Goal: Register for event/course

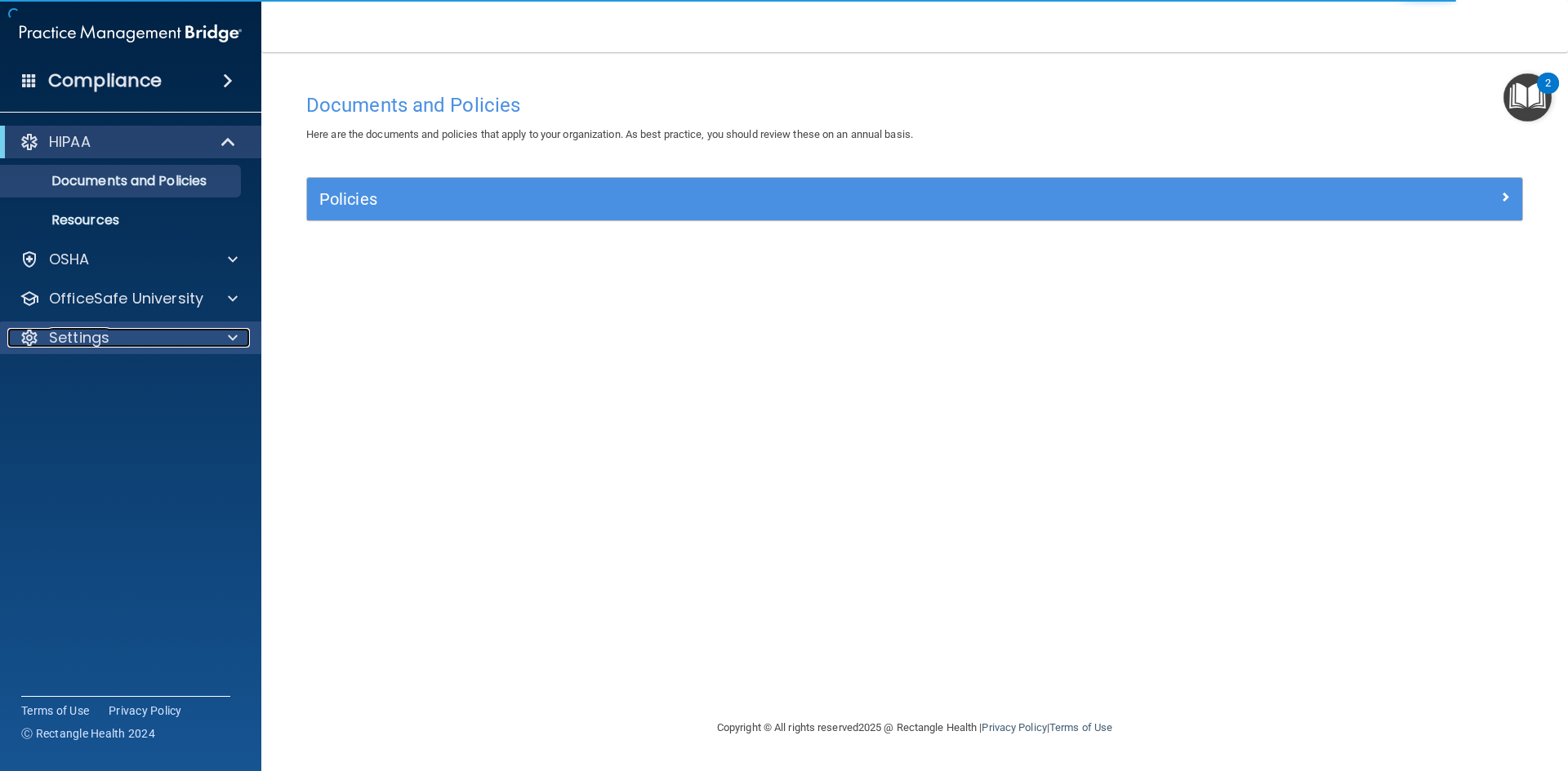
click at [179, 333] on div "Settings" at bounding box center [108, 337] width 203 height 19
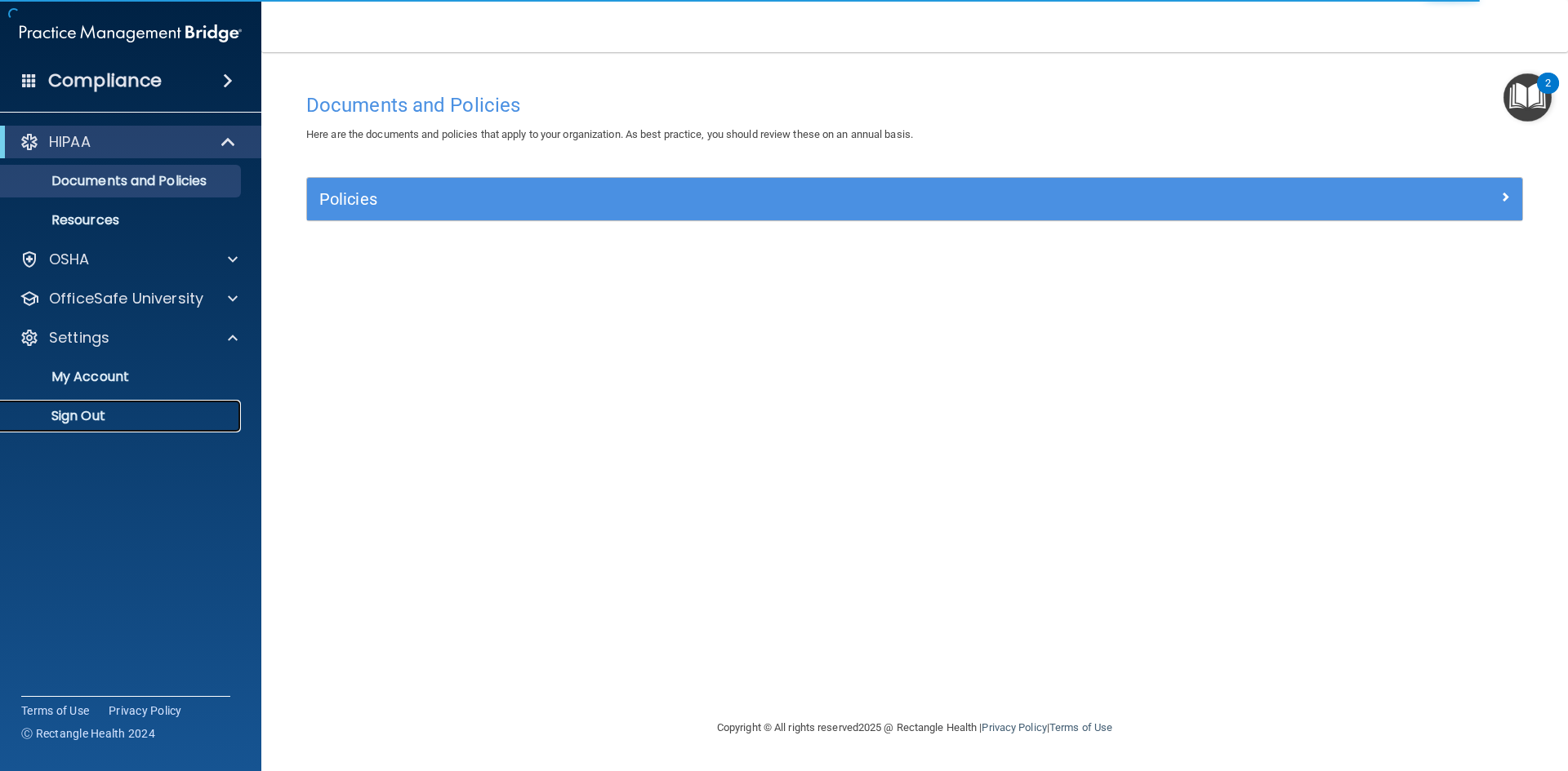
click at [93, 404] on link "Sign Out" at bounding box center [112, 416] width 257 height 33
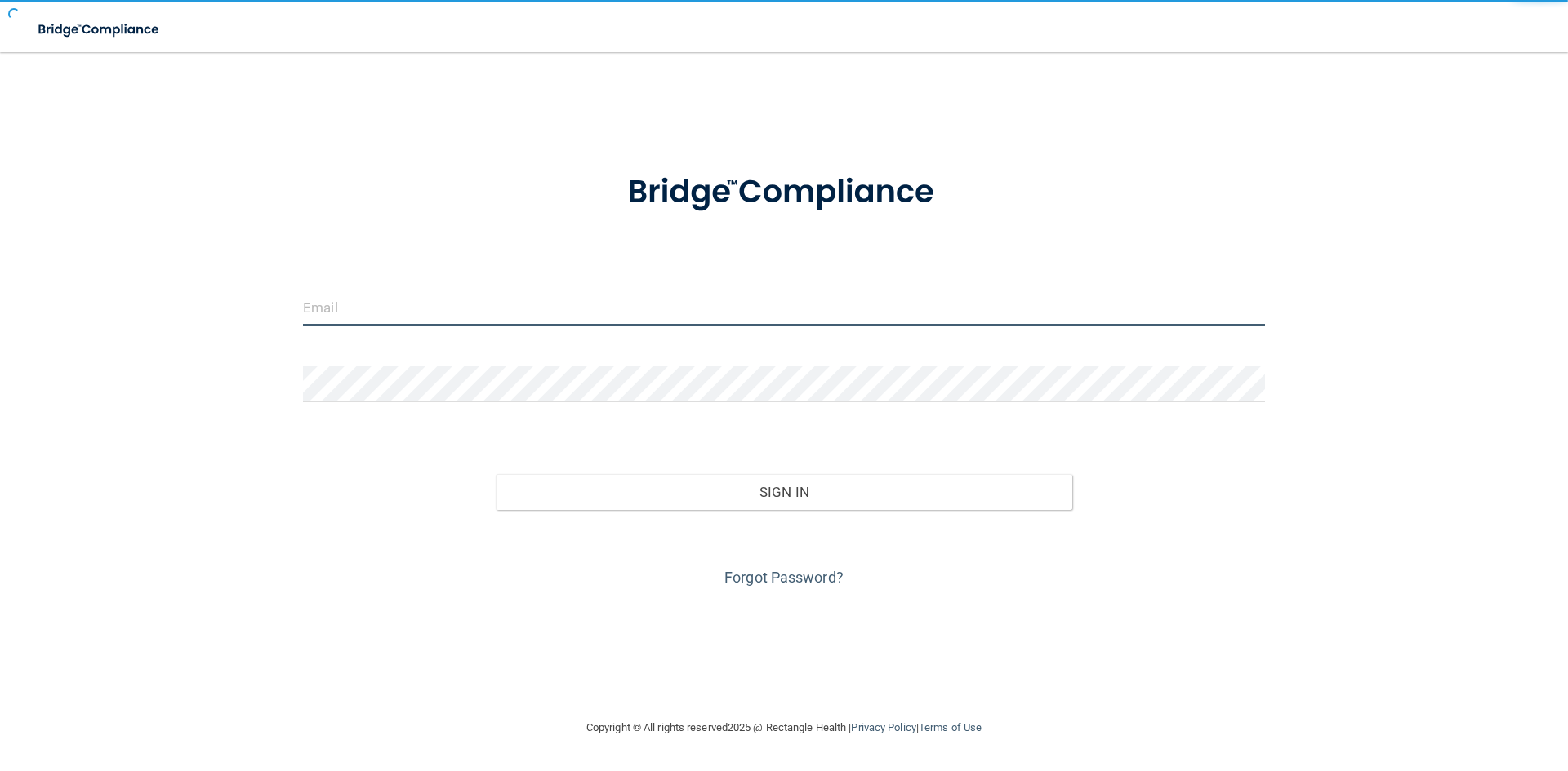
click at [386, 302] on input "email" at bounding box center [783, 307] width 962 height 36
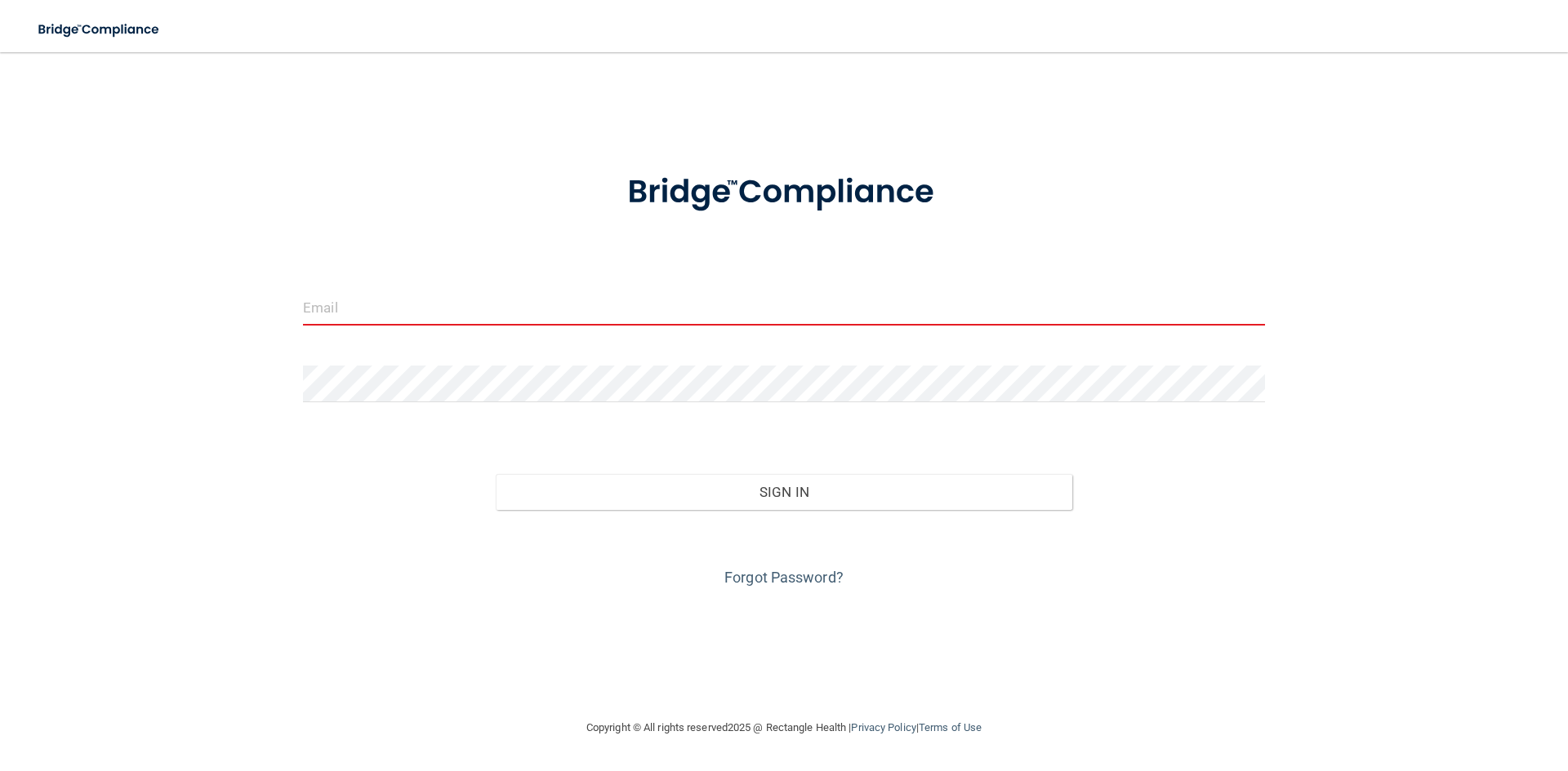
type input "[EMAIL_ADDRESS][DOMAIN_NAME]"
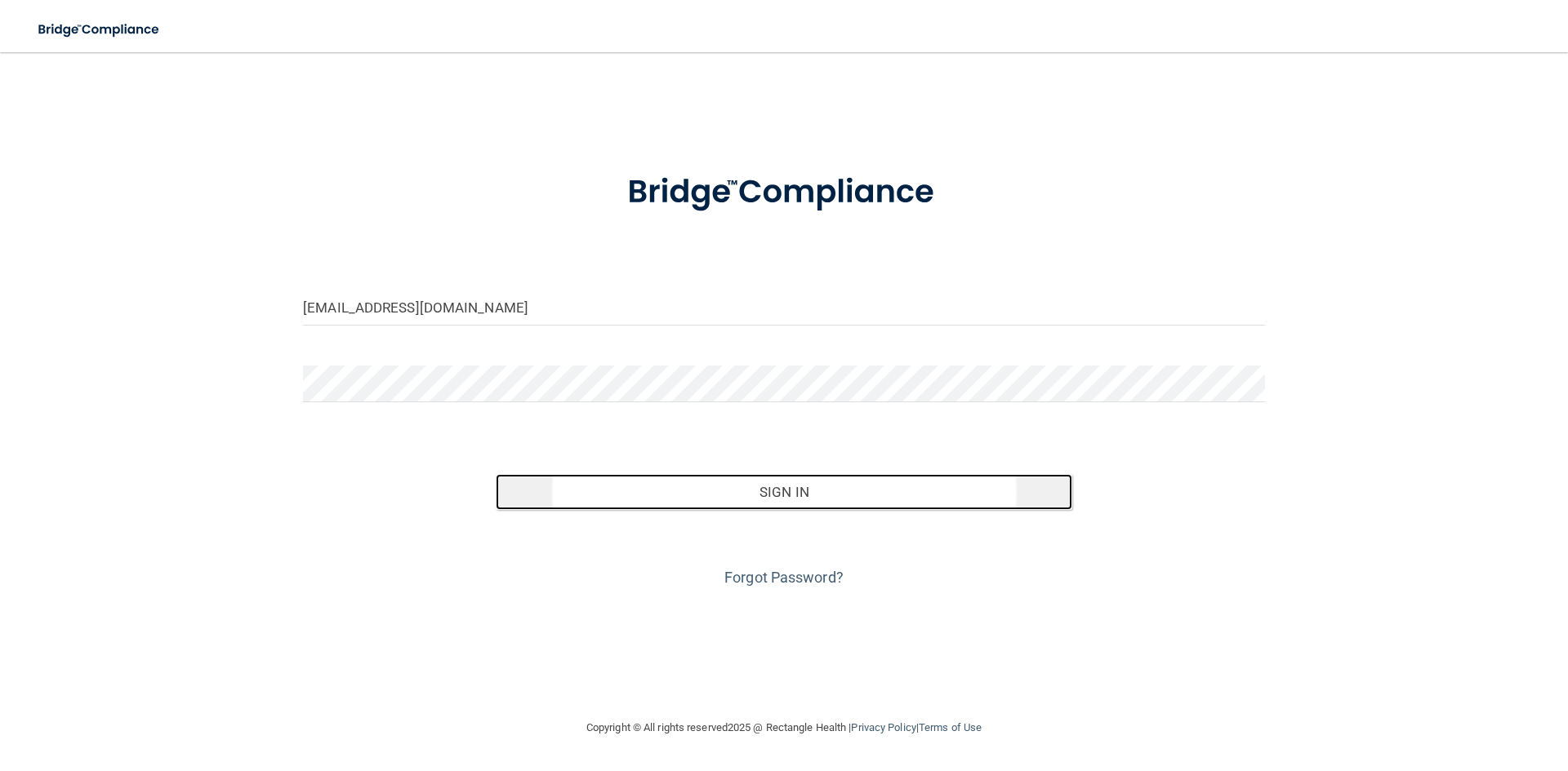
click at [676, 485] on button "Sign In" at bounding box center [784, 492] width 577 height 36
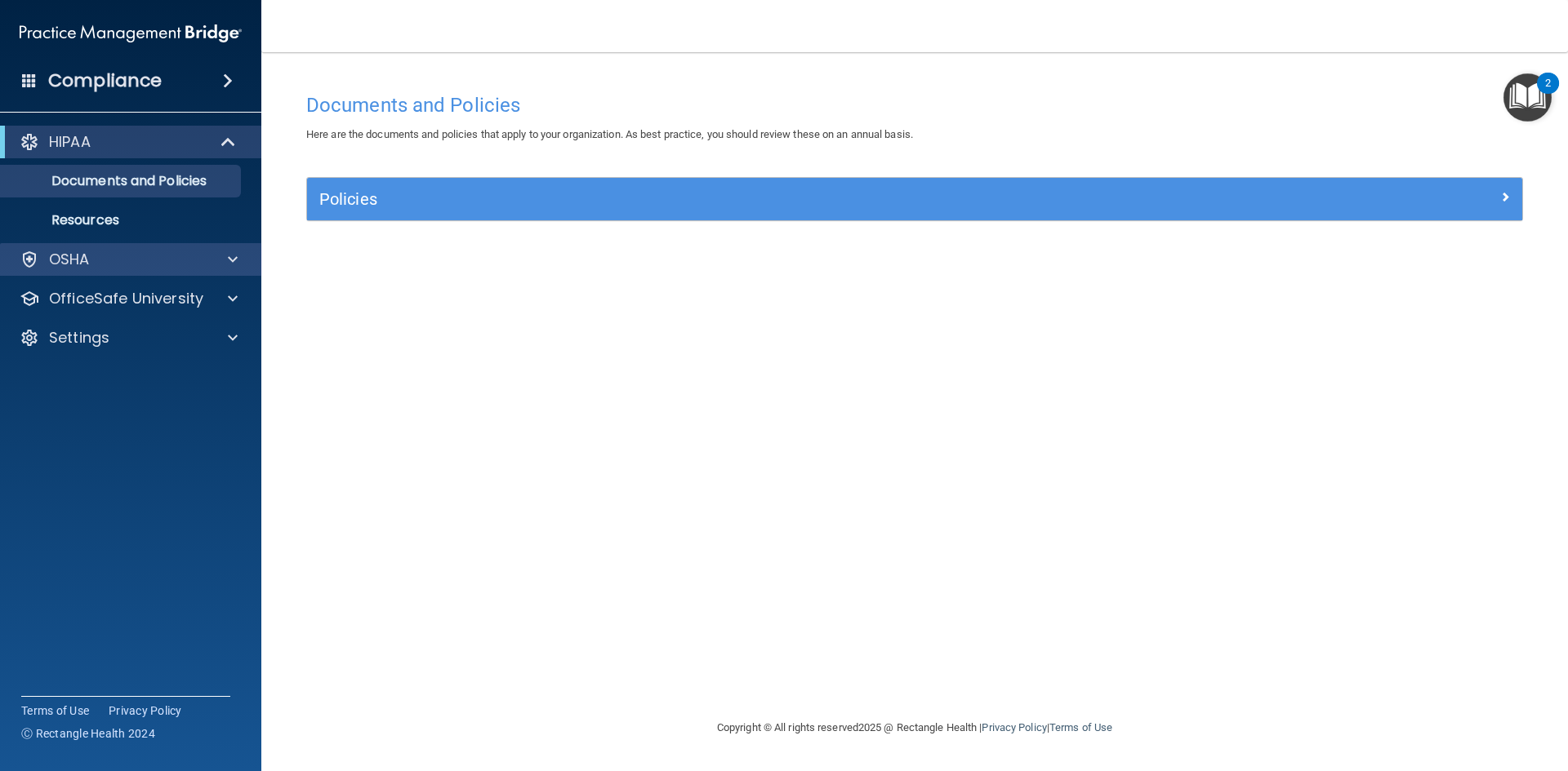
click at [99, 275] on div "OSHA" at bounding box center [131, 259] width 262 height 33
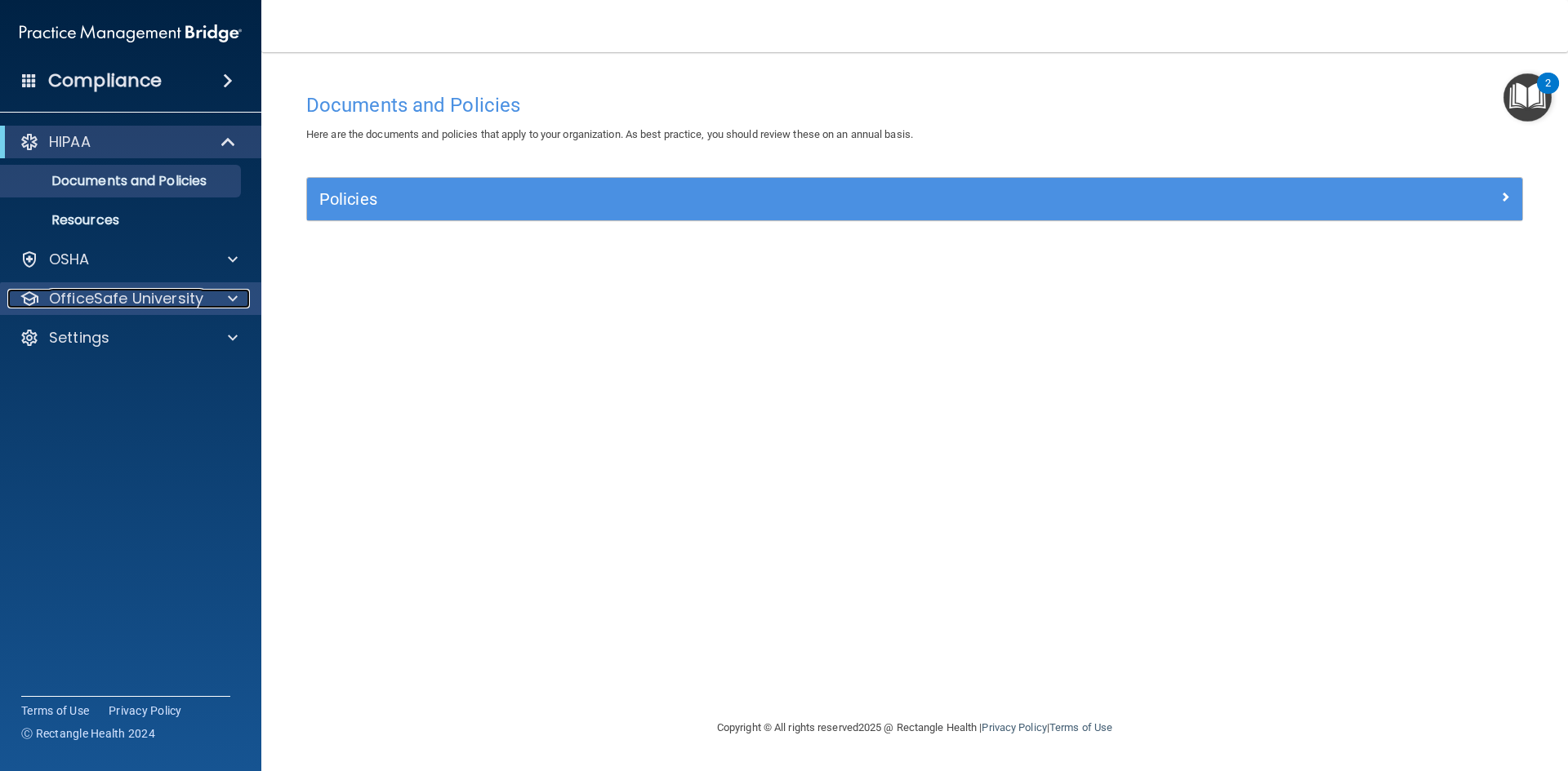
click at [100, 306] on p "OfficeSafe University" at bounding box center [126, 298] width 154 height 19
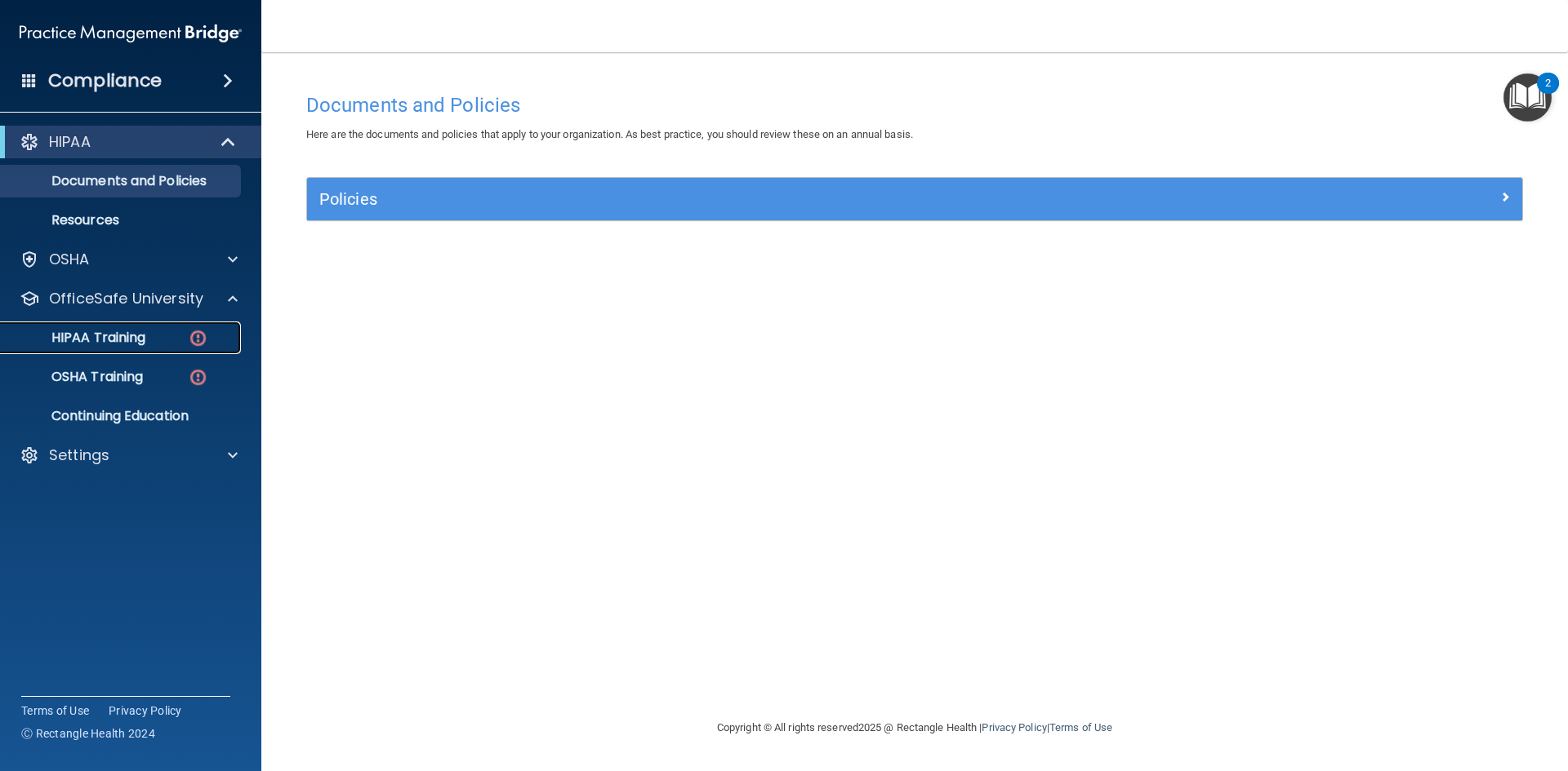
click at [125, 338] on p "HIPAA Training" at bounding box center [78, 337] width 135 height 16
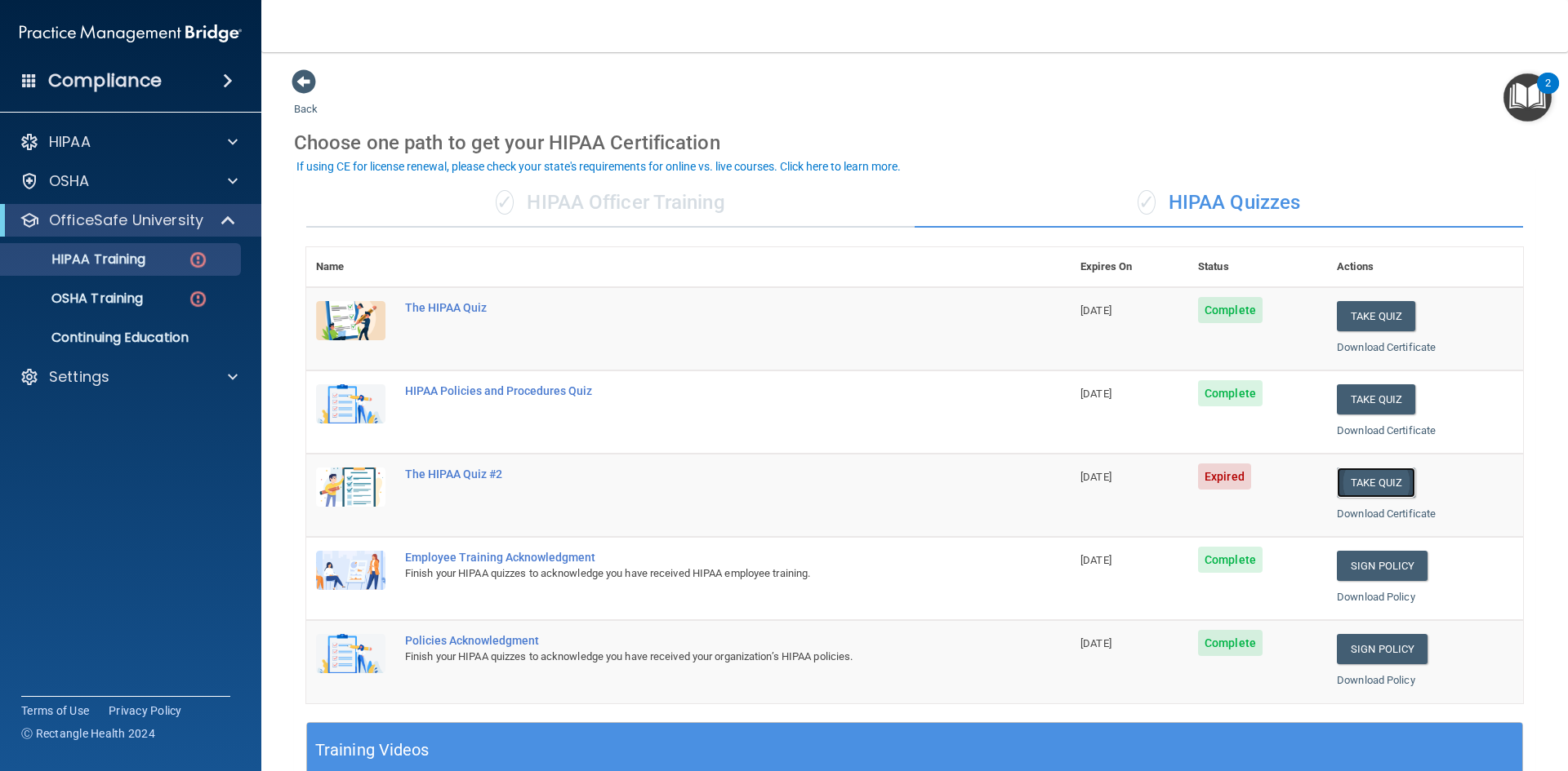
click at [1349, 469] on button "Take Quiz" at bounding box center [1376, 483] width 78 height 31
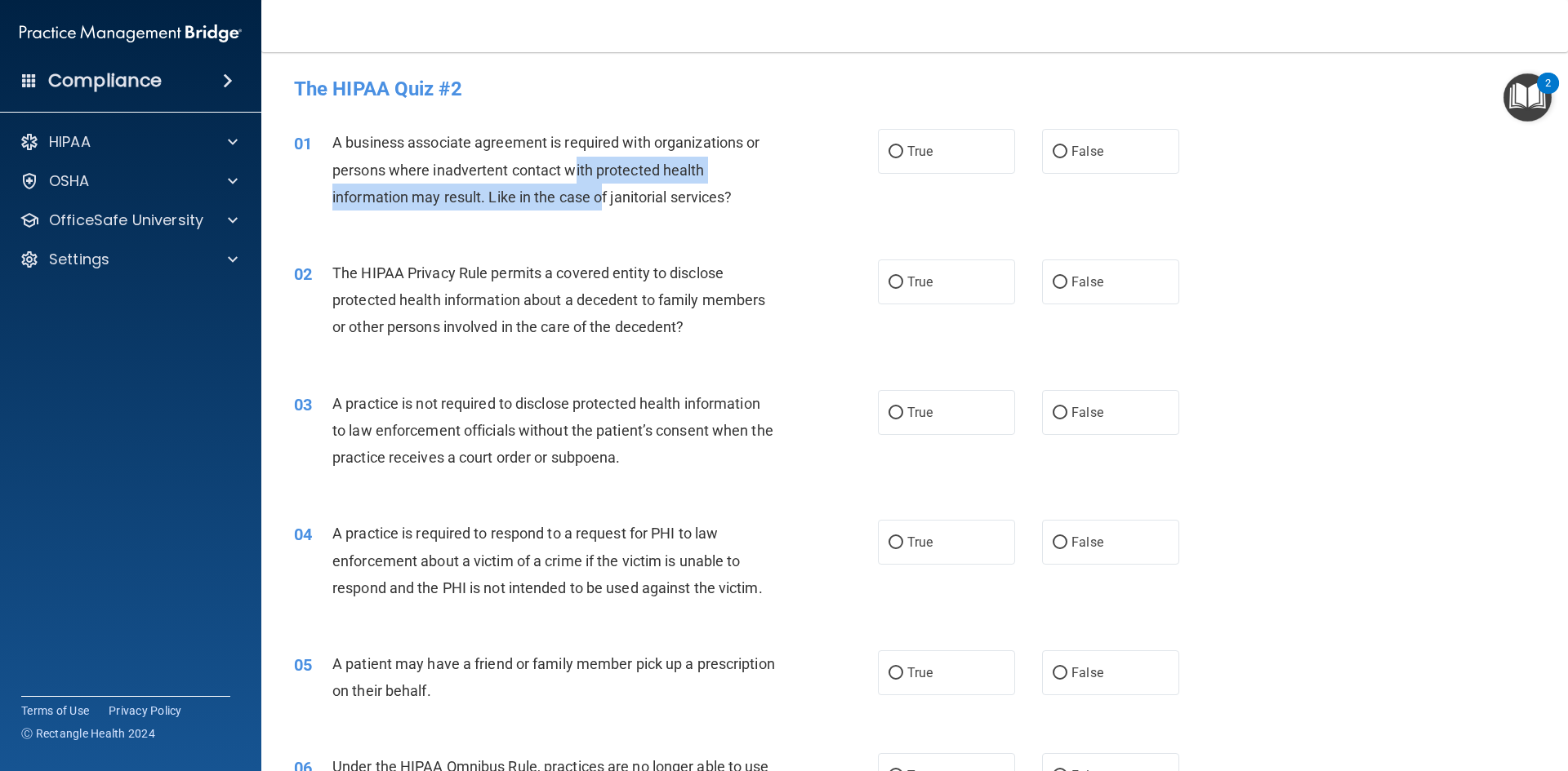
drag, startPoint x: 575, startPoint y: 171, endPoint x: 600, endPoint y: 196, distance: 35.4
click at [600, 196] on span "A business associate agreement is required with organizations or persons where …" at bounding box center [546, 169] width 427 height 71
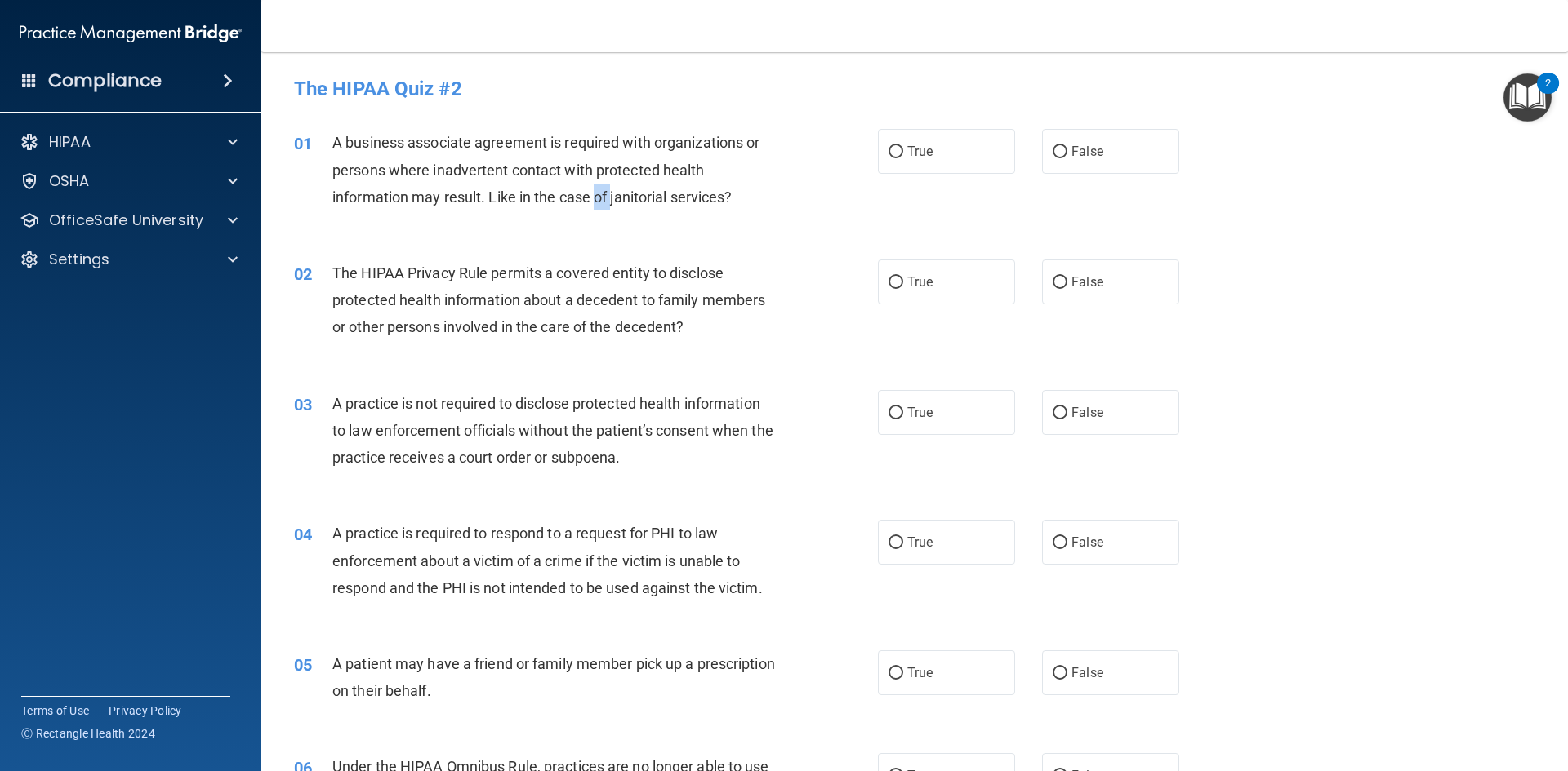
click at [600, 196] on span "A business associate agreement is required with organizations or persons where …" at bounding box center [546, 169] width 427 height 71
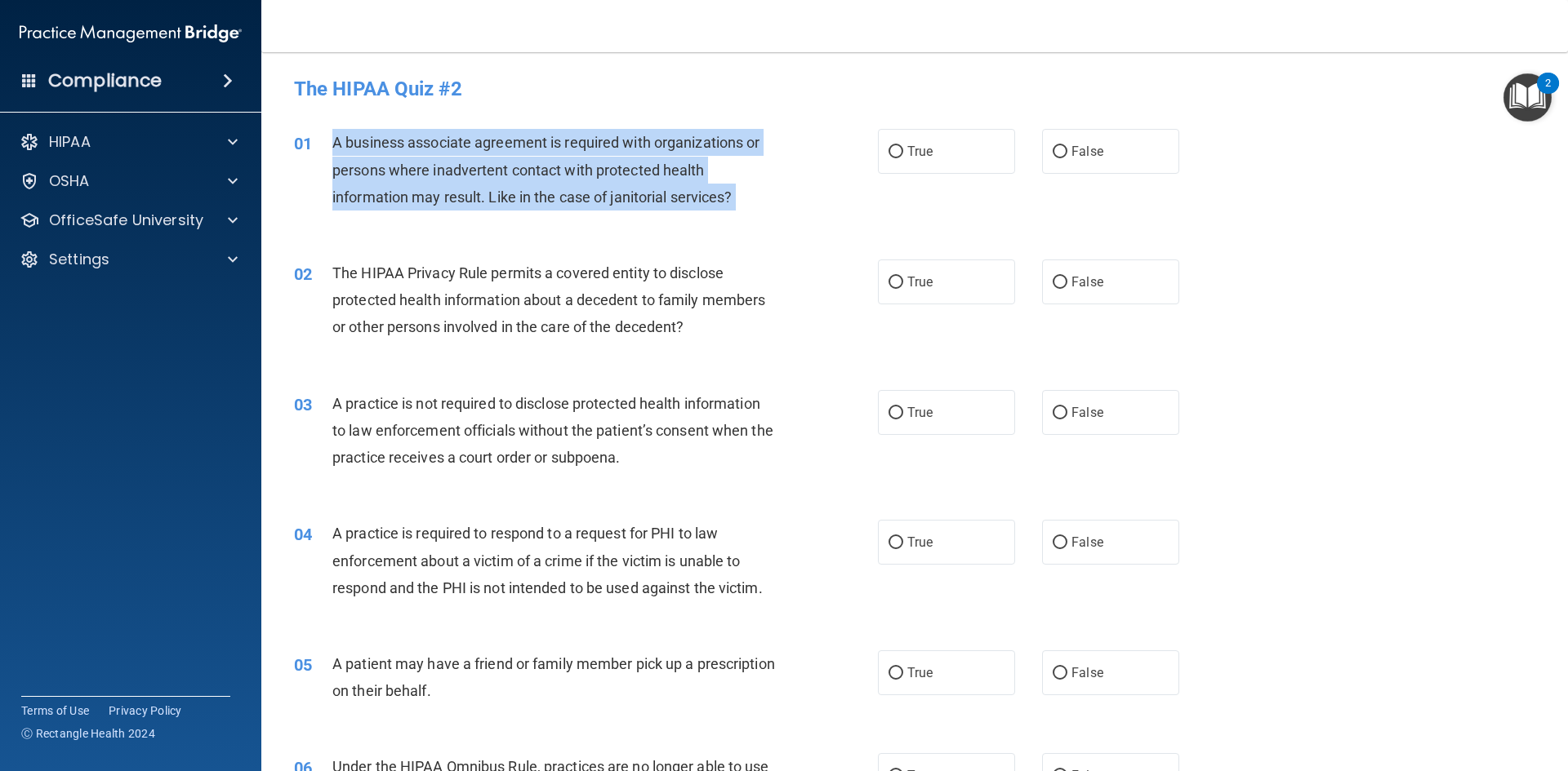
click at [600, 196] on span "A business associate agreement is required with organizations or persons where …" at bounding box center [546, 169] width 427 height 71
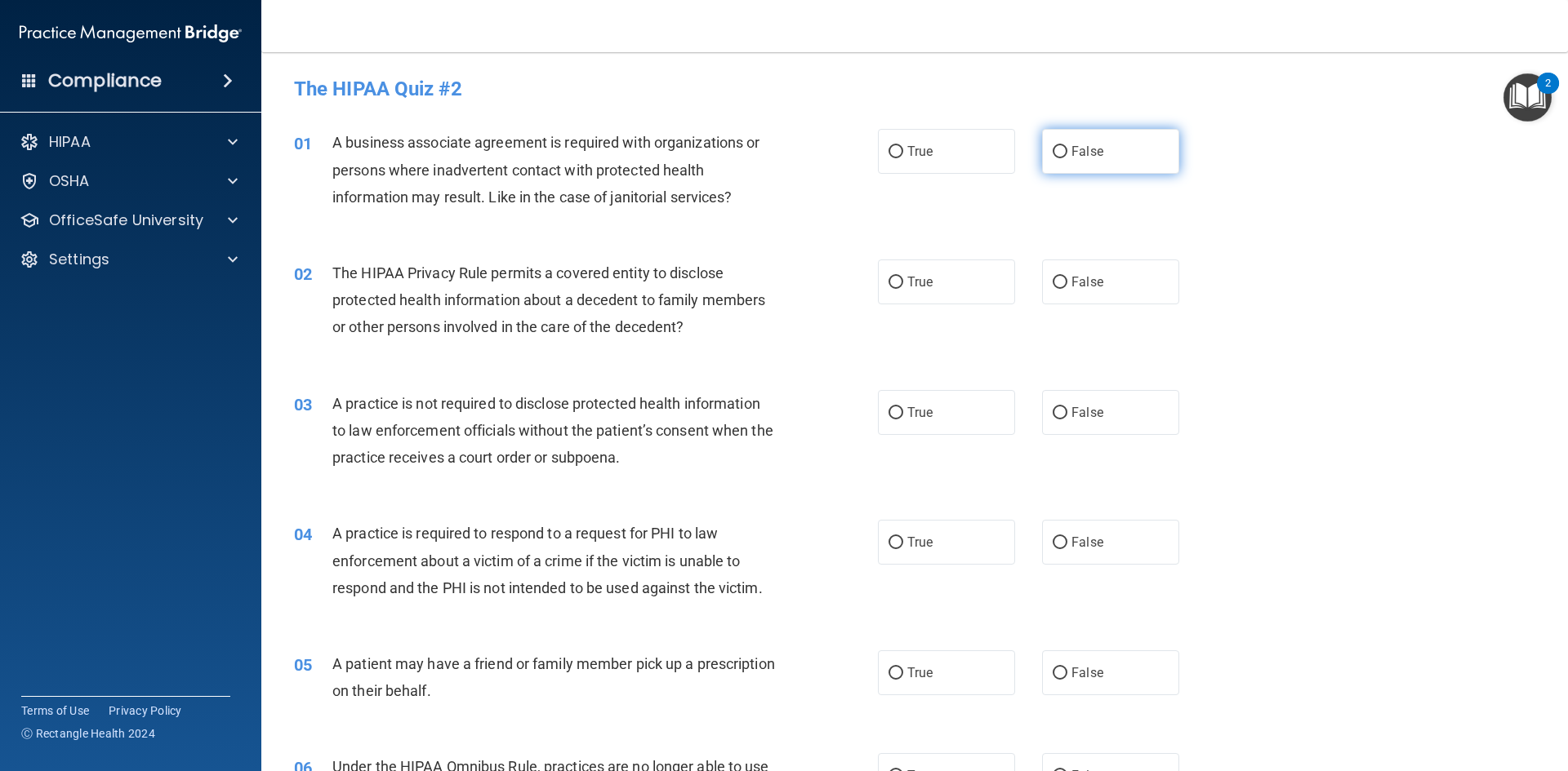
click at [1079, 142] on label "False" at bounding box center [1110, 151] width 137 height 45
click at [1067, 146] on input "False" at bounding box center [1059, 152] width 14 height 12
radio input "true"
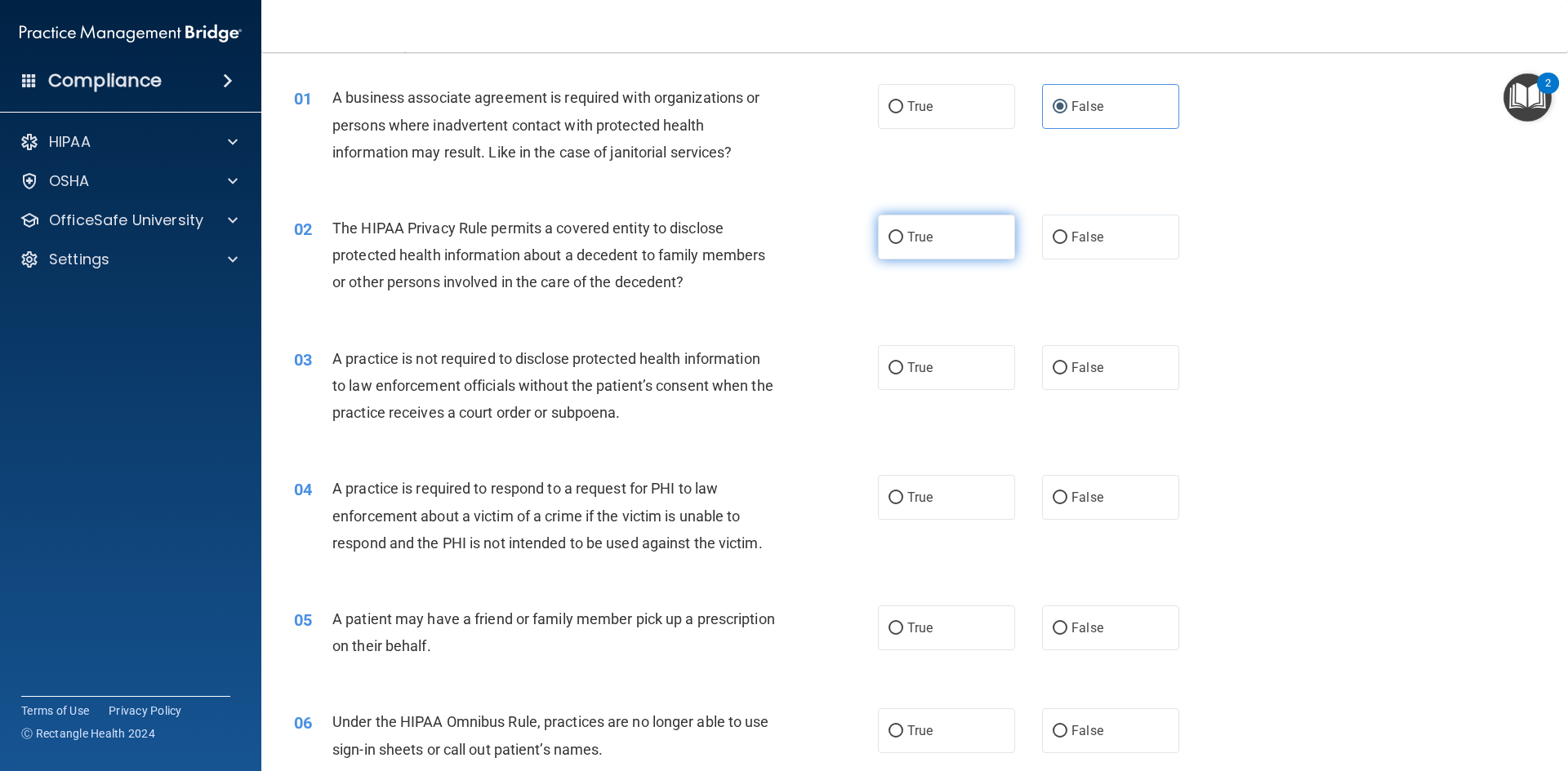
scroll to position [81, 0]
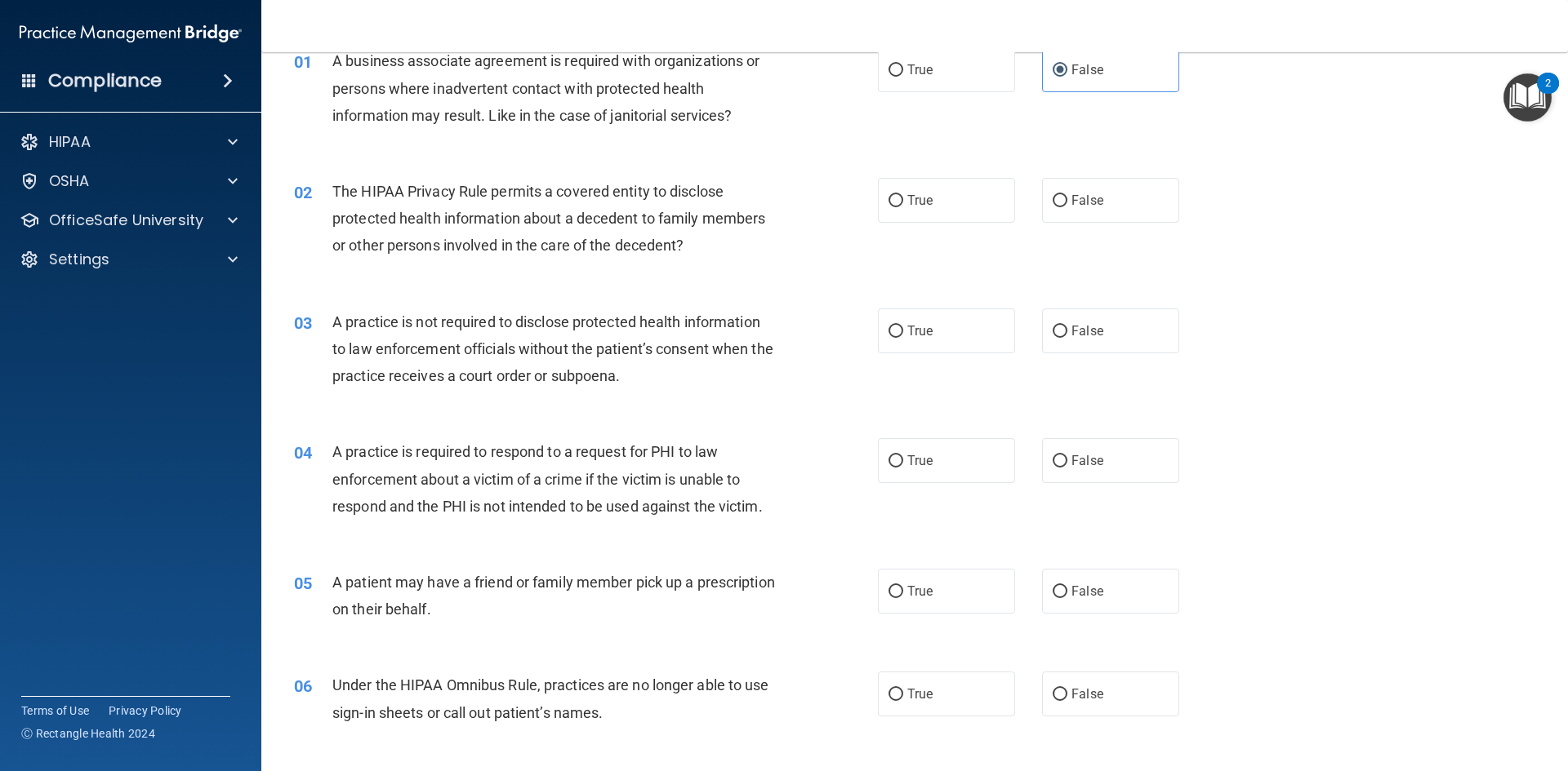
click at [671, 225] on span "The HIPAA Privacy Rule permits a covered entity to disclose protected health in…" at bounding box center [548, 219] width 433 height 71
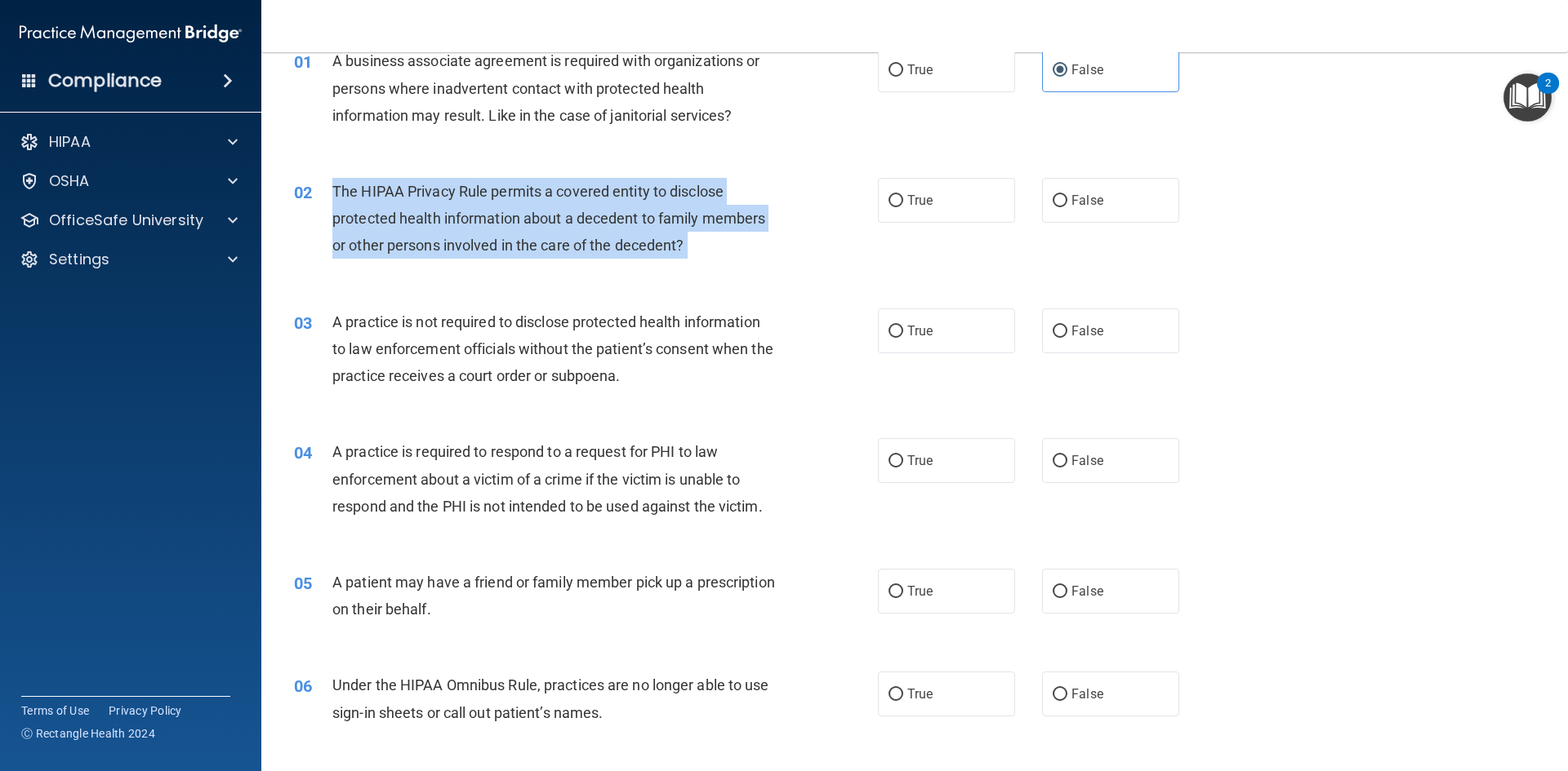
click at [671, 225] on span "The HIPAA Privacy Rule permits a covered entity to disclose protected health in…" at bounding box center [548, 219] width 433 height 71
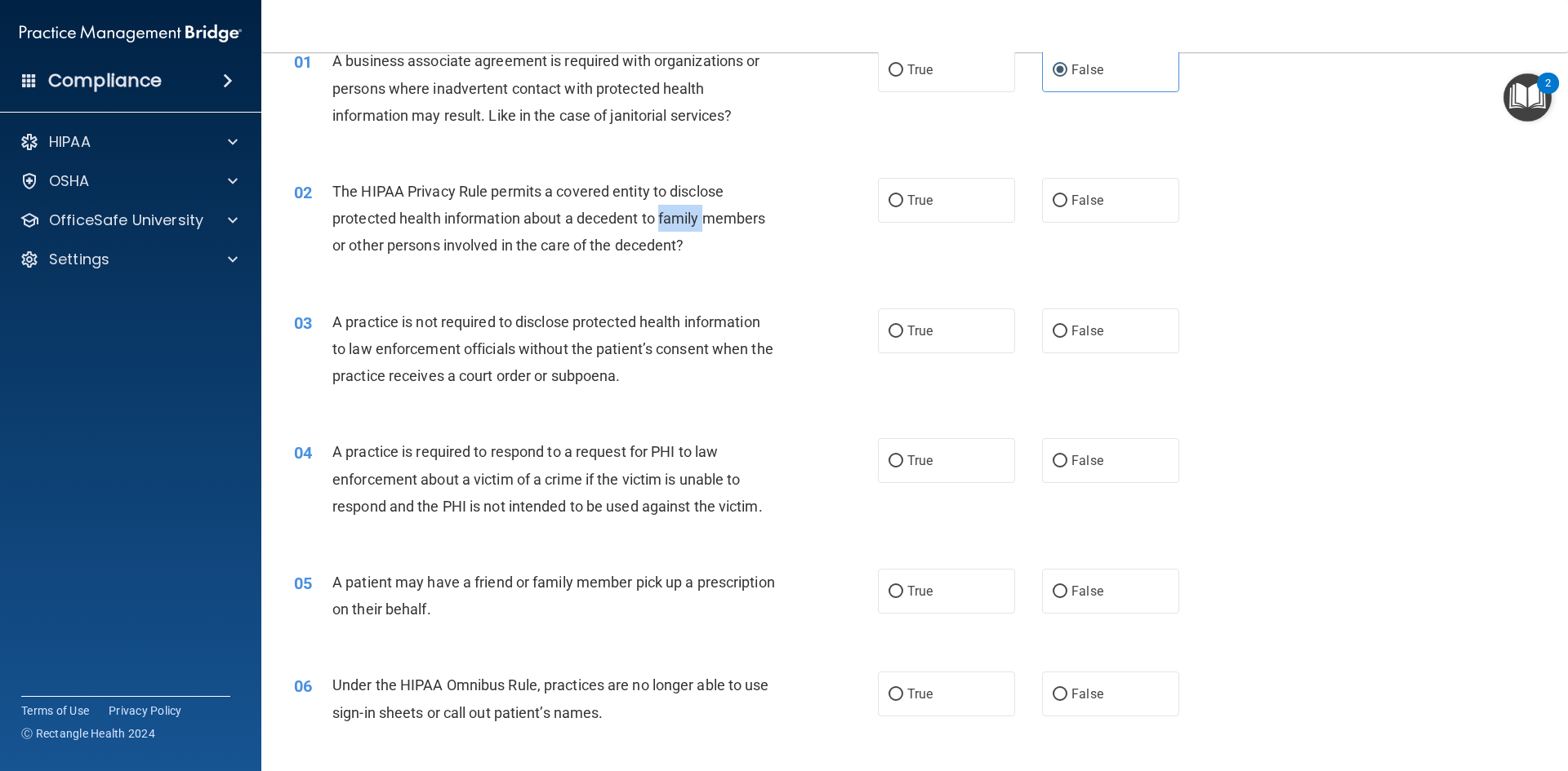
click at [671, 225] on span "The HIPAA Privacy Rule permits a covered entity to disclose protected health in…" at bounding box center [548, 219] width 433 height 71
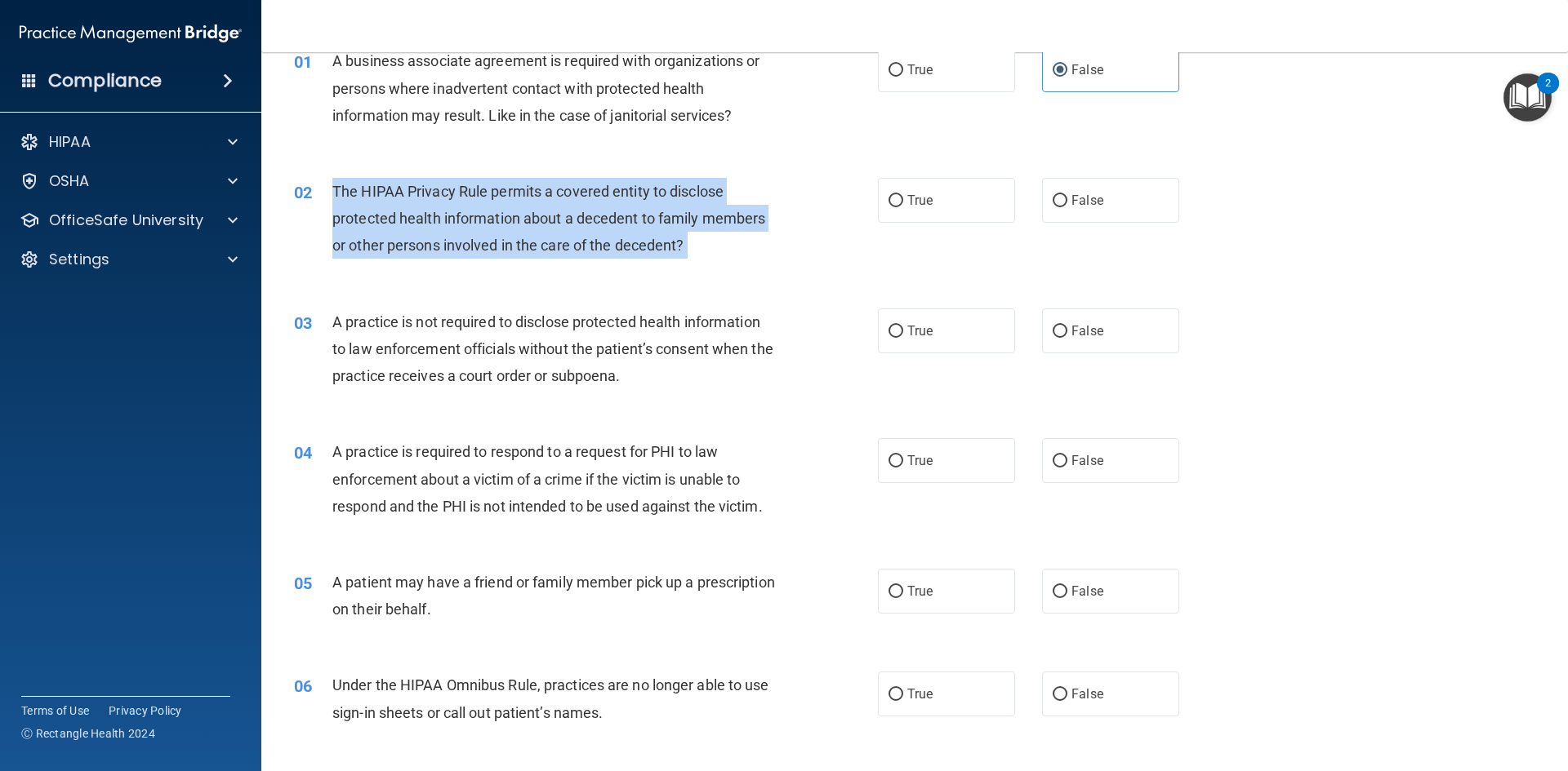
click at [671, 225] on span "The HIPAA Privacy Rule permits a covered entity to disclose protected health in…" at bounding box center [548, 219] width 433 height 71
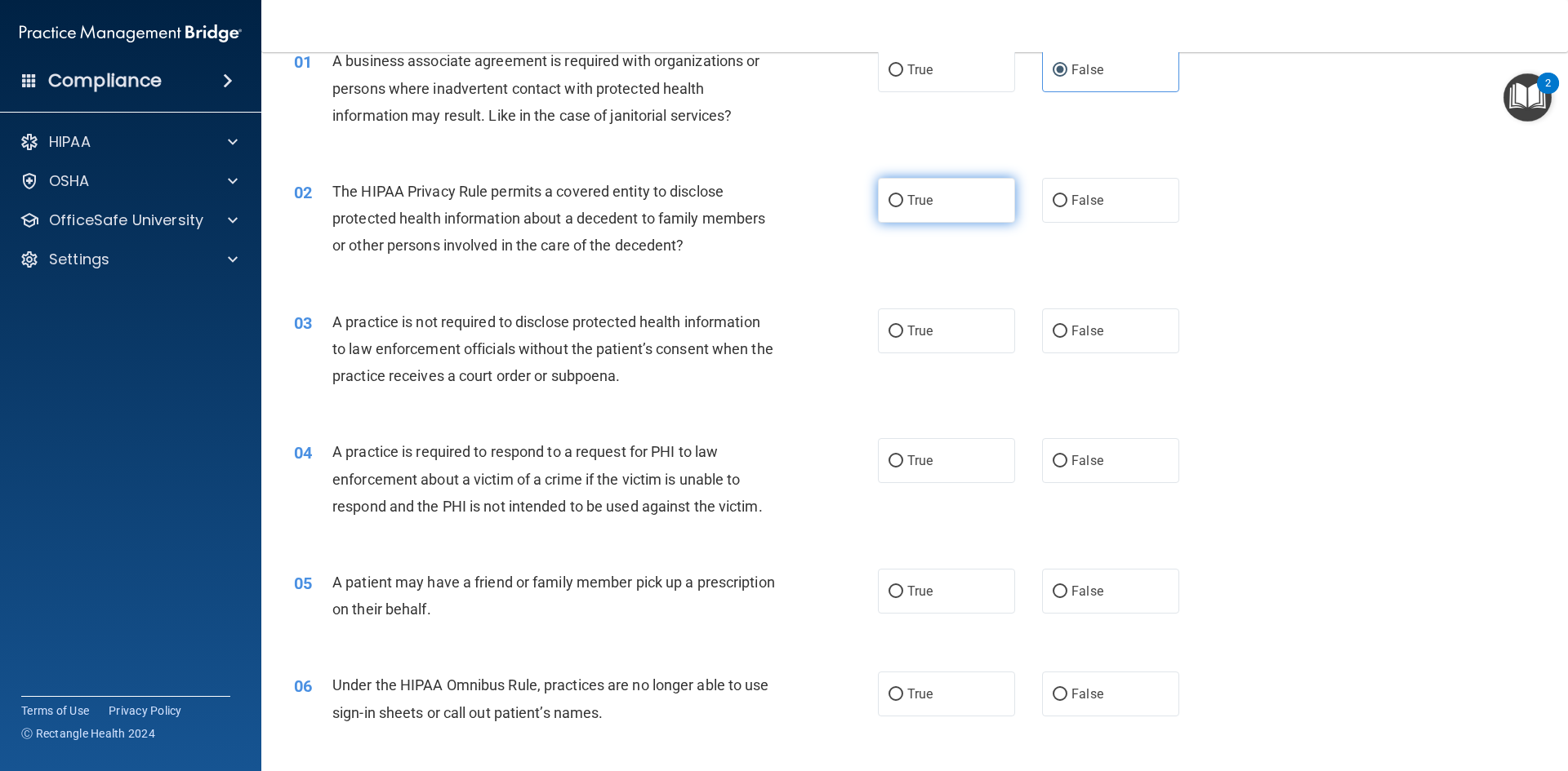
click at [899, 200] on label "True" at bounding box center [947, 200] width 137 height 45
click at [899, 200] on input "True" at bounding box center [895, 201] width 14 height 12
radio input "true"
click at [637, 241] on span "The HIPAA Privacy Rule permits a covered entity to disclose protected health in…" at bounding box center [548, 219] width 433 height 71
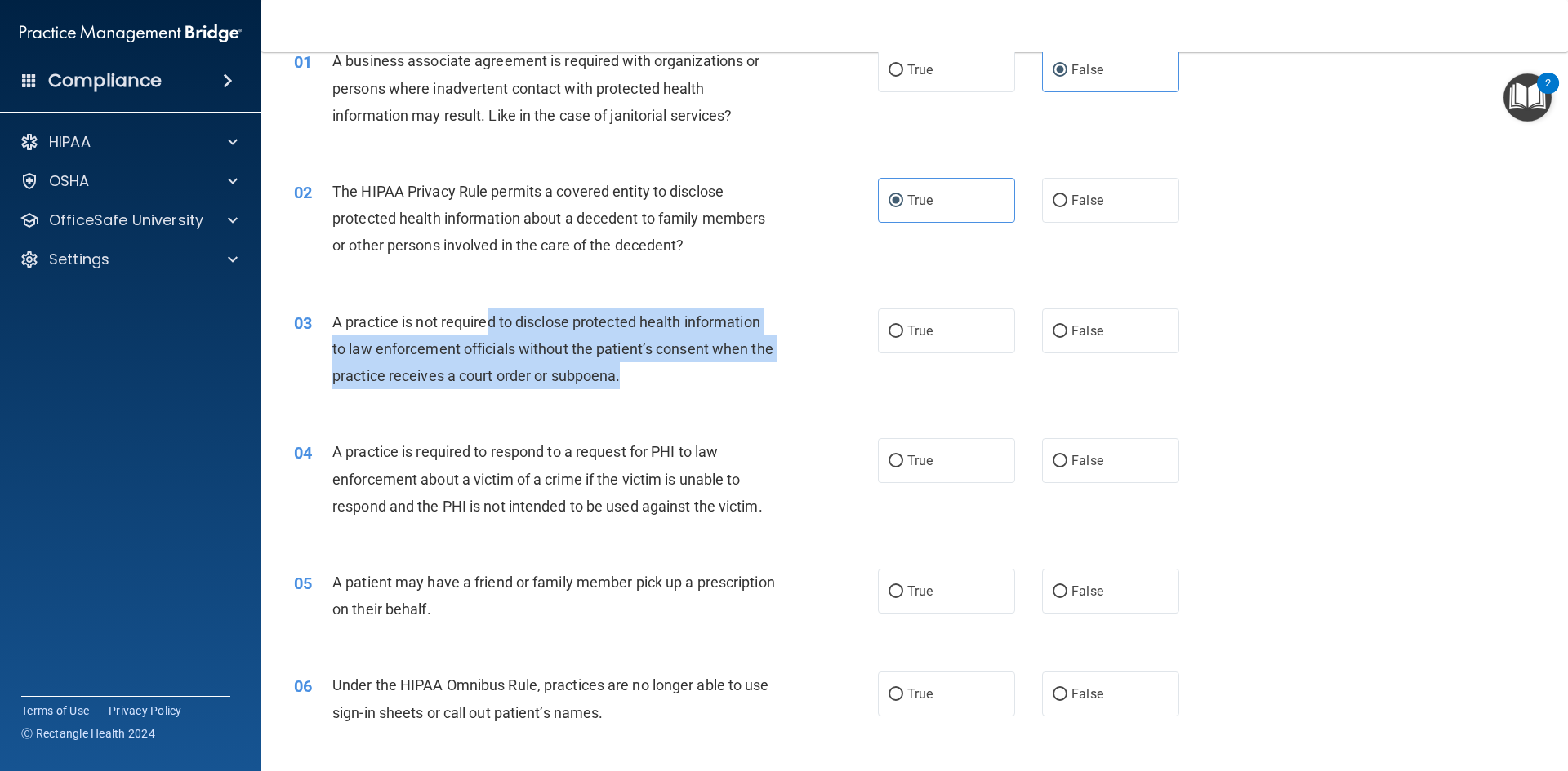
drag, startPoint x: 485, startPoint y: 323, endPoint x: 655, endPoint y: 384, distance: 180.6
click at [655, 384] on div "A practice is not required to disclose protected health information to law enfo…" at bounding box center [560, 349] width 457 height 81
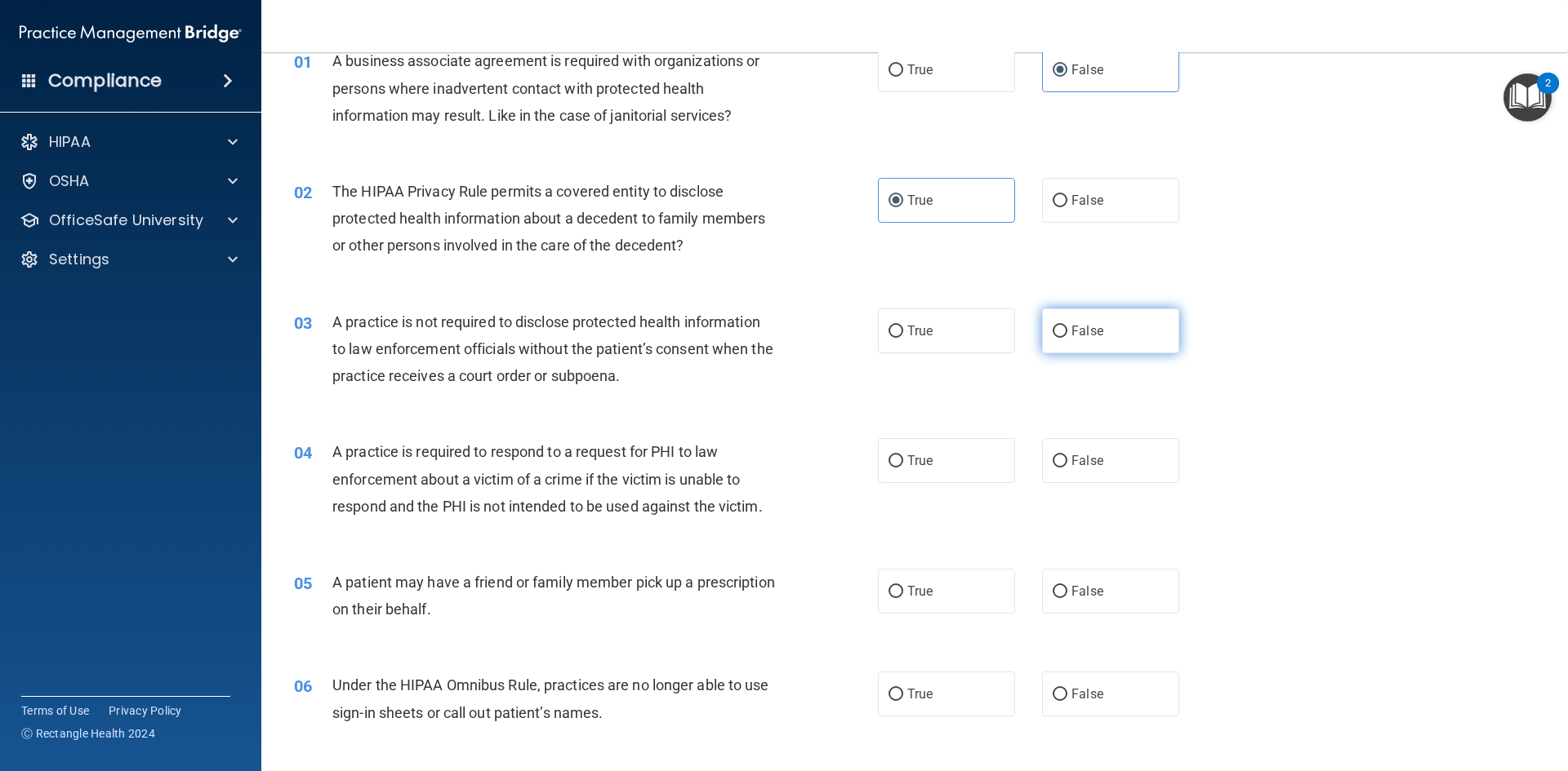
click at [1067, 322] on label "False" at bounding box center [1110, 330] width 137 height 45
click at [1067, 325] on input "False" at bounding box center [1059, 331] width 14 height 12
radio input "true"
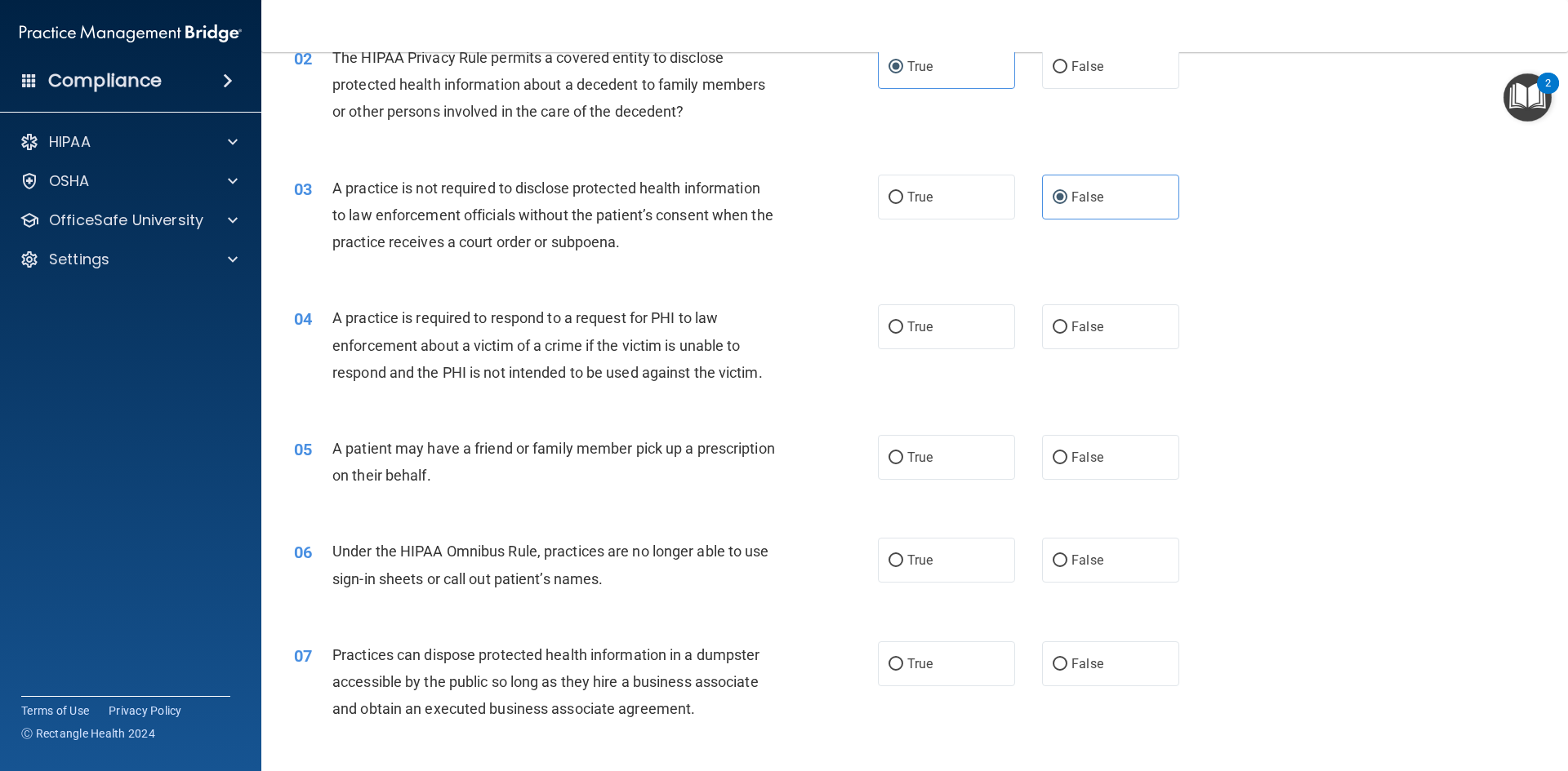
scroll to position [245, 0]
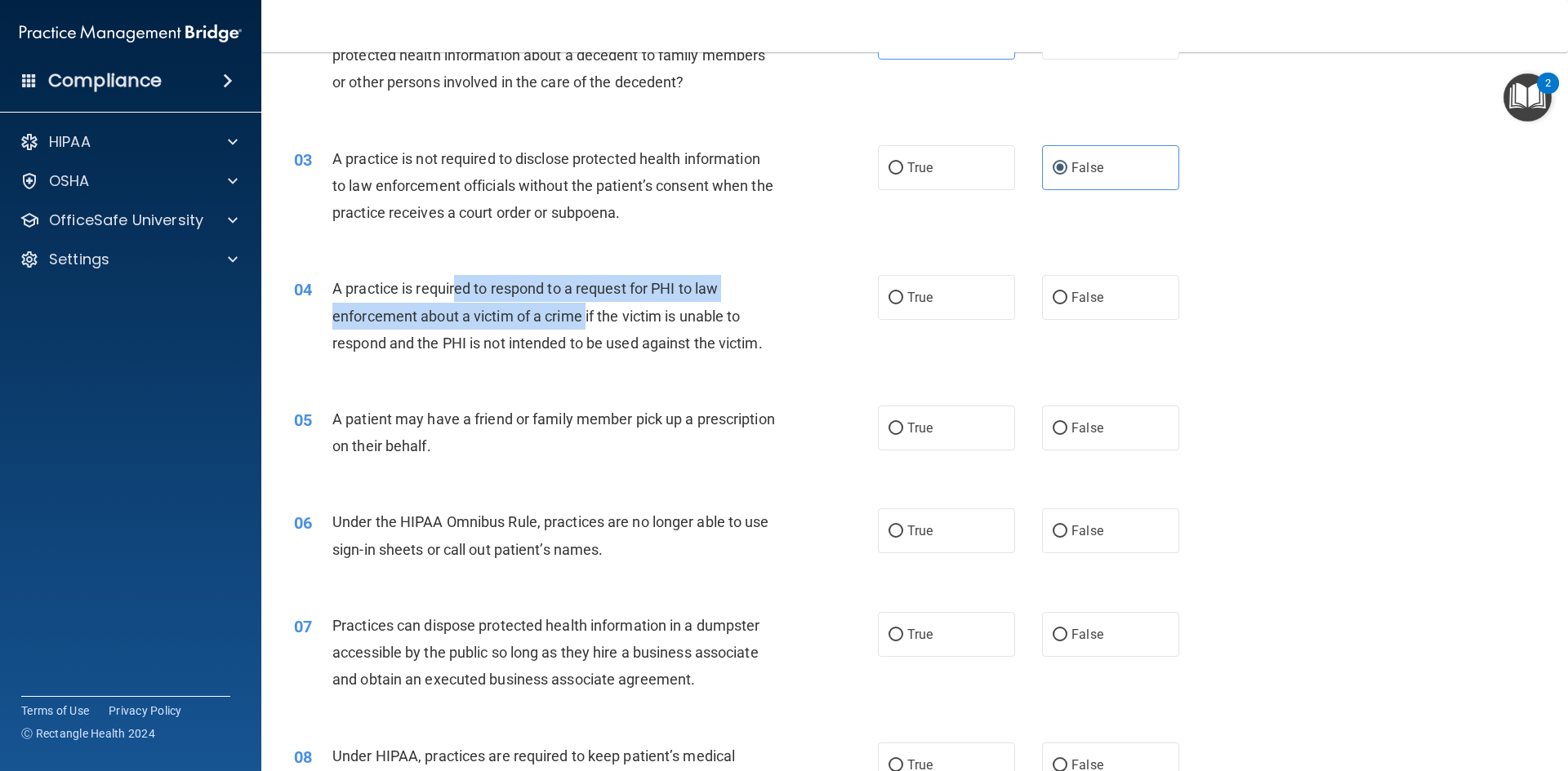
drag, startPoint x: 459, startPoint y: 286, endPoint x: 589, endPoint y: 321, distance: 134.6
click at [589, 321] on span "A practice is required to respond to a request for PHI to law enforcement about…" at bounding box center [548, 315] width 431 height 71
click at [553, 312] on span "A practice is required to respond to a request for PHI to law enforcement about…" at bounding box center [548, 315] width 431 height 71
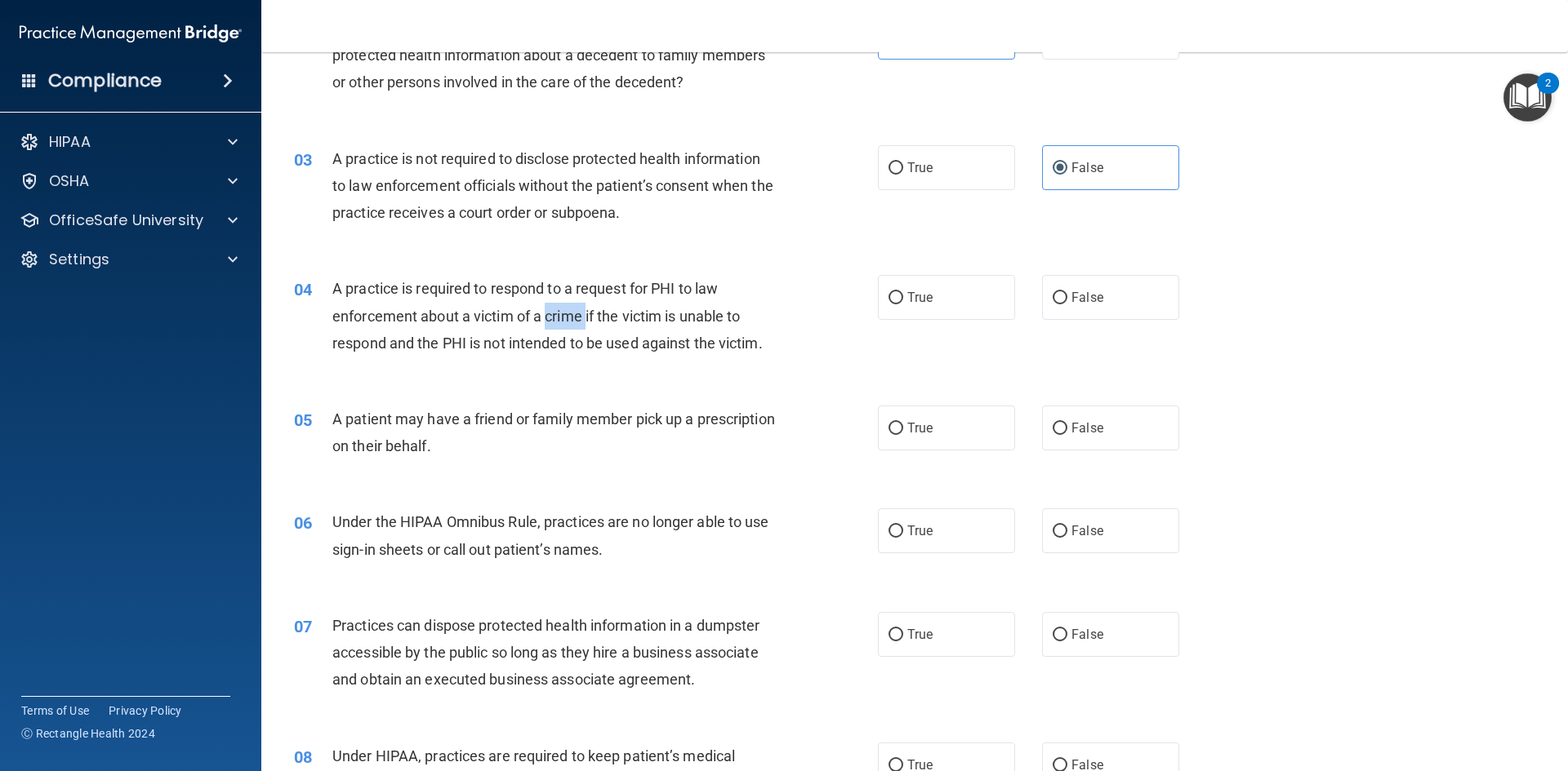
click at [553, 312] on span "A practice is required to respond to a request for PHI to law enforcement about…" at bounding box center [548, 315] width 431 height 71
drag, startPoint x: 506, startPoint y: 320, endPoint x: 548, endPoint y: 360, distance: 58.0
click at [548, 360] on div "04 A practice is required to respond to a request for PHI to law enforcement ab…" at bounding box center [586, 320] width 633 height 90
click at [559, 357] on div "A practice is required to respond to a request for PHI to law enforcement about…" at bounding box center [560, 316] width 457 height 81
click at [907, 302] on span "True" at bounding box center [920, 297] width 25 height 15
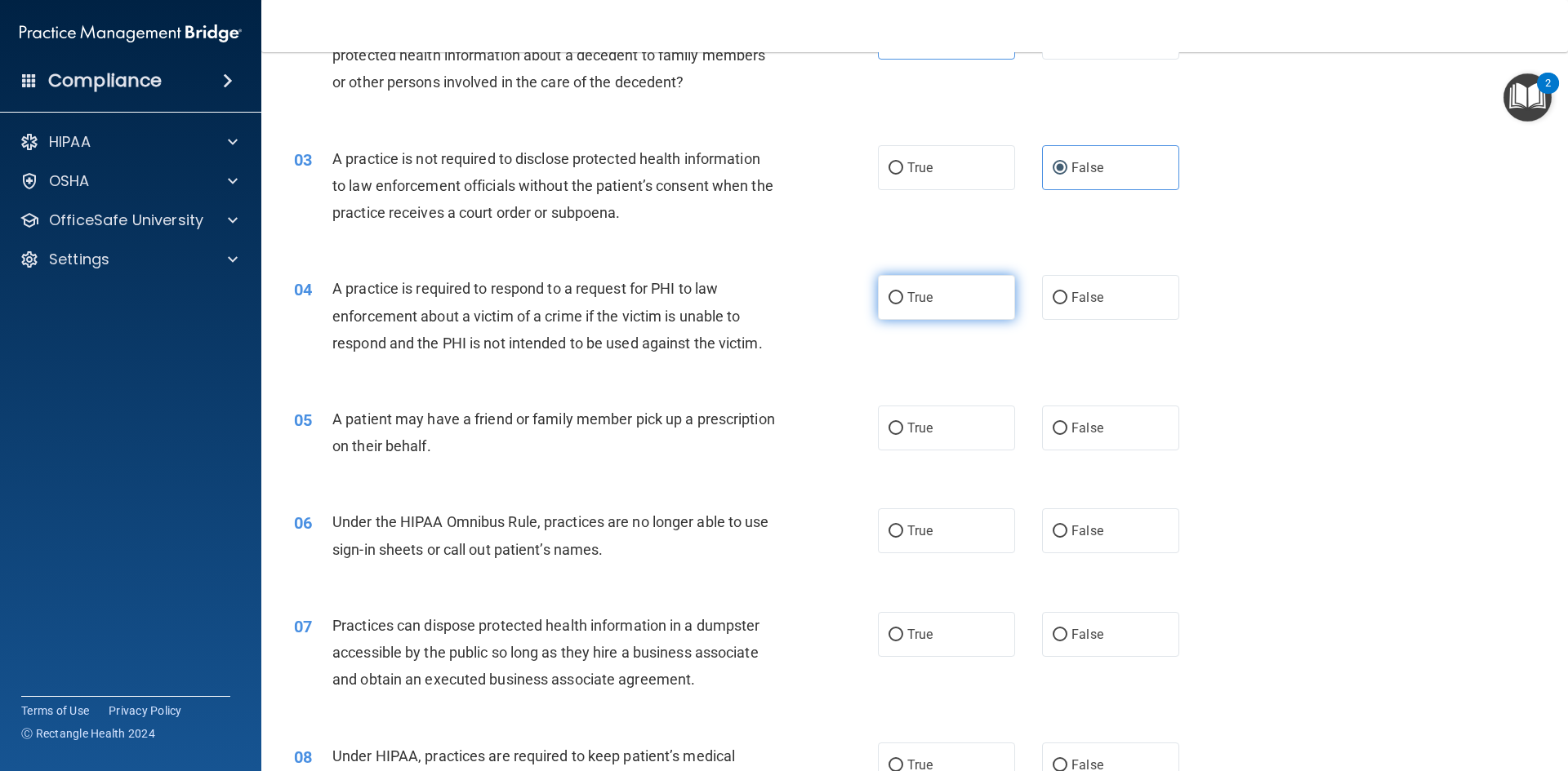
click at [903, 302] on input "True" at bounding box center [895, 298] width 14 height 12
radio input "true"
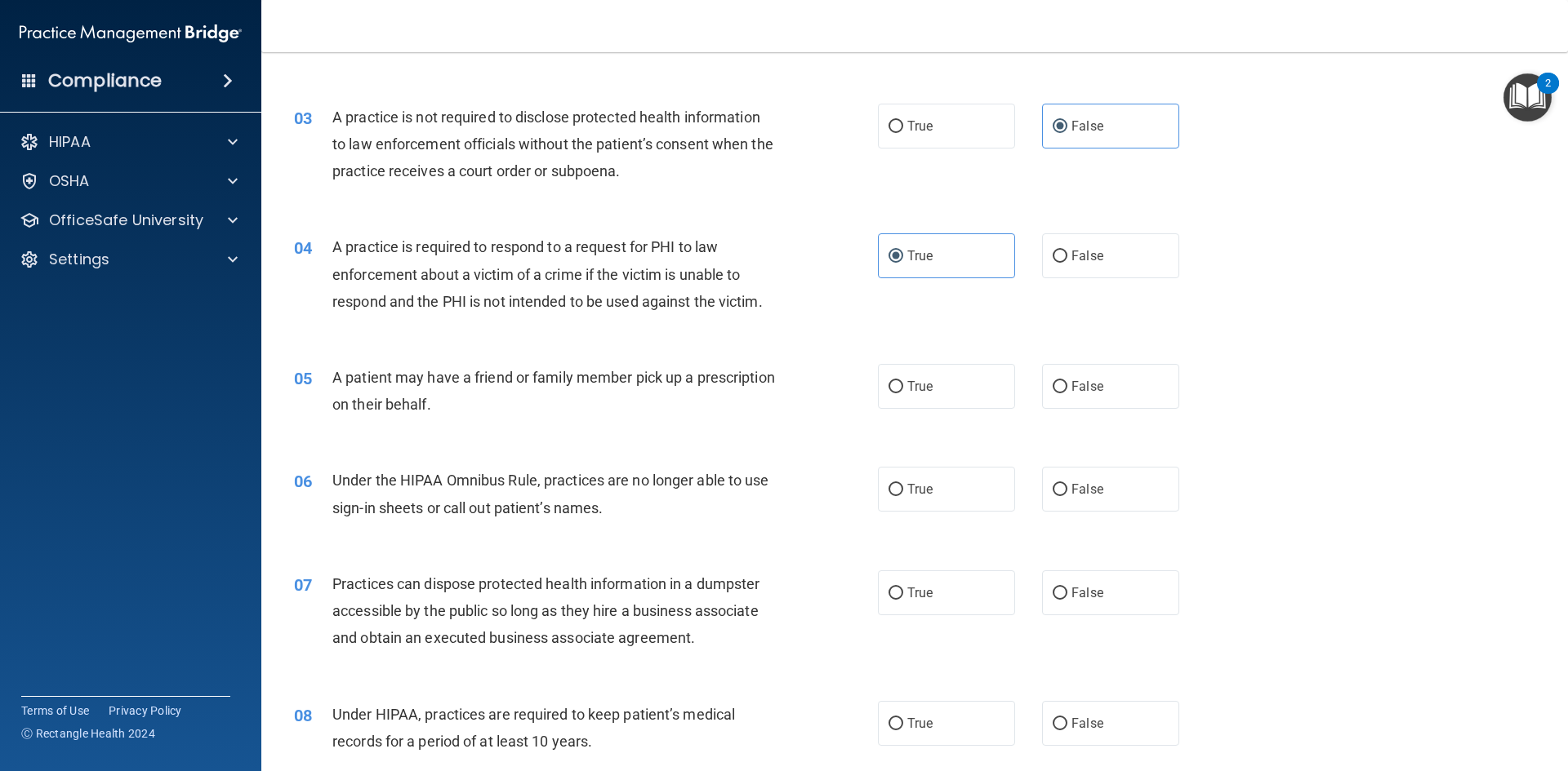
scroll to position [326, 0]
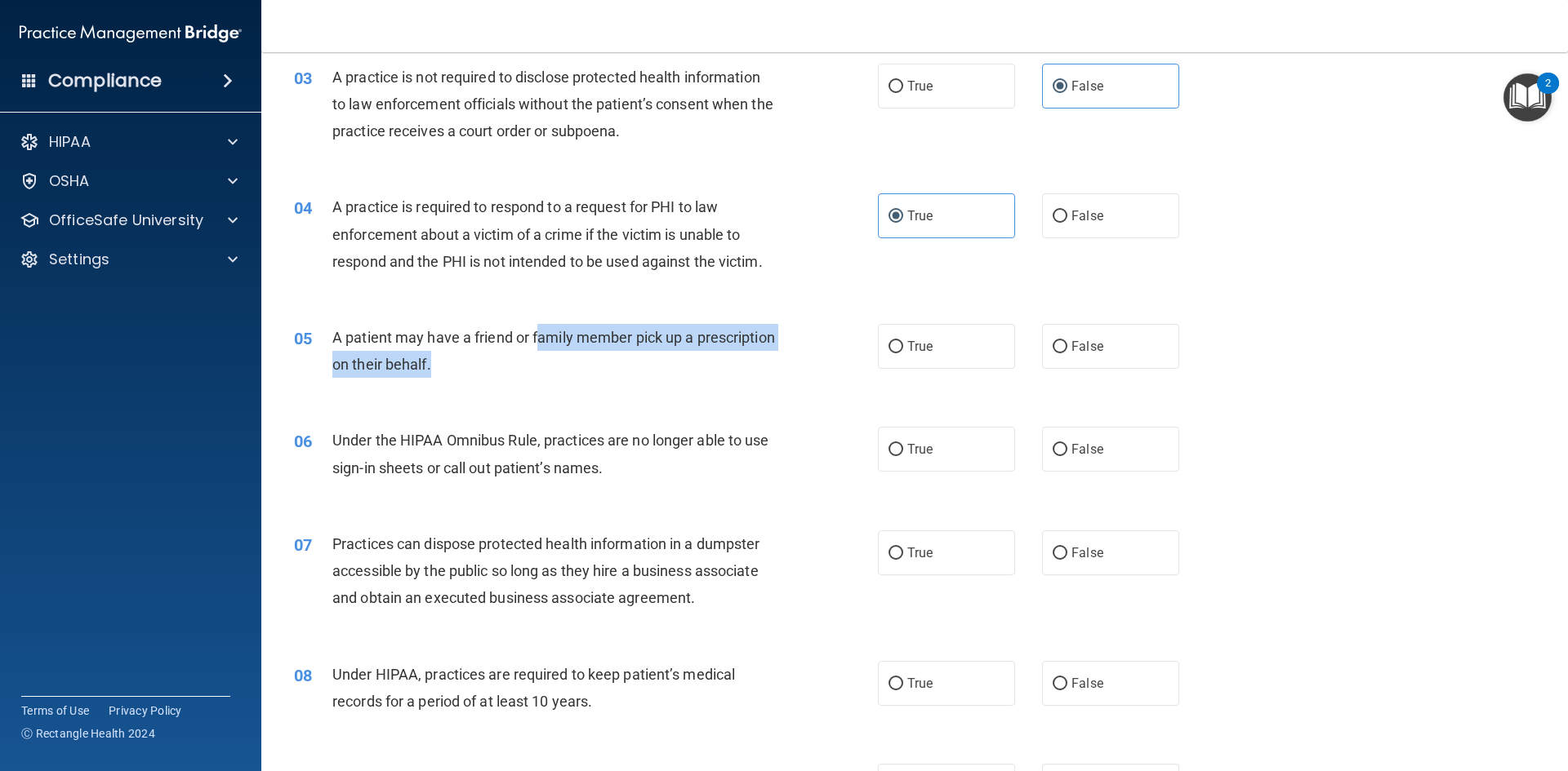
drag, startPoint x: 538, startPoint y: 337, endPoint x: 555, endPoint y: 359, distance: 27.8
click at [548, 359] on div "A patient may have a friend or family member pick up a prescription on their be…" at bounding box center [560, 351] width 457 height 54
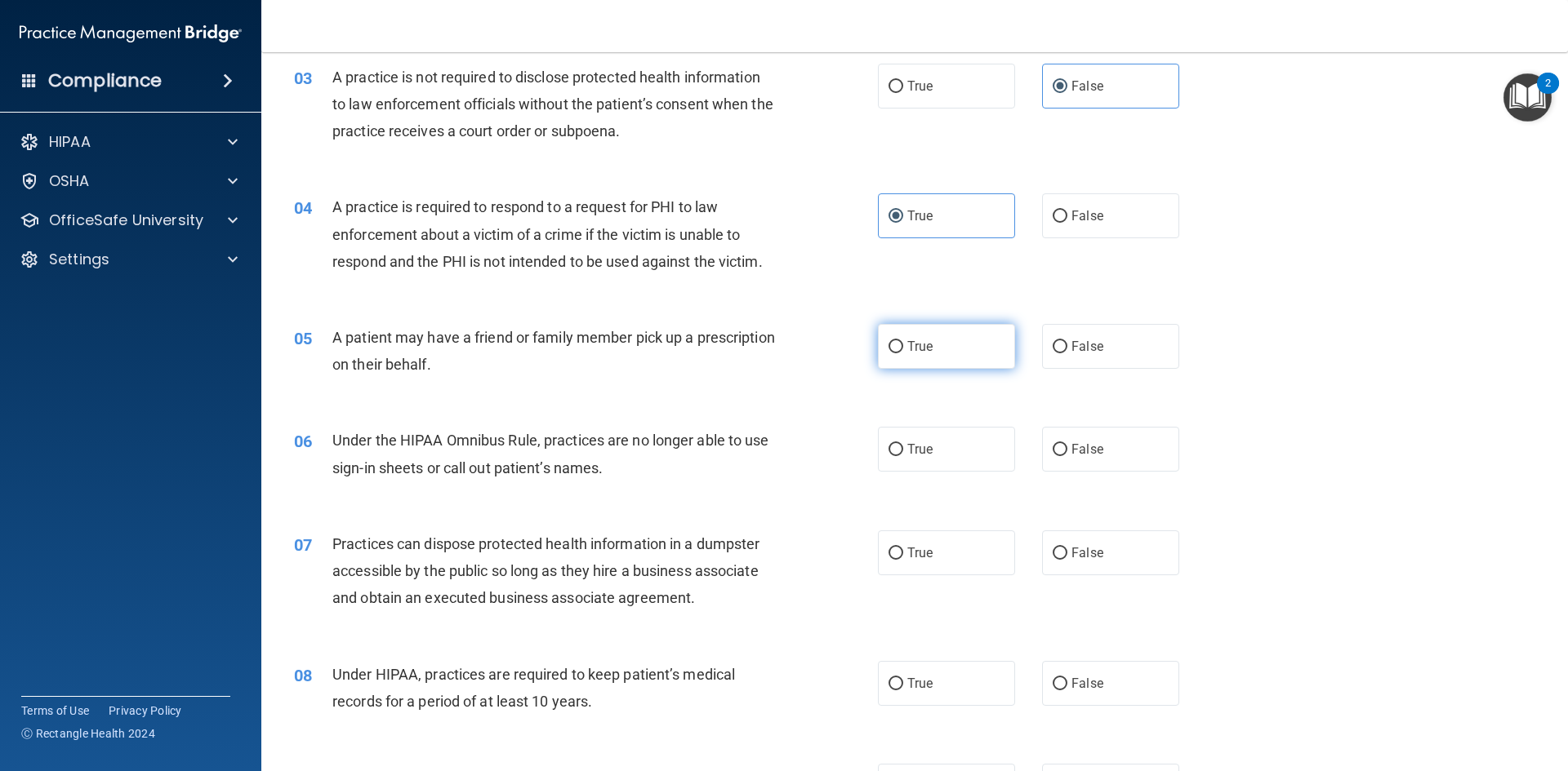
click at [896, 358] on label "True" at bounding box center [947, 346] width 137 height 45
click at [896, 353] on input "True" at bounding box center [895, 347] width 14 height 12
radio input "true"
click at [923, 455] on span "True" at bounding box center [920, 449] width 25 height 15
click at [903, 455] on input "True" at bounding box center [895, 450] width 14 height 12
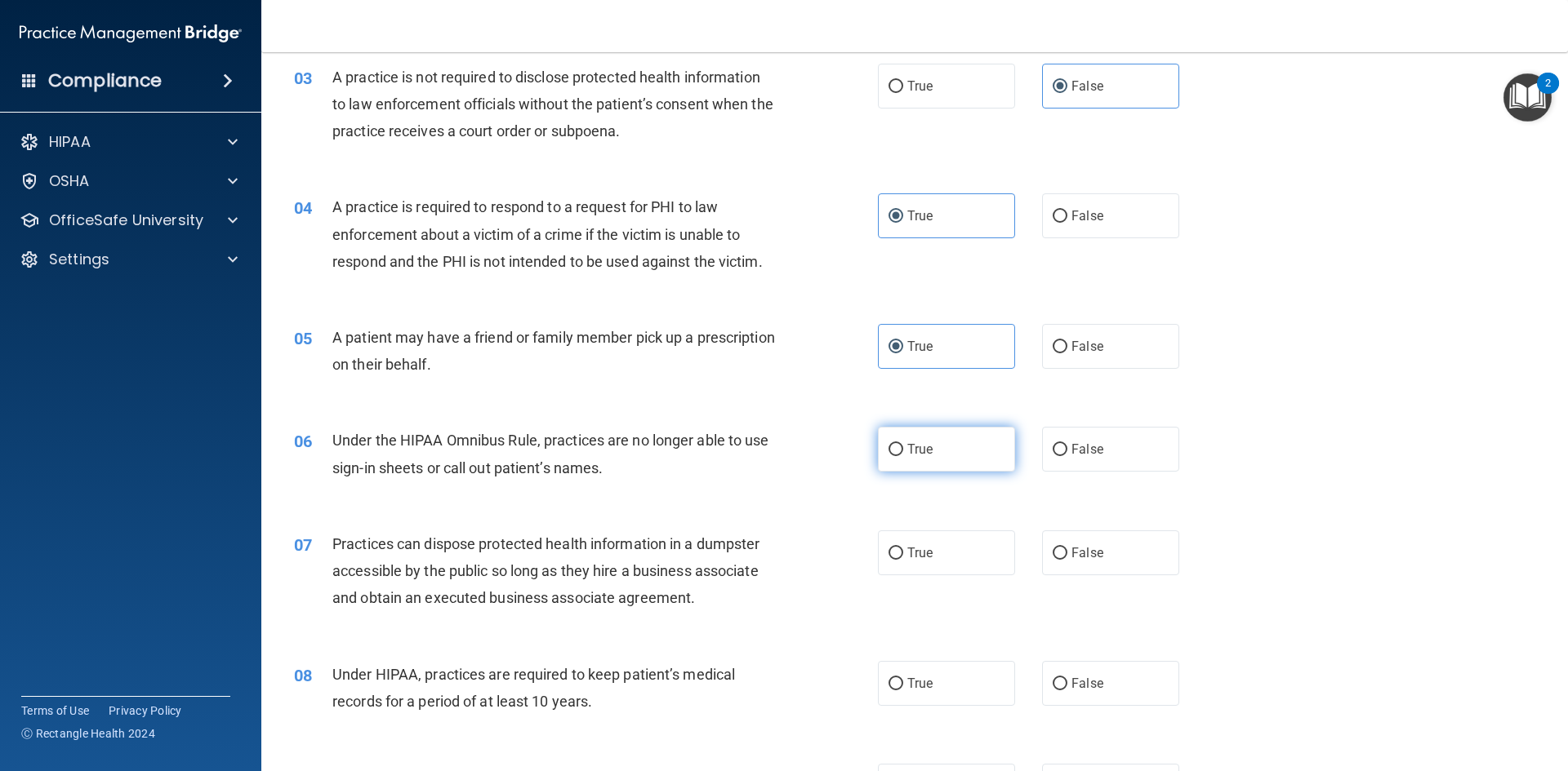
radio input "true"
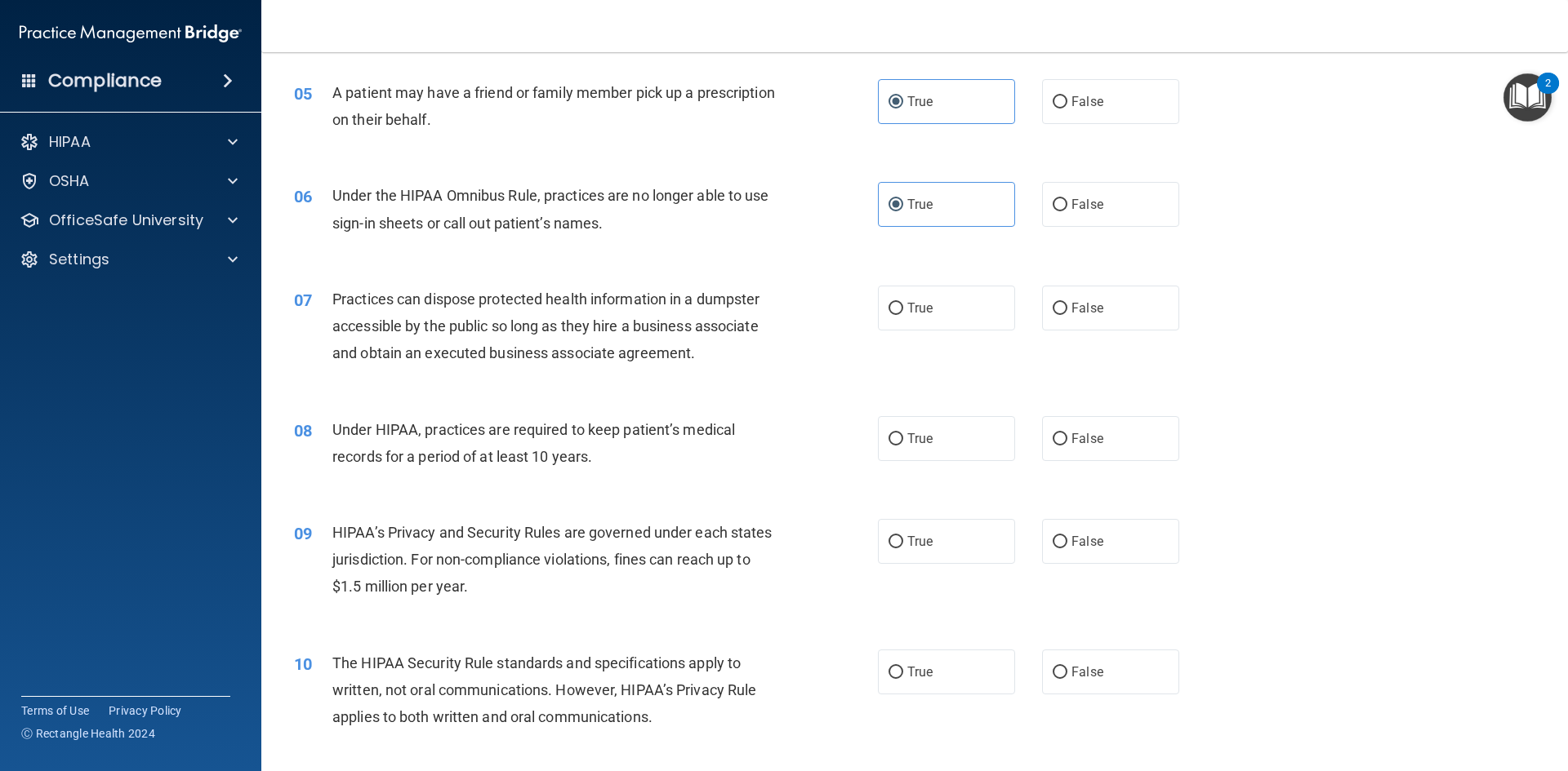
scroll to position [653, 0]
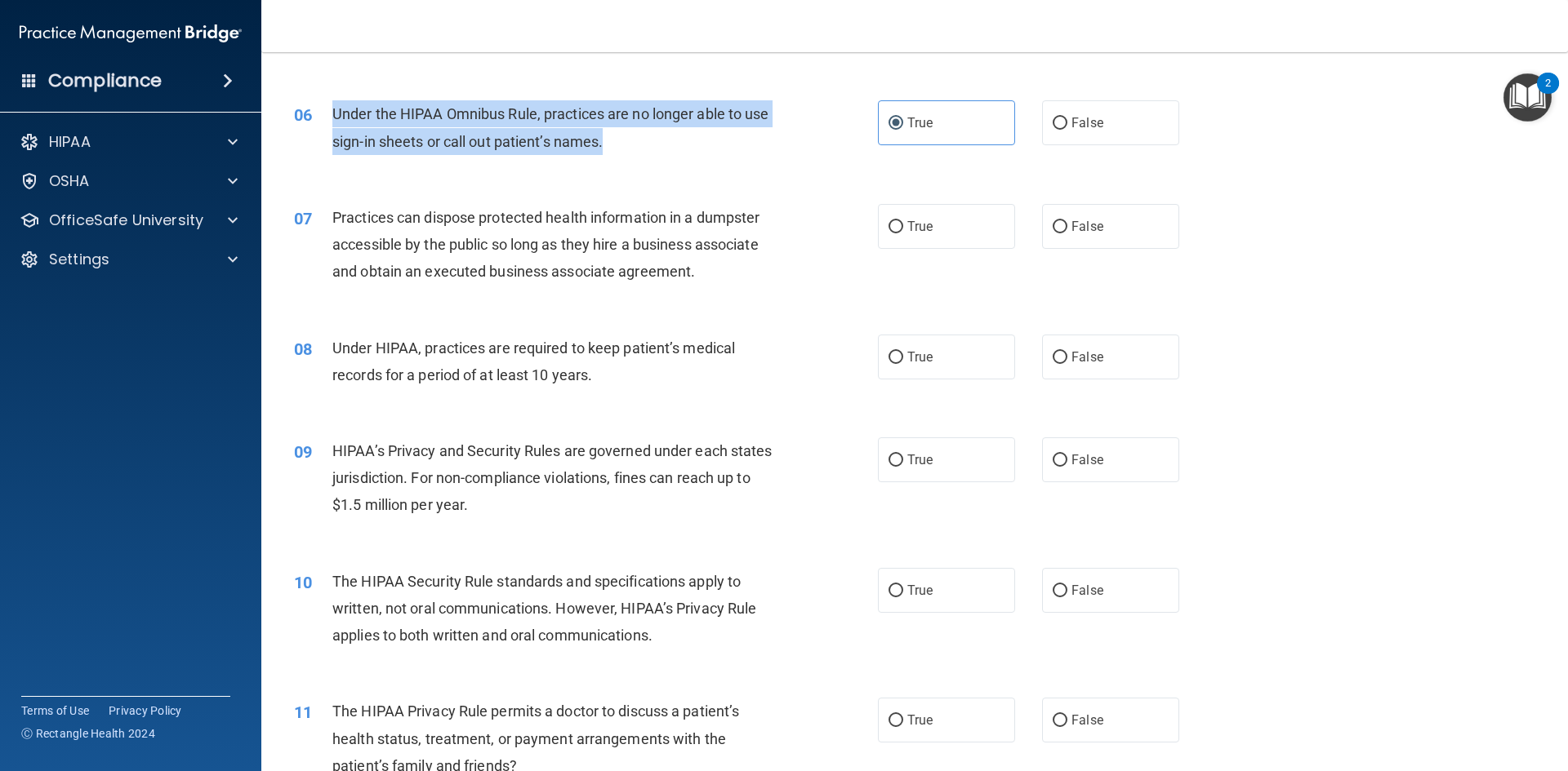
drag, startPoint x: 329, startPoint y: 117, endPoint x: 617, endPoint y: 154, distance: 290.4
click at [618, 154] on div "06 Under the HIPAA Omnibus Rule, practices are no longer able to use sign-in sh…" at bounding box center [586, 130] width 633 height 62
copy div "Under the HIPAA Omnibus Rule, practices are no longer able to use sign-in sheet…"
click at [1076, 126] on span "False" at bounding box center [1087, 123] width 32 height 15
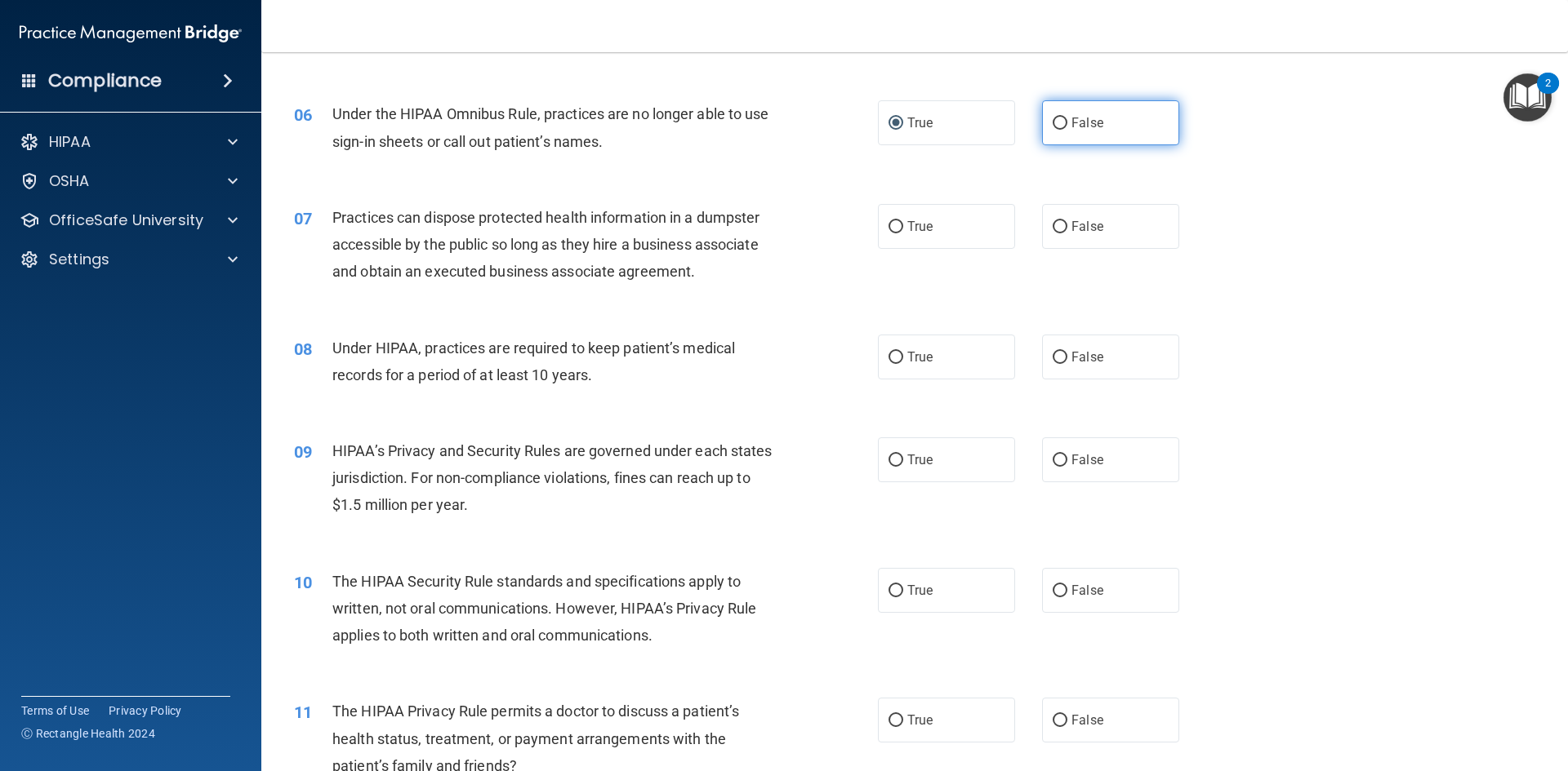
drag, startPoint x: 1040, startPoint y: 148, endPoint x: 1051, endPoint y: 127, distance: 23.7
click at [1043, 144] on div "06 Under the HIPAA Omnibus Rule, practices are no longer able to use sign-in sh…" at bounding box center [914, 130] width 1265 height 103
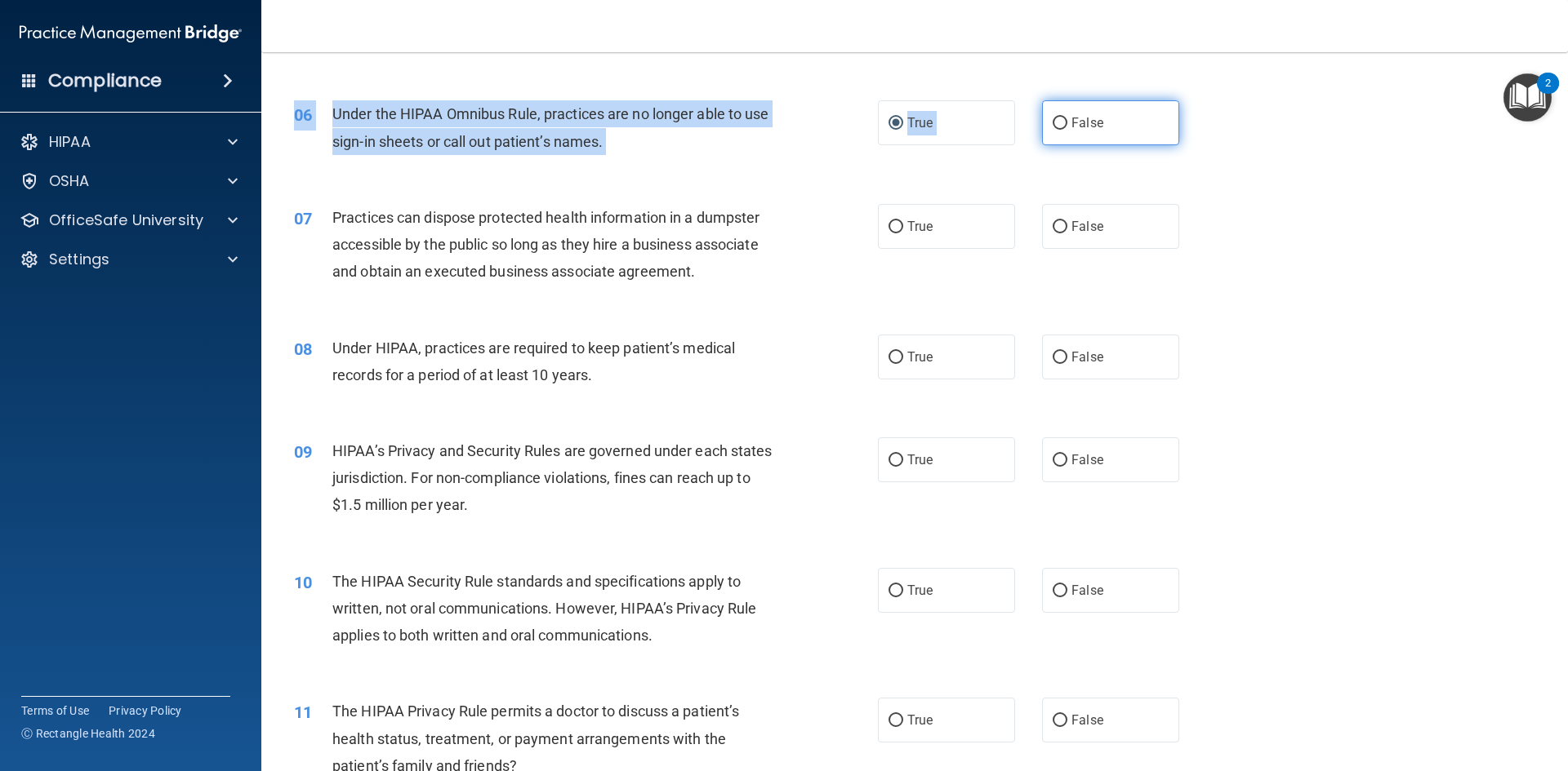
click at [1053, 127] on input "False" at bounding box center [1059, 124] width 14 height 12
radio input "true"
radio input "false"
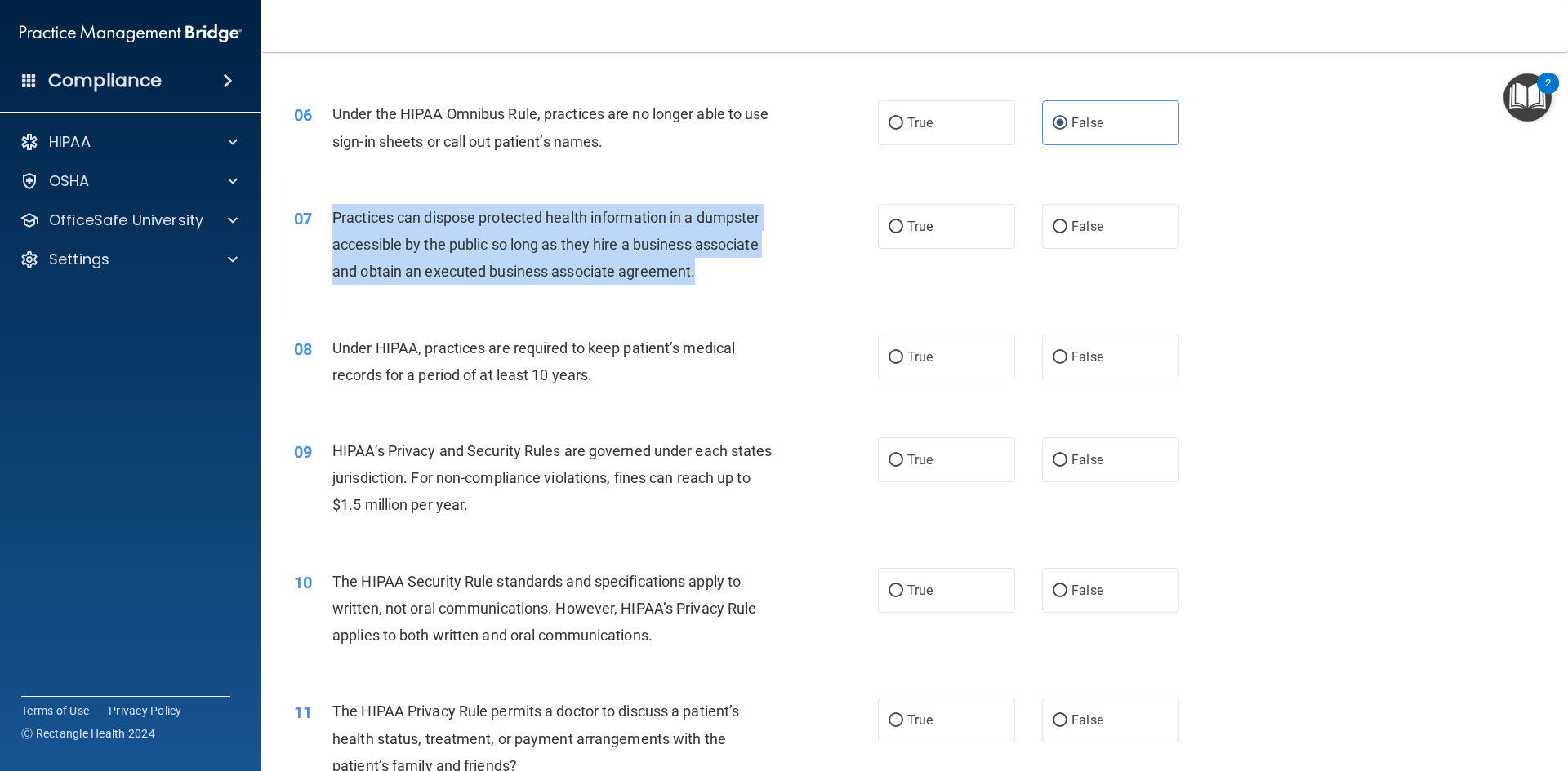
drag, startPoint x: 705, startPoint y: 274, endPoint x: 330, endPoint y: 219, distance: 379.0
click at [330, 219] on div "07 Practices can dispose protected health information in a dumpster accessible …" at bounding box center [586, 249] width 633 height 90
copy div "Practices can dispose protected health information in a dumpster accessible by …"
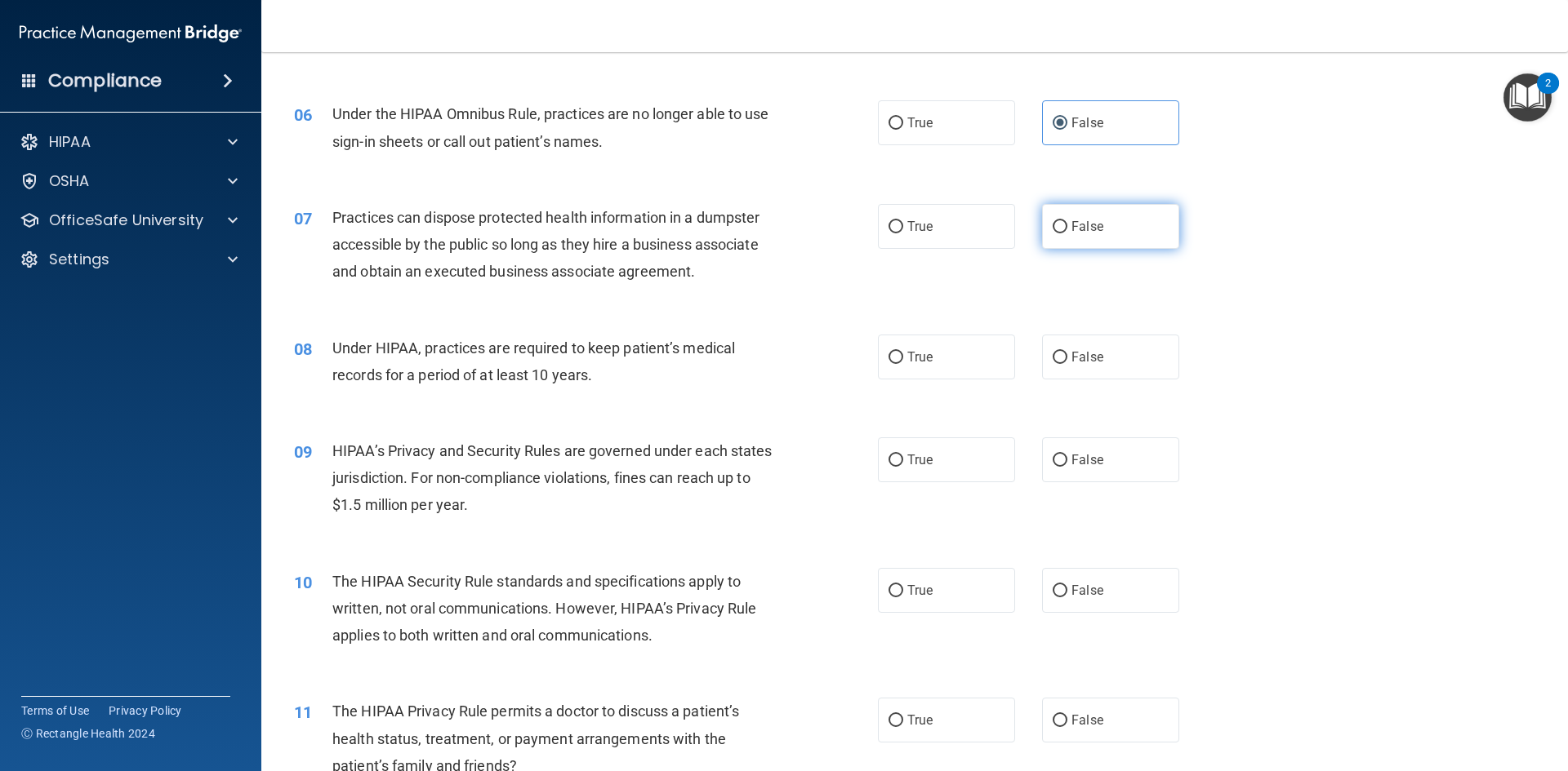
click at [1134, 236] on label "False" at bounding box center [1110, 226] width 137 height 45
click at [1067, 234] on input "False" at bounding box center [1059, 227] width 14 height 12
radio input "true"
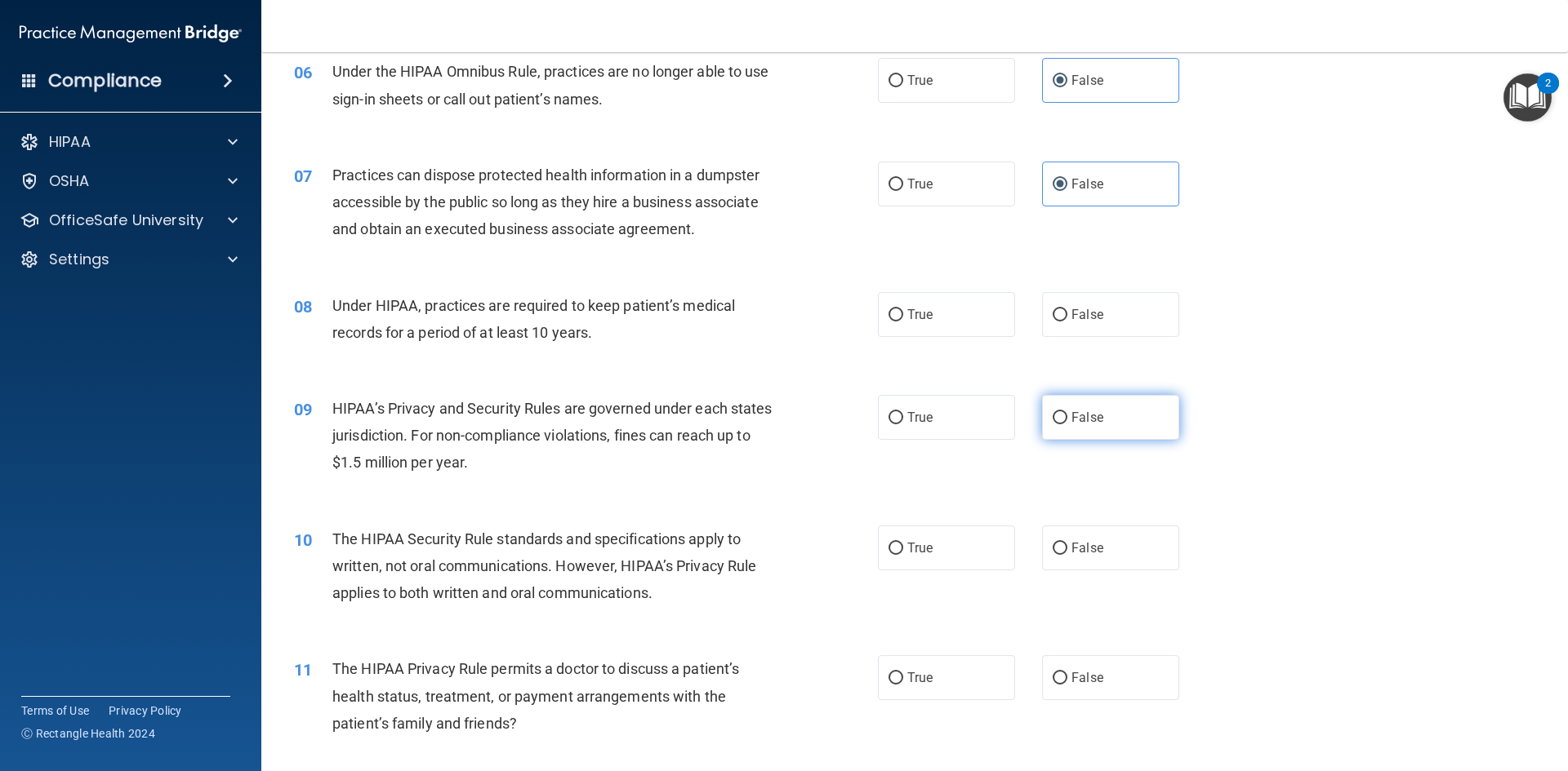
scroll to position [735, 0]
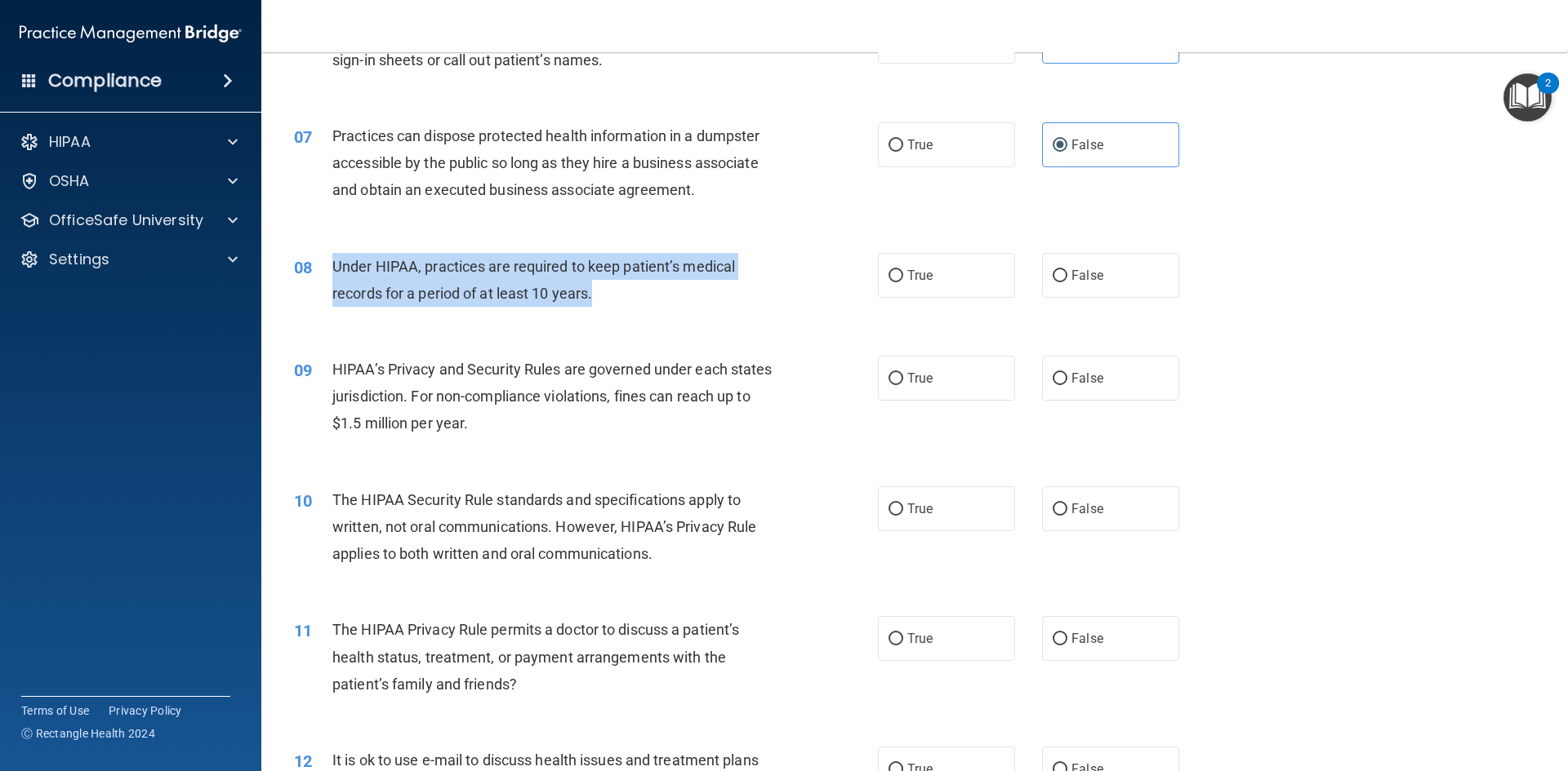
drag, startPoint x: 613, startPoint y: 292, endPoint x: 333, endPoint y: 267, distance: 281.1
click at [333, 267] on div "Under HIPAA, practices are required to keep patient’s medical records for a per…" at bounding box center [560, 280] width 457 height 54
copy span "Under HIPAA, practices are required to keep patient’s medical records for a per…"
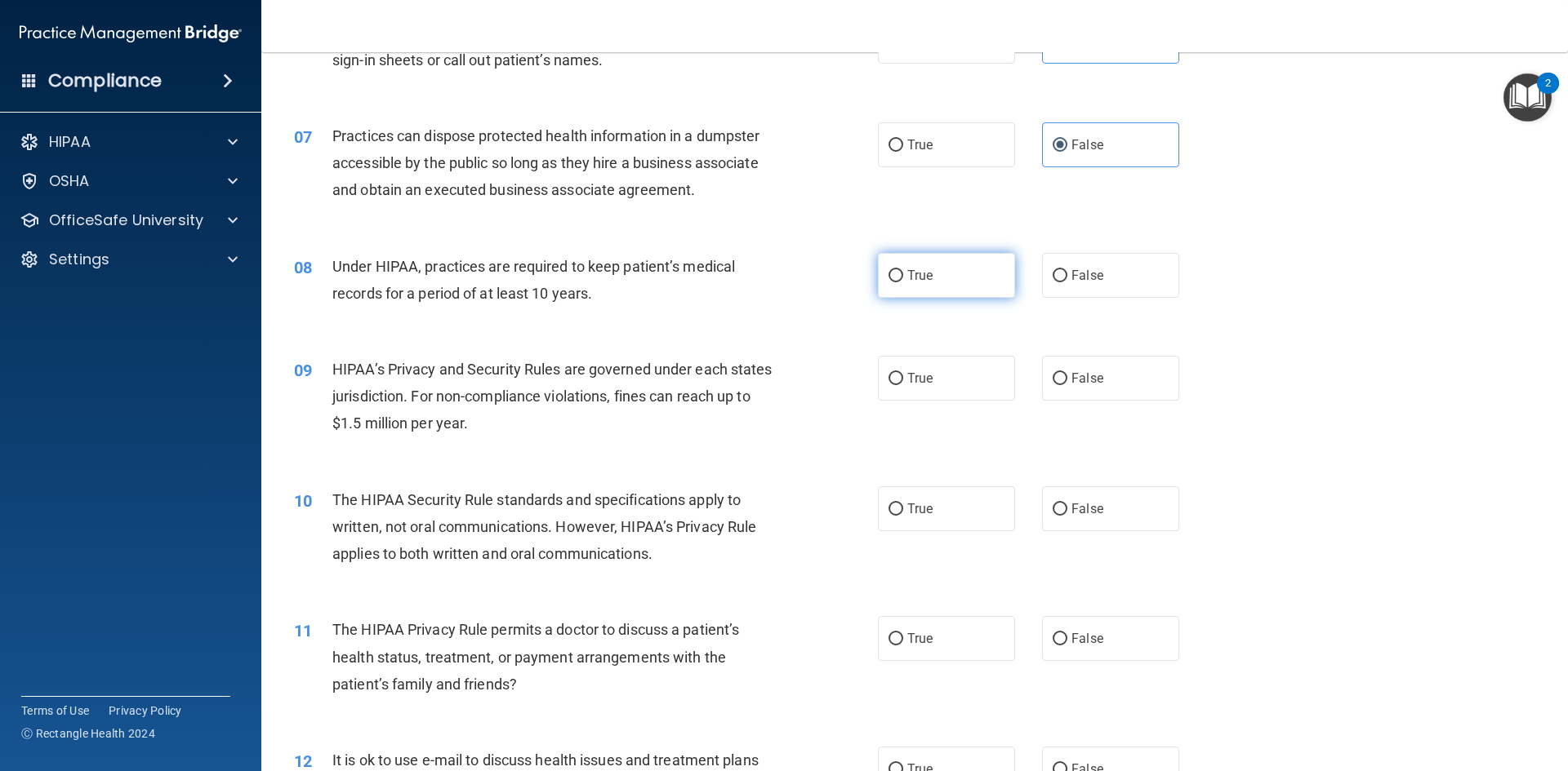
click at [907, 277] on span "True" at bounding box center [920, 275] width 25 height 15
click at [903, 277] on input "True" at bounding box center [895, 276] width 14 height 12
radio input "true"
click at [1117, 265] on label "False" at bounding box center [1110, 275] width 137 height 45
click at [1067, 270] on input "False" at bounding box center [1059, 276] width 14 height 12
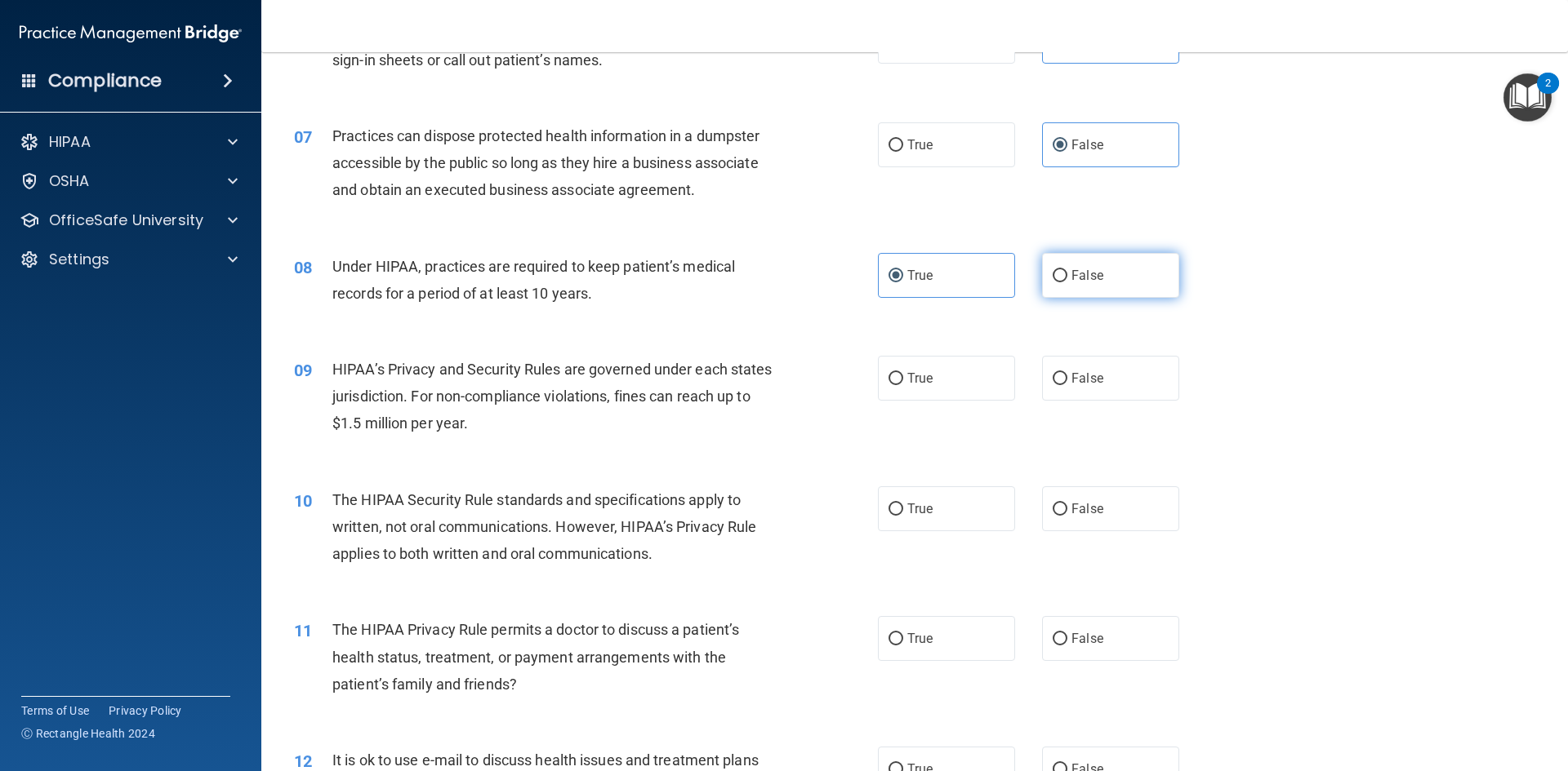
radio input "true"
radio input "false"
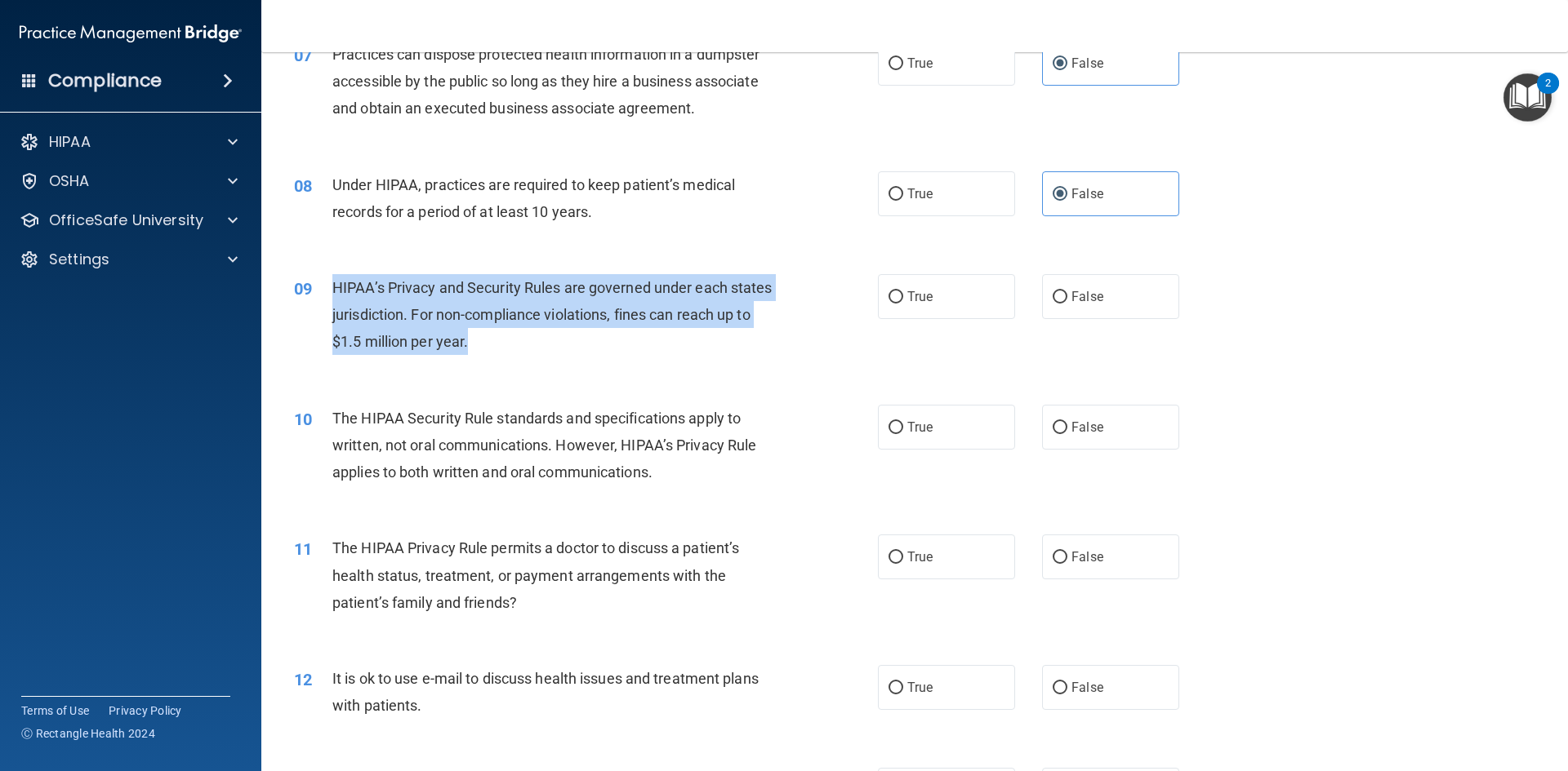
drag, startPoint x: 590, startPoint y: 342, endPoint x: 576, endPoint y: 285, distance: 58.7
click at [343, 283] on div "HIPAA’s Privacy and Security Rules are governed under each states jurisdiction.…" at bounding box center [560, 315] width 457 height 81
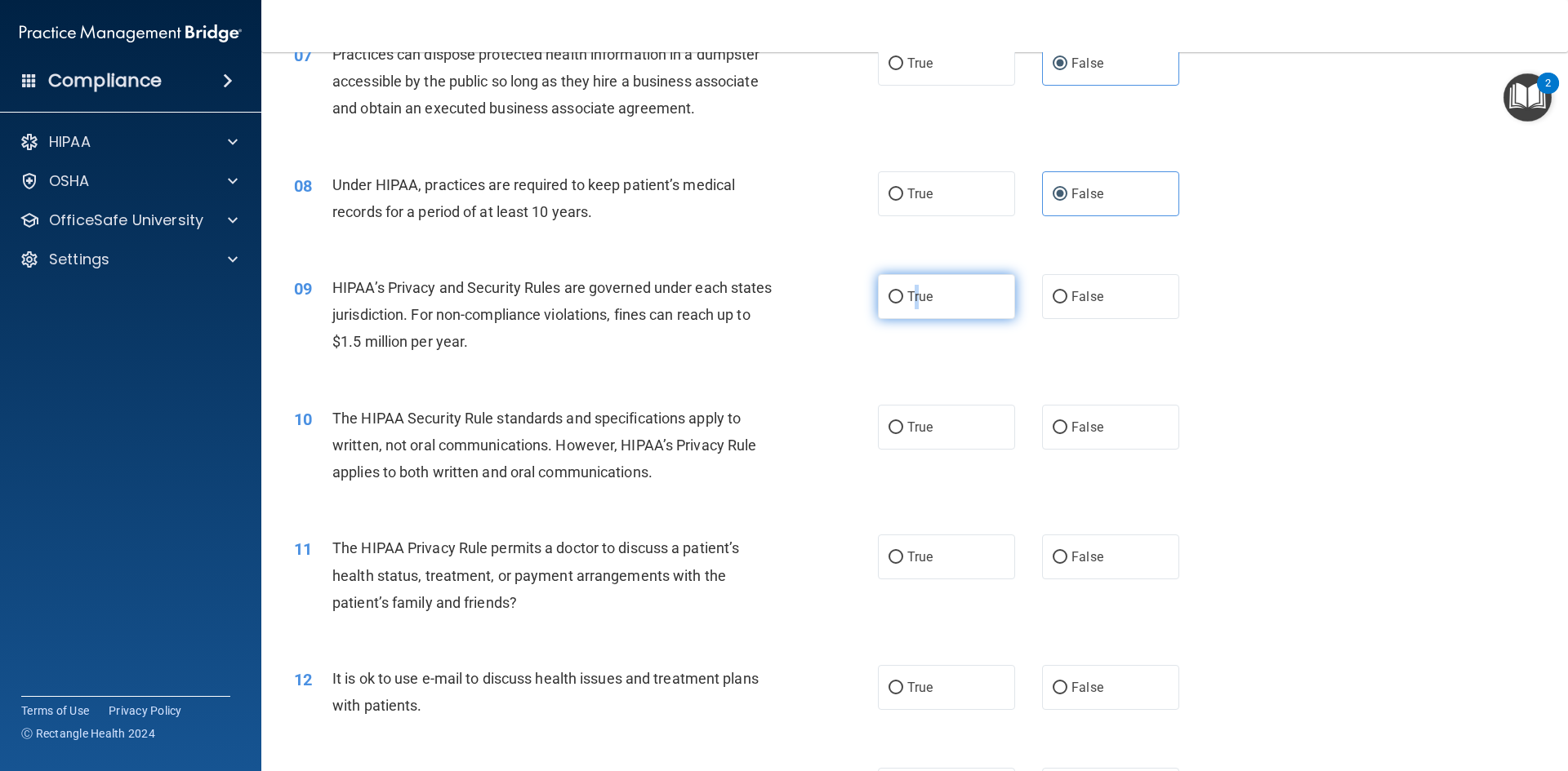
click at [912, 294] on span "True" at bounding box center [920, 297] width 25 height 15
click at [880, 286] on label "True" at bounding box center [947, 297] width 137 height 45
click at [888, 291] on input "True" at bounding box center [895, 297] width 14 height 12
radio input "true"
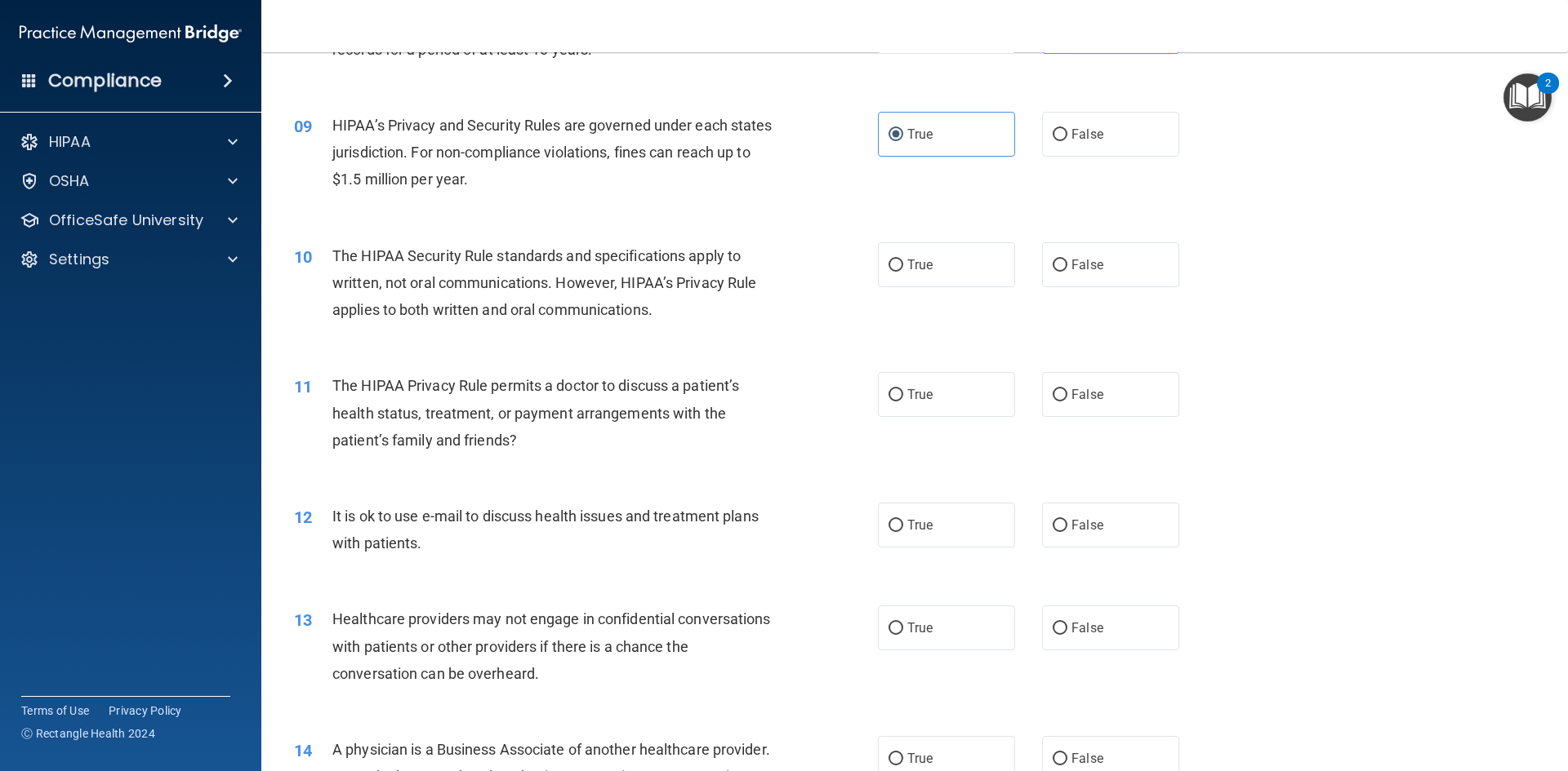
scroll to position [979, 0]
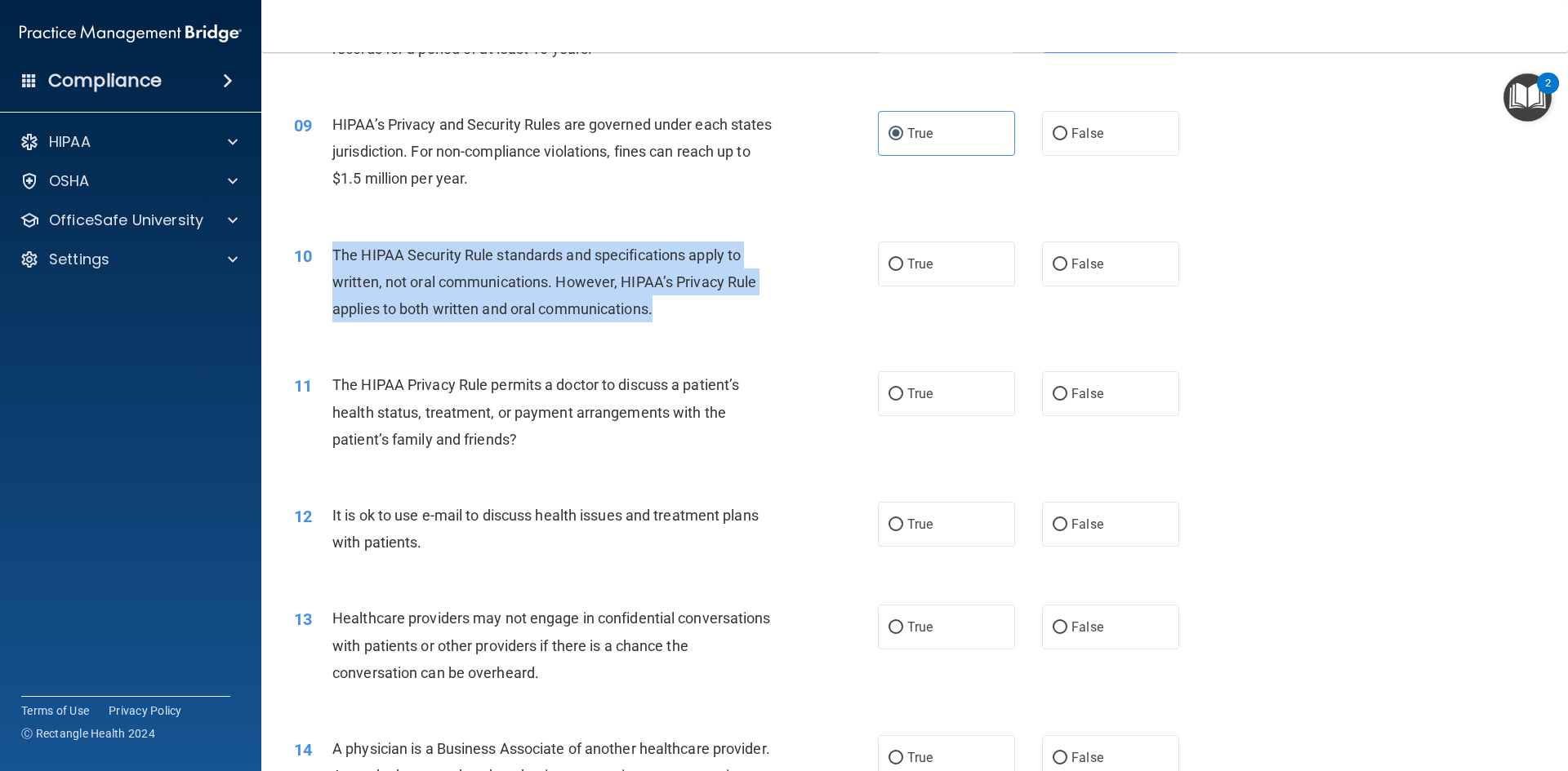
drag, startPoint x: 566, startPoint y: 295, endPoint x: 326, endPoint y: 256, distance: 243.1
click at [326, 256] on div "10 The HIPAA Security Rule standards and specifications apply to written, not o…" at bounding box center [586, 286] width 633 height 90
copy div "The HIPAA Security Rule standards and specifications apply to written, not oral…"
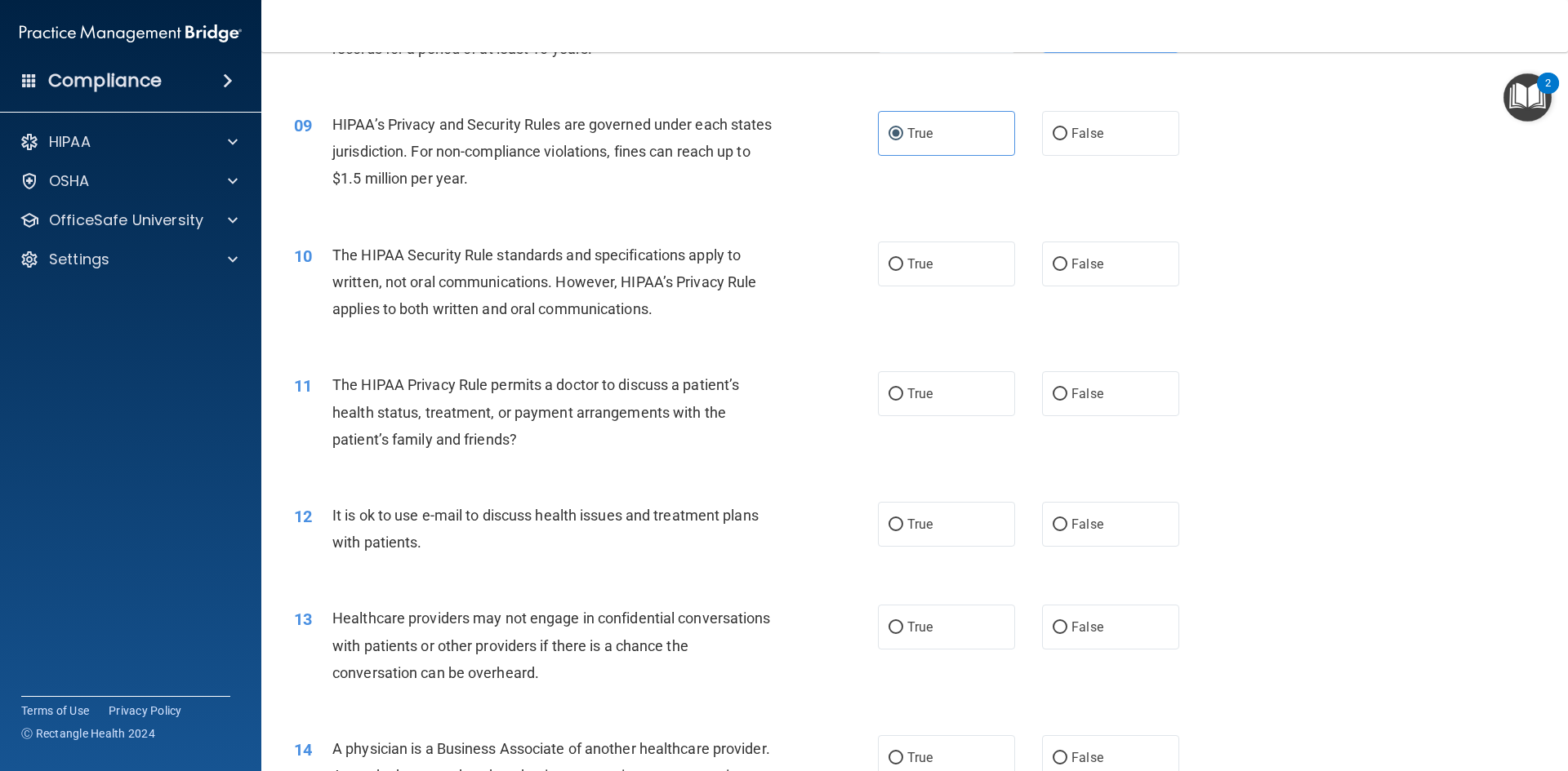
click at [1027, 261] on div "True False" at bounding box center [1043, 263] width 329 height 45
click at [1074, 260] on span "False" at bounding box center [1087, 263] width 32 height 15
click at [1067, 260] on input "False" at bounding box center [1059, 264] width 14 height 12
radio input "true"
click at [931, 253] on label "True" at bounding box center [947, 263] width 137 height 45
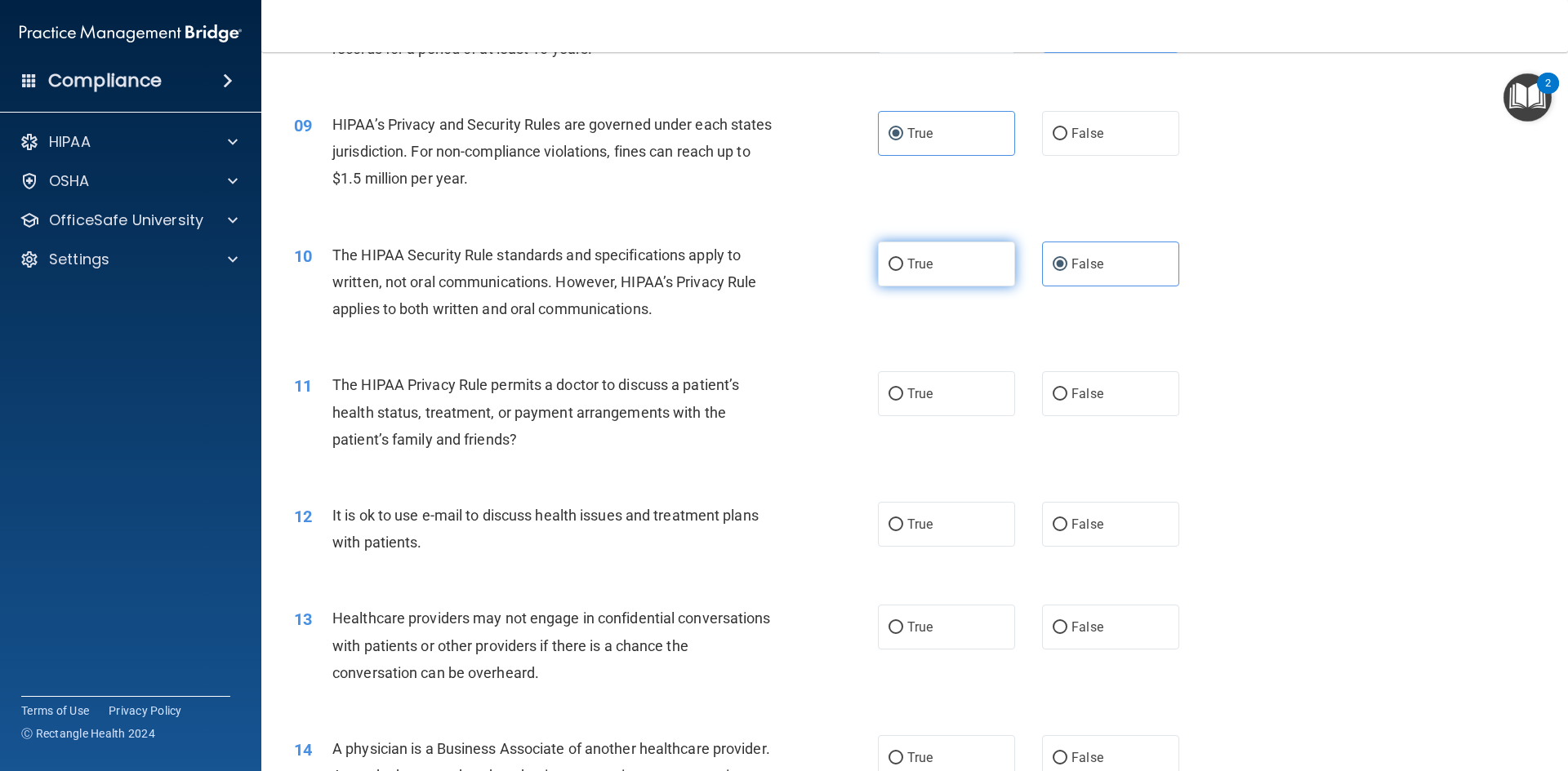
click at [903, 258] on input "True" at bounding box center [895, 264] width 14 height 12
radio input "true"
radio input "false"
click at [524, 379] on span "The HIPAA Privacy Rule permits a doctor to discuss a patient’s health status, t…" at bounding box center [536, 412] width 407 height 71
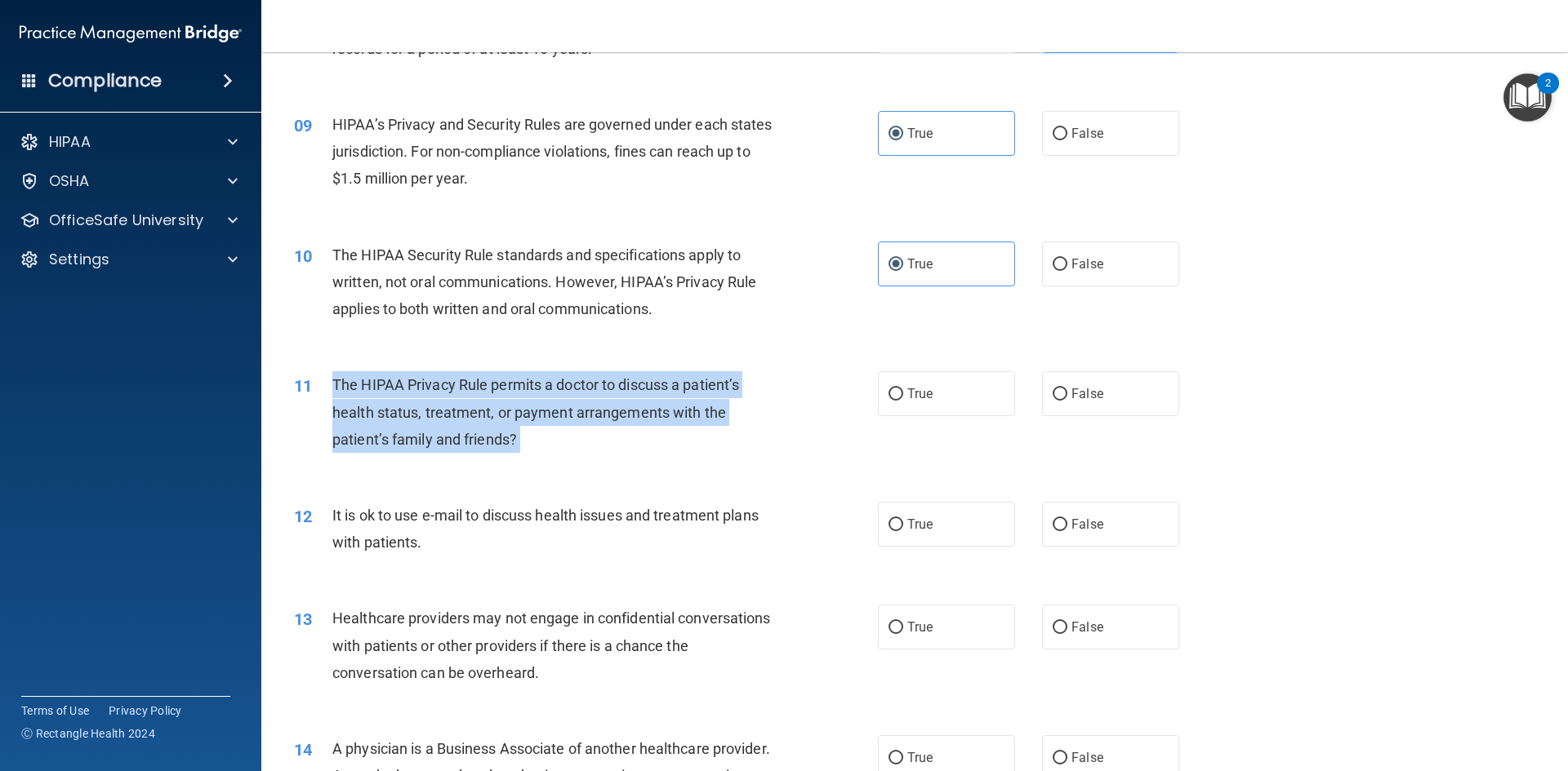
click at [524, 379] on span "The HIPAA Privacy Rule permits a doctor to discuss a patient’s health status, t…" at bounding box center [536, 412] width 407 height 71
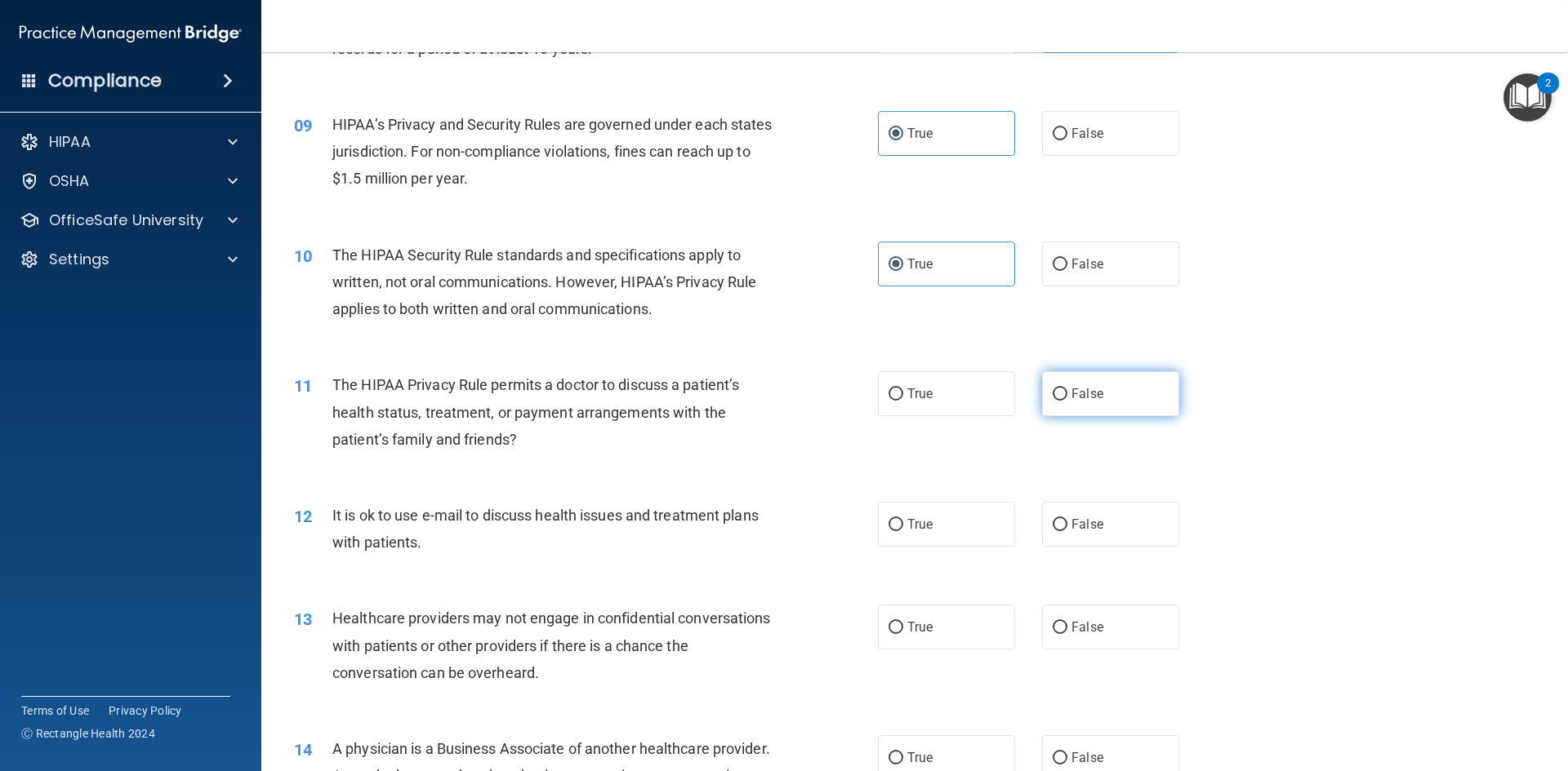
click at [1067, 405] on label "False" at bounding box center [1110, 393] width 137 height 45
click at [1067, 401] on input "False" at bounding box center [1059, 395] width 14 height 12
radio input "true"
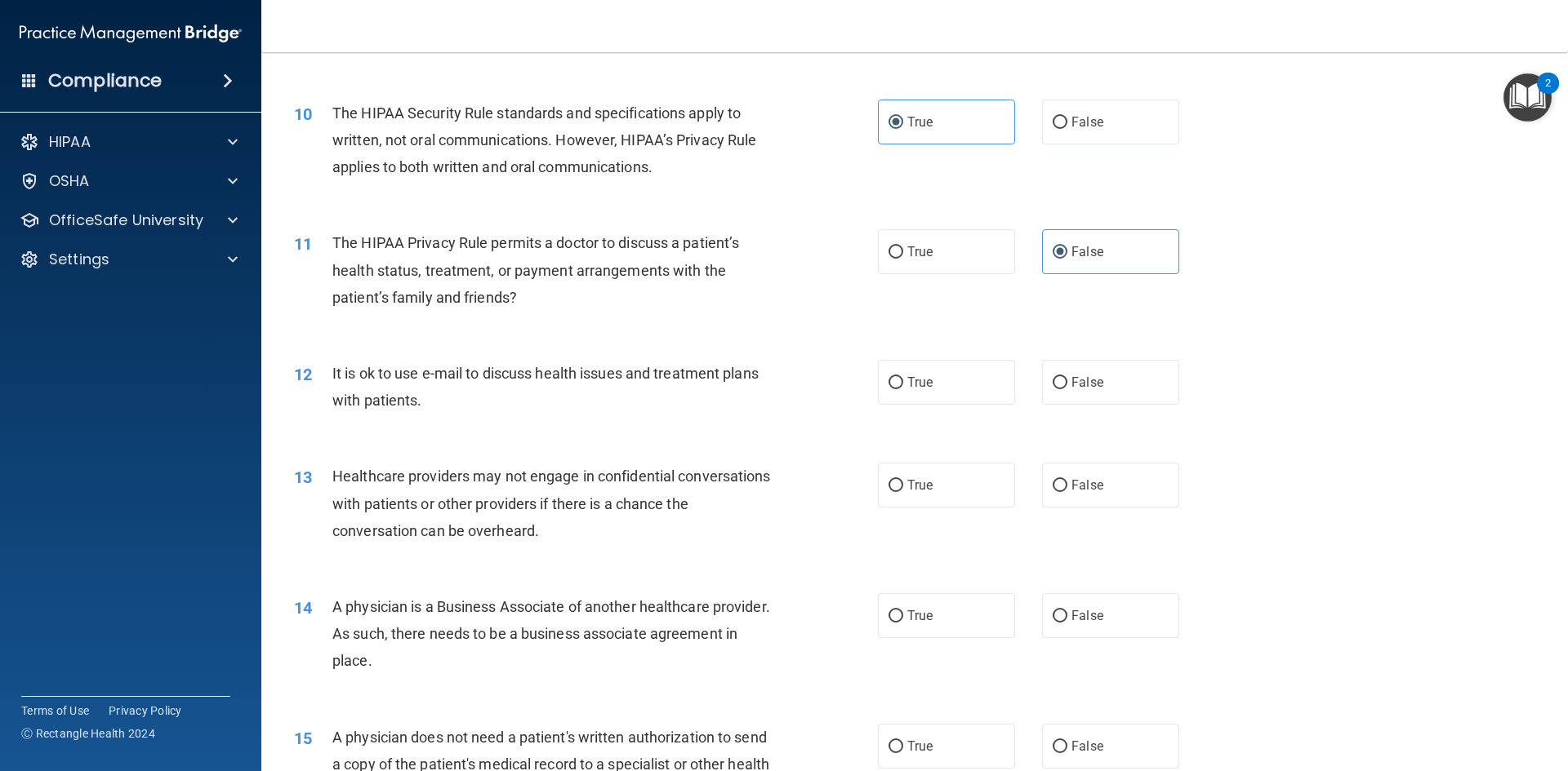
scroll to position [1143, 0]
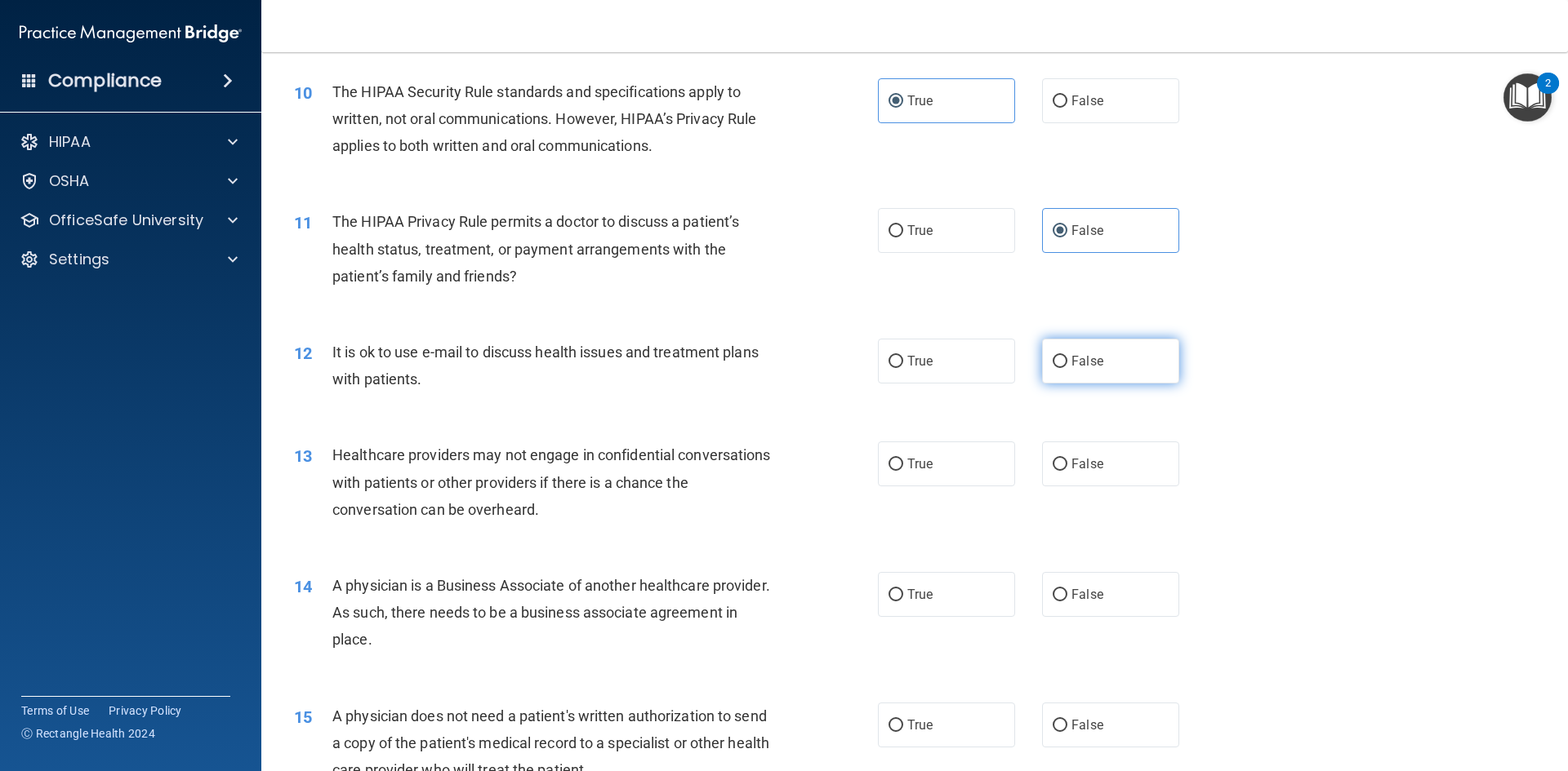
click at [1074, 356] on span "False" at bounding box center [1087, 361] width 32 height 15
click at [1067, 356] on input "False" at bounding box center [1059, 362] width 14 height 12
radio input "true"
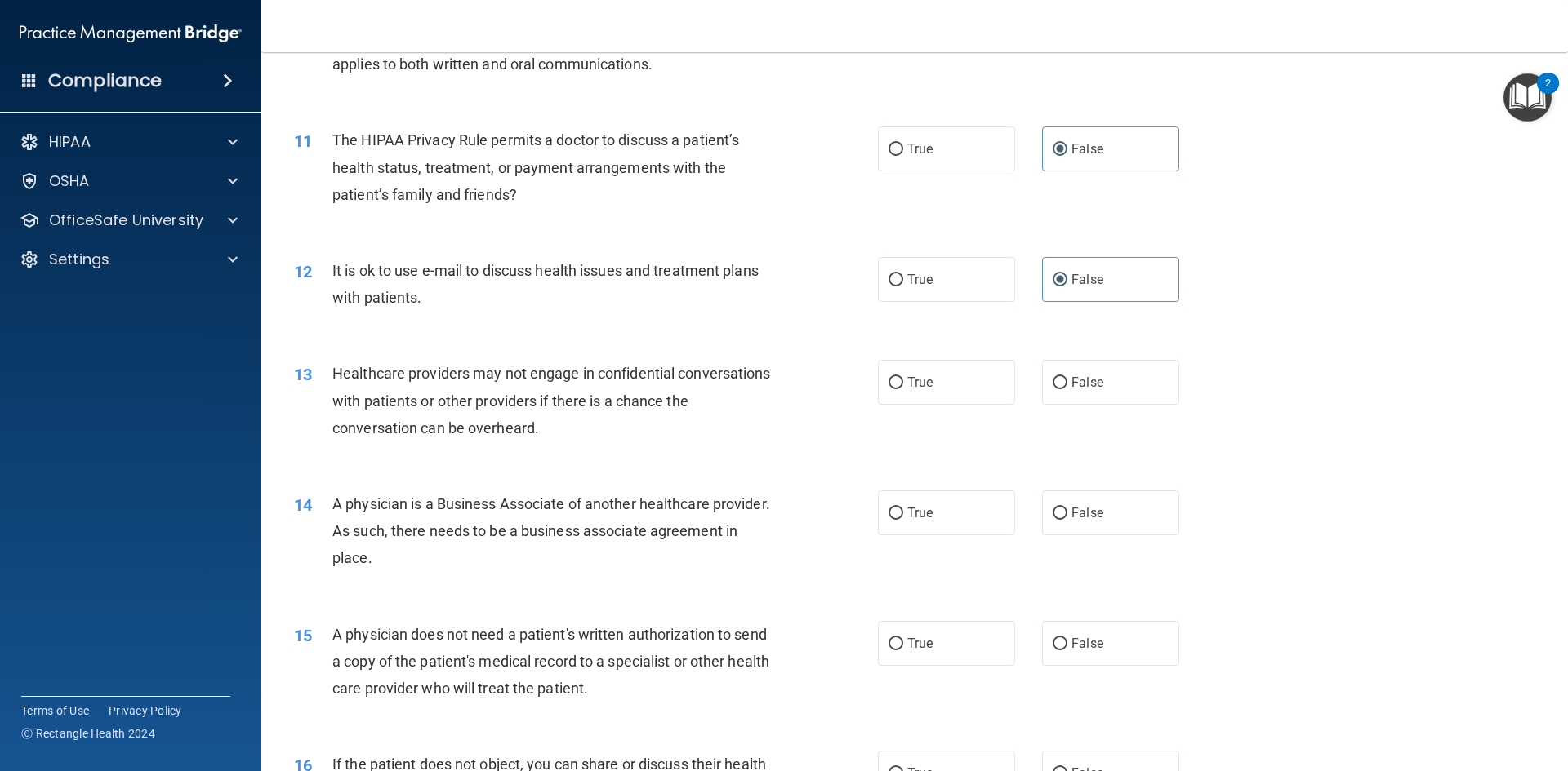
scroll to position [1306, 0]
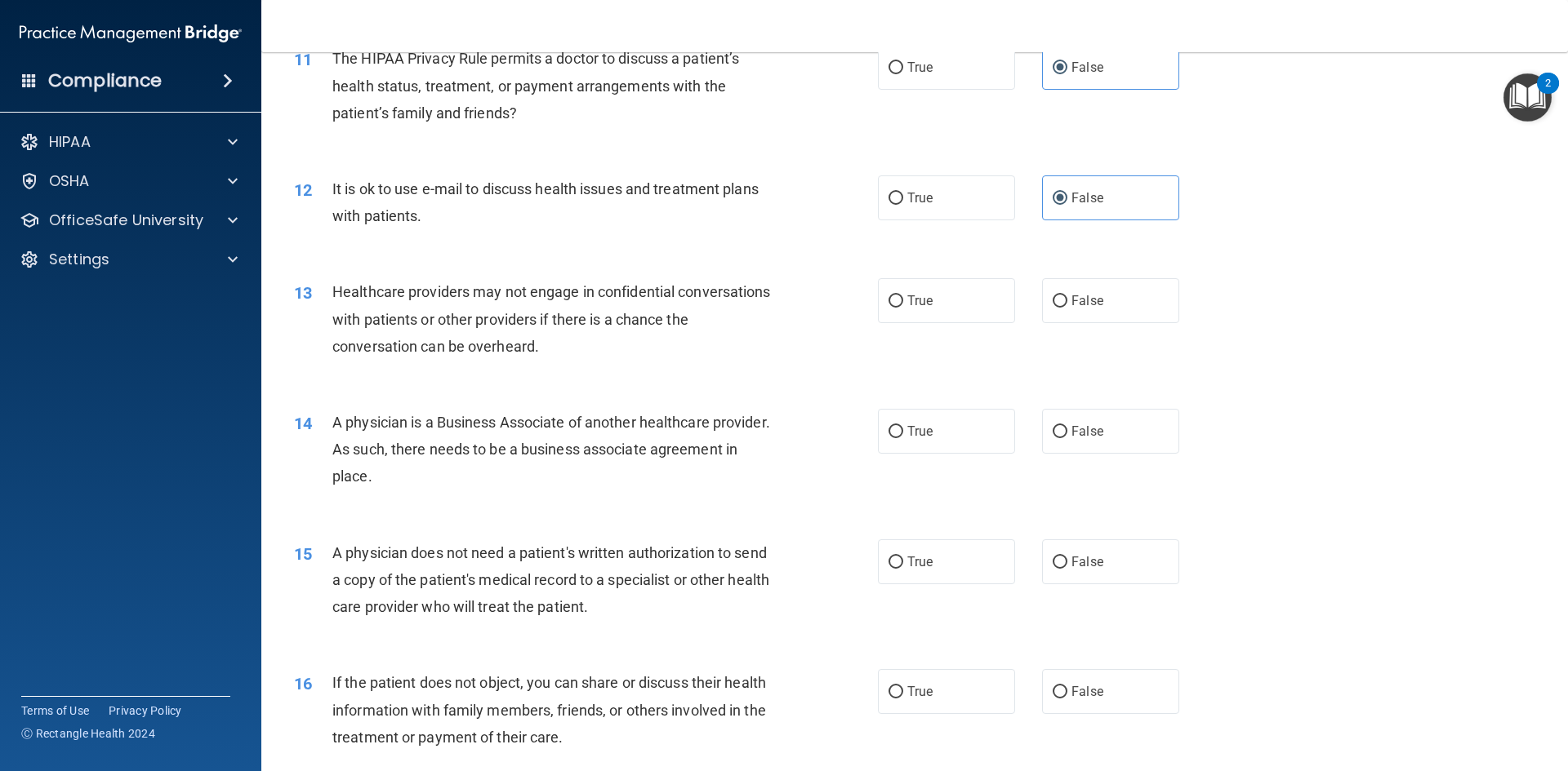
click at [532, 308] on div "Healthcare providers may not engage in confidential conversations with patients…" at bounding box center [560, 319] width 457 height 81
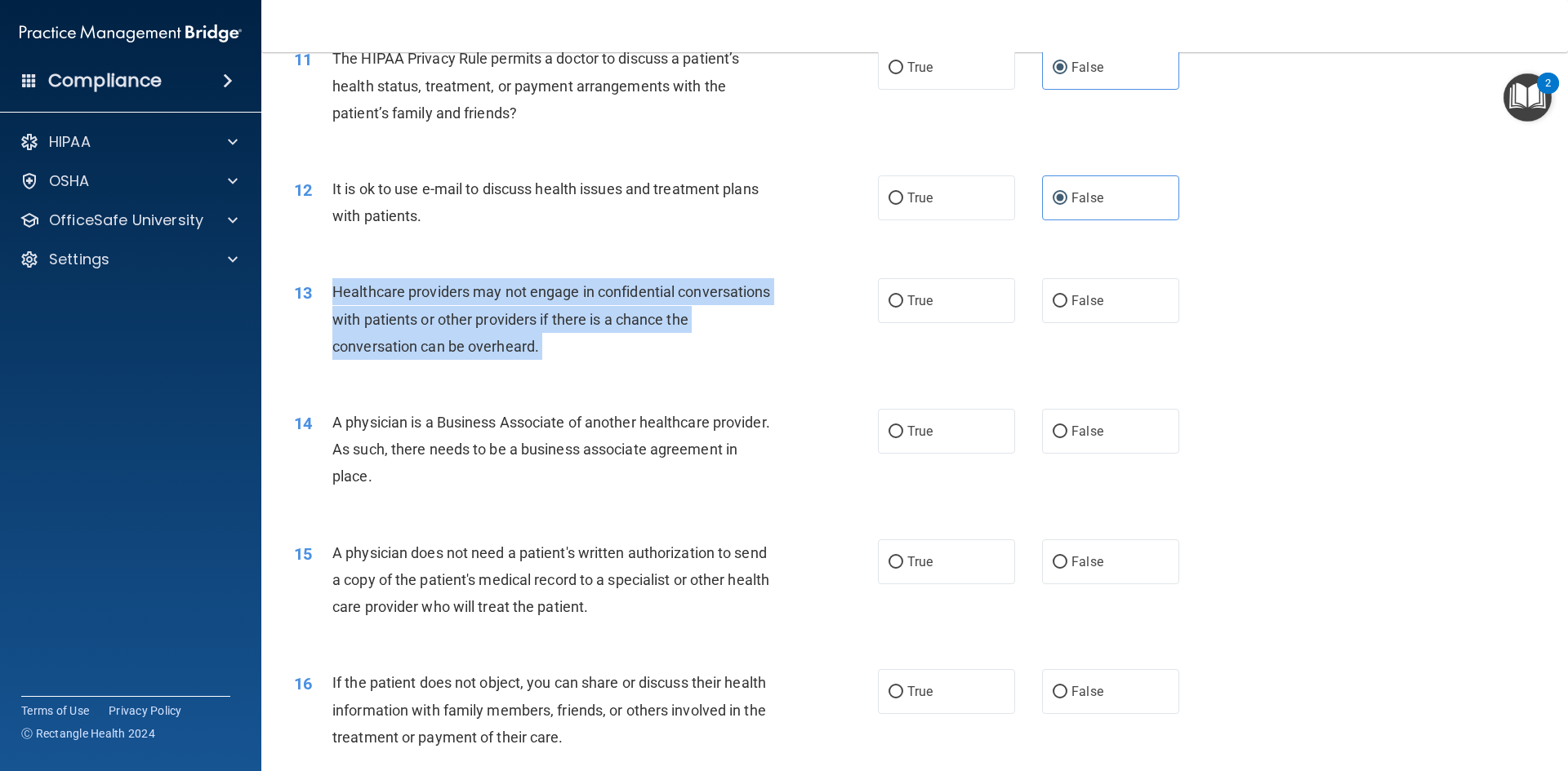
click at [532, 308] on div "Healthcare providers may not engage in confidential conversations with patients…" at bounding box center [560, 319] width 457 height 81
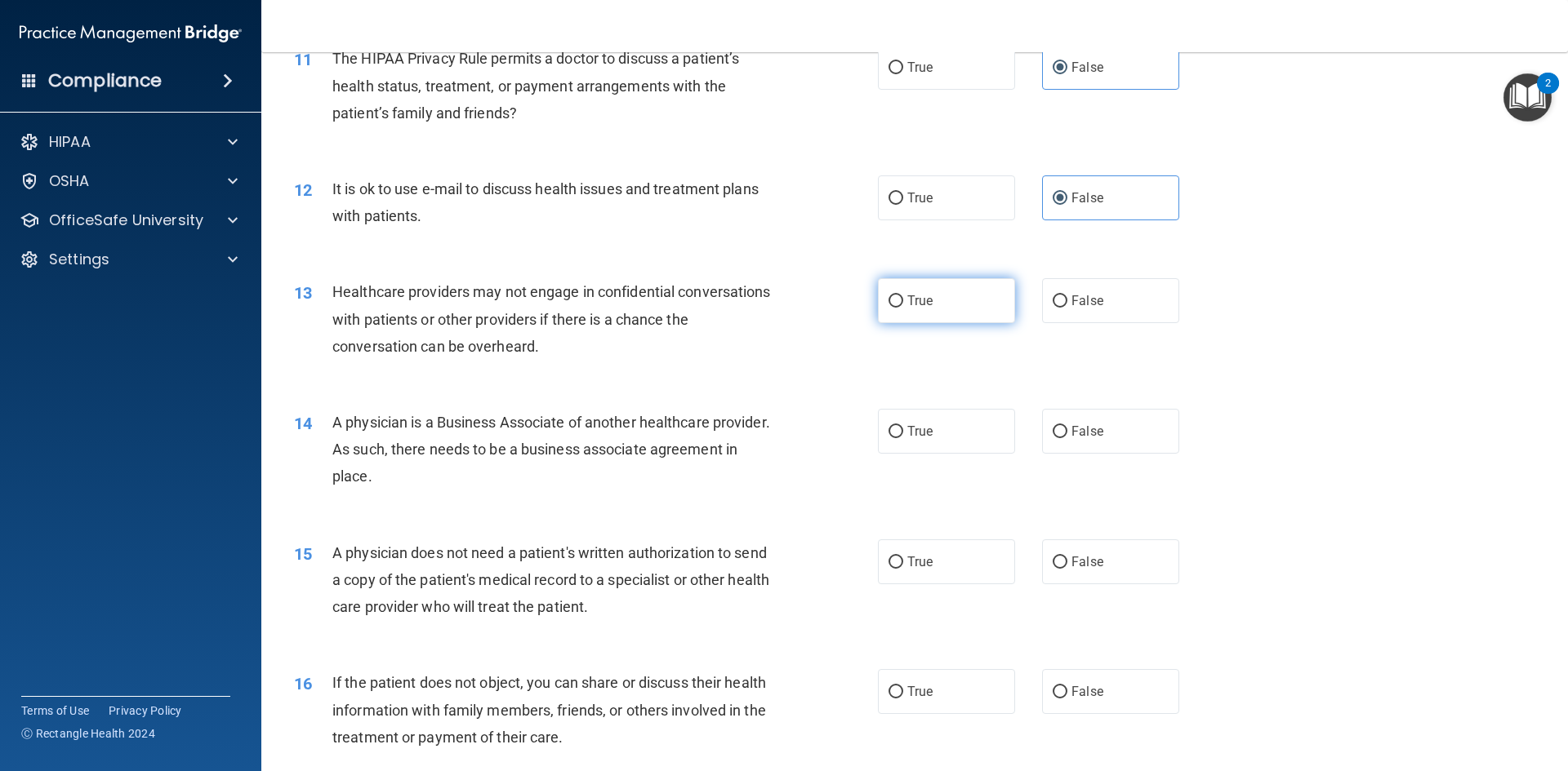
click at [926, 312] on label "True" at bounding box center [947, 301] width 137 height 45
click at [903, 308] on input "True" at bounding box center [895, 302] width 14 height 12
radio input "true"
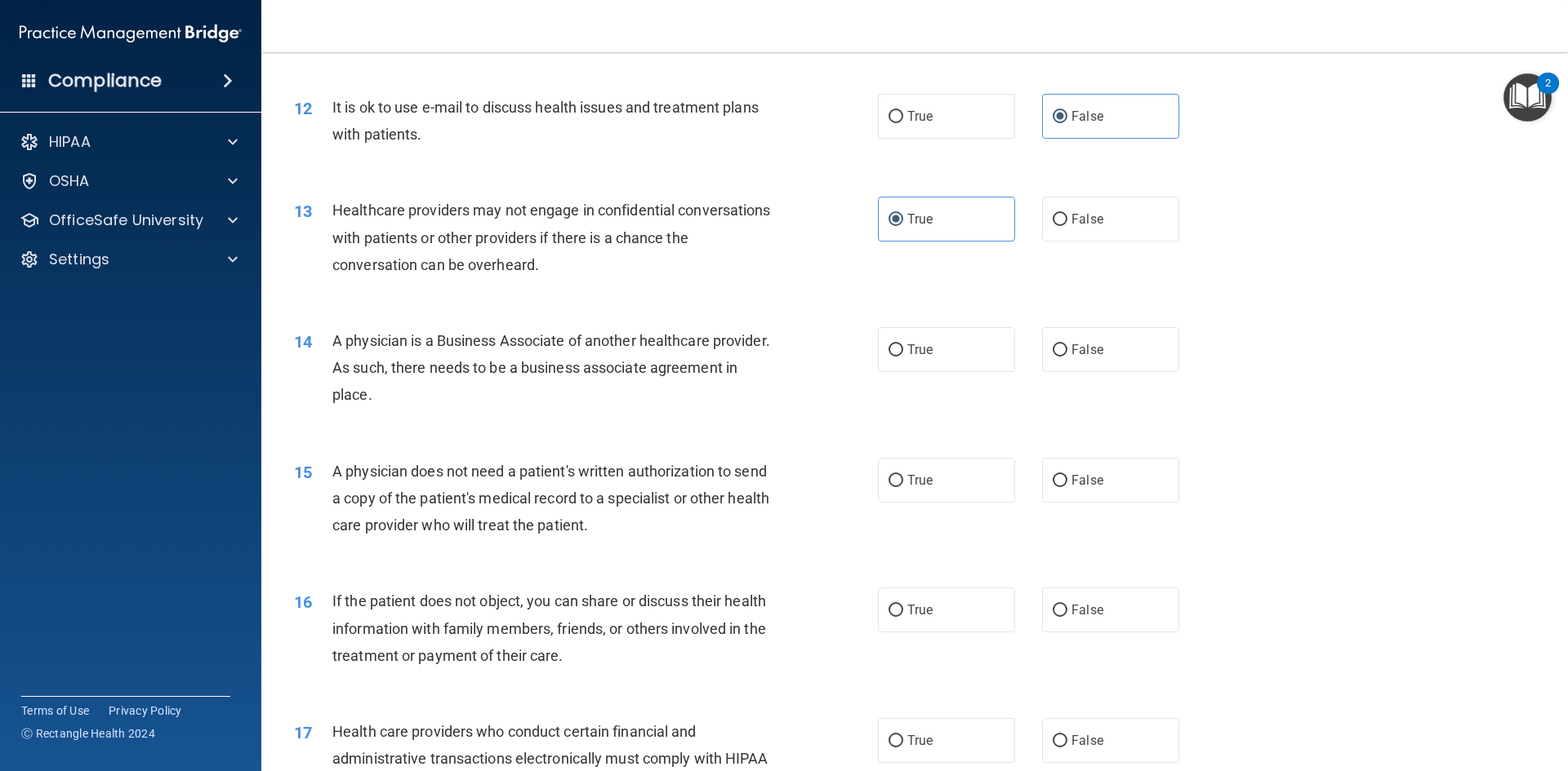
scroll to position [1469, 0]
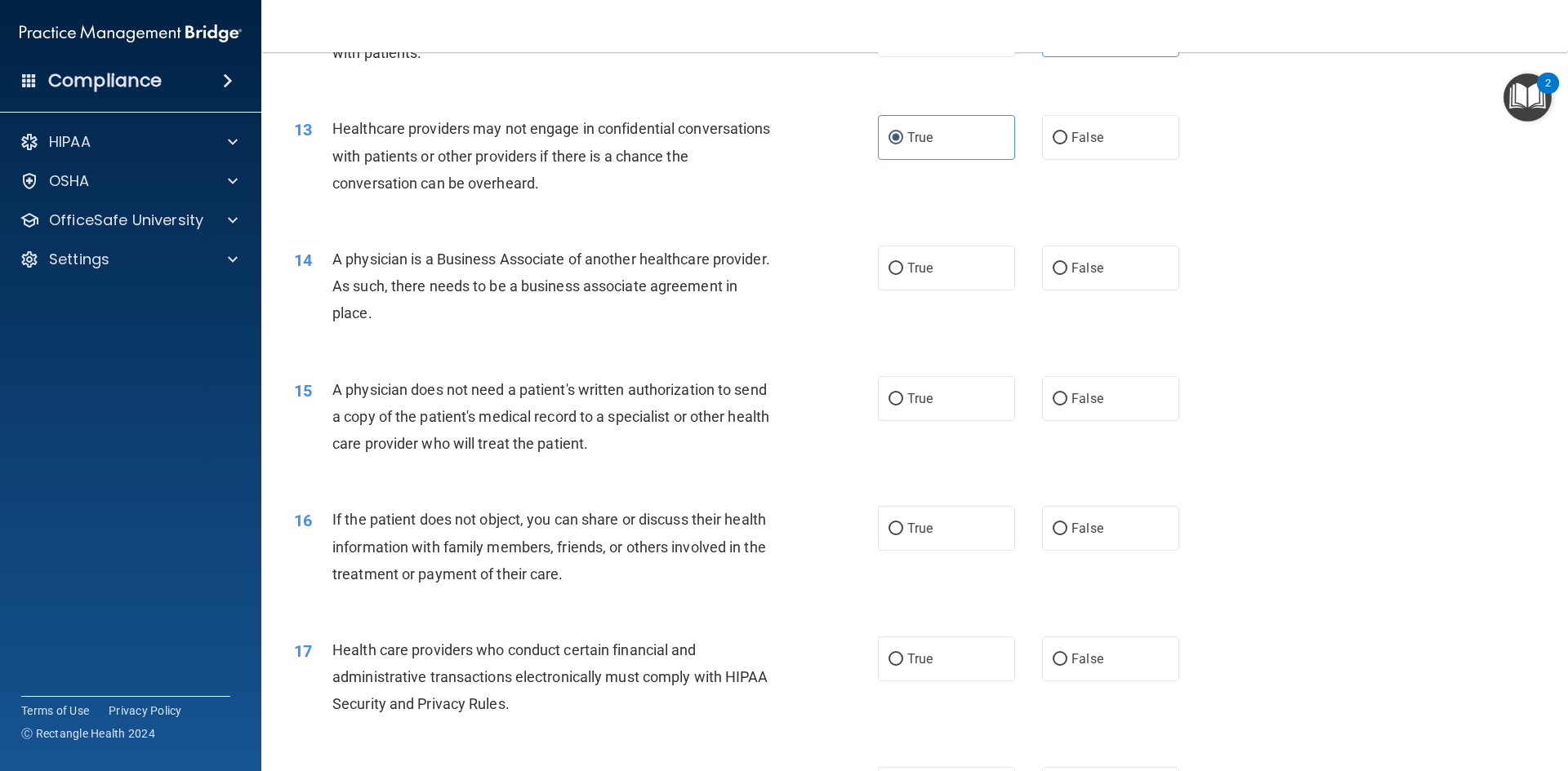
click at [428, 276] on div "A physician is a Business Associate of another healthcare provider. As such, th…" at bounding box center [560, 286] width 457 height 81
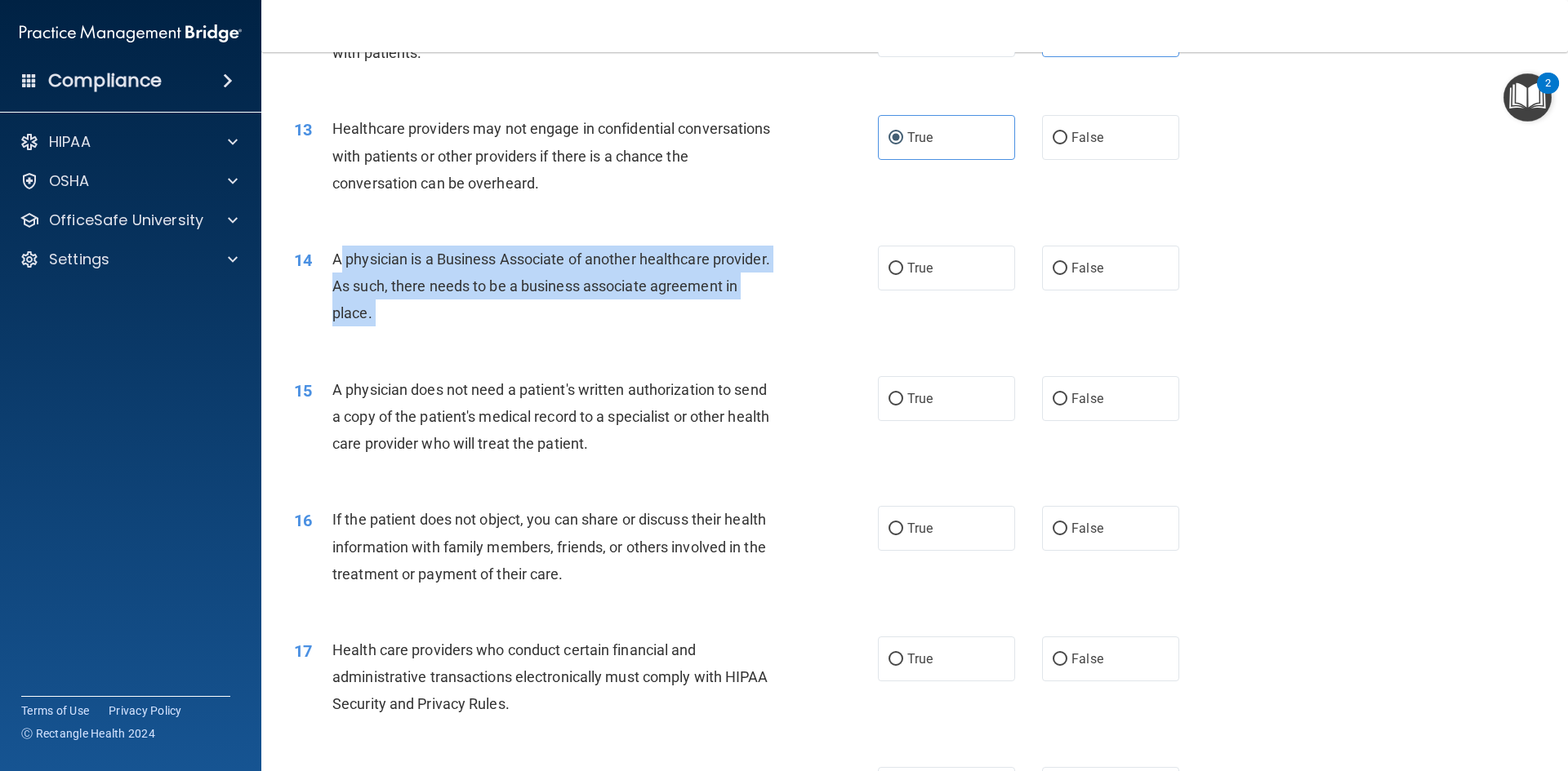
click at [428, 276] on div "A physician is a Business Associate of another healthcare provider. As such, th…" at bounding box center [560, 286] width 457 height 81
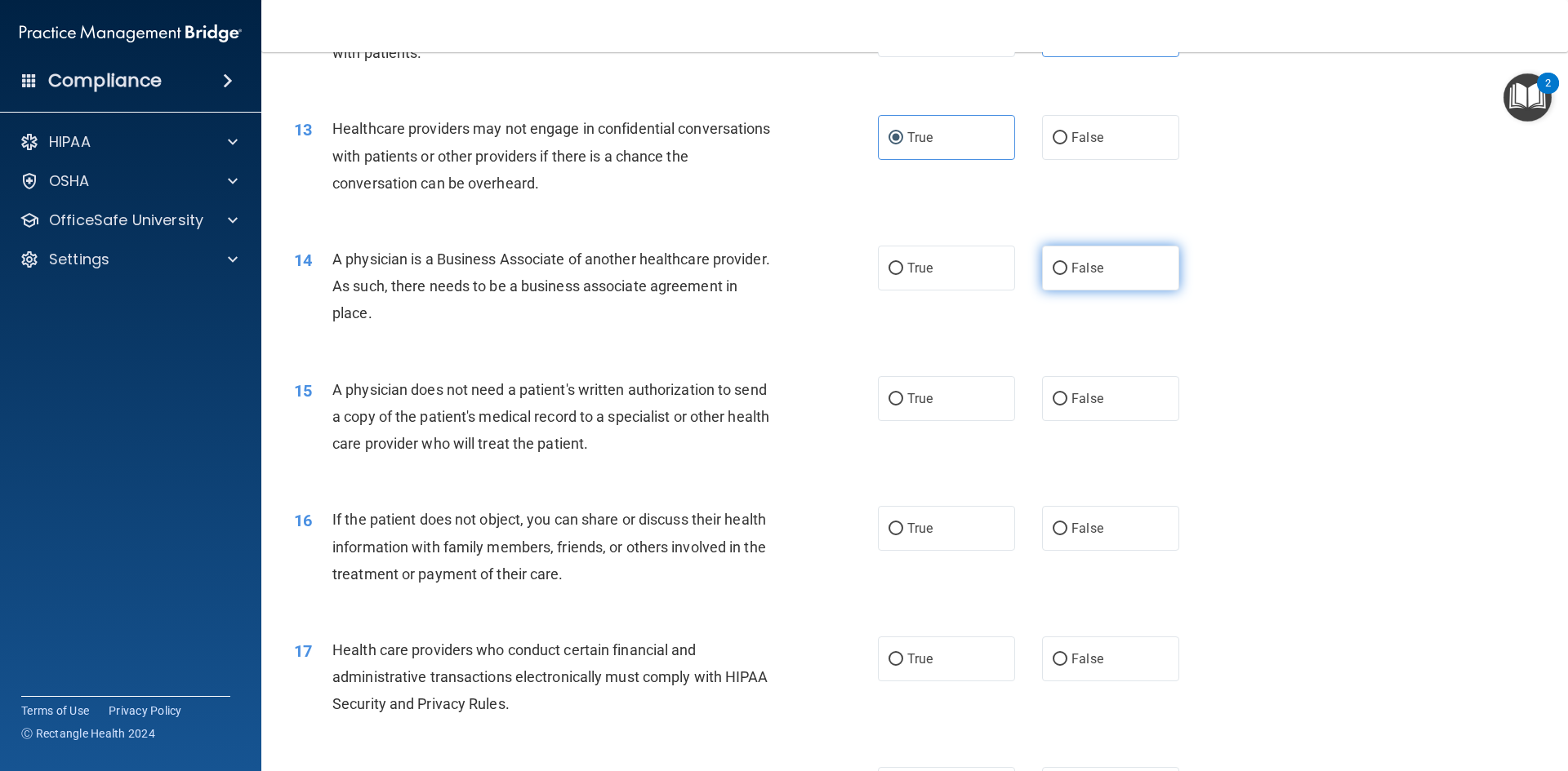
click at [1042, 276] on label "False" at bounding box center [1110, 268] width 137 height 45
click at [1053, 275] on input "False" at bounding box center [1059, 269] width 14 height 12
radio input "true"
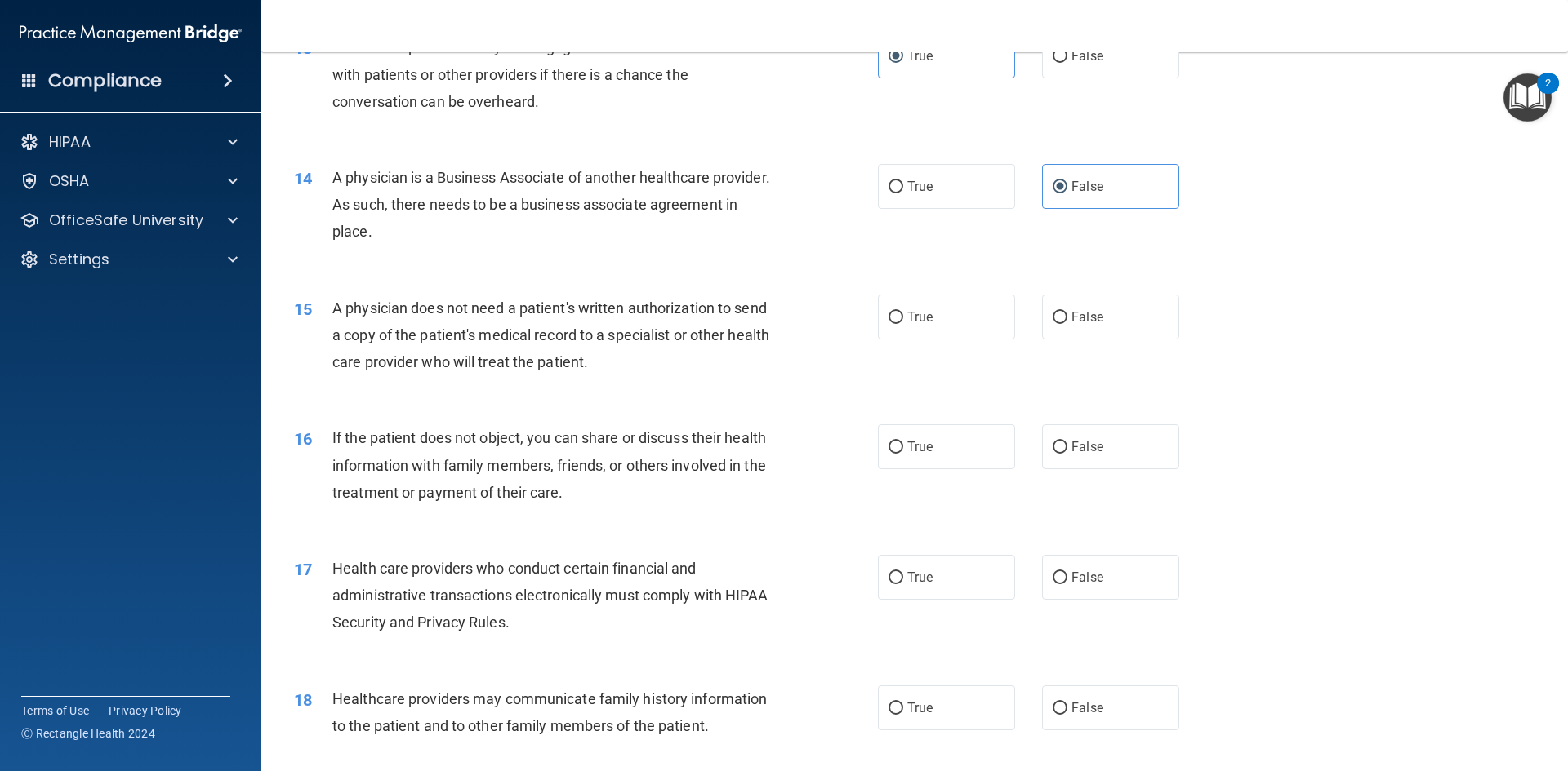
scroll to position [1633, 0]
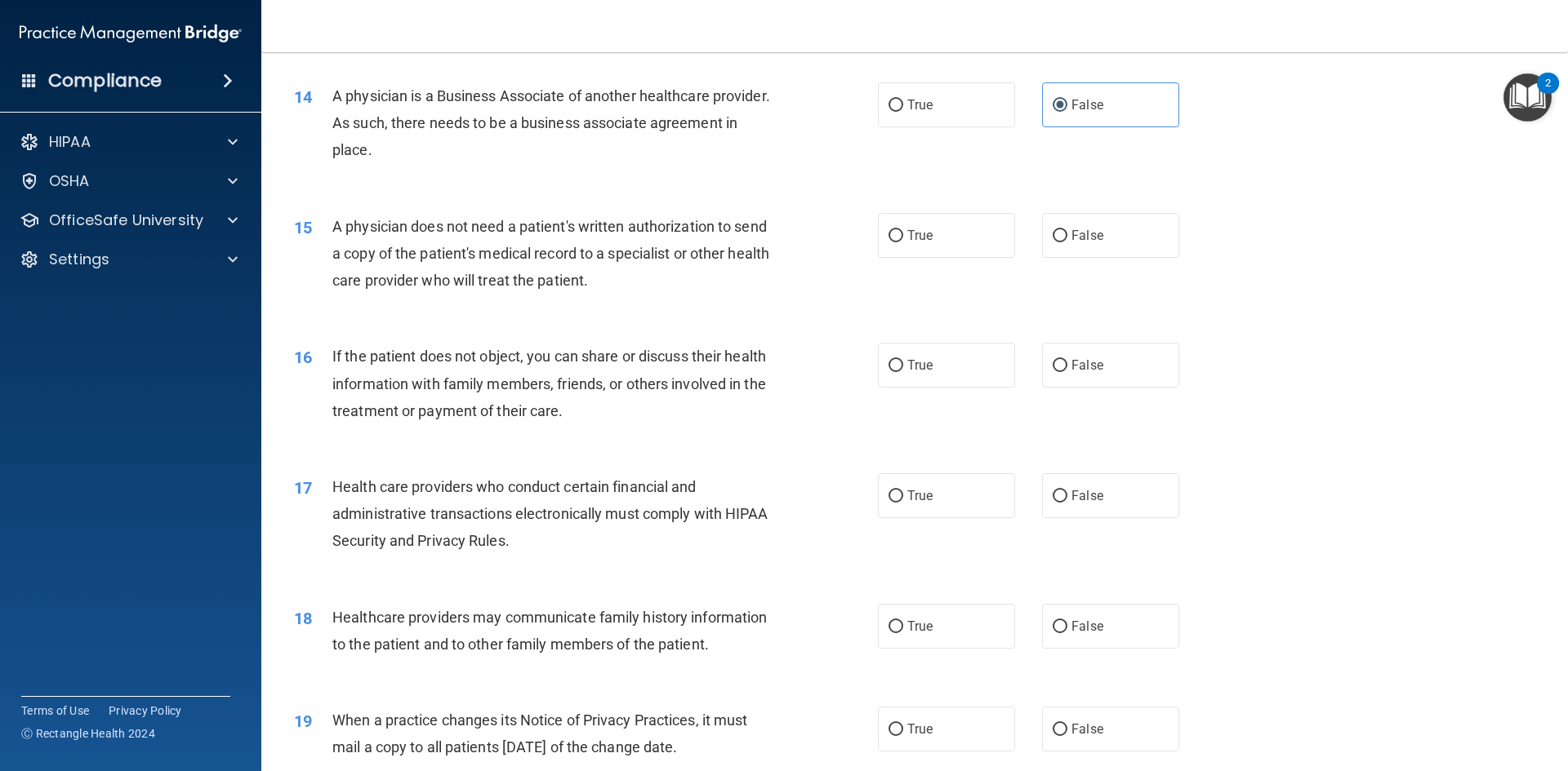
click at [494, 234] on span "A physician does not need a patient's written authorization to send a copy of t…" at bounding box center [550, 253] width 436 height 71
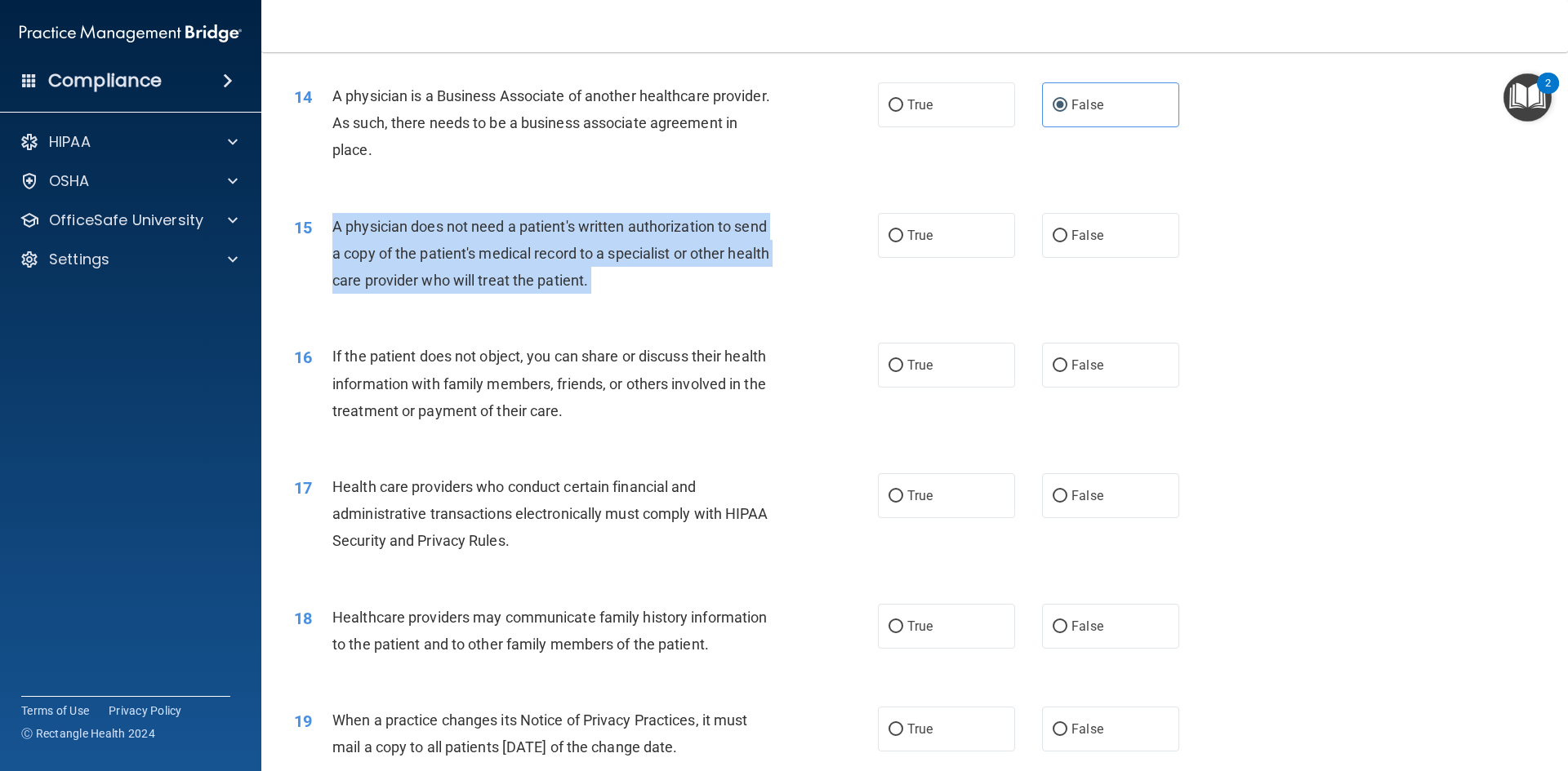
click at [494, 234] on span "A physician does not need a patient's written authorization to send a copy of t…" at bounding box center [550, 253] width 436 height 71
copy ng-form "A physician does not need a patient's written authorization to send a copy of t…"
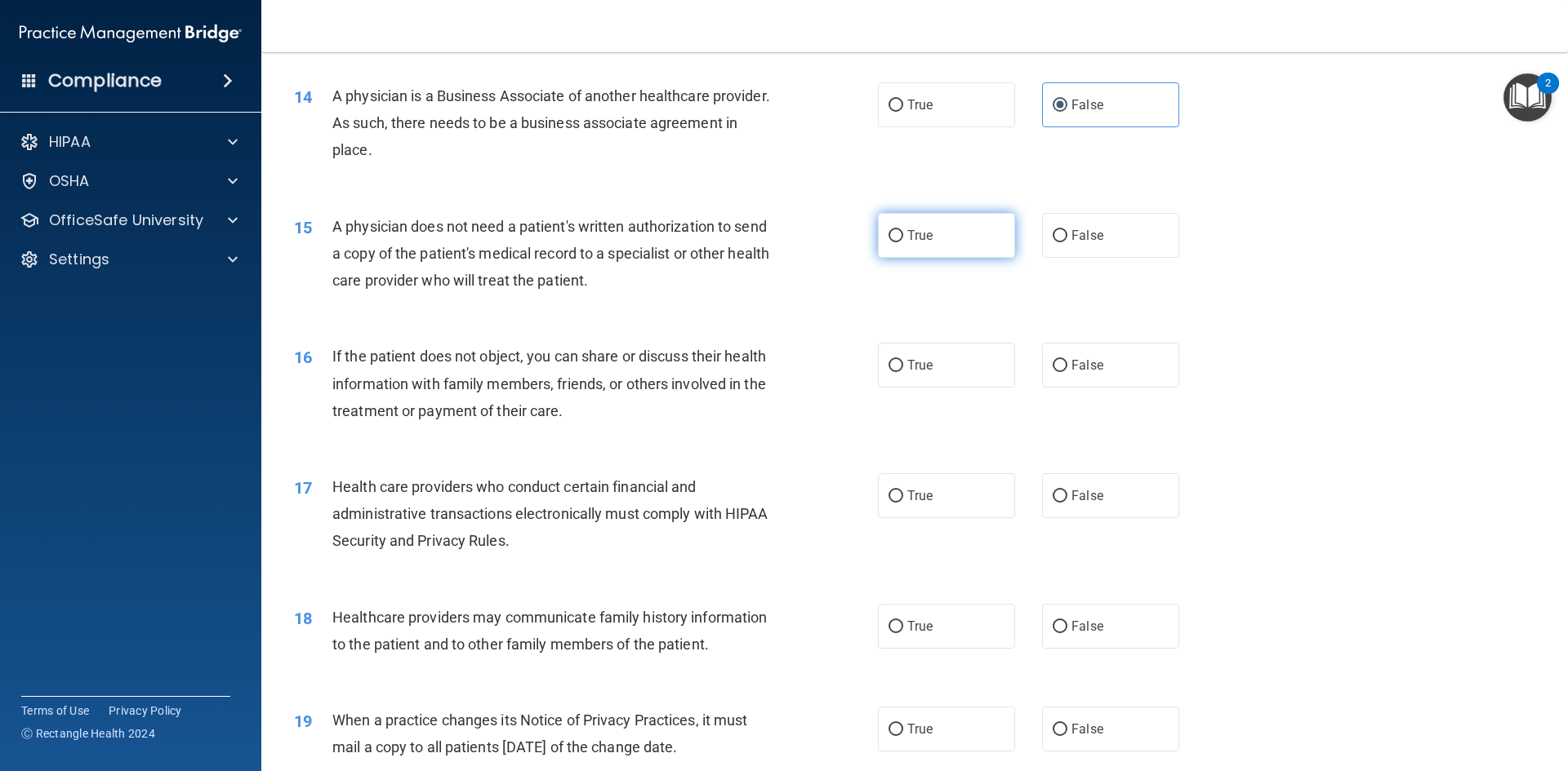
click at [947, 252] on label "True" at bounding box center [947, 235] width 137 height 45
click at [903, 242] on input "True" at bounding box center [895, 236] width 14 height 12
radio input "true"
click at [1053, 360] on input "False" at bounding box center [1059, 366] width 14 height 12
radio input "true"
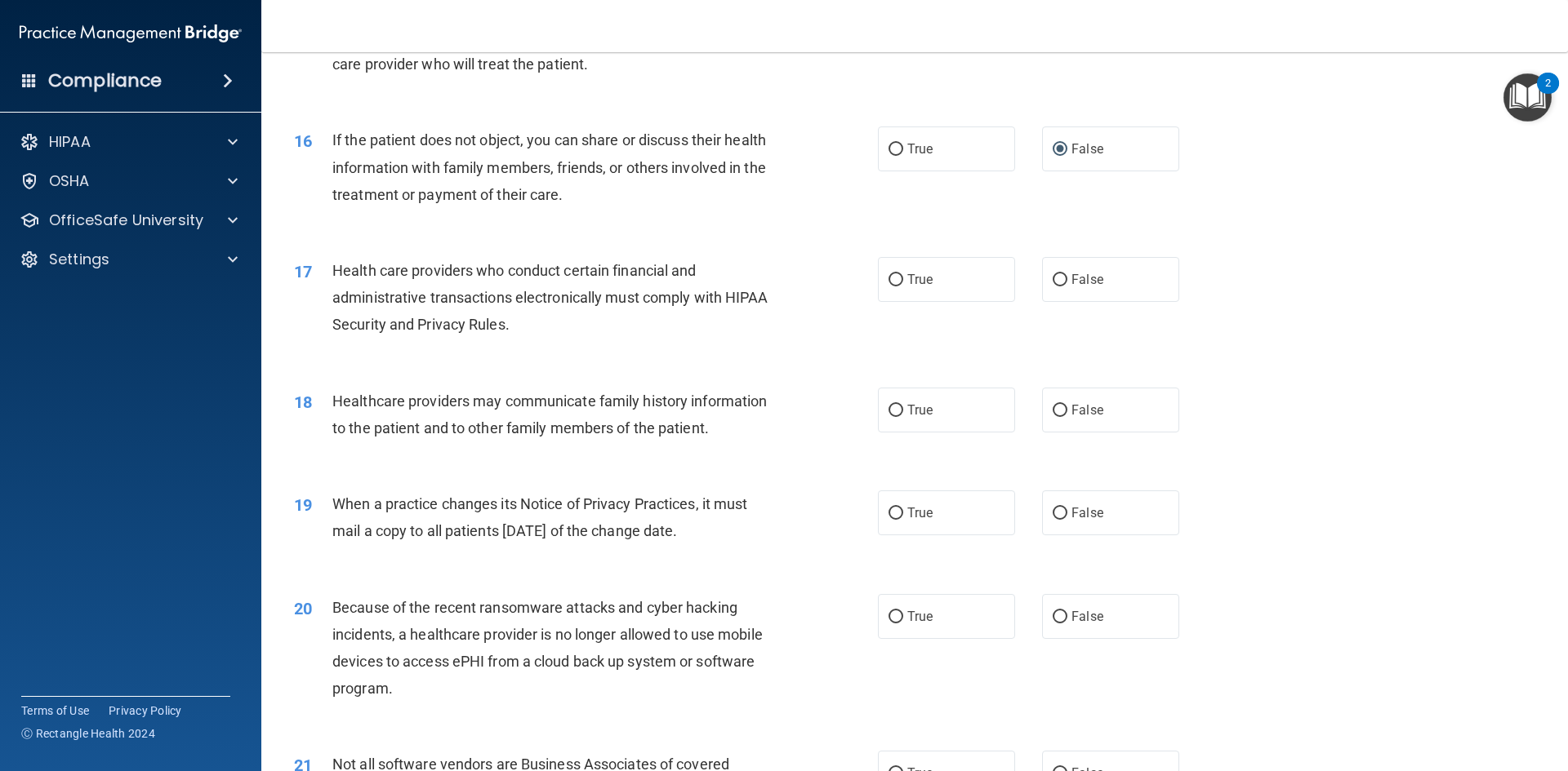
scroll to position [1878, 0]
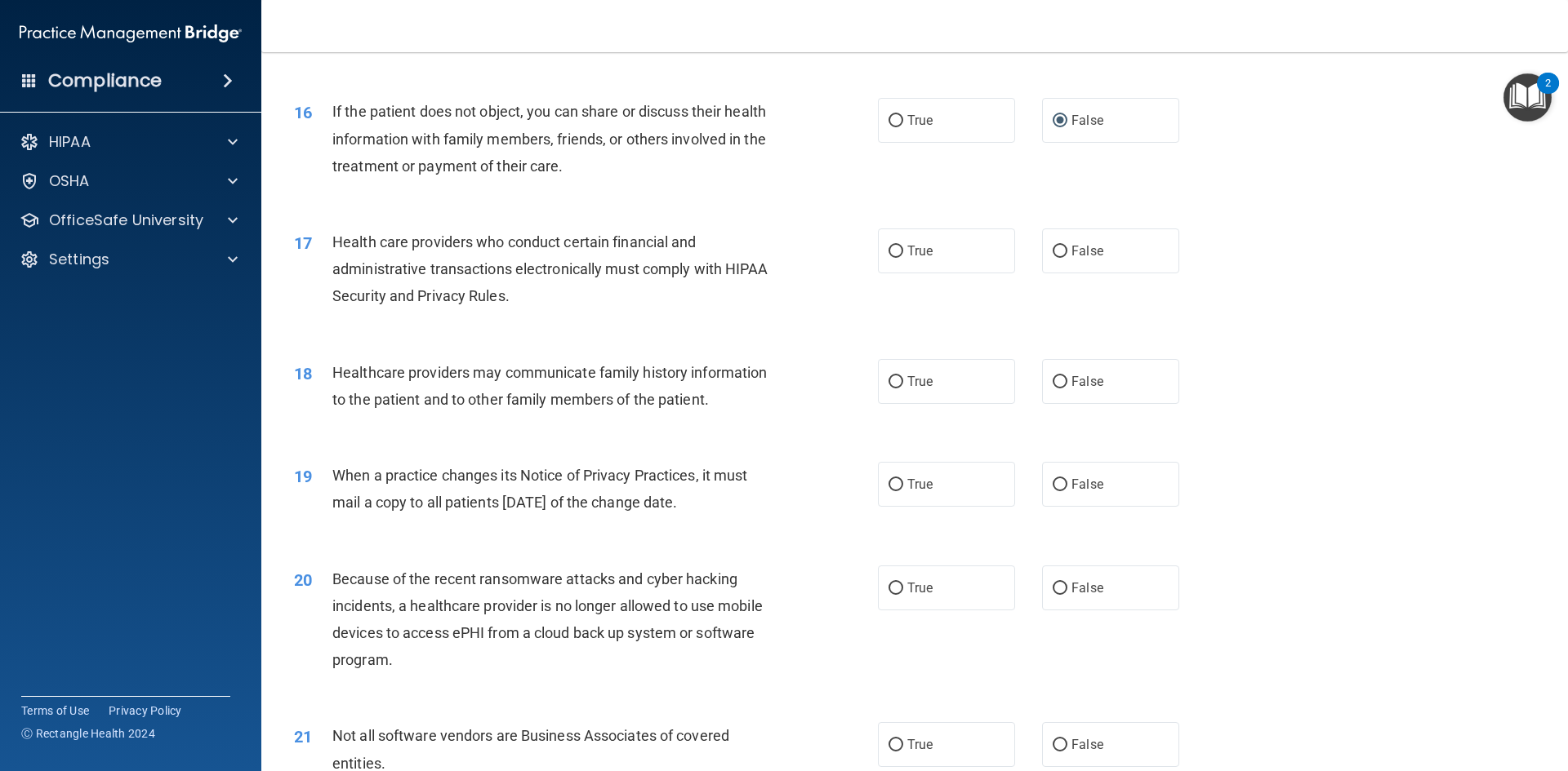
click at [477, 238] on span "Health care providers who conduct certain financial and administrative transact…" at bounding box center [550, 269] width 436 height 71
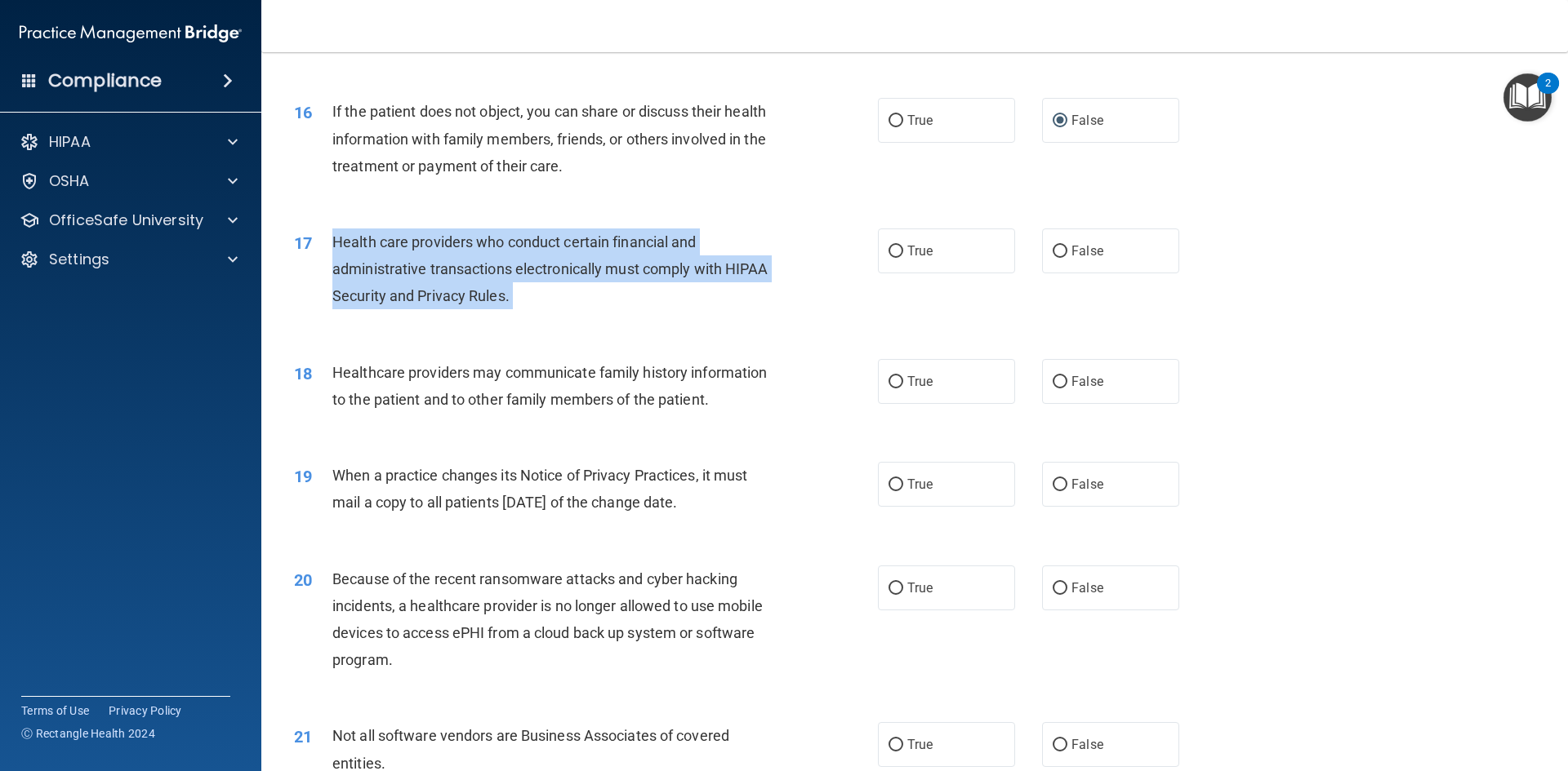
click at [477, 238] on span "Health care providers who conduct certain financial and administrative transact…" at bounding box center [550, 269] width 436 height 71
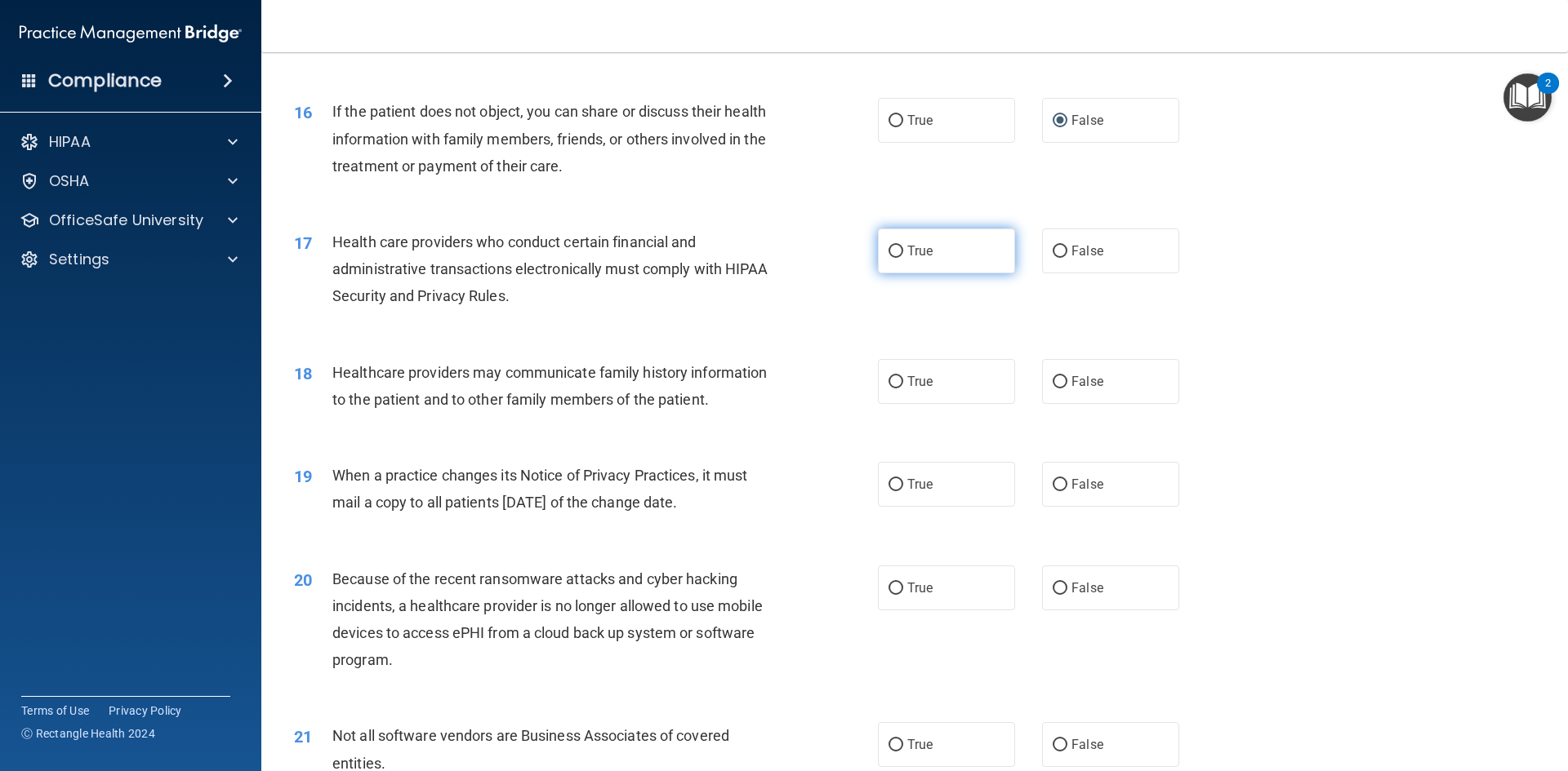
click at [880, 239] on label "True" at bounding box center [947, 251] width 137 height 45
click at [888, 246] on input "True" at bounding box center [895, 252] width 14 height 12
radio input "true"
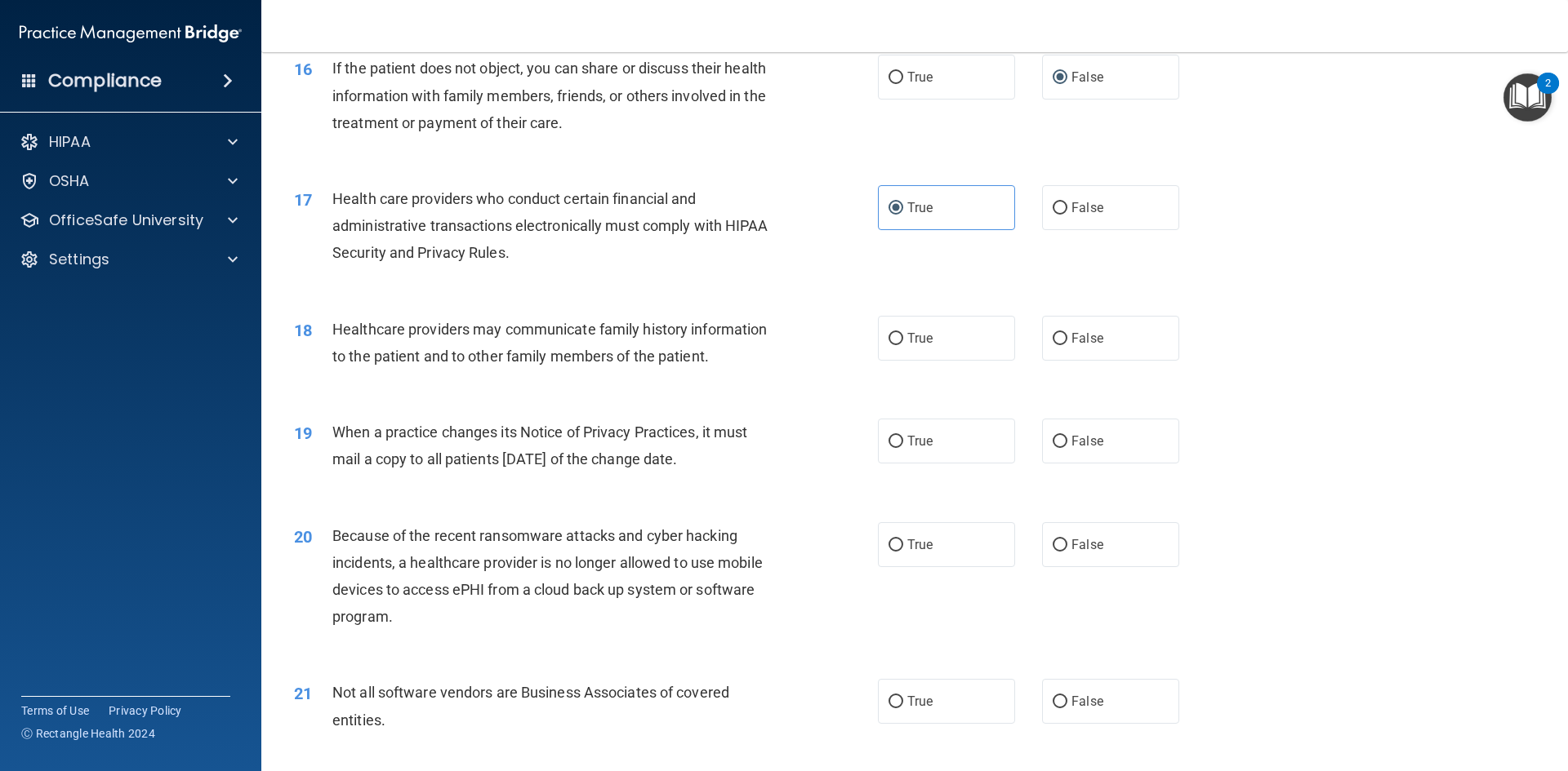
scroll to position [1959, 0]
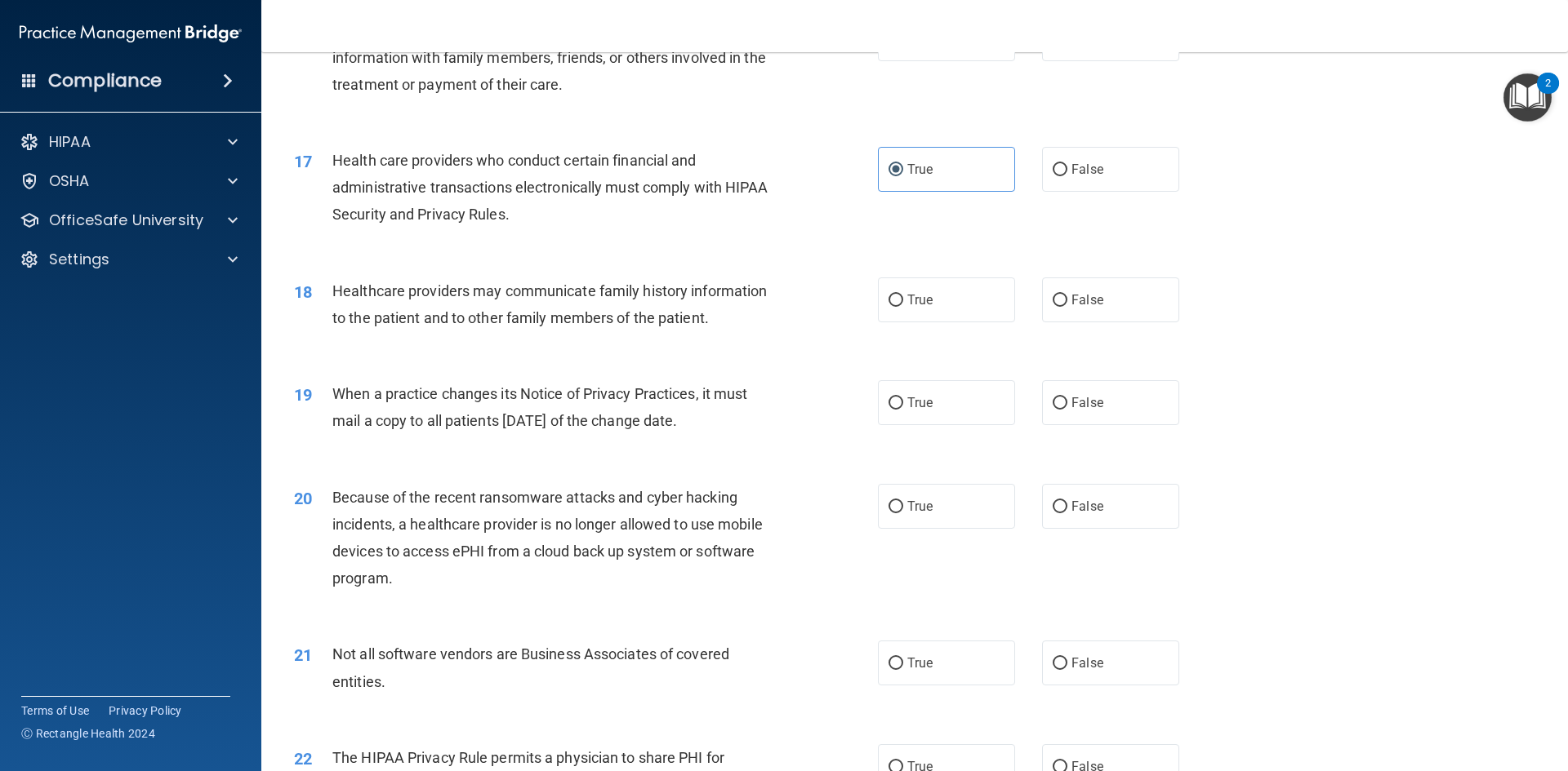
click at [664, 299] on span "Healthcare providers may communicate family history information to the patient …" at bounding box center [549, 304] width 435 height 44
drag, startPoint x: 1052, startPoint y: 302, endPoint x: 807, endPoint y: 306, distance: 245.0
click at [1053, 302] on input "False" at bounding box center [1059, 301] width 14 height 12
radio input "true"
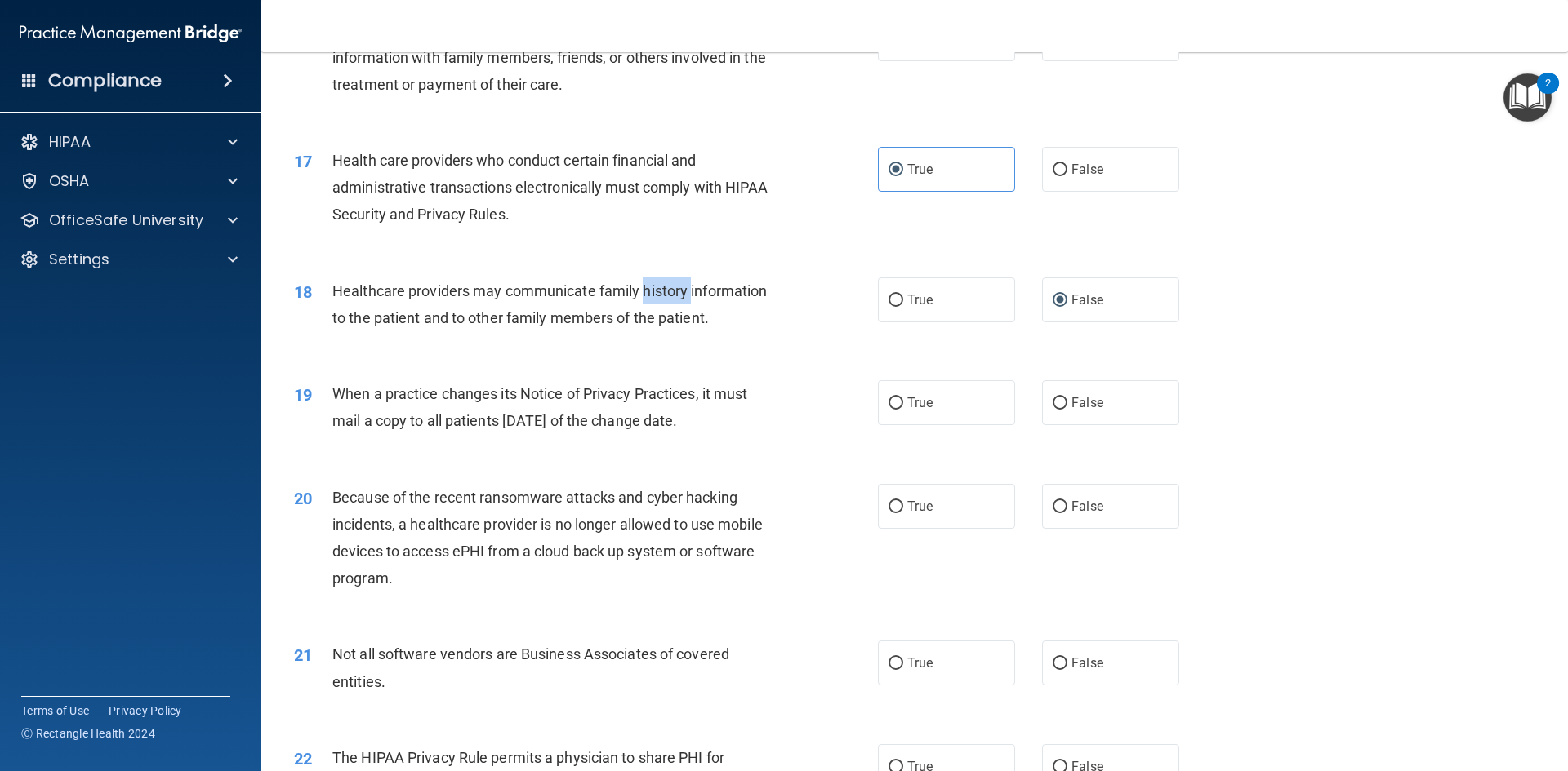
scroll to position [2040, 0]
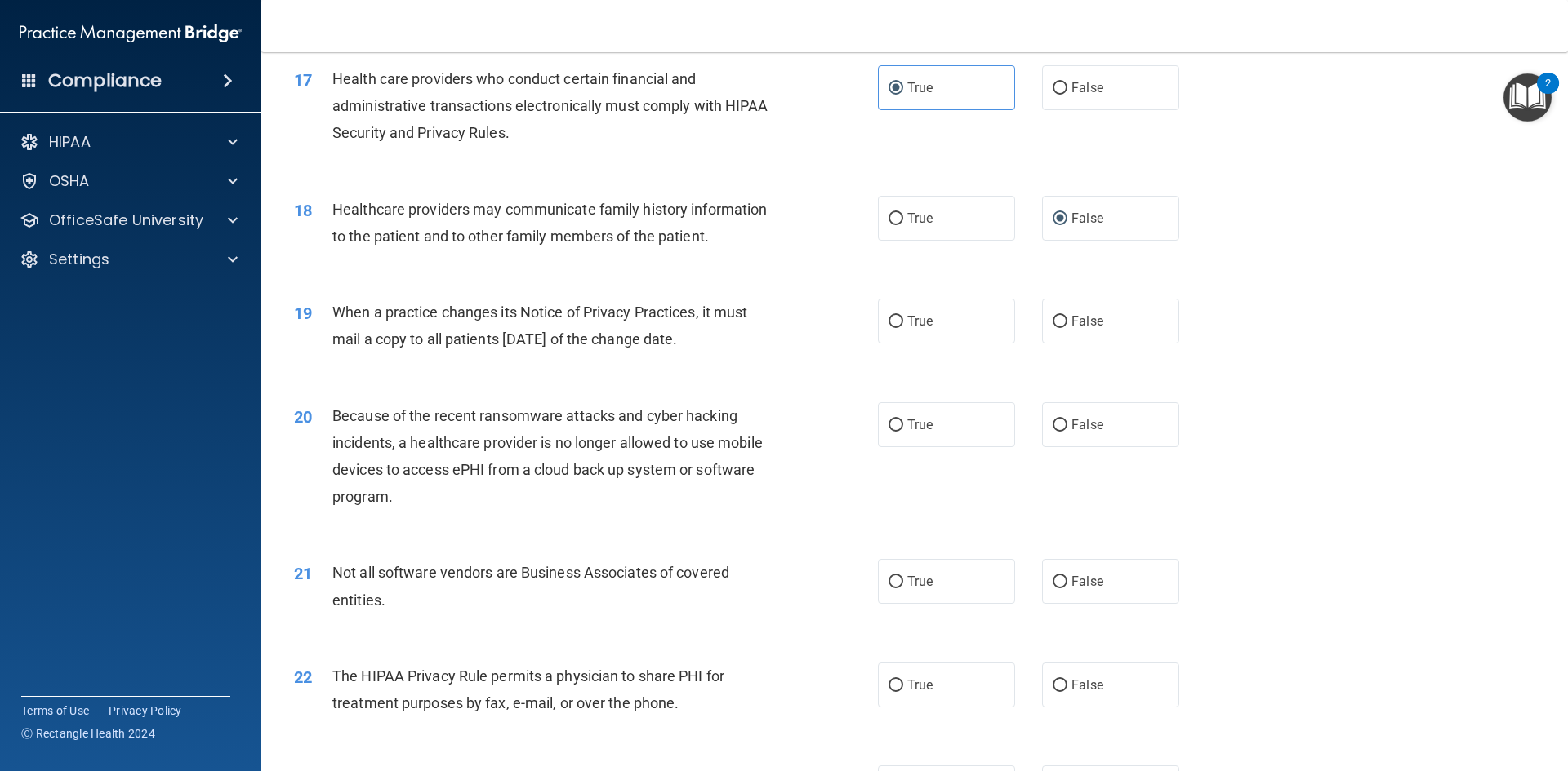
click at [545, 315] on span "When a practice changes its Notice of Privacy Practices, it must mail a copy to…" at bounding box center [539, 325] width 414 height 44
click at [548, 316] on span "When a practice changes its Notice of Privacy Practices, it must mail a copy to…" at bounding box center [539, 325] width 414 height 44
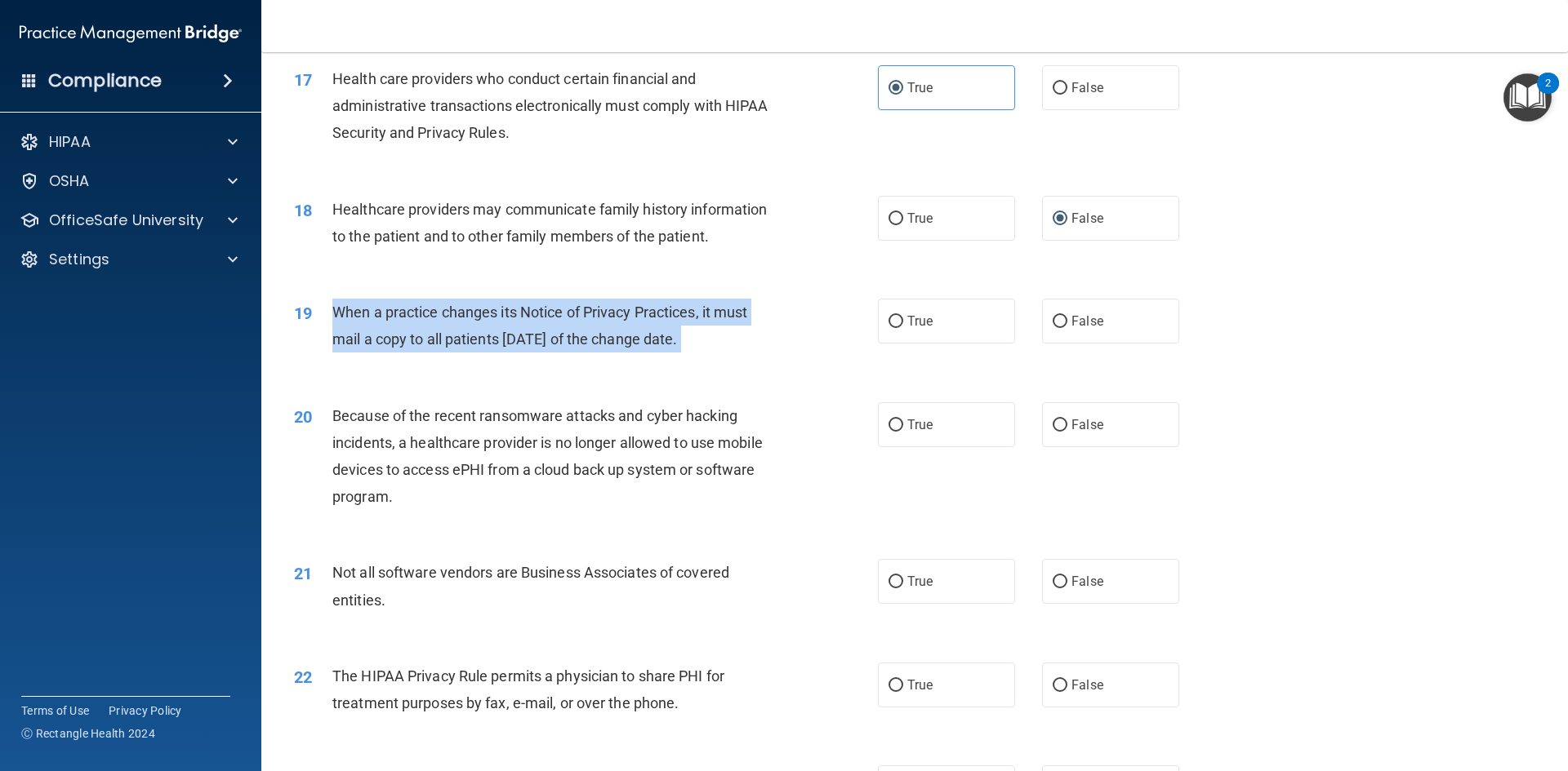
click at [548, 316] on span "When a practice changes its Notice of Privacy Practices, it must mail a copy to…" at bounding box center [539, 325] width 414 height 44
click at [888, 324] on input "True" at bounding box center [895, 322] width 14 height 12
radio input "true"
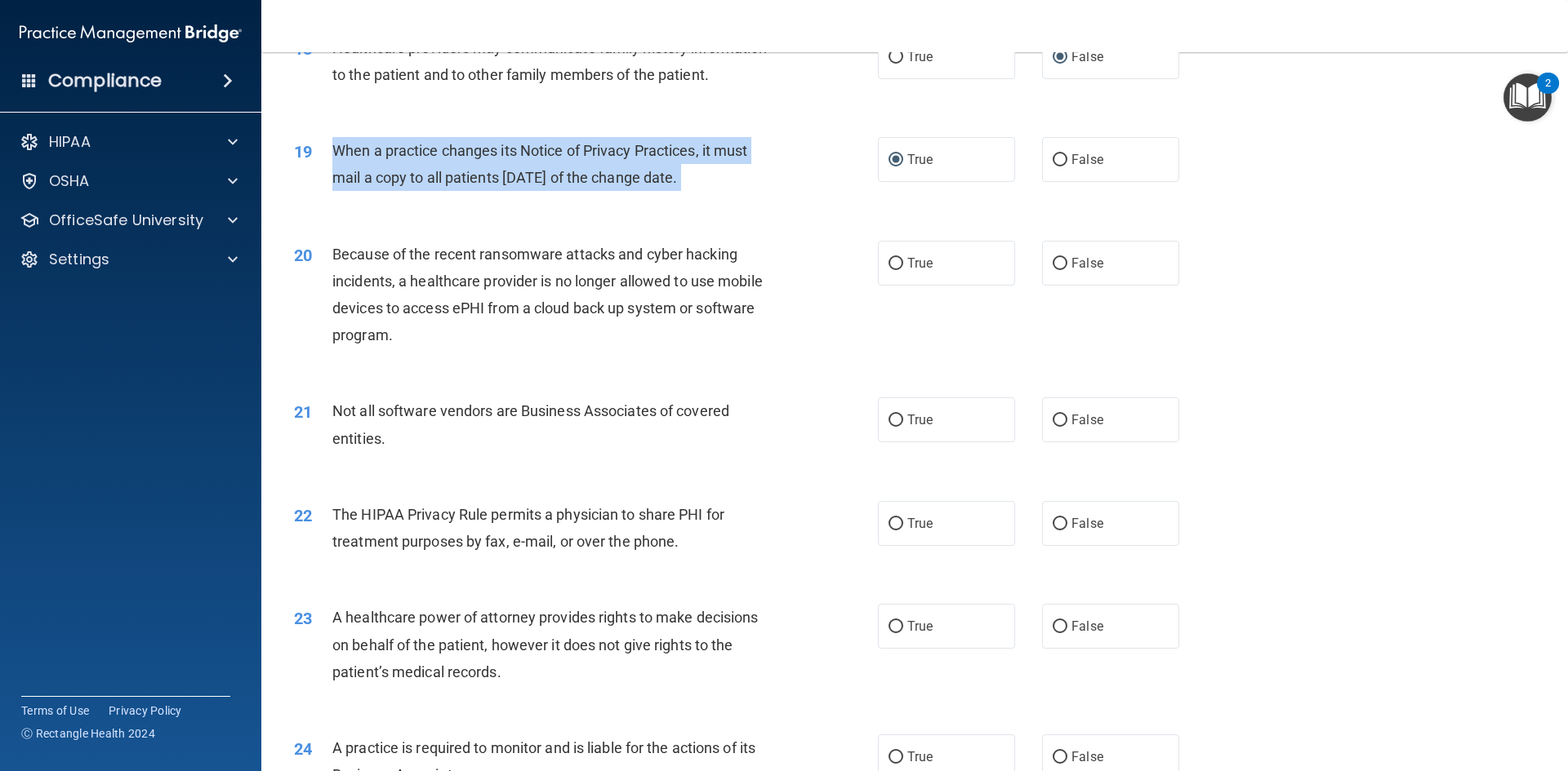
scroll to position [2204, 0]
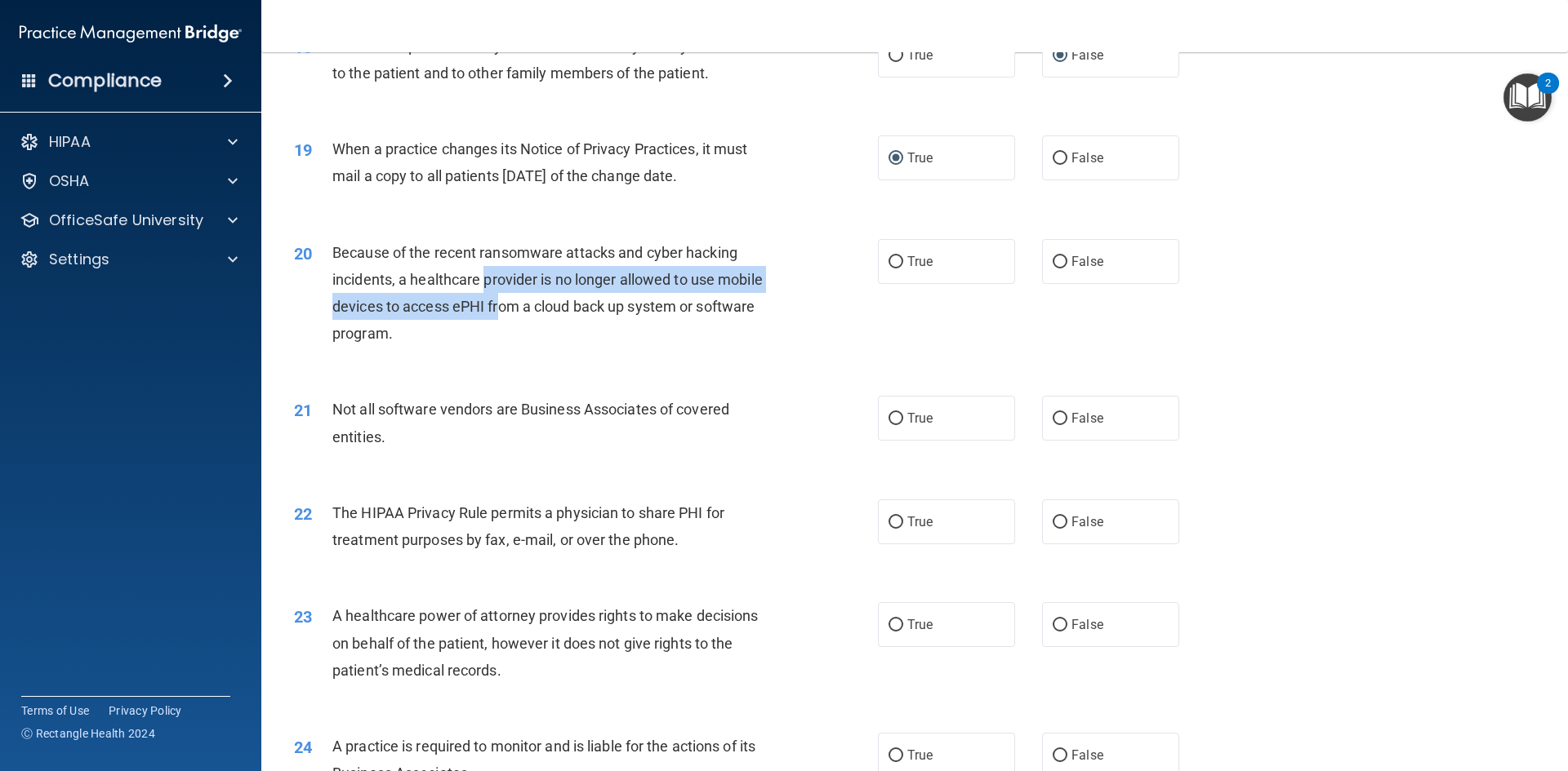
drag, startPoint x: 484, startPoint y: 277, endPoint x: 503, endPoint y: 312, distance: 39.8
click at [503, 312] on span "Because of the recent ransomware attacks and cyber hacking incidents, a healthc…" at bounding box center [548, 293] width 431 height 99
click at [501, 307] on span "Because of the recent ransomware attacks and cyber hacking incidents, a healthc…" at bounding box center [548, 293] width 431 height 99
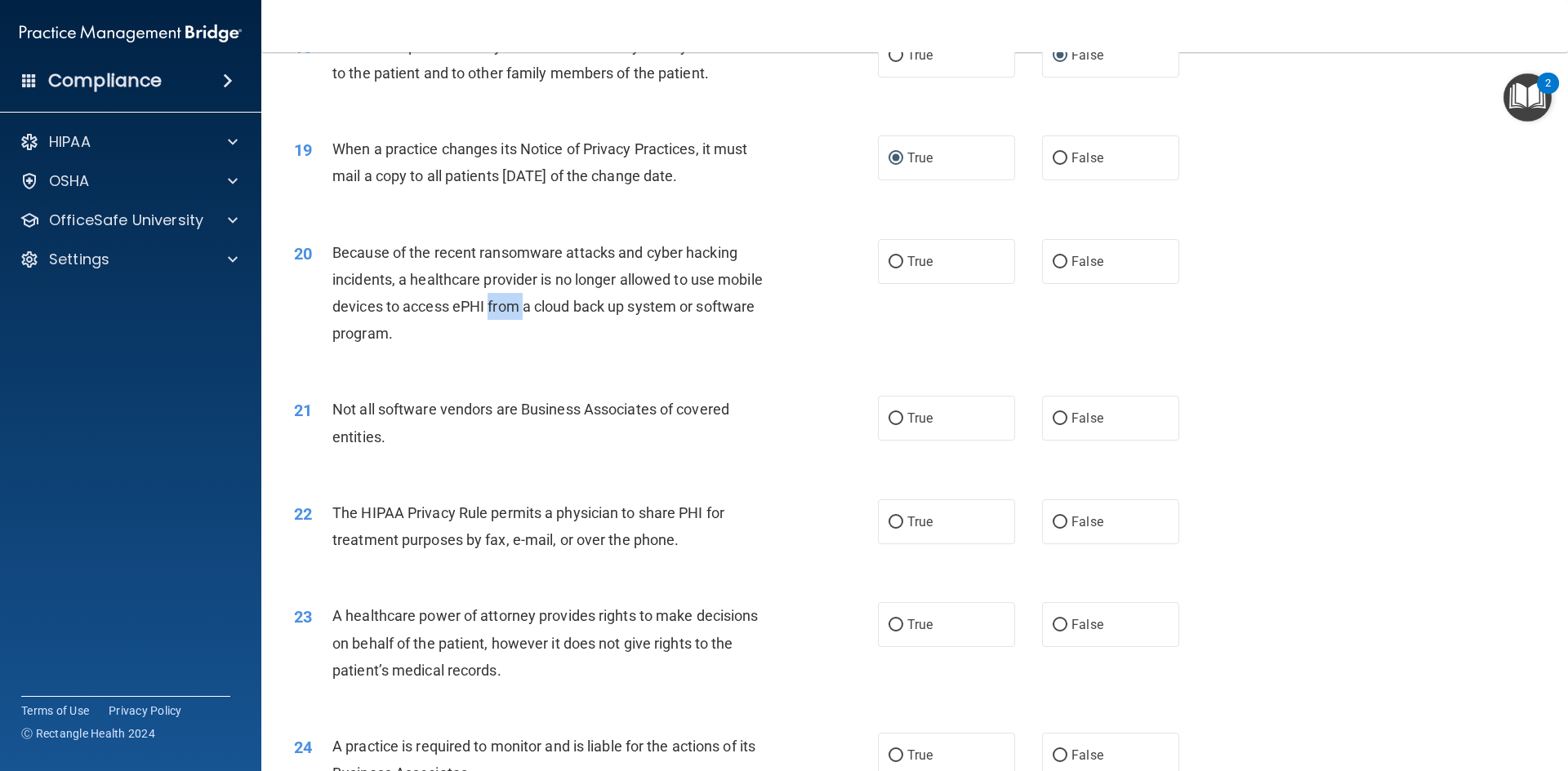
click at [501, 307] on span "Because of the recent ransomware attacks and cyber hacking incidents, a healthc…" at bounding box center [548, 293] width 431 height 99
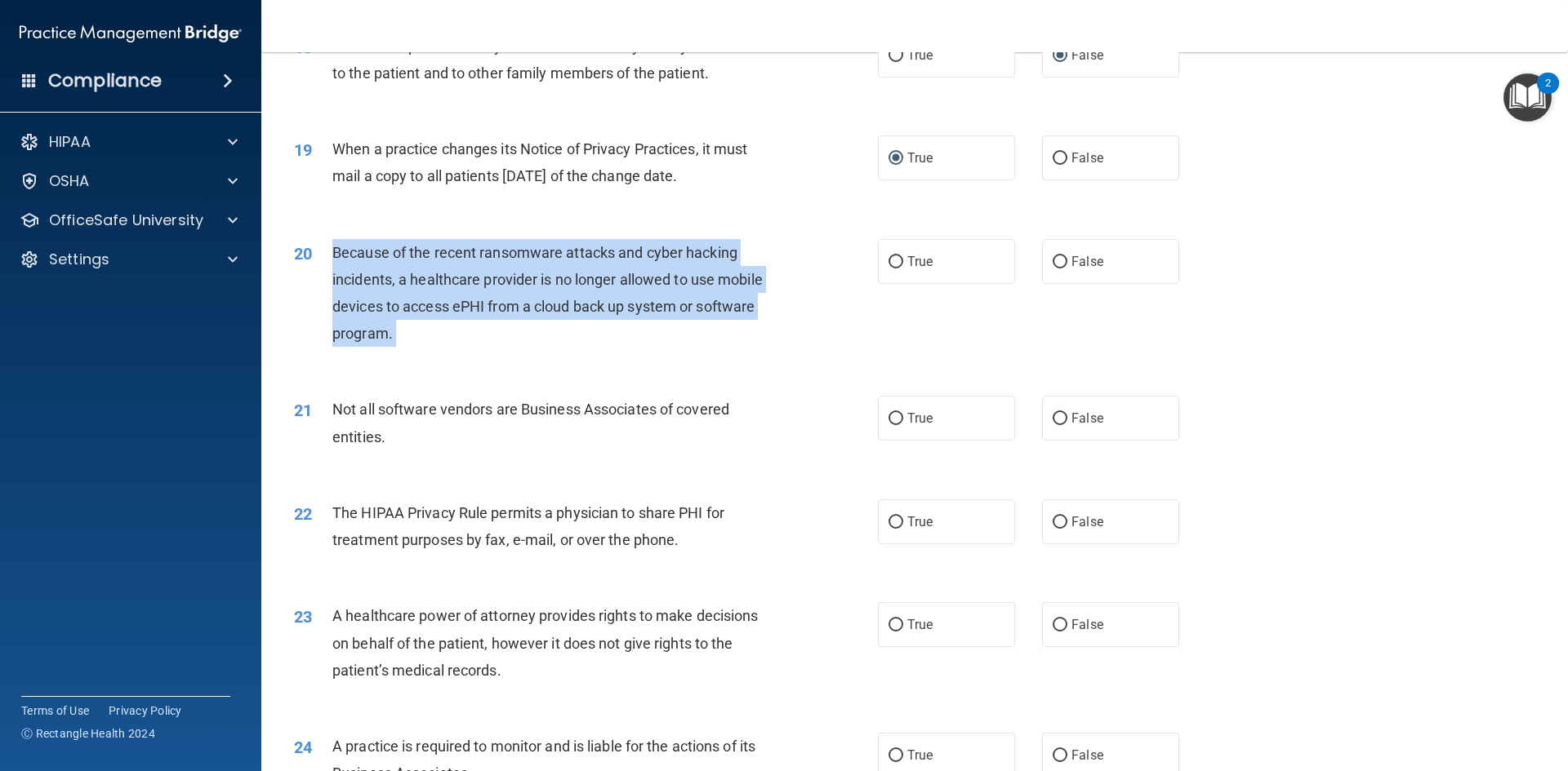
click at [501, 307] on span "Because of the recent ransomware attacks and cyber hacking incidents, a healthc…" at bounding box center [548, 293] width 431 height 99
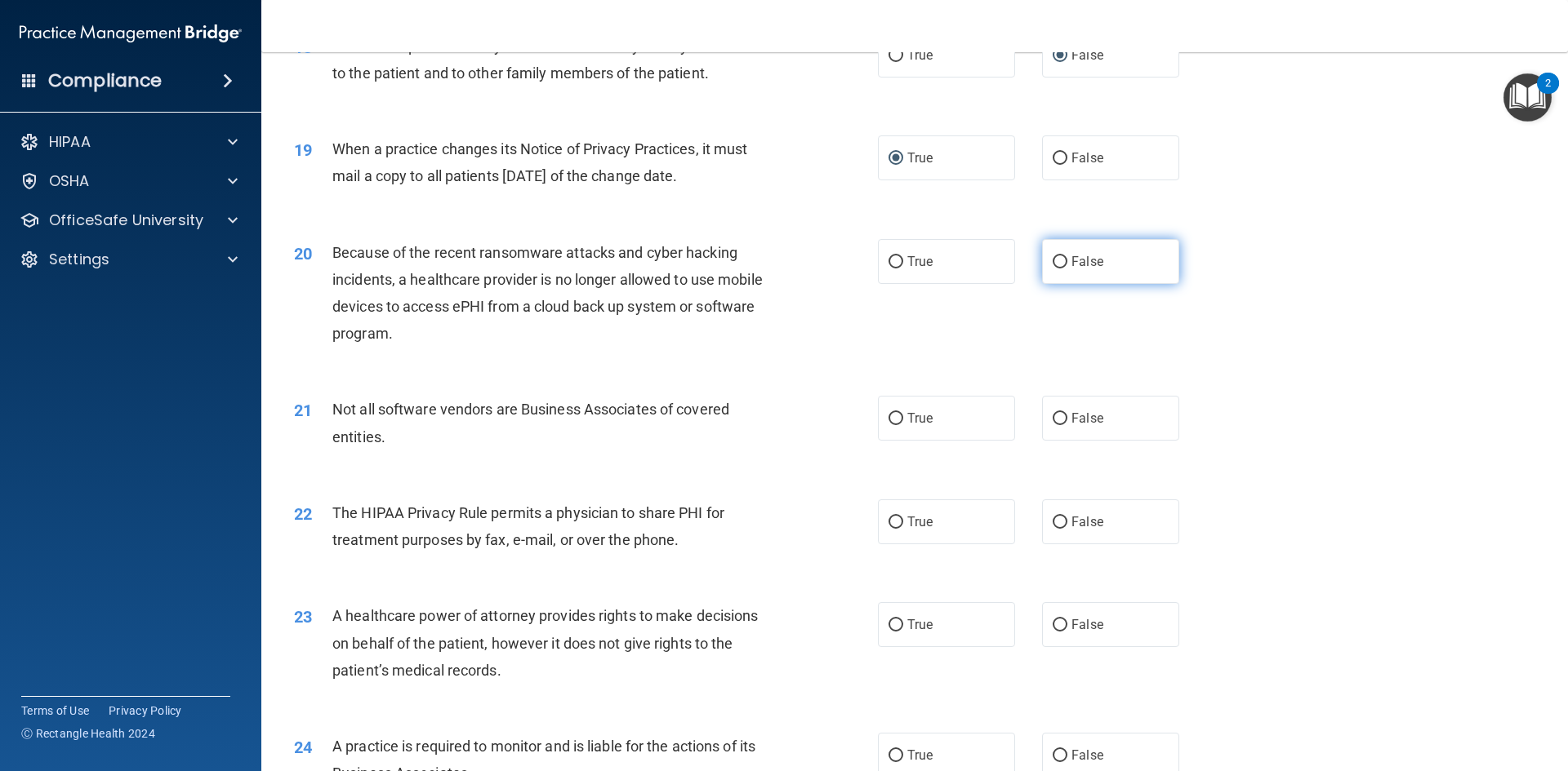
click at [1042, 251] on label "False" at bounding box center [1110, 261] width 137 height 45
click at [1053, 256] on input "False" at bounding box center [1059, 262] width 14 height 12
radio input "true"
click at [1062, 266] on label "False" at bounding box center [1110, 261] width 137 height 45
click at [1062, 266] on input "False" at bounding box center [1059, 262] width 14 height 12
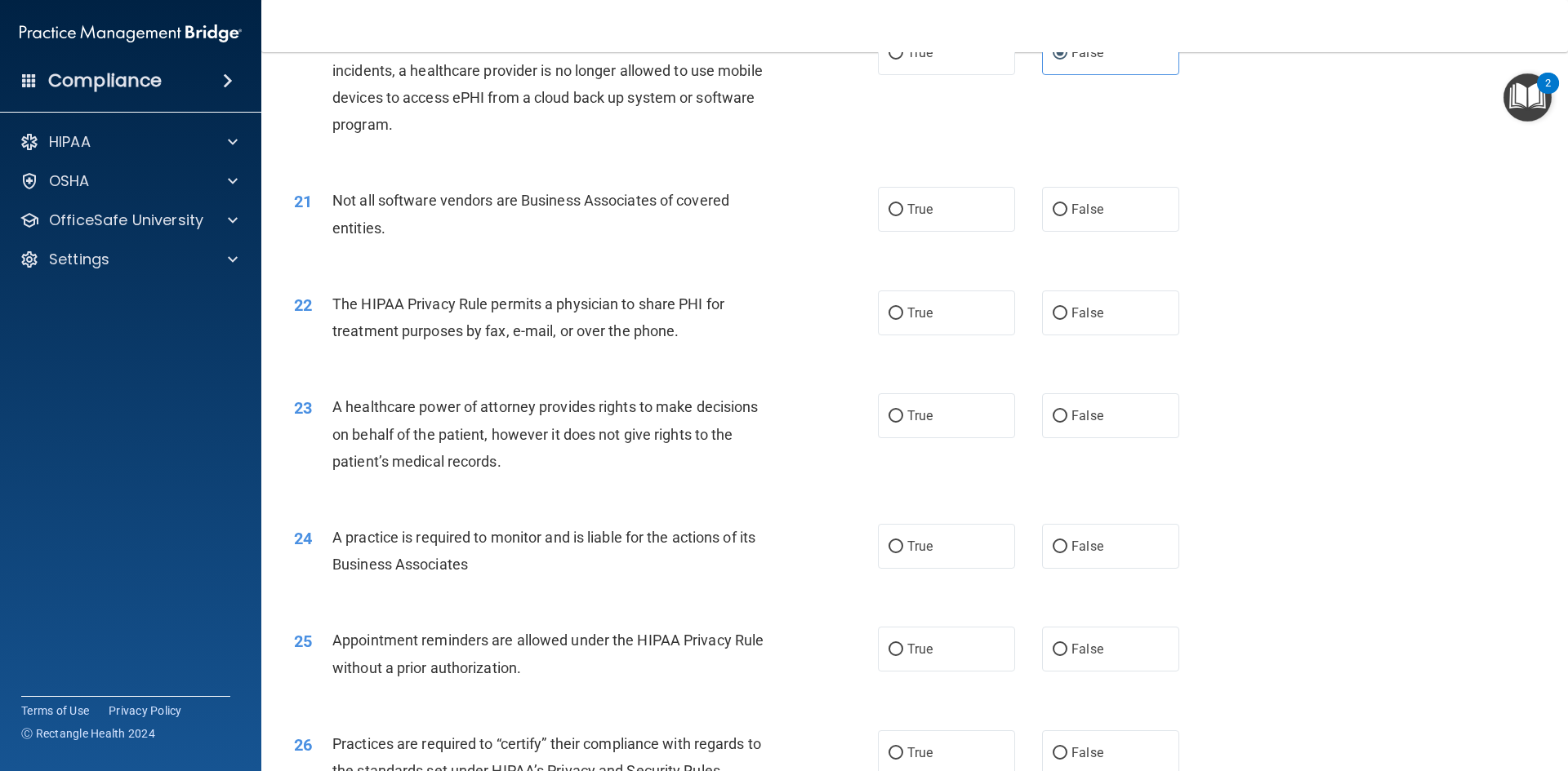
scroll to position [2449, 0]
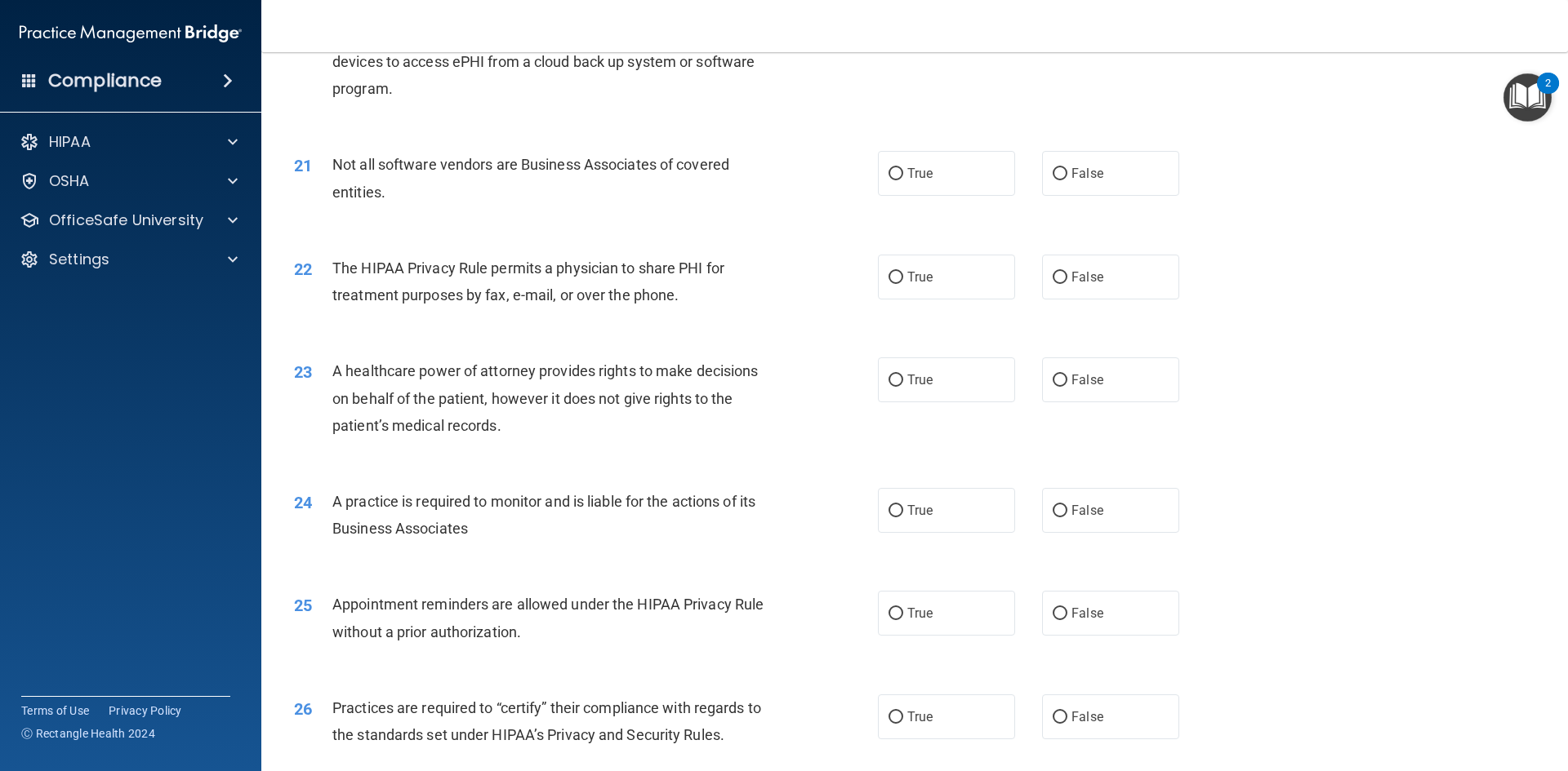
click at [575, 157] on span "Not all software vendors are Business Associates of covered entities." at bounding box center [531, 178] width 397 height 44
click at [947, 184] on label "True" at bounding box center [947, 173] width 137 height 45
click at [903, 180] on input "True" at bounding box center [895, 174] width 14 height 12
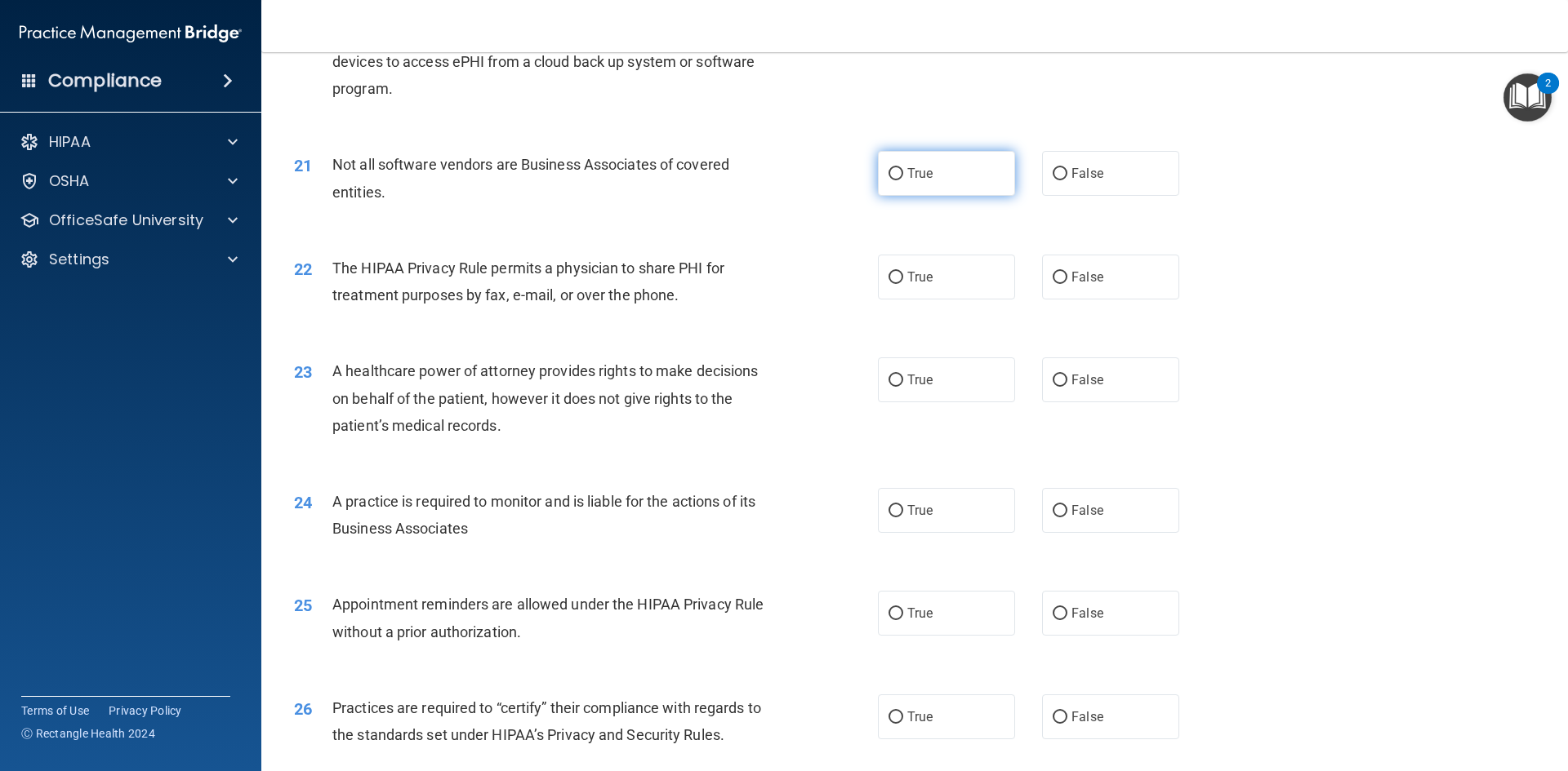
radio input "true"
click at [598, 259] on span "The HIPAA Privacy Rule permits a physician to share PHI for treatment purposes …" at bounding box center [528, 281] width 392 height 44
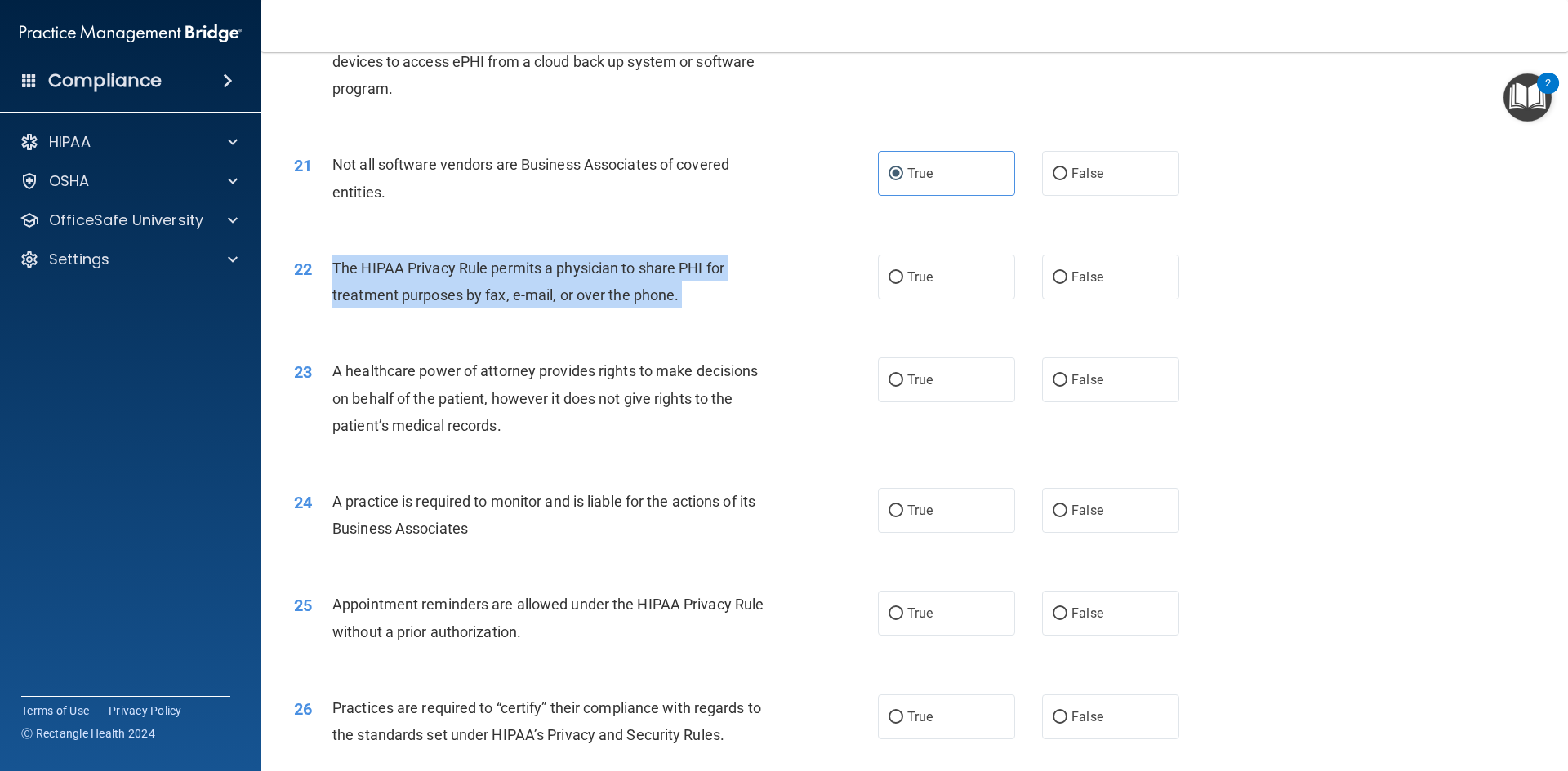
click at [598, 259] on span "The HIPAA Privacy Rule permits a physician to share PHI for treatment purposes …" at bounding box center [528, 281] width 392 height 44
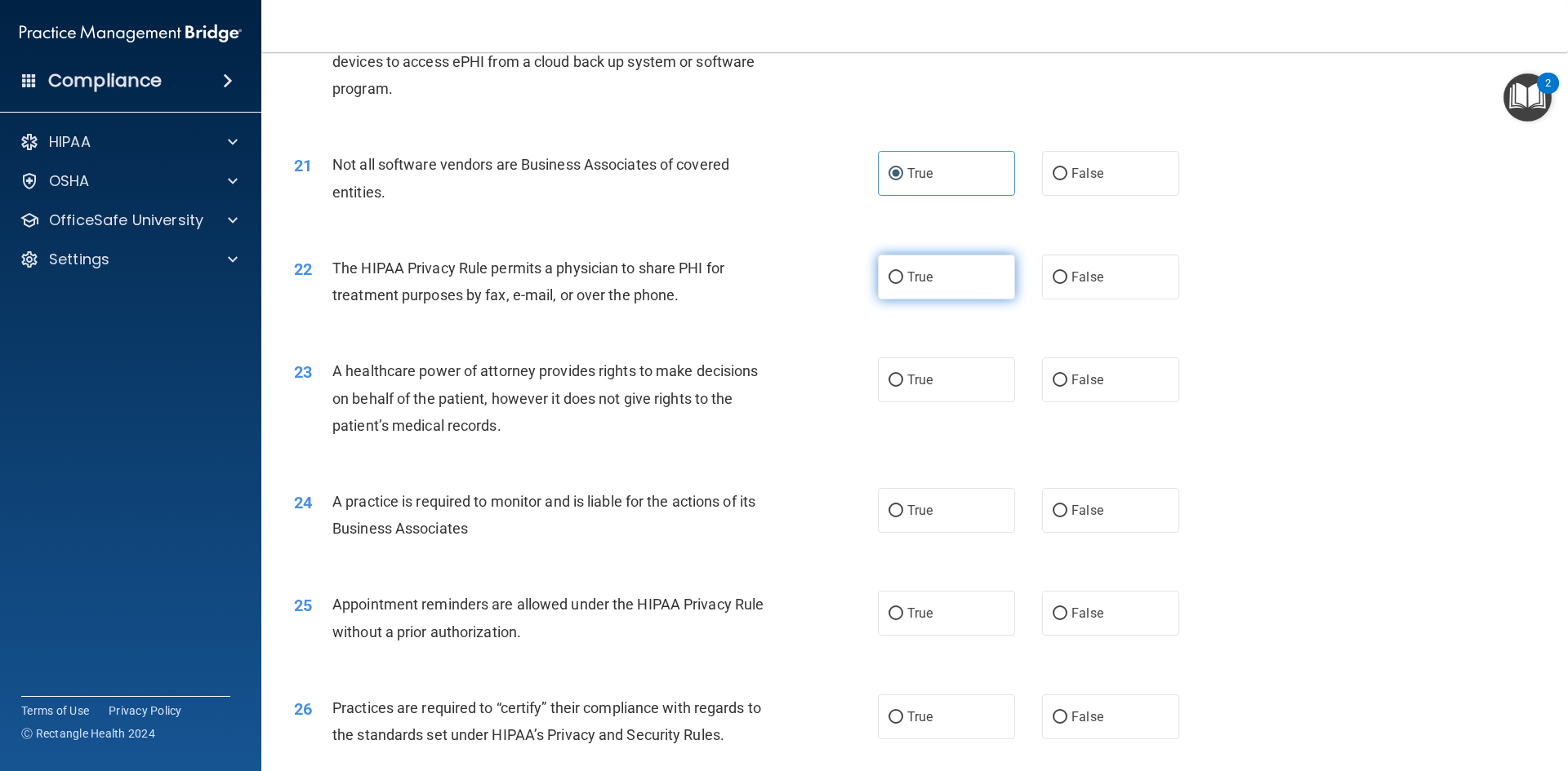
click at [925, 270] on span "True" at bounding box center [920, 277] width 25 height 15
click at [903, 272] on input "True" at bounding box center [895, 278] width 14 height 12
radio input "true"
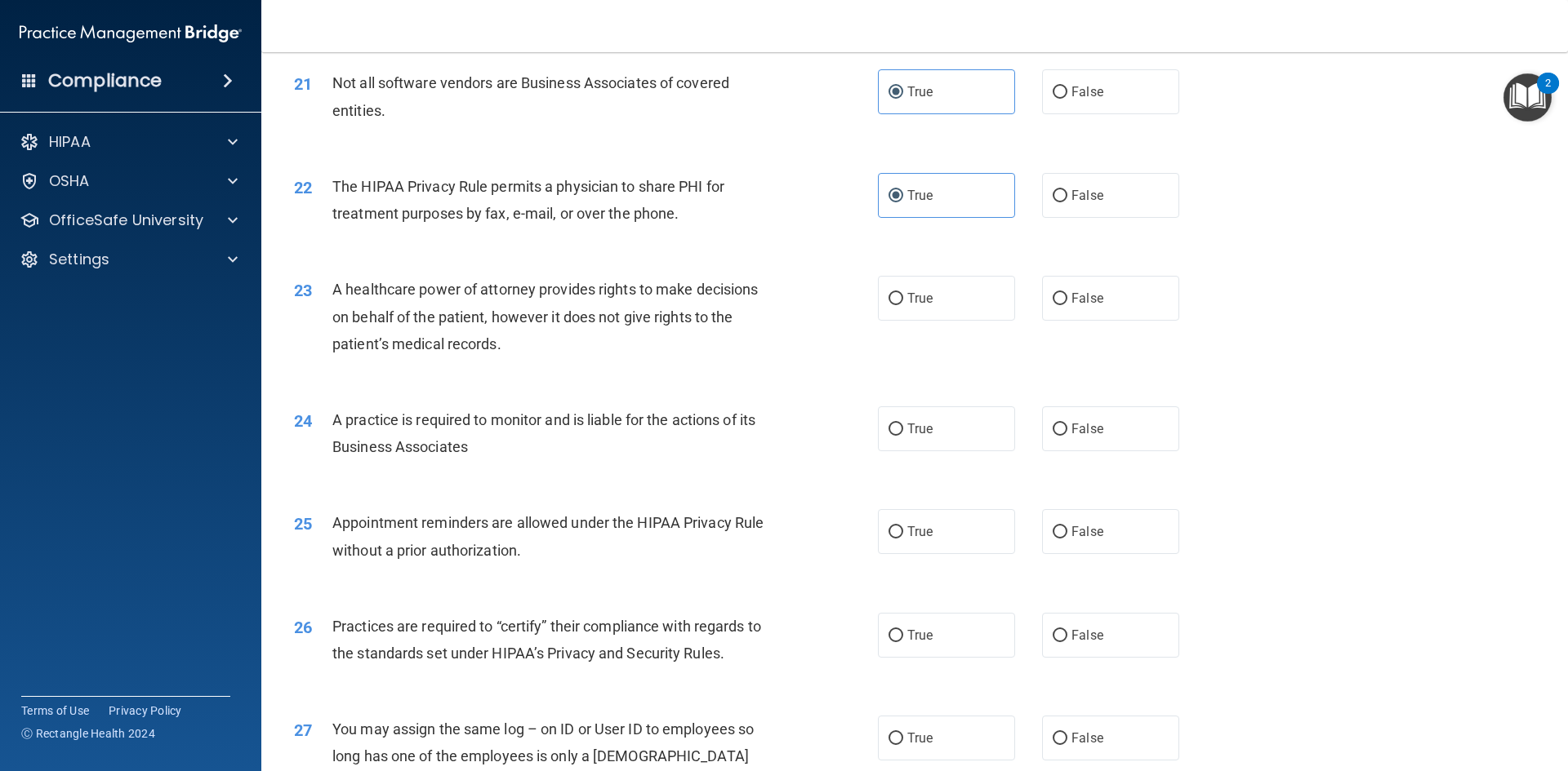
click at [602, 214] on span "The HIPAA Privacy Rule permits a physician to share PHI for treatment purposes …" at bounding box center [528, 200] width 392 height 44
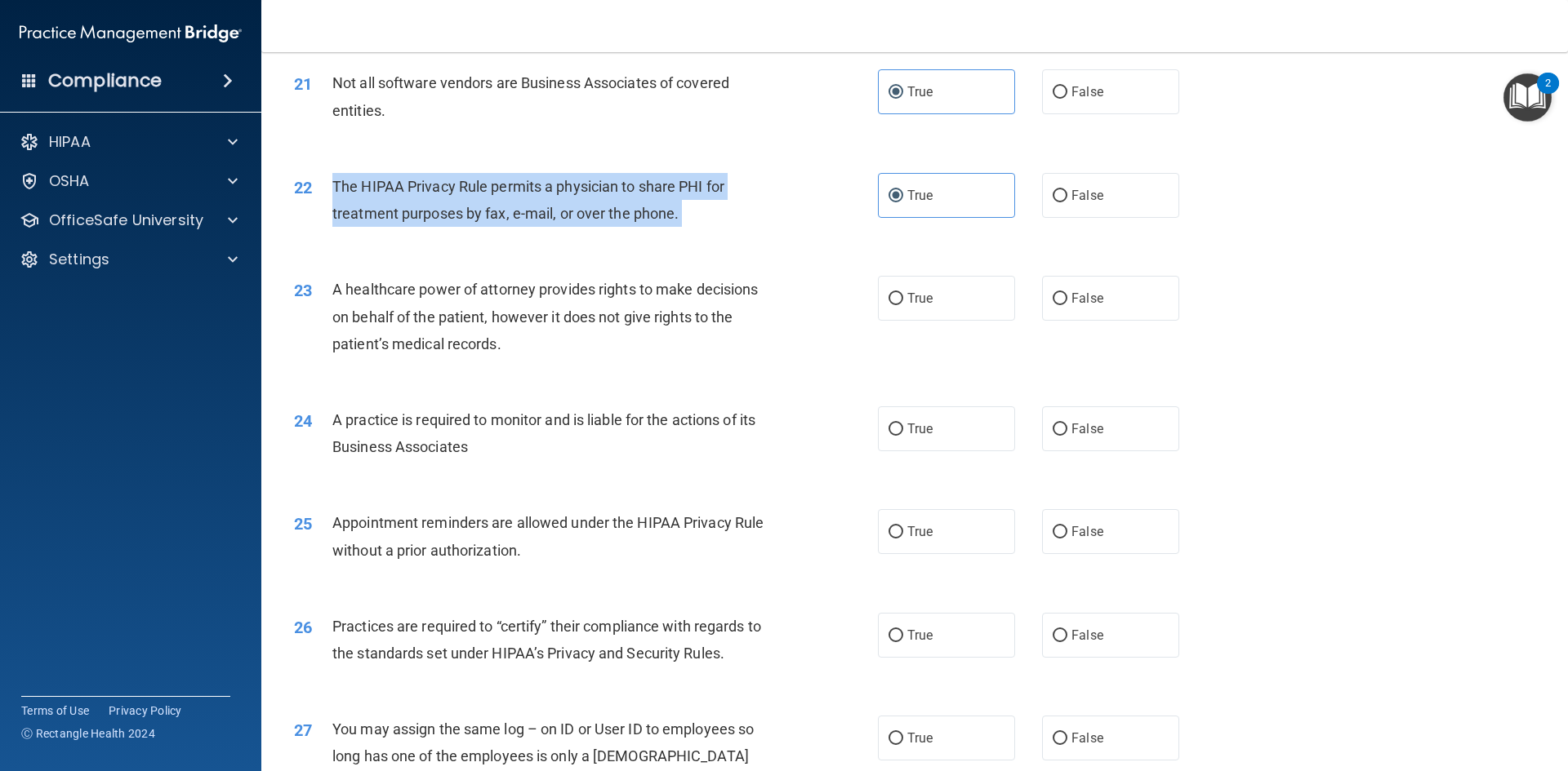
click at [602, 214] on span "The HIPAA Privacy Rule permits a physician to share PHI for treatment purposes …" at bounding box center [528, 200] width 392 height 44
copy ng-form "The HIPAA Privacy Rule permits a physician to share PHI for treatment purposes …"
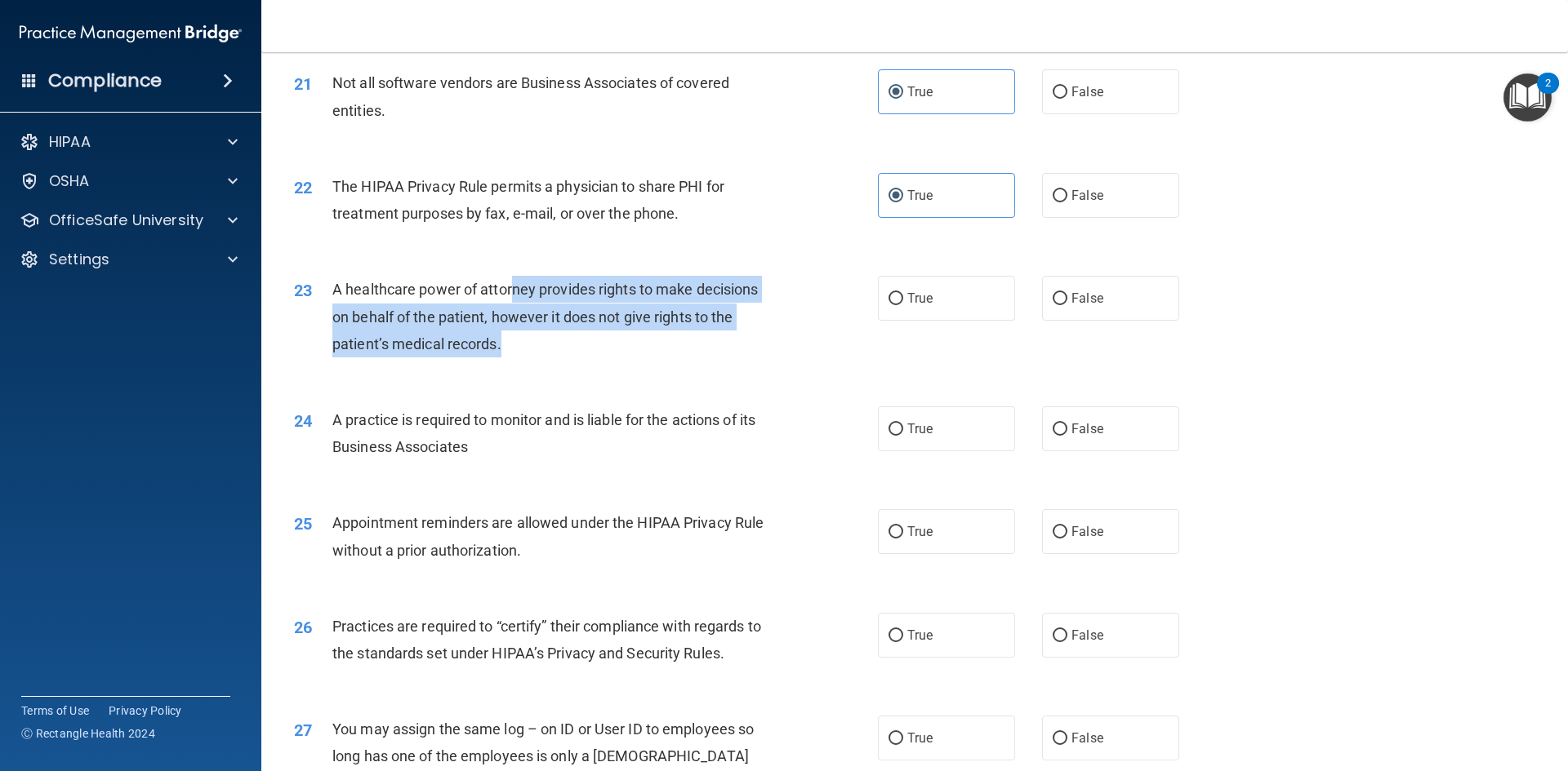
drag, startPoint x: 515, startPoint y: 291, endPoint x: 528, endPoint y: 340, distance: 50.7
click at [528, 340] on div "A healthcare power of attorney provides rights to make decisions on behalf of t…" at bounding box center [560, 317] width 457 height 81
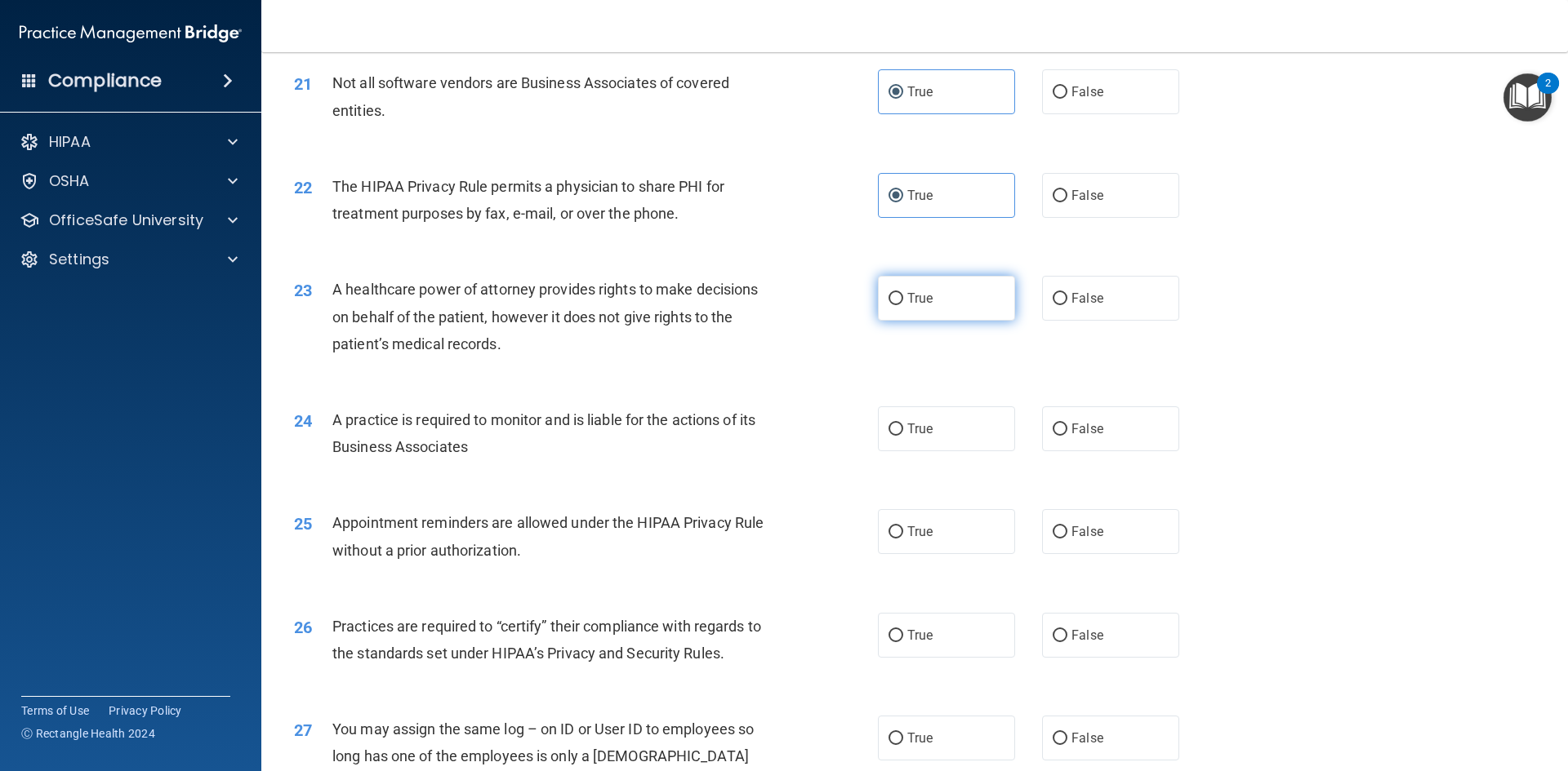
click at [955, 296] on label "True" at bounding box center [947, 298] width 137 height 45
click at [903, 296] on input "True" at bounding box center [895, 299] width 14 height 12
radio input "true"
click at [915, 434] on span "True" at bounding box center [920, 429] width 25 height 15
click at [903, 434] on input "True" at bounding box center [895, 430] width 14 height 12
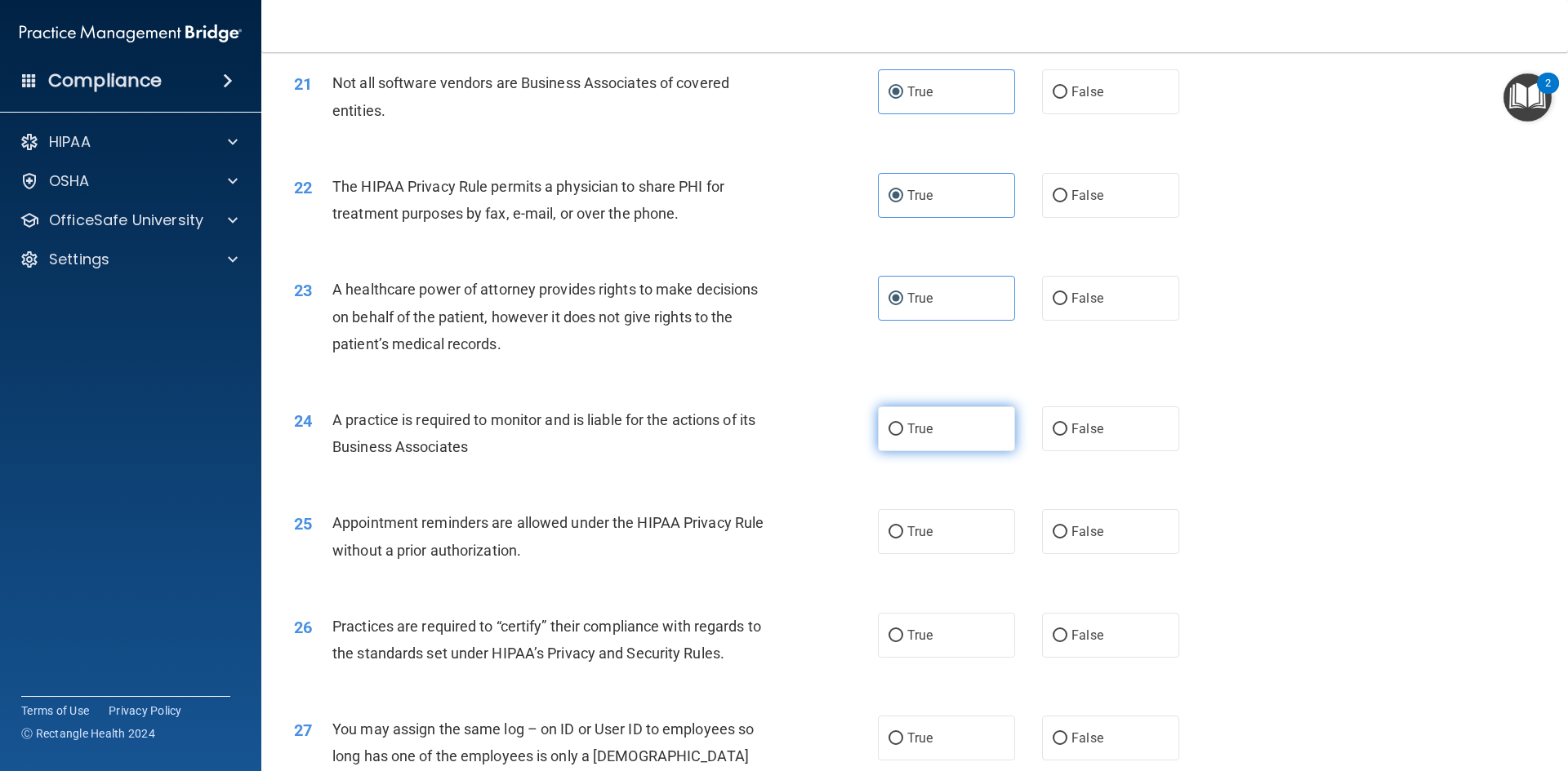
radio input "true"
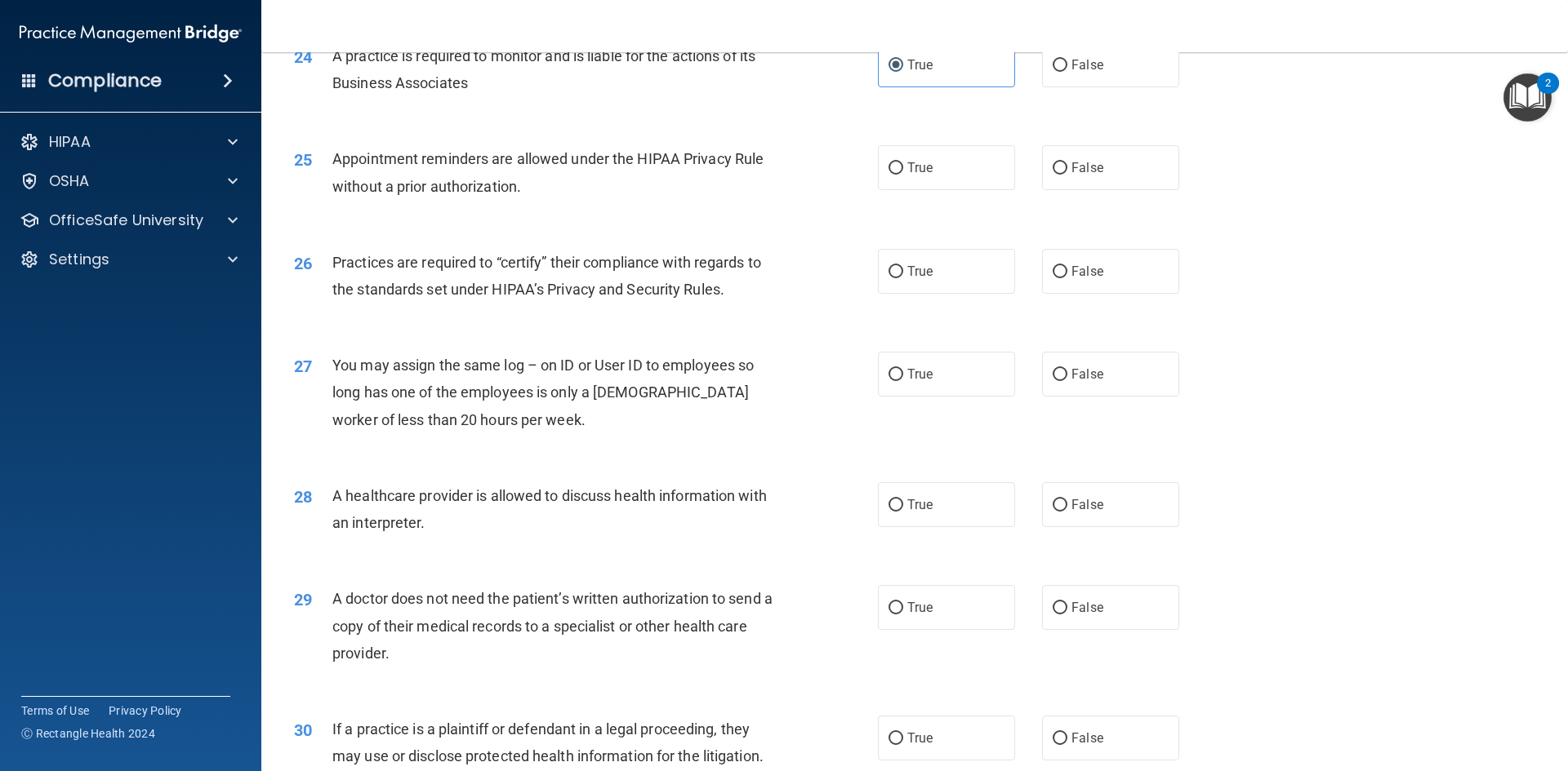
scroll to position [2938, 0]
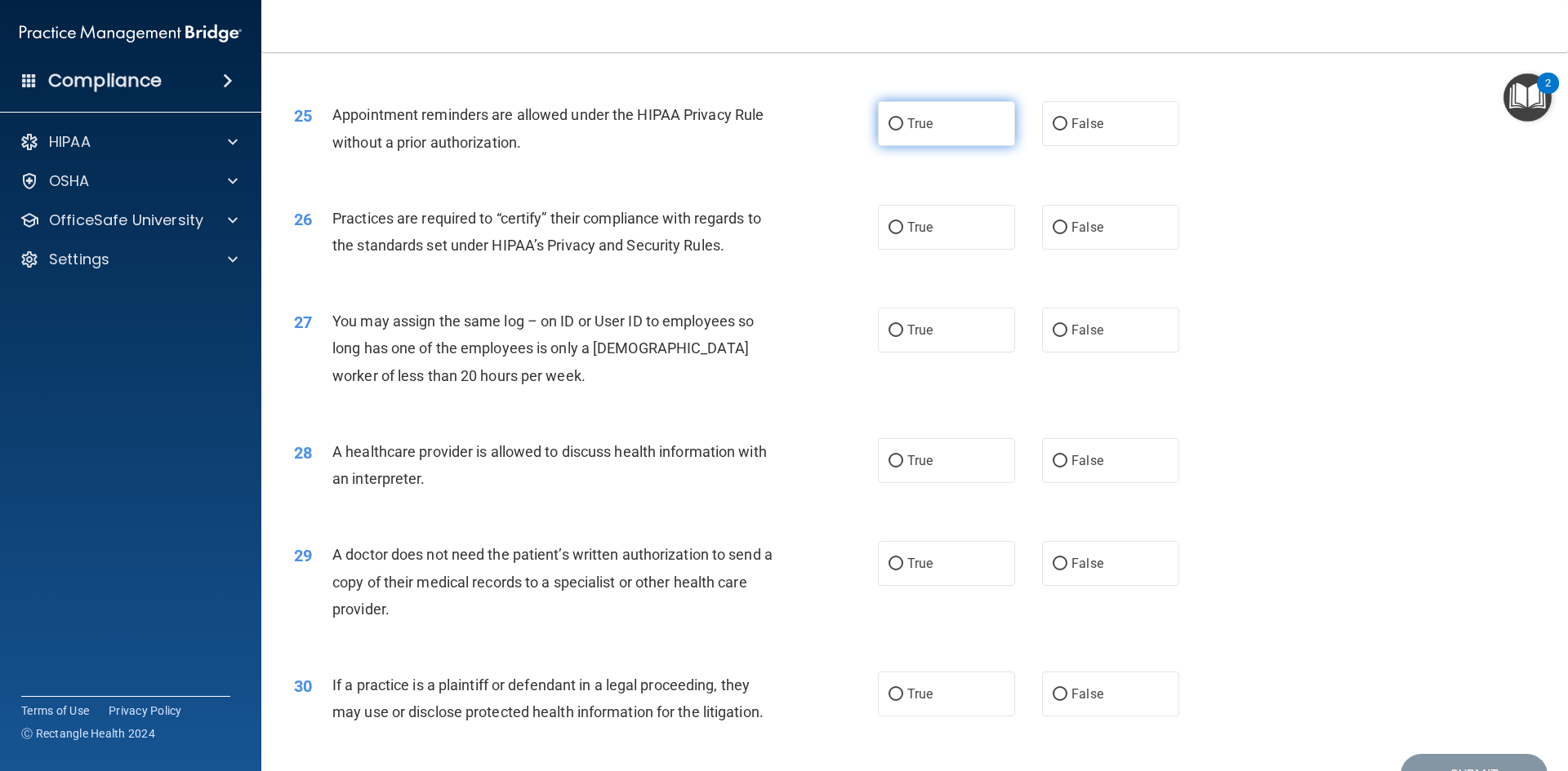
click at [931, 107] on label "True" at bounding box center [947, 123] width 137 height 45
click at [903, 119] on input "True" at bounding box center [895, 125] width 14 height 12
radio input "true"
click at [570, 235] on div "Practices are required to “certify” their compliance with regards to the standa…" at bounding box center [560, 232] width 457 height 54
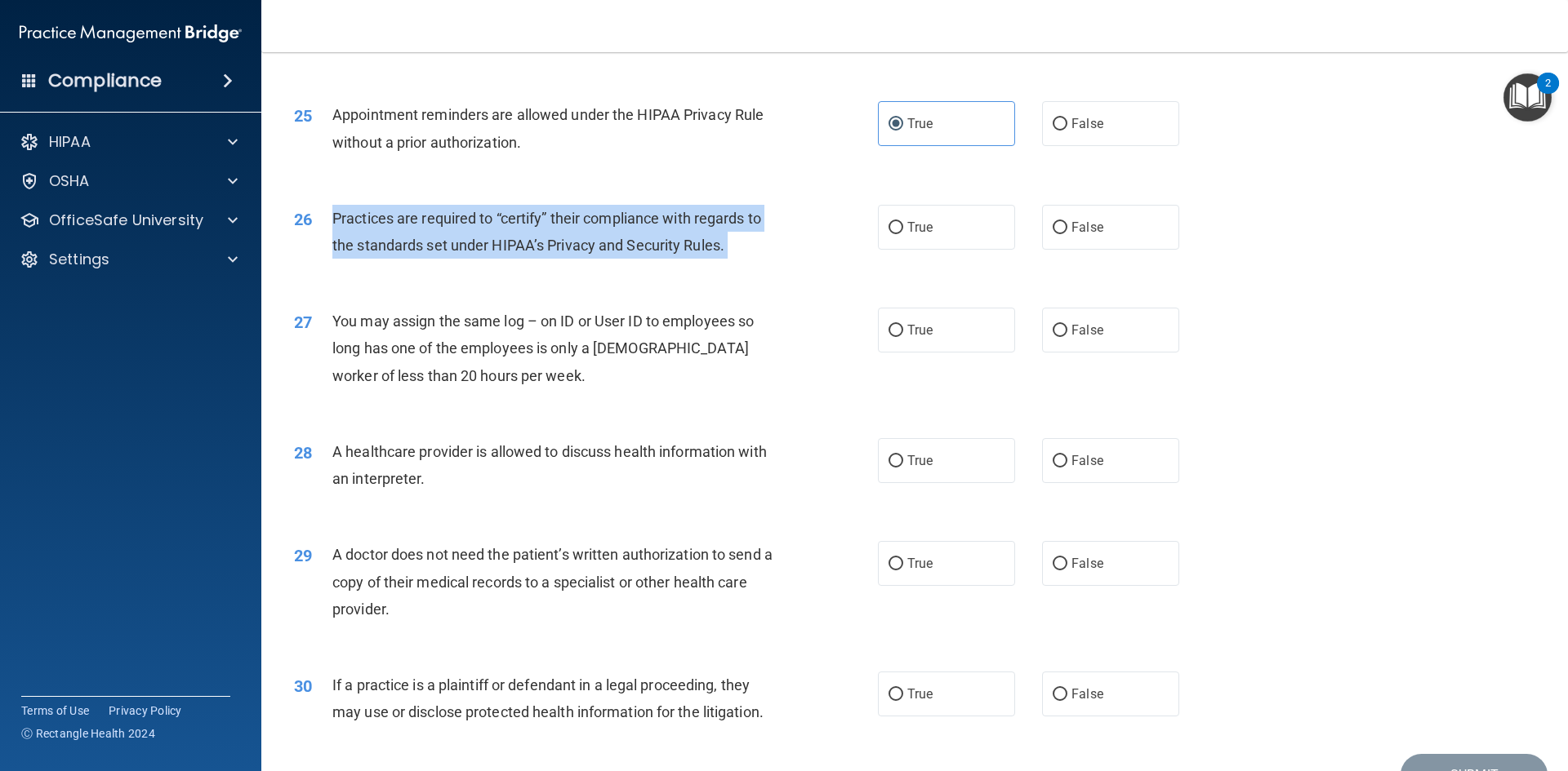
click at [570, 235] on div "Practices are required to “certify” their compliance with regards to the standa…" at bounding box center [560, 232] width 457 height 54
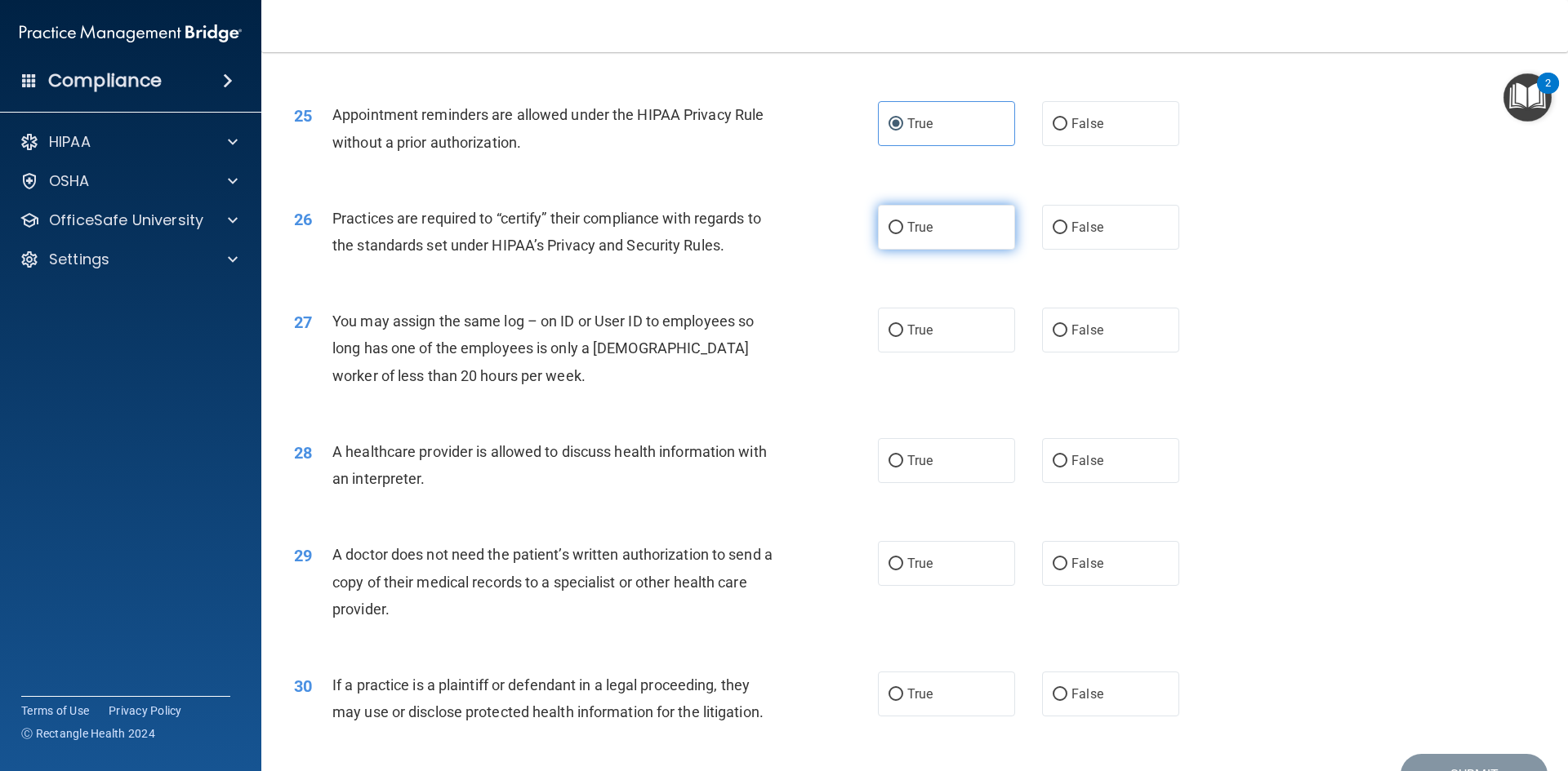
click at [878, 228] on label "True" at bounding box center [947, 227] width 137 height 45
click at [888, 228] on input "True" at bounding box center [895, 228] width 14 height 12
radio input "true"
click at [1042, 319] on label "False" at bounding box center [1110, 330] width 137 height 45
click at [1053, 324] on input "False" at bounding box center [1059, 330] width 14 height 12
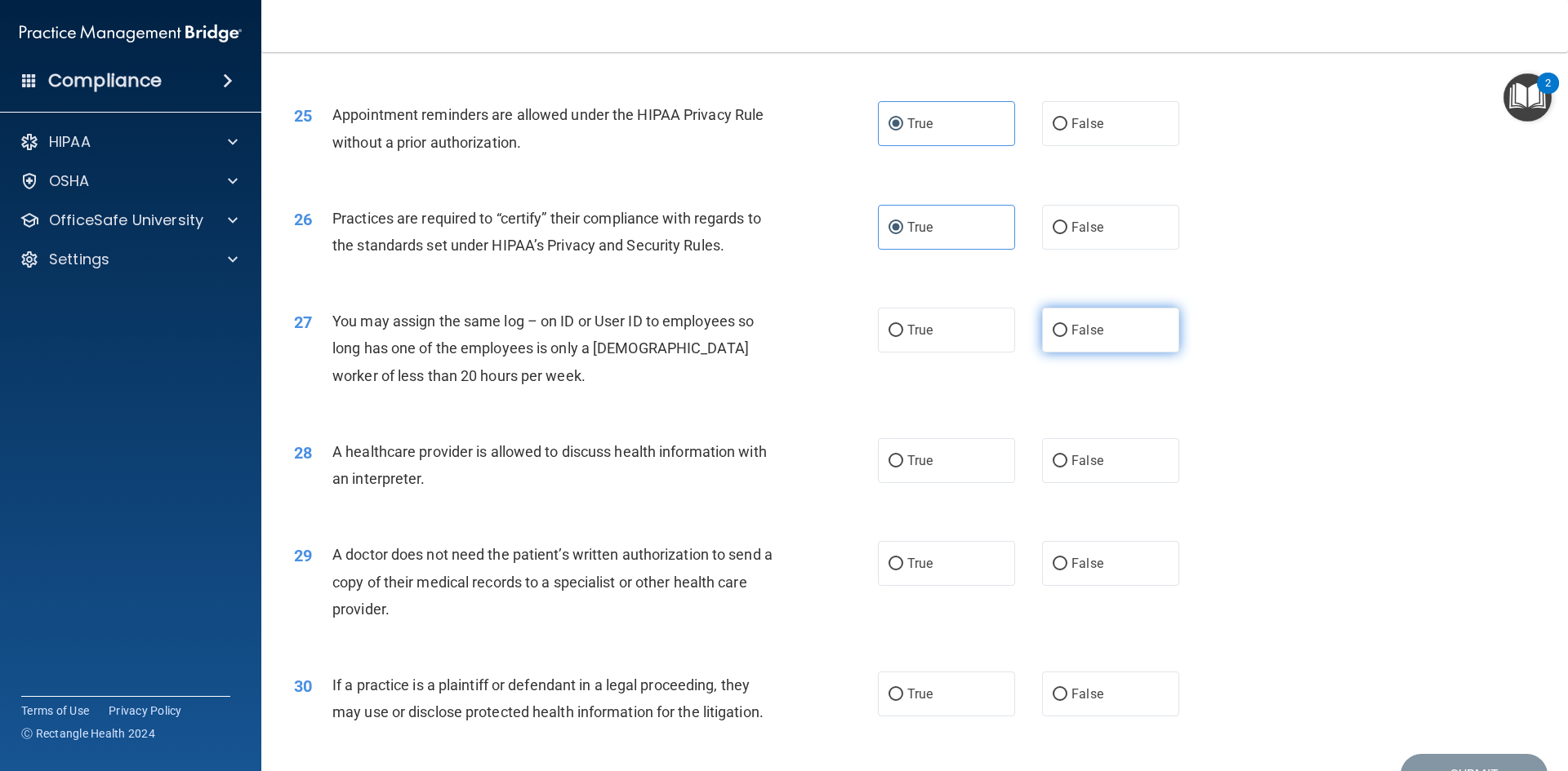
radio input "true"
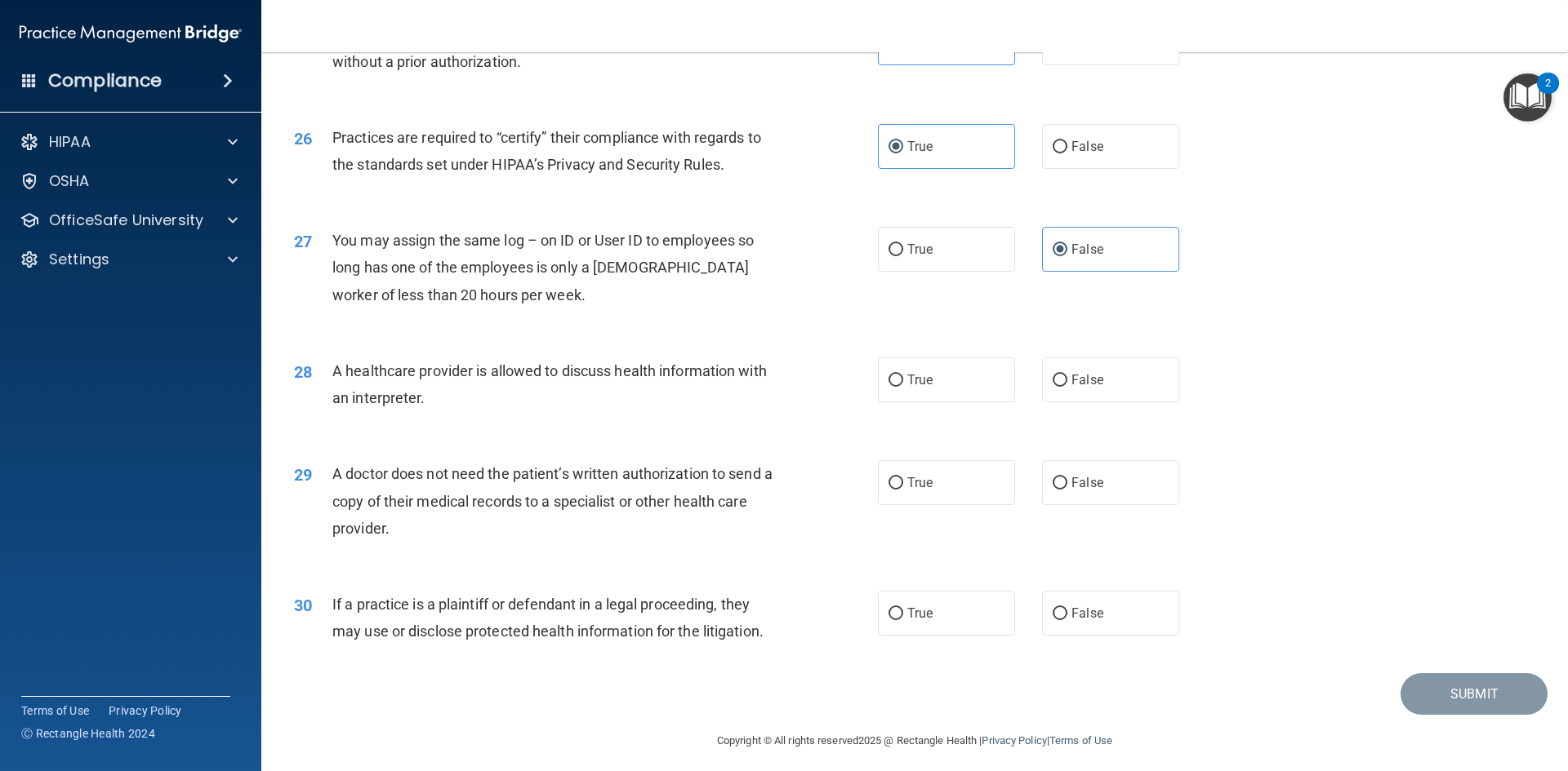
scroll to position [3020, 0]
click at [908, 378] on span "True" at bounding box center [920, 379] width 25 height 15
click at [903, 378] on input "True" at bounding box center [895, 380] width 14 height 12
radio input "true"
click at [499, 363] on span "A healthcare provider is allowed to discuss health information with an interpre…" at bounding box center [549, 384] width 435 height 44
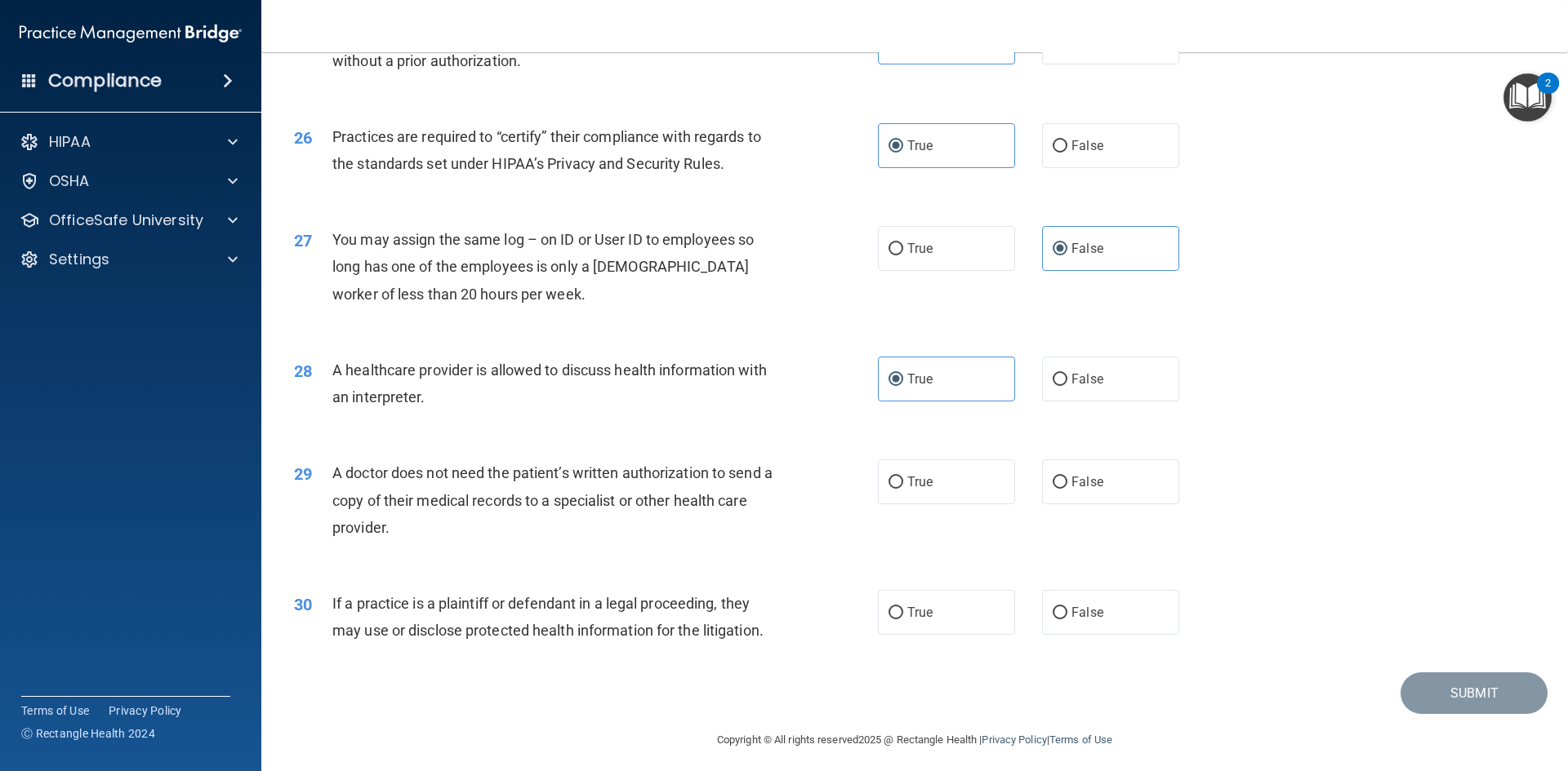
click at [500, 367] on span "A healthcare provider is allowed to discuss health information with an interpre…" at bounding box center [549, 384] width 435 height 44
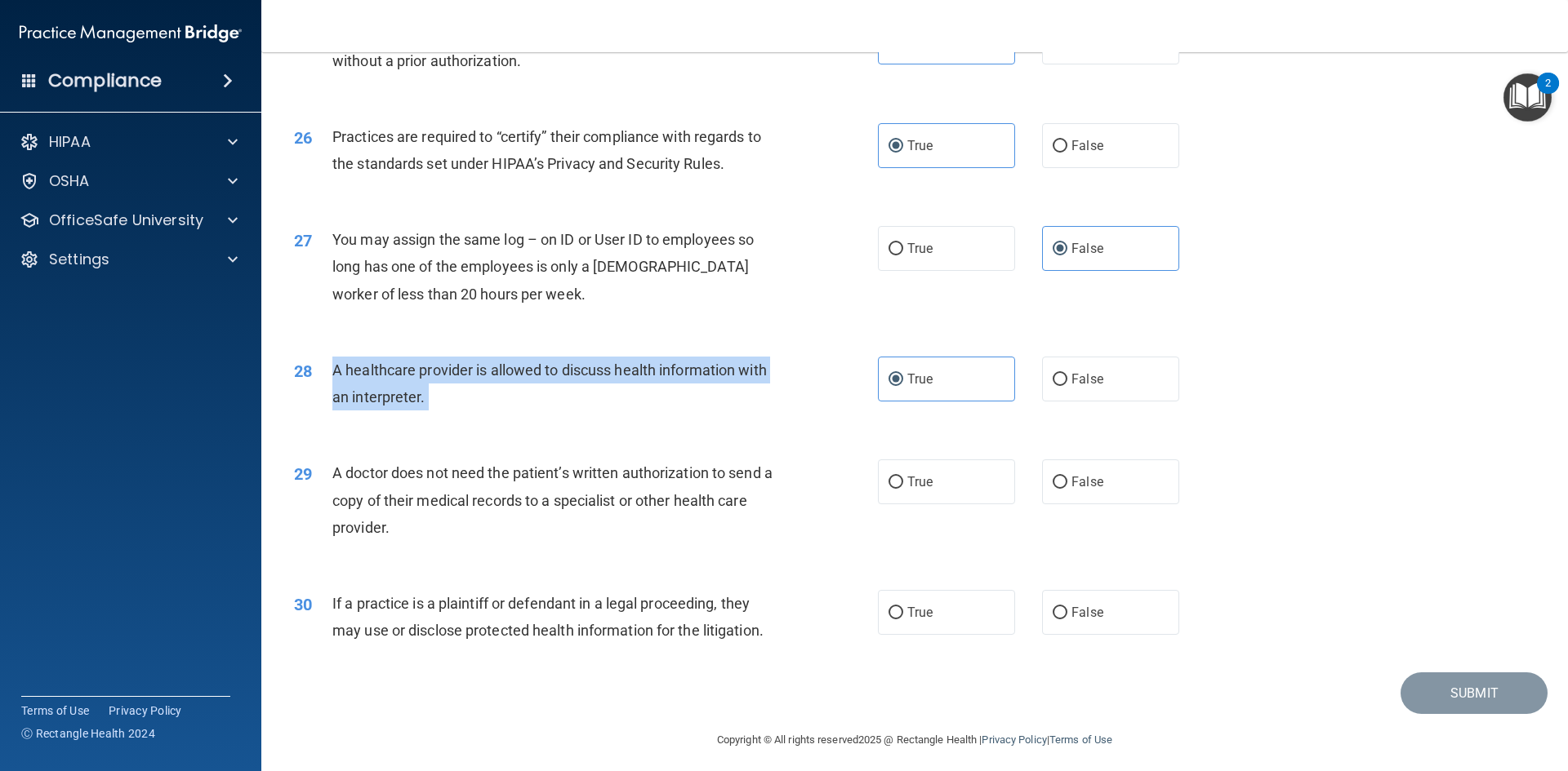
click at [500, 367] on span "A healthcare provider is allowed to discuss health information with an interpre…" at bounding box center [549, 384] width 435 height 44
copy ng-form "A healthcare provider is allowed to discuss health information with an interpre…"
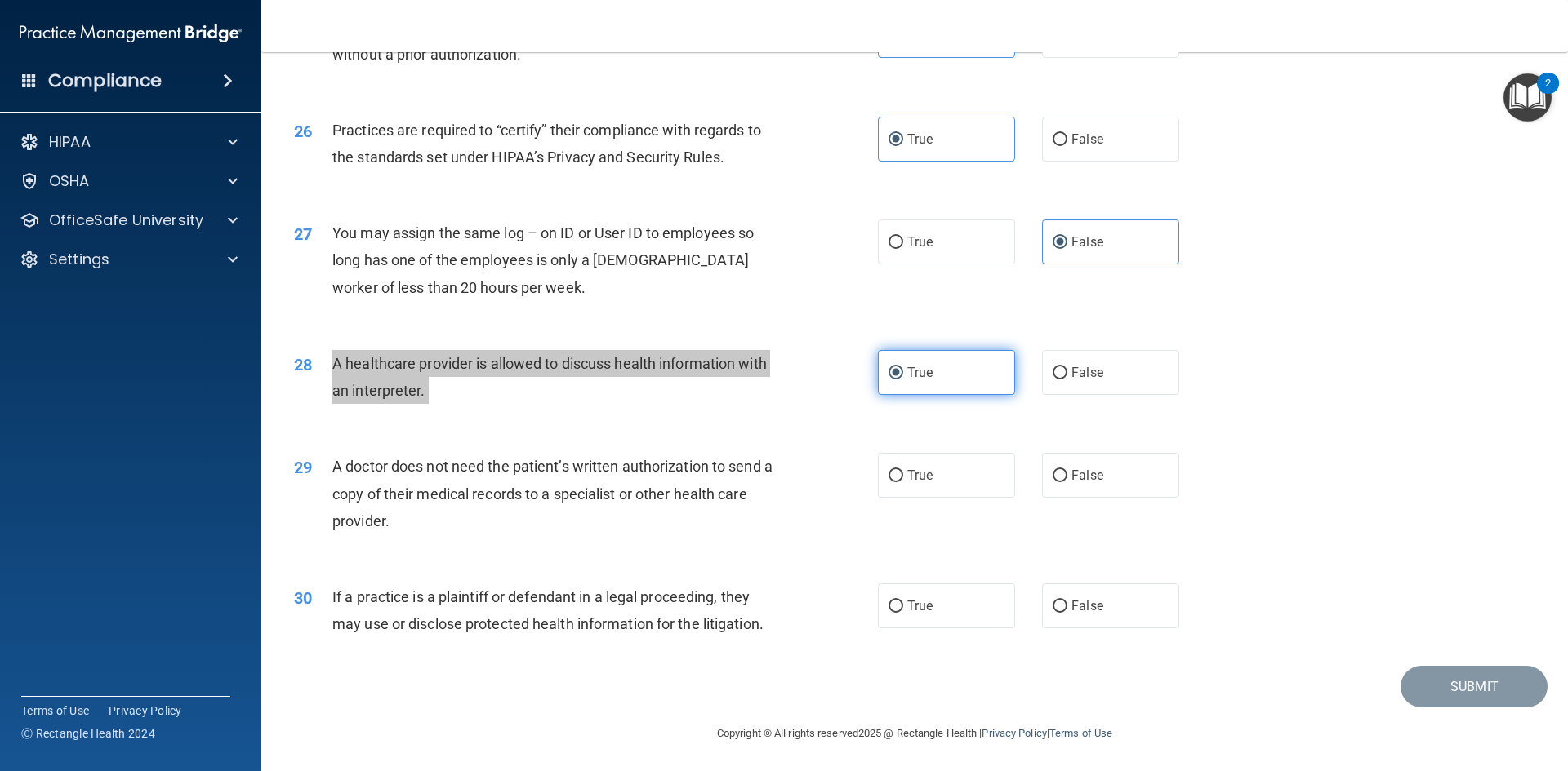
scroll to position [3028, 0]
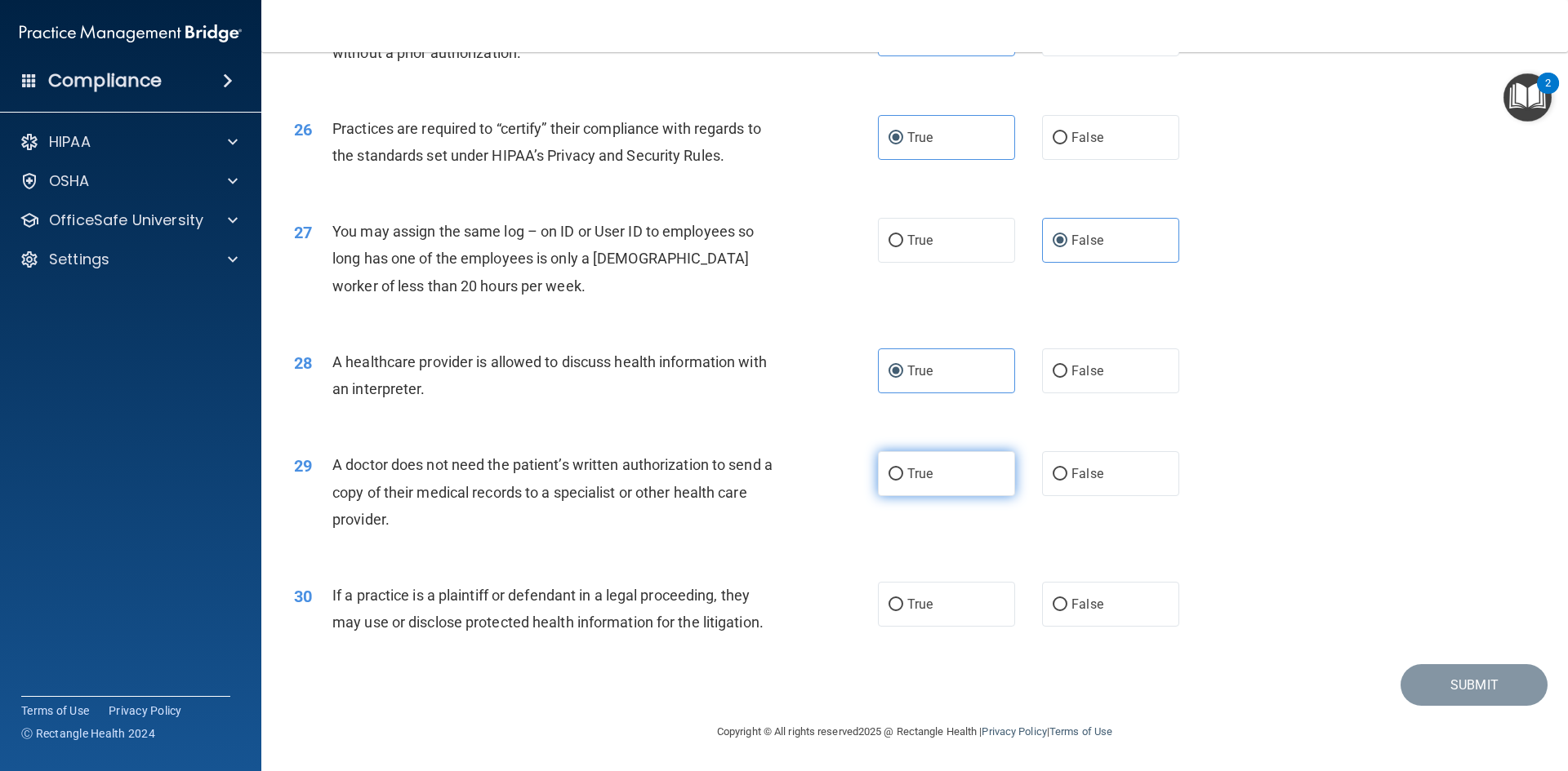
click at [932, 474] on label "True" at bounding box center [947, 474] width 137 height 45
click at [903, 474] on input "True" at bounding box center [895, 474] width 14 height 12
radio input "true"
click at [630, 608] on div "If a practice is a plaintiff or defendant in a legal proceeding, they may use o…" at bounding box center [560, 609] width 457 height 54
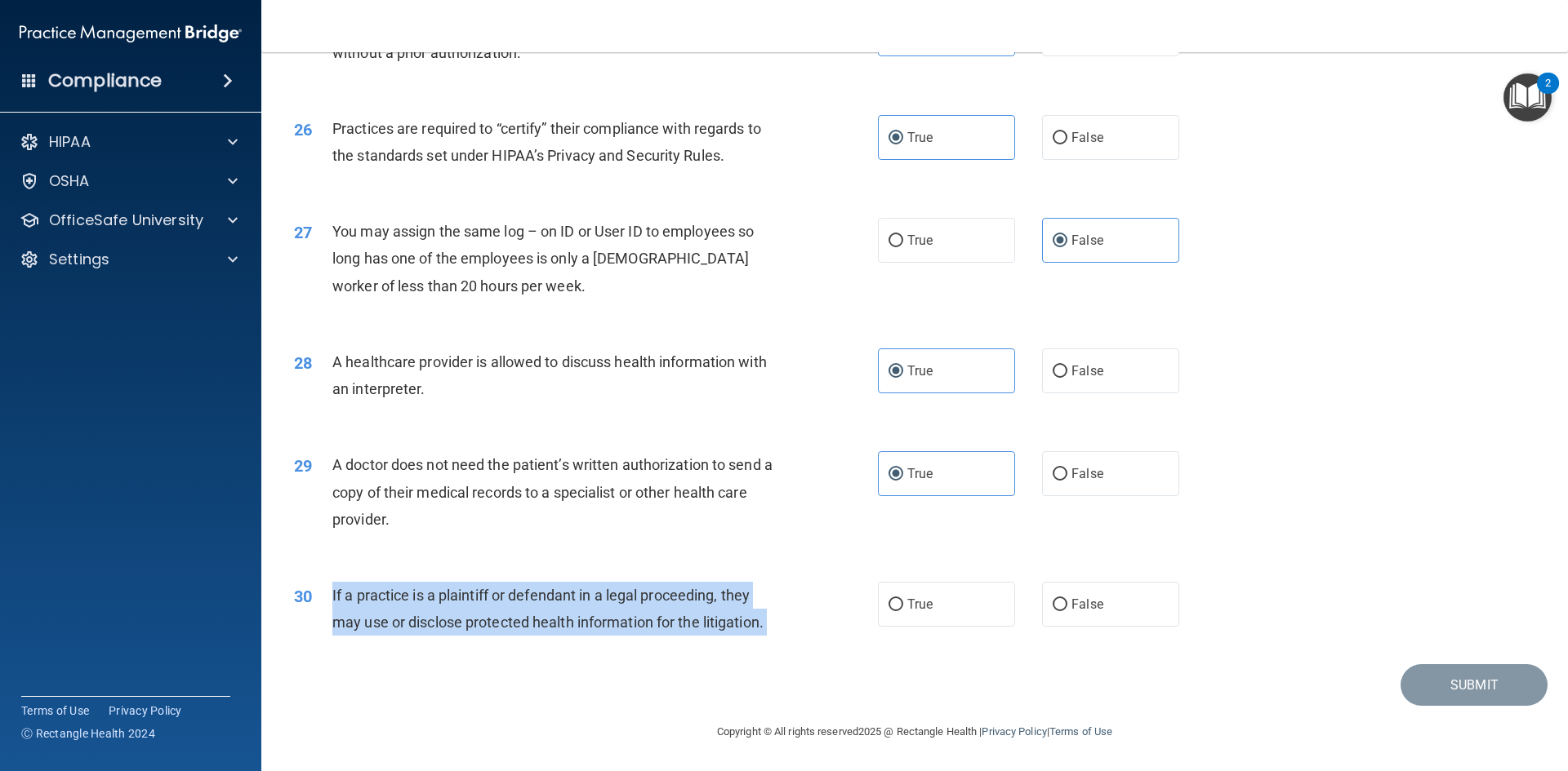
click at [631, 607] on div "If a practice is a plaintiff or defendant in a legal proceeding, they may use o…" at bounding box center [560, 609] width 457 height 54
copy ng-form "If a practice is a plaintiff or defendant in a legal proceeding, they may use o…"
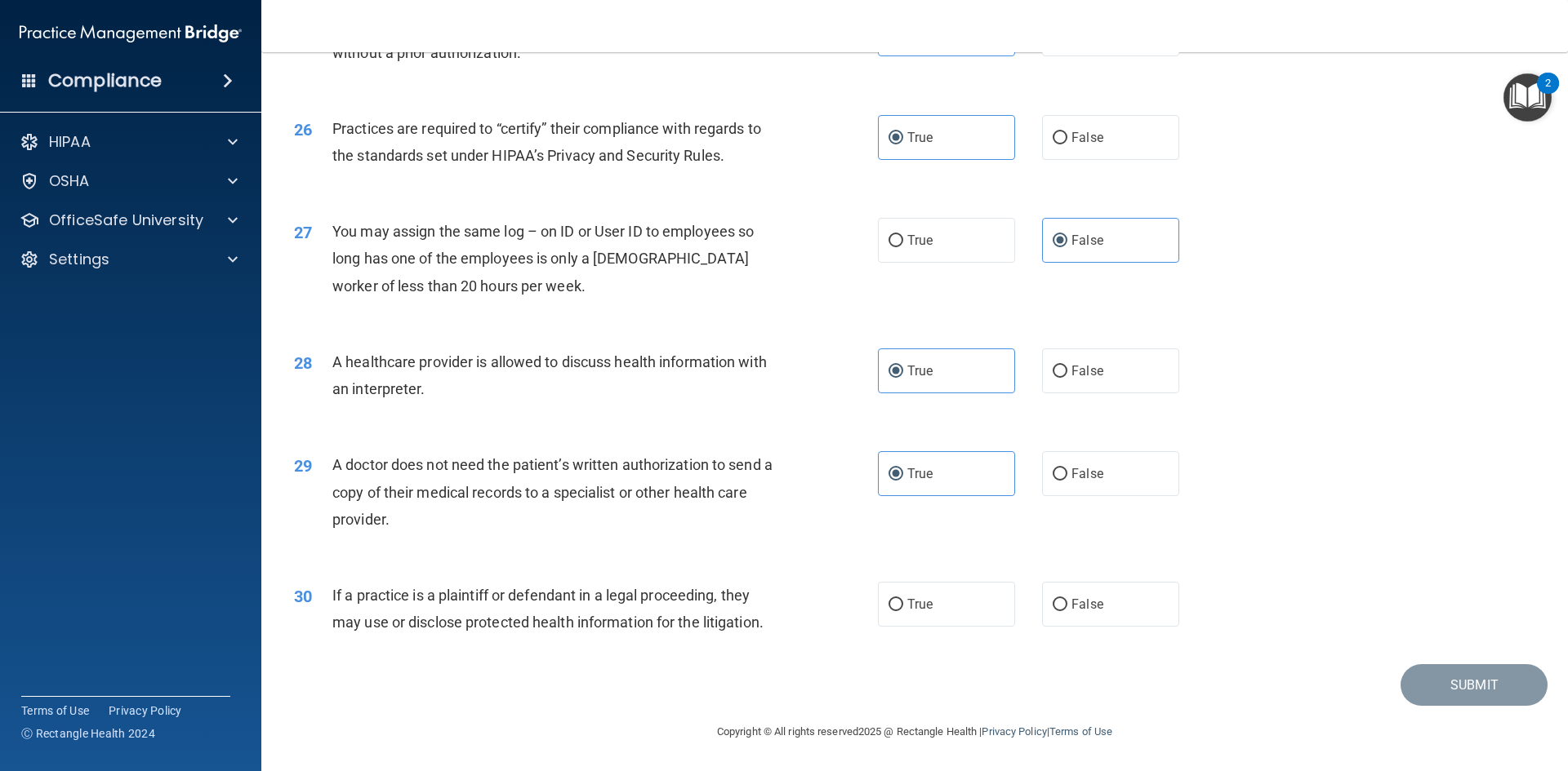
click at [958, 579] on div "30 If a practice is a plaintiff or defendant in a legal proceeding, they may us…" at bounding box center [914, 613] width 1265 height 103
drag, startPoint x: 956, startPoint y: 594, endPoint x: 965, endPoint y: 596, distance: 9.2
click at [956, 595] on label "True" at bounding box center [947, 604] width 137 height 45
click at [903, 599] on input "True" at bounding box center [895, 605] width 14 height 12
radio input "true"
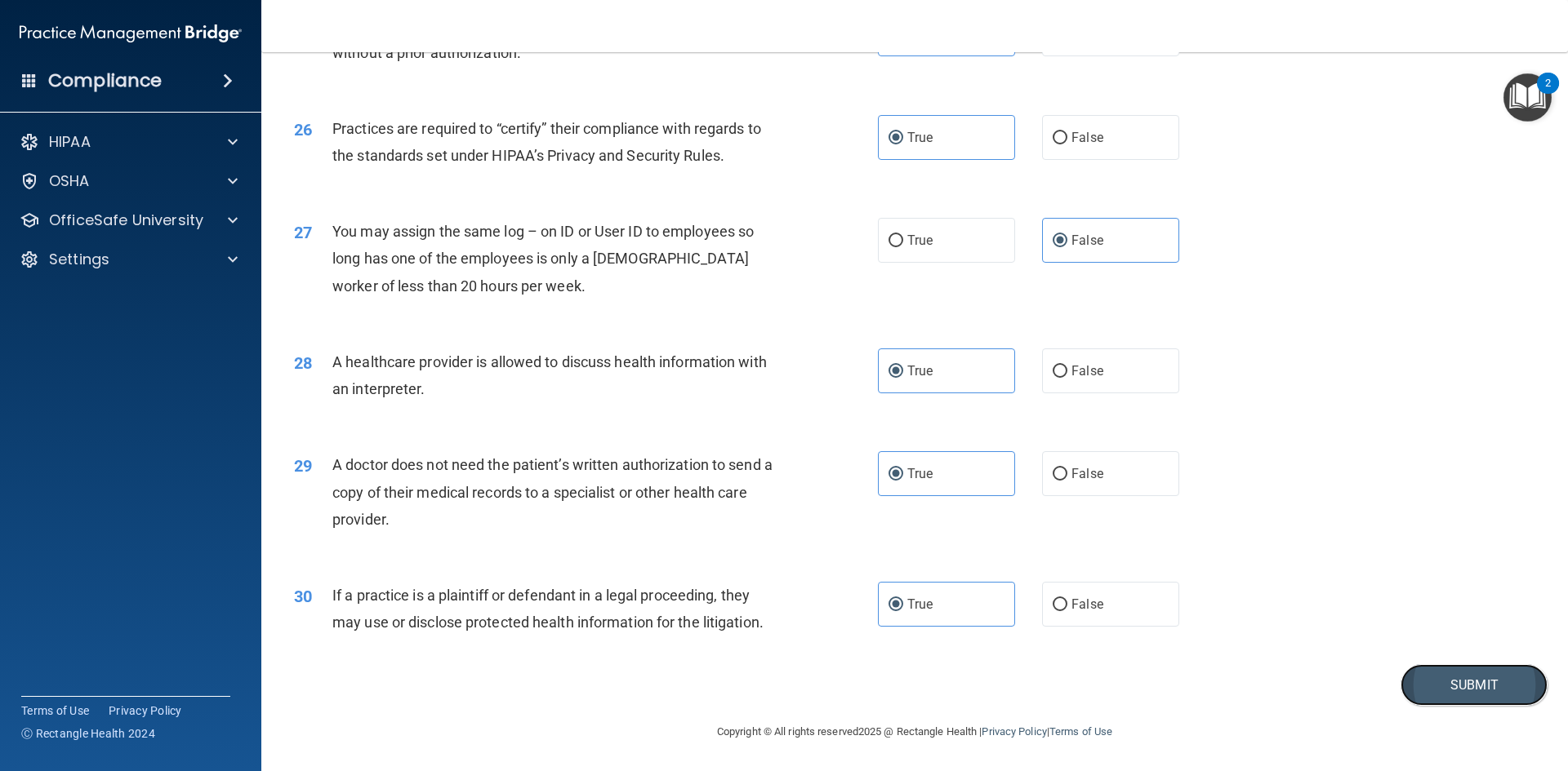
click at [1453, 670] on button "Submit" at bounding box center [1473, 685] width 147 height 42
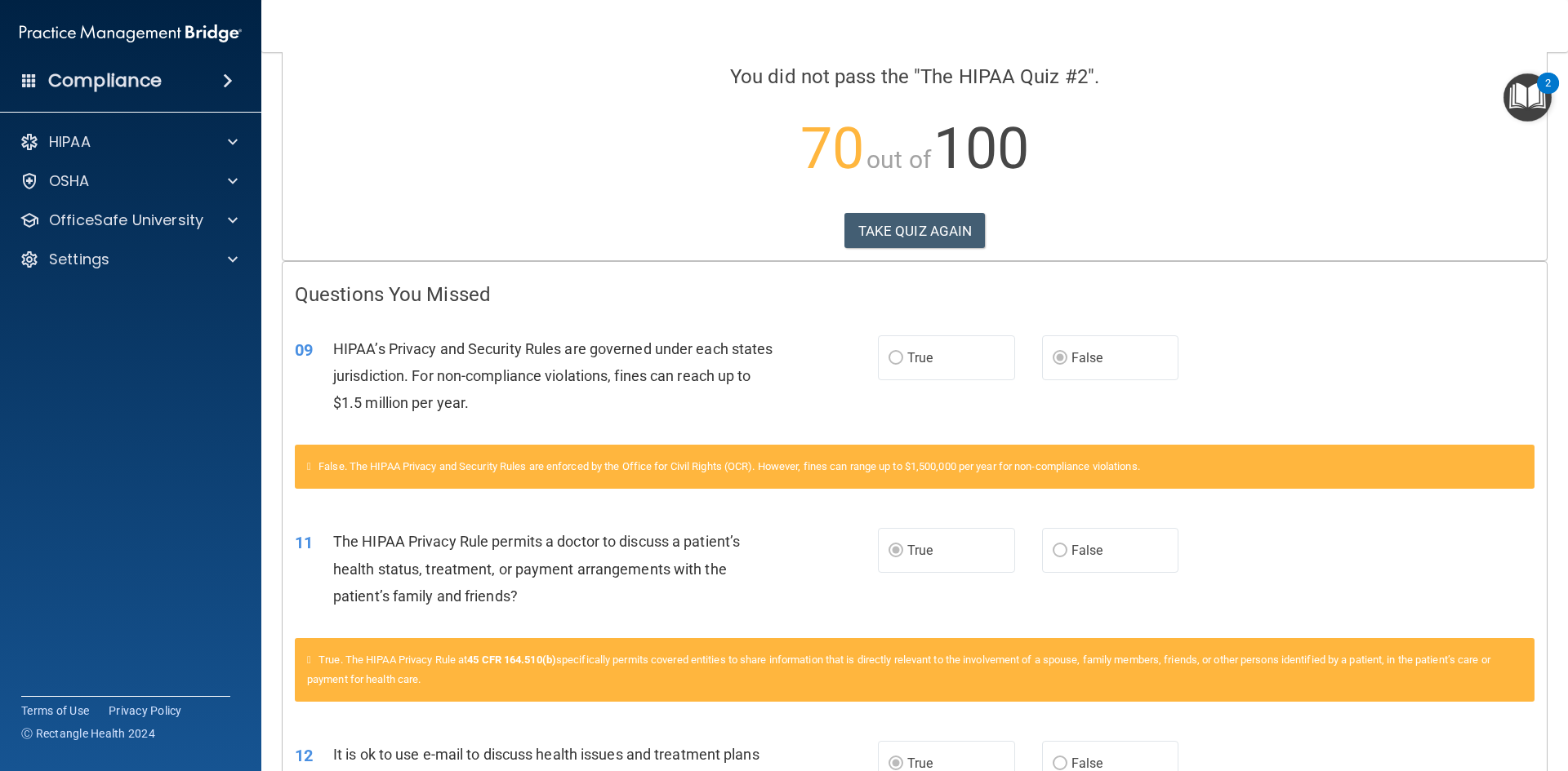
scroll to position [164, 0]
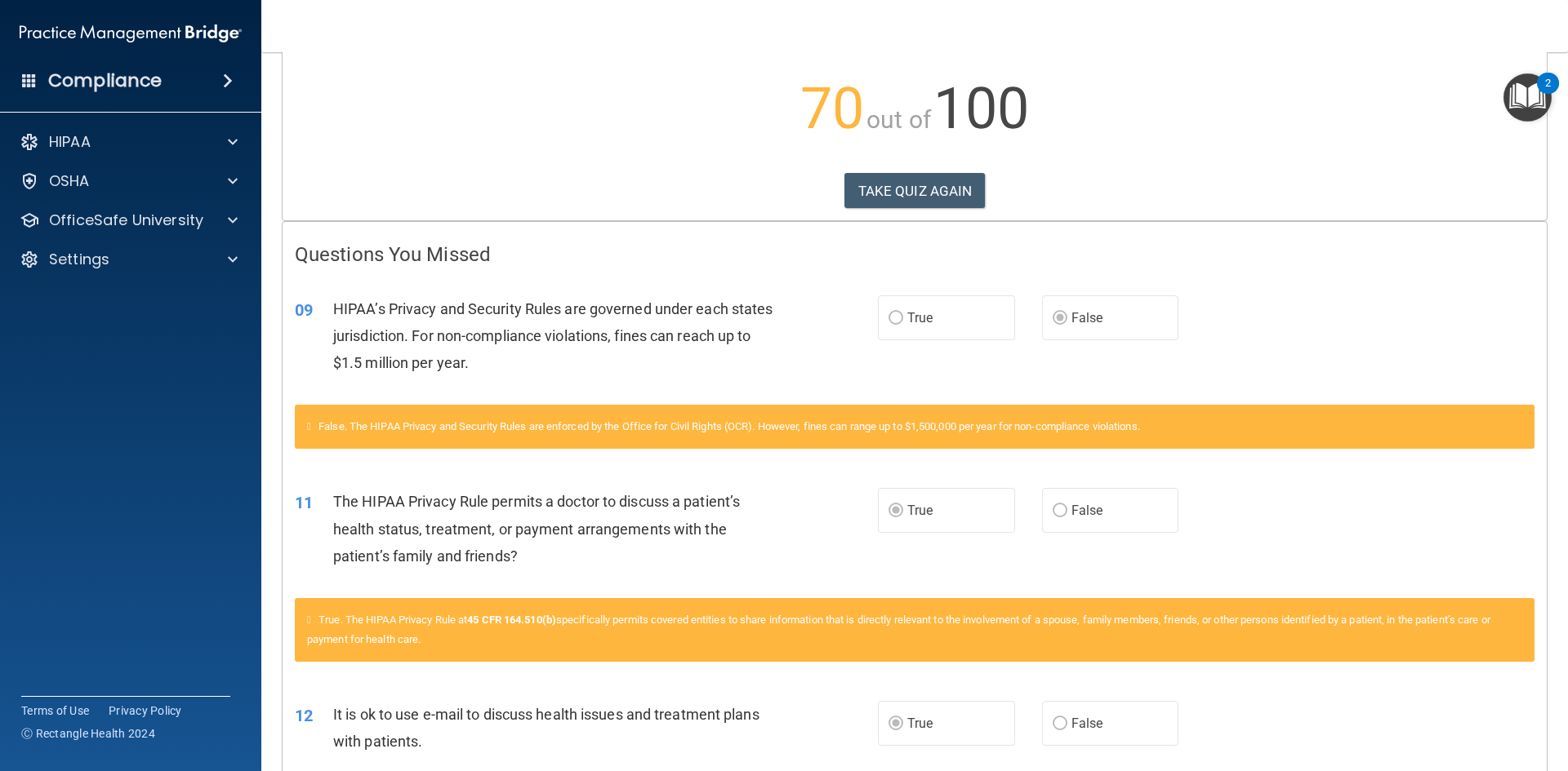
click at [703, 420] on span "False. The HIPAA Privacy and Security Rules are enforced by the Office for Civi…" at bounding box center [729, 426] width 821 height 12
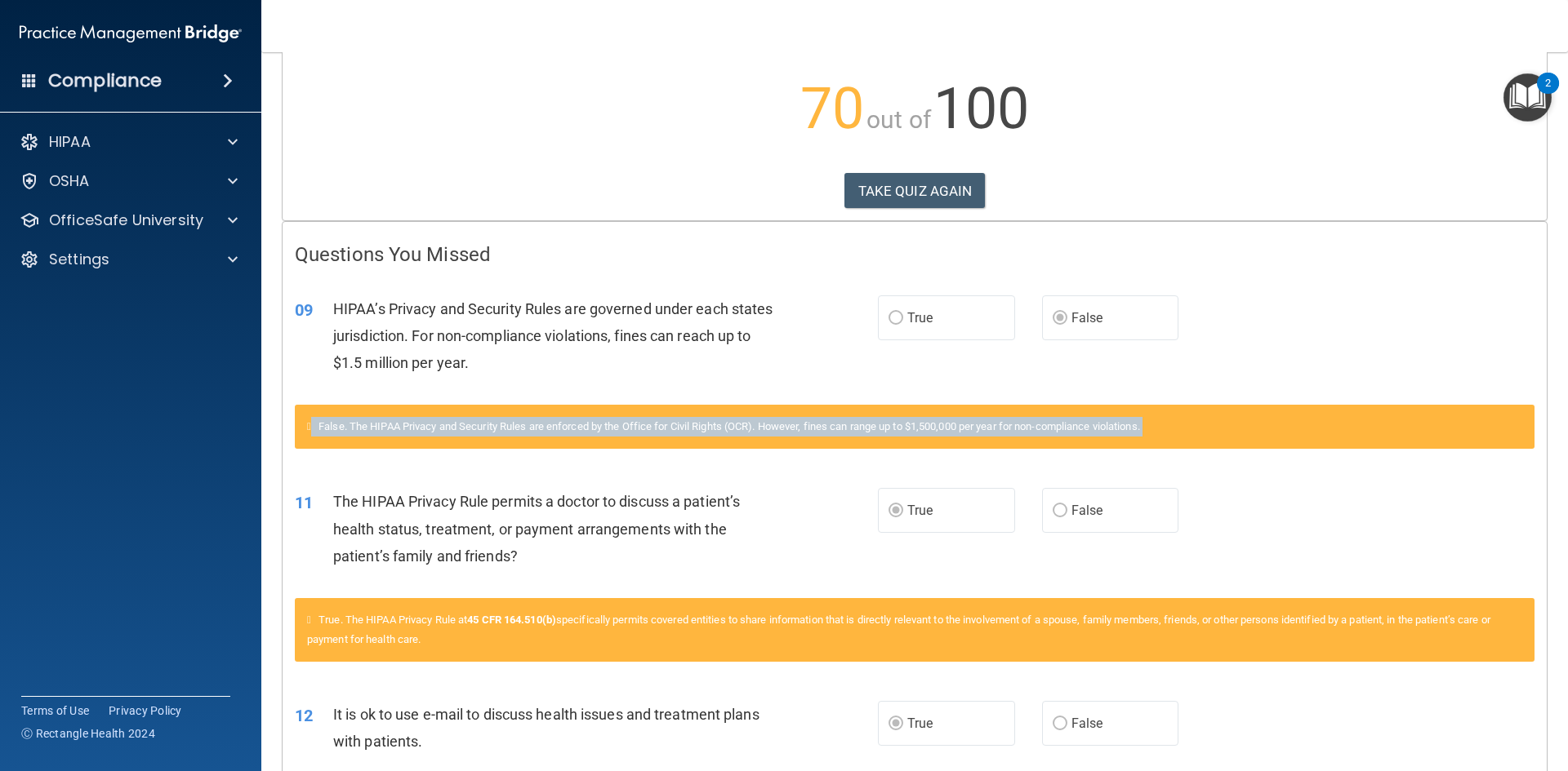
click at [703, 420] on span "False. The HIPAA Privacy and Security Rules are enforced by the Office for Civi…" at bounding box center [729, 426] width 821 height 12
click at [711, 426] on span "False. The HIPAA Privacy and Security Rules are enforced by the Office for Civi…" at bounding box center [729, 426] width 821 height 12
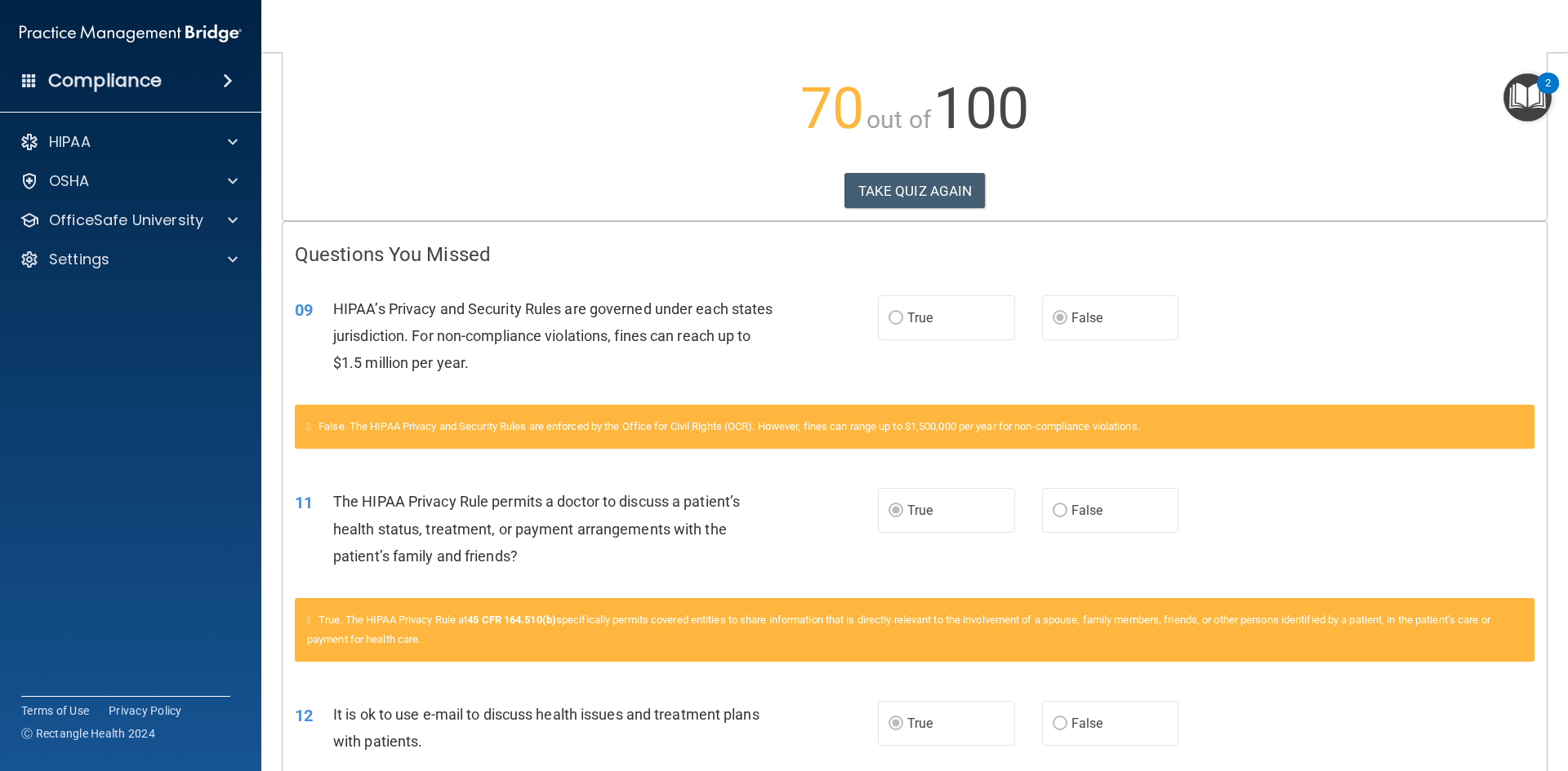
click at [711, 426] on span "False. The HIPAA Privacy and Security Rules are enforced by the Office for Civi…" at bounding box center [729, 426] width 821 height 12
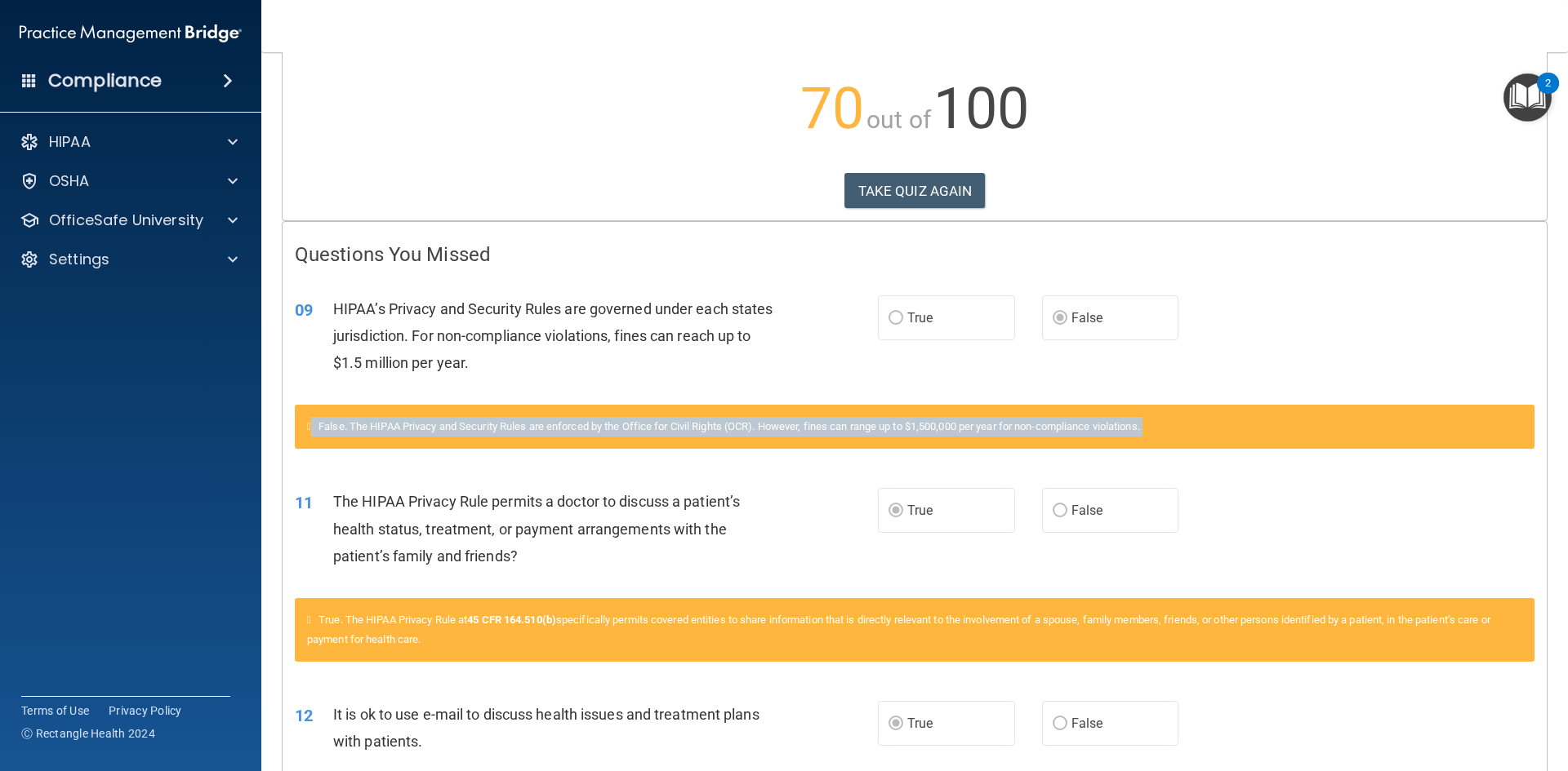
click at [711, 426] on span "False. The HIPAA Privacy and Security Rules are enforced by the Office for Civi…" at bounding box center [729, 426] width 821 height 12
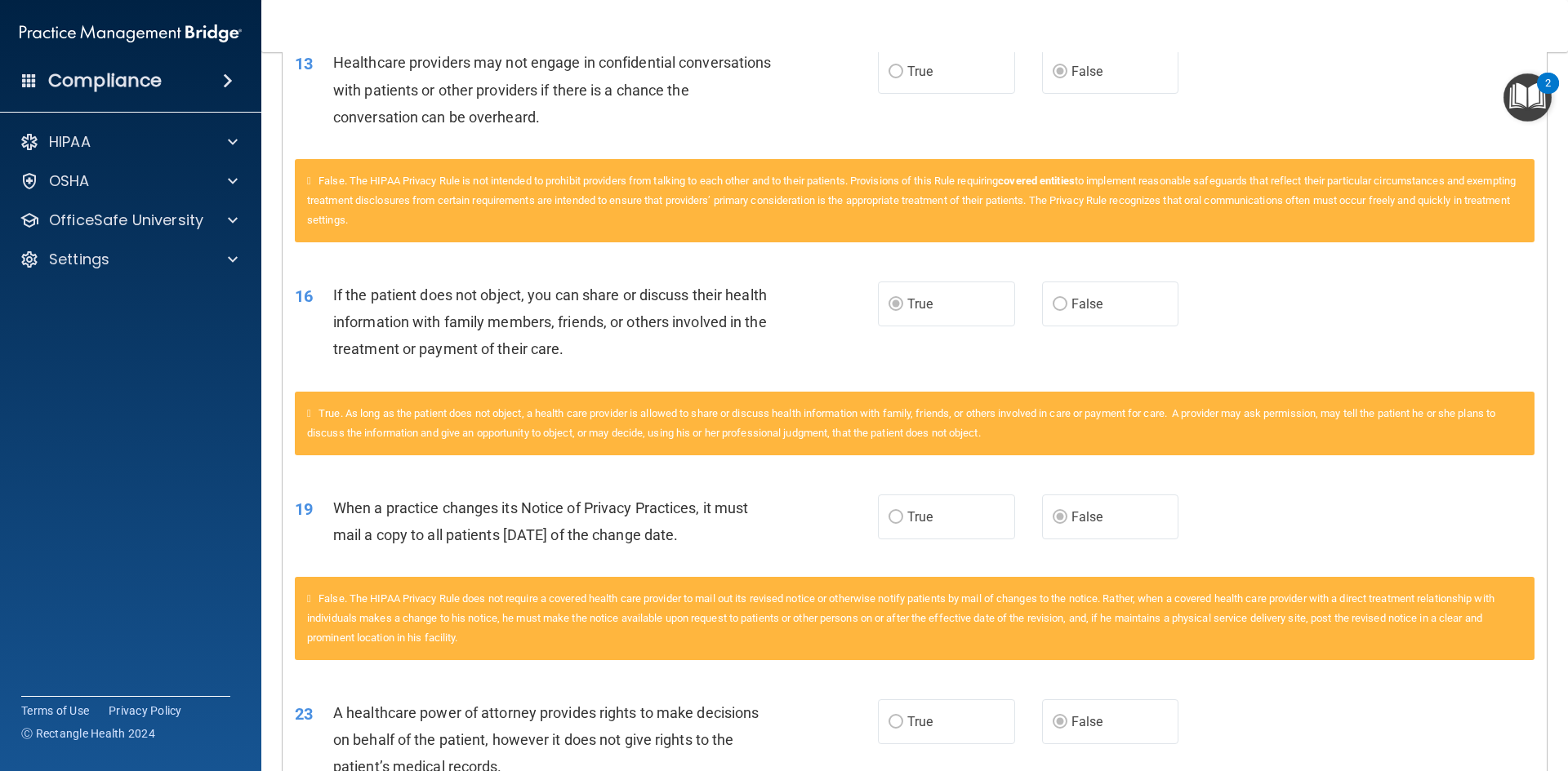
scroll to position [1061, 0]
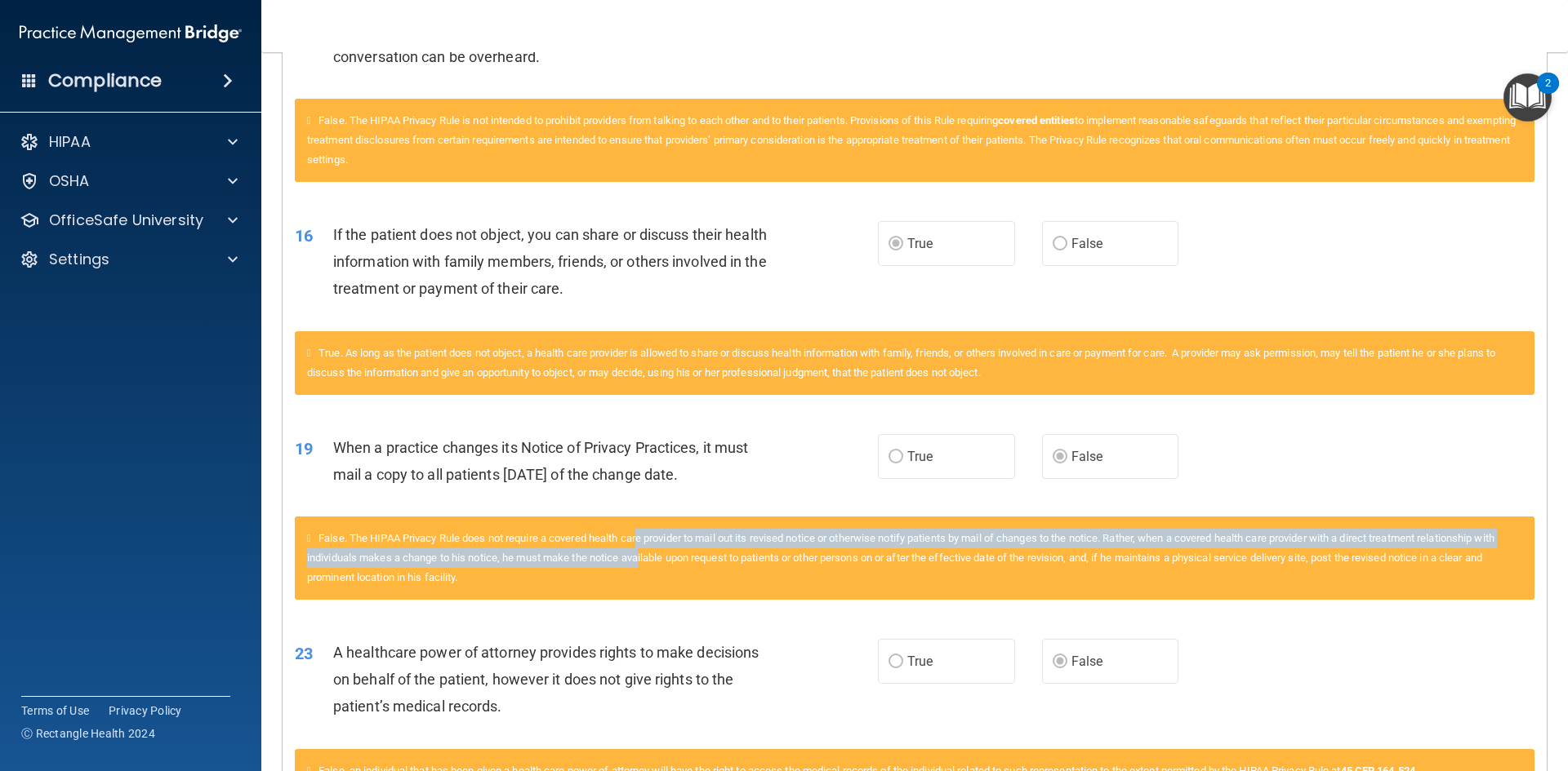
drag, startPoint x: 646, startPoint y: 536, endPoint x: 664, endPoint y: 564, distance: 33.3
click at [664, 564] on div "False. The HIPAA Privacy Rule does not require a covered health care provider t…" at bounding box center [915, 558] width 1239 height 83
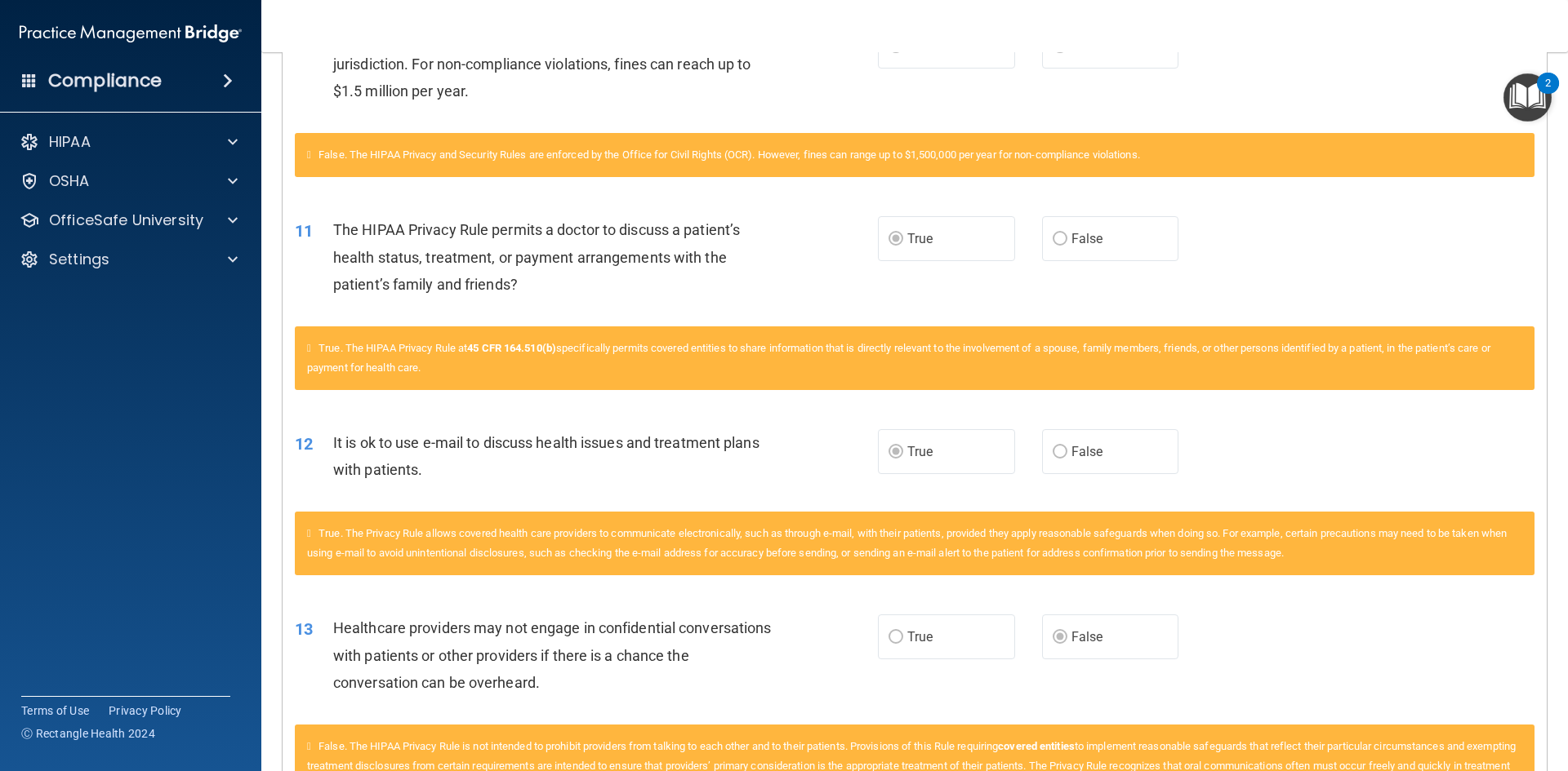
scroll to position [183, 0]
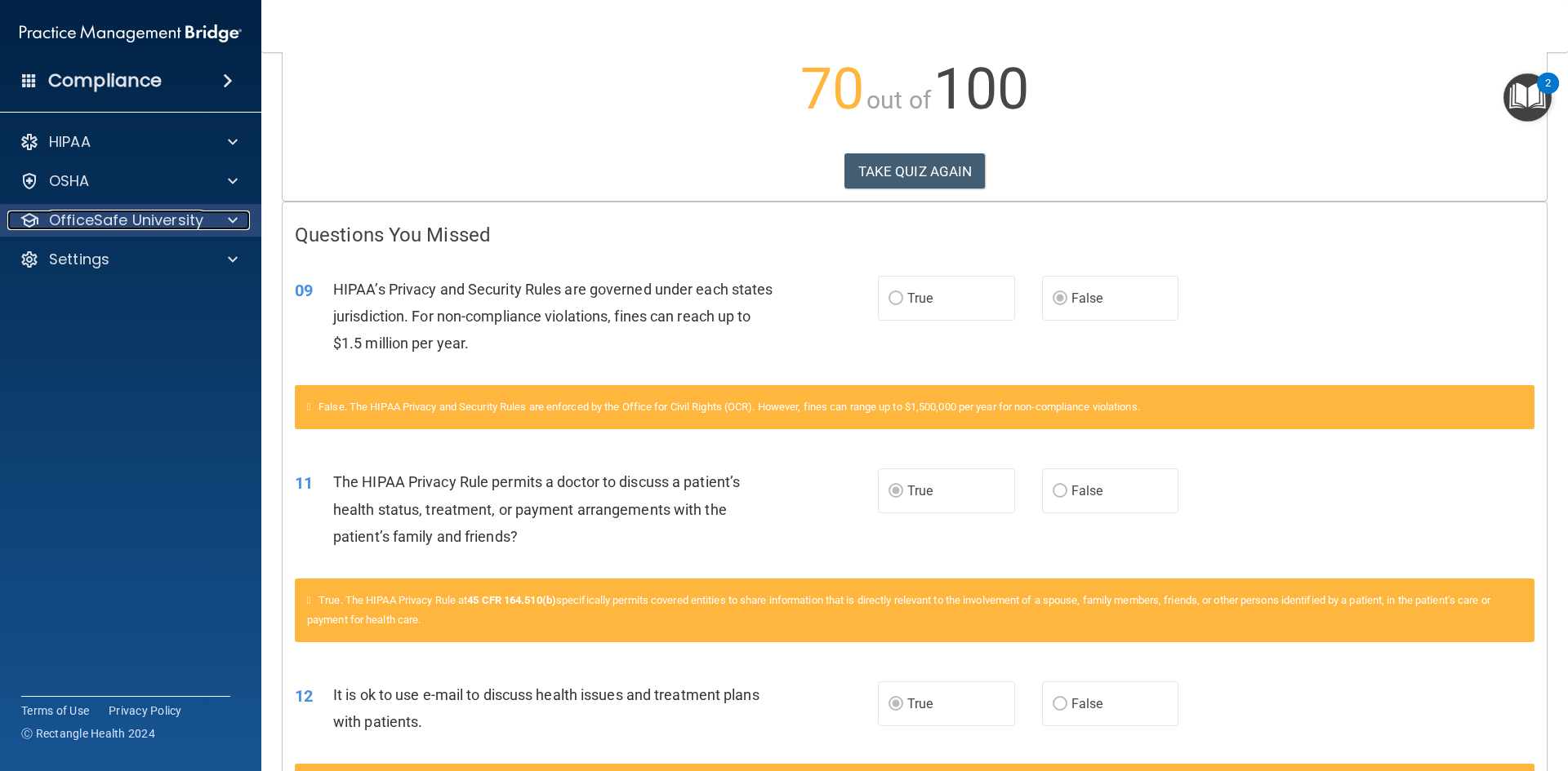
click at [193, 219] on p "OfficeSafe University" at bounding box center [126, 220] width 154 height 19
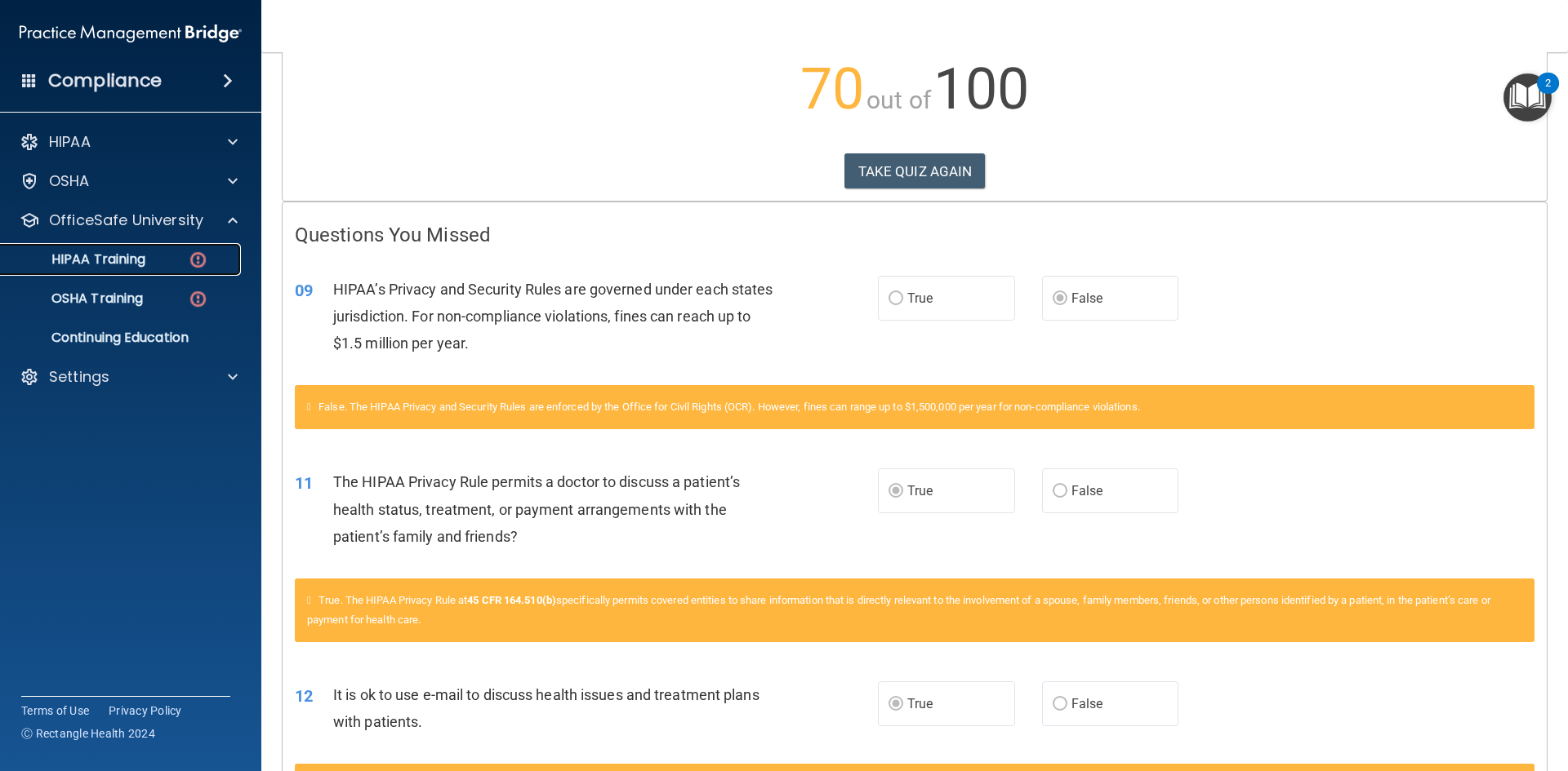
click at [124, 255] on p "HIPAA Training" at bounding box center [78, 259] width 135 height 16
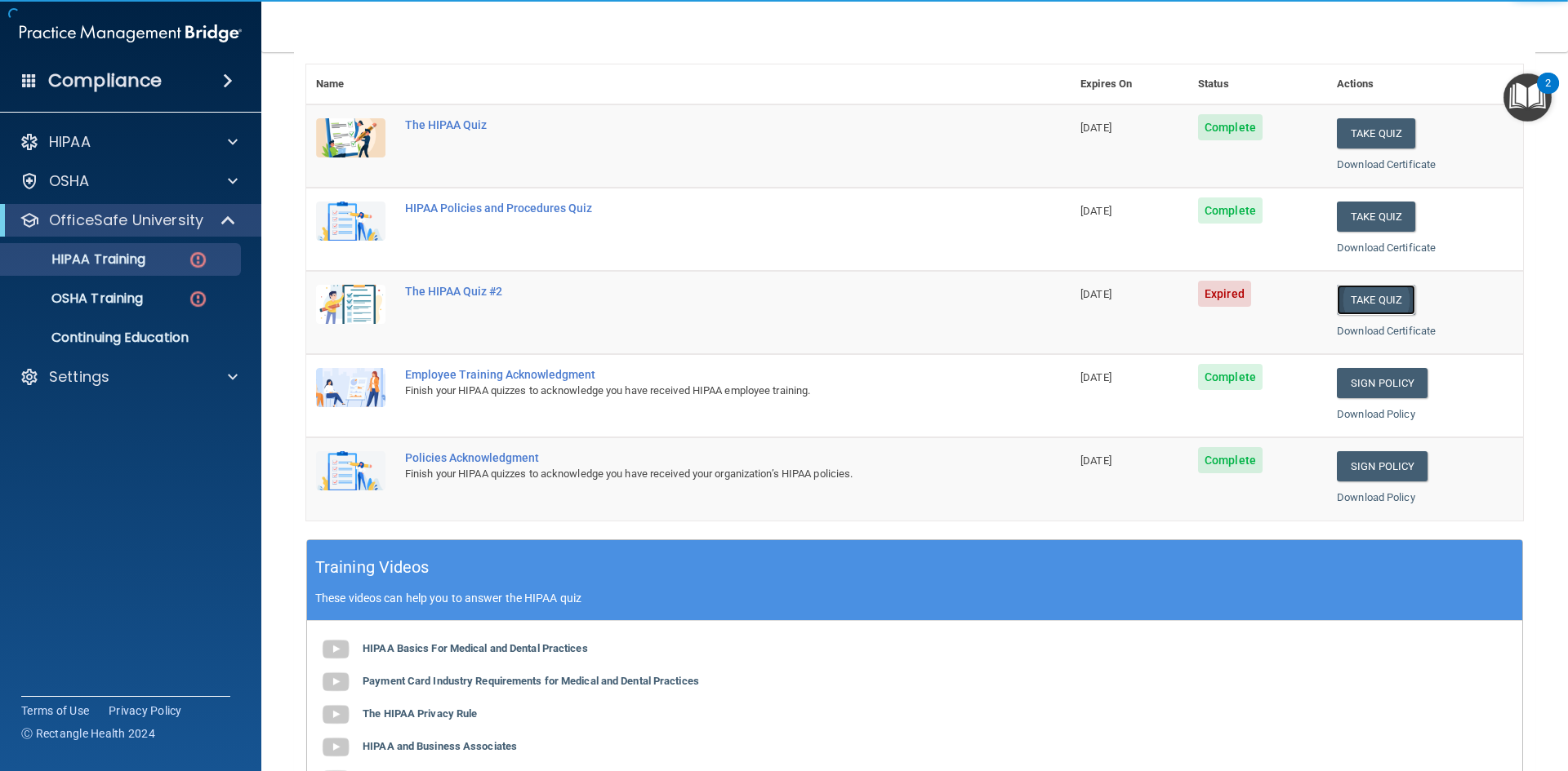
click at [1346, 298] on button "Take Quiz" at bounding box center [1376, 300] width 78 height 31
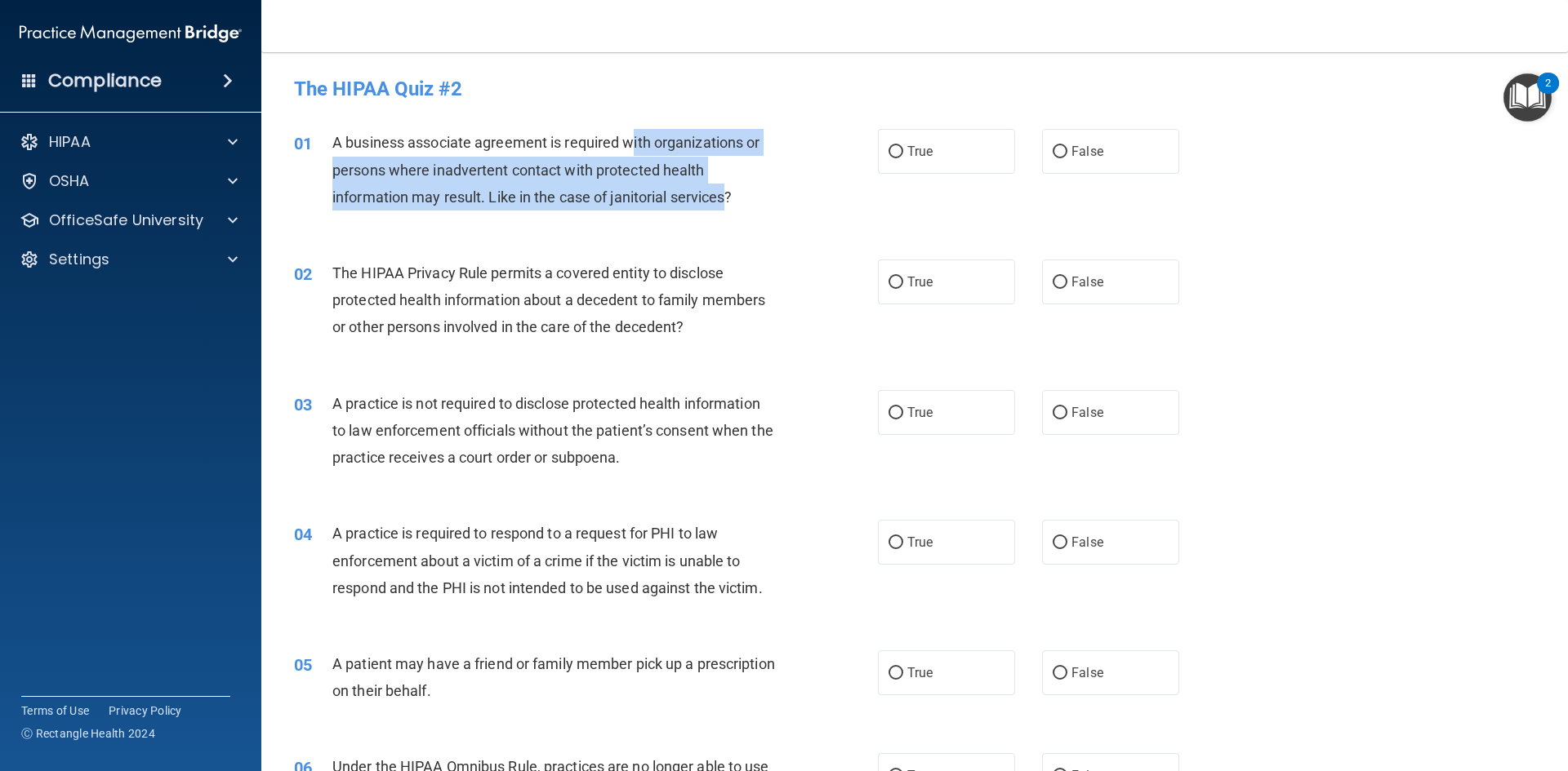
drag, startPoint x: 636, startPoint y: 137, endPoint x: 726, endPoint y: 206, distance: 113.4
click at [726, 206] on div "A business associate agreement is required with organizations or persons where …" at bounding box center [560, 169] width 457 height 81
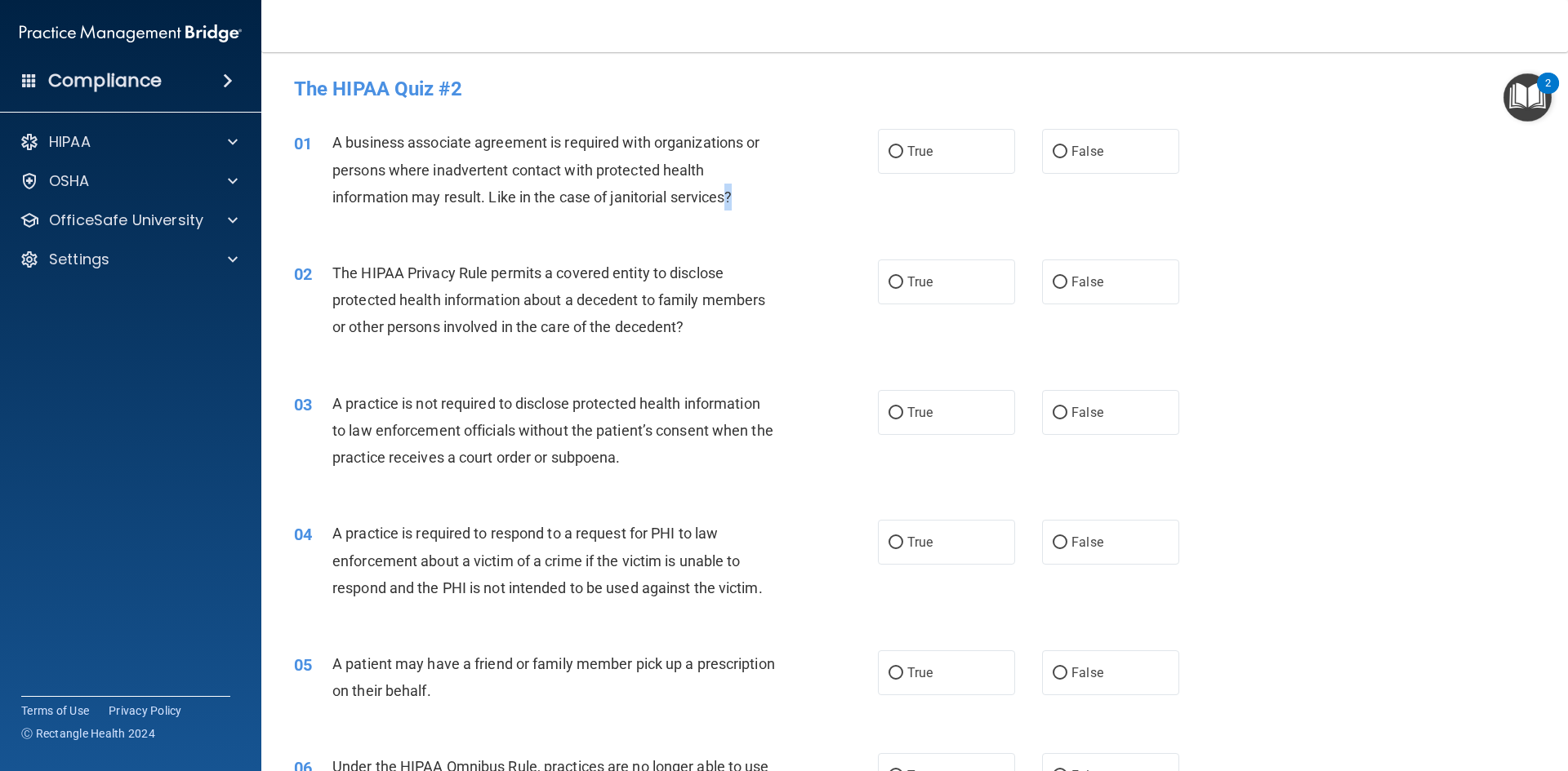
click at [726, 206] on div "A business associate agreement is required with organizations or persons where …" at bounding box center [560, 169] width 457 height 81
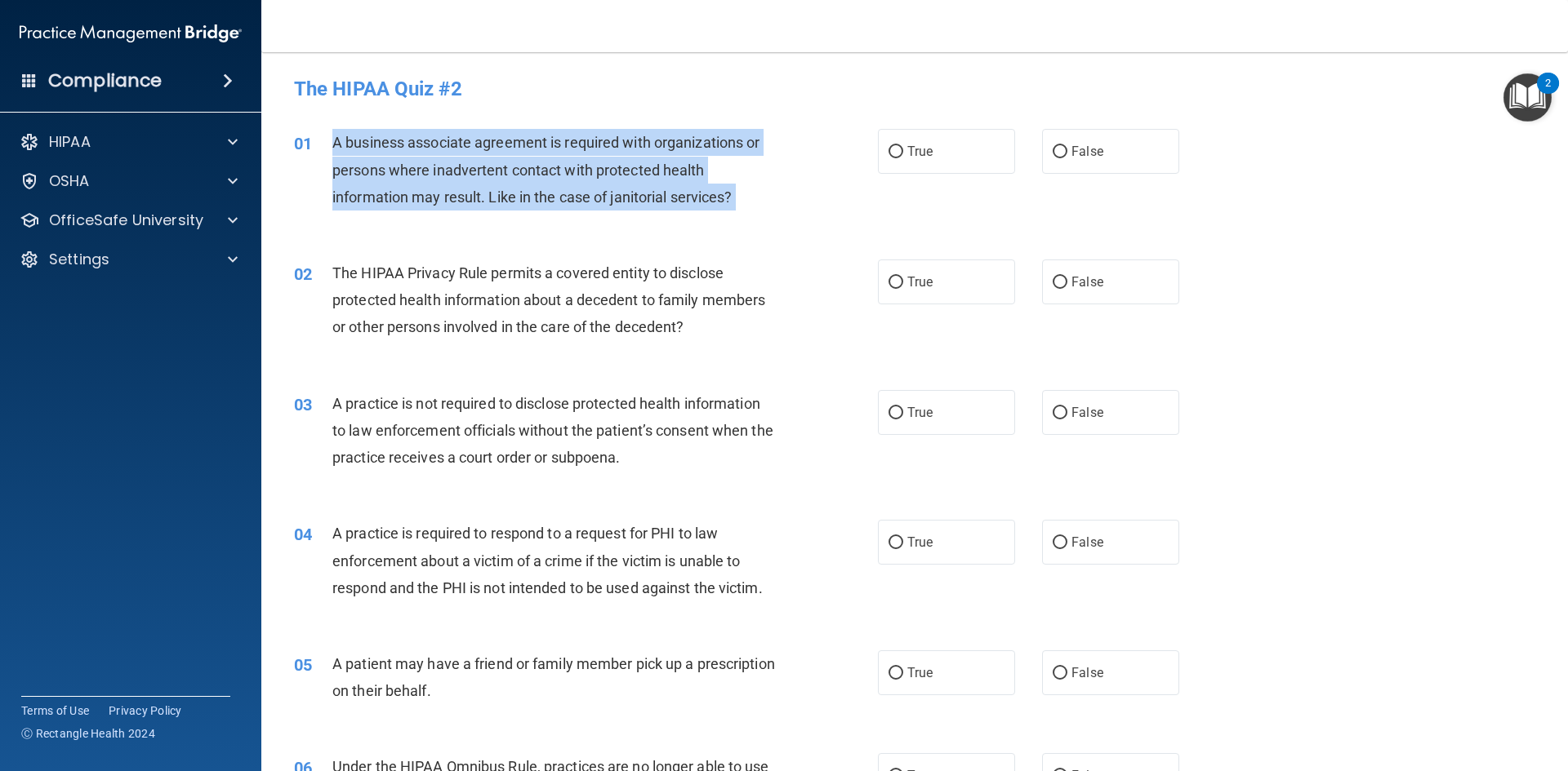
click at [726, 206] on div "A business associate agreement is required with organizations or persons where …" at bounding box center [560, 169] width 457 height 81
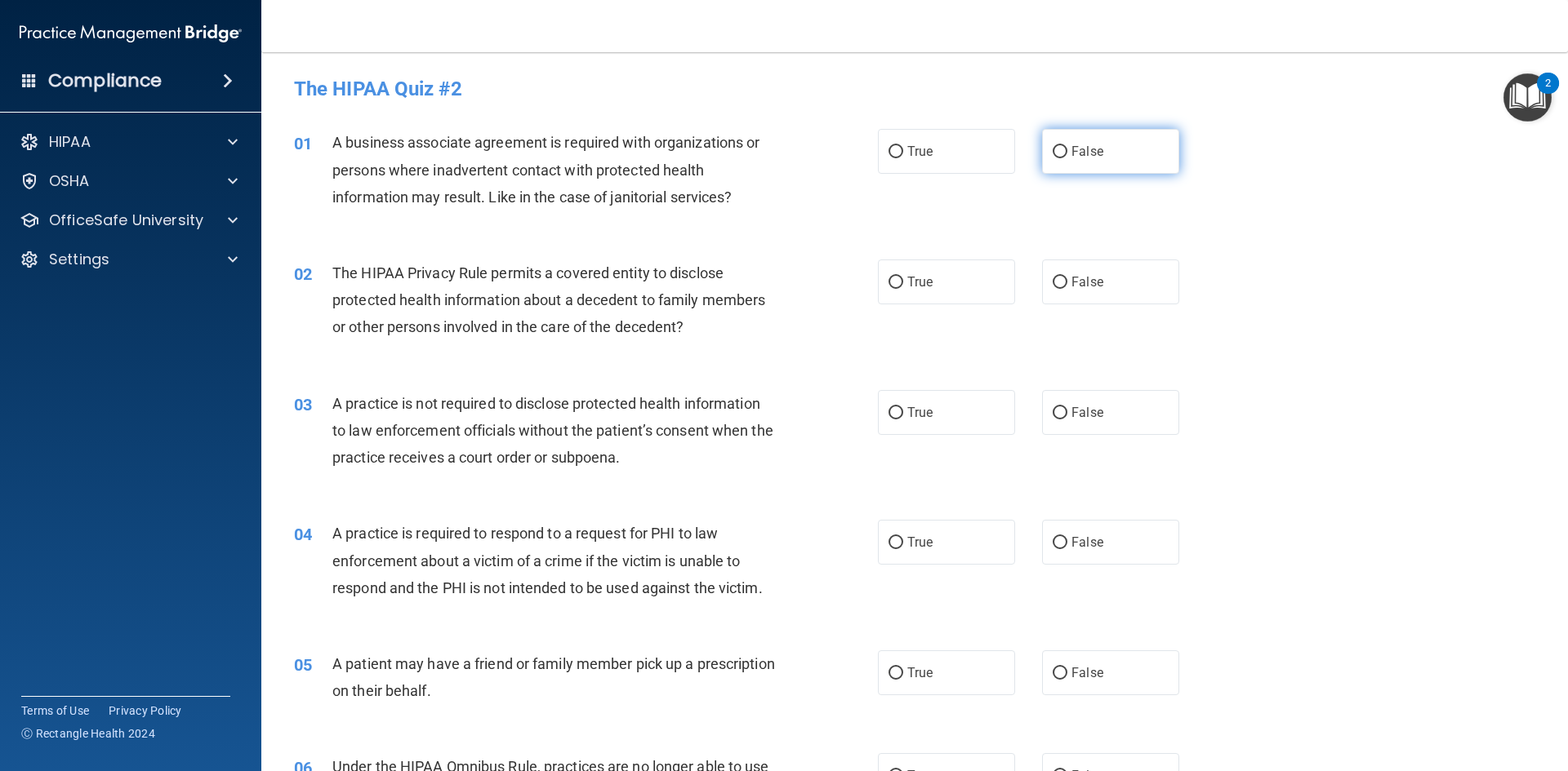
click at [1042, 152] on label "False" at bounding box center [1110, 151] width 137 height 45
click at [1053, 152] on input "False" at bounding box center [1059, 152] width 14 height 12
radio input "true"
click at [618, 277] on span "The HIPAA Privacy Rule permits a covered entity to disclose protected health in…" at bounding box center [548, 300] width 433 height 71
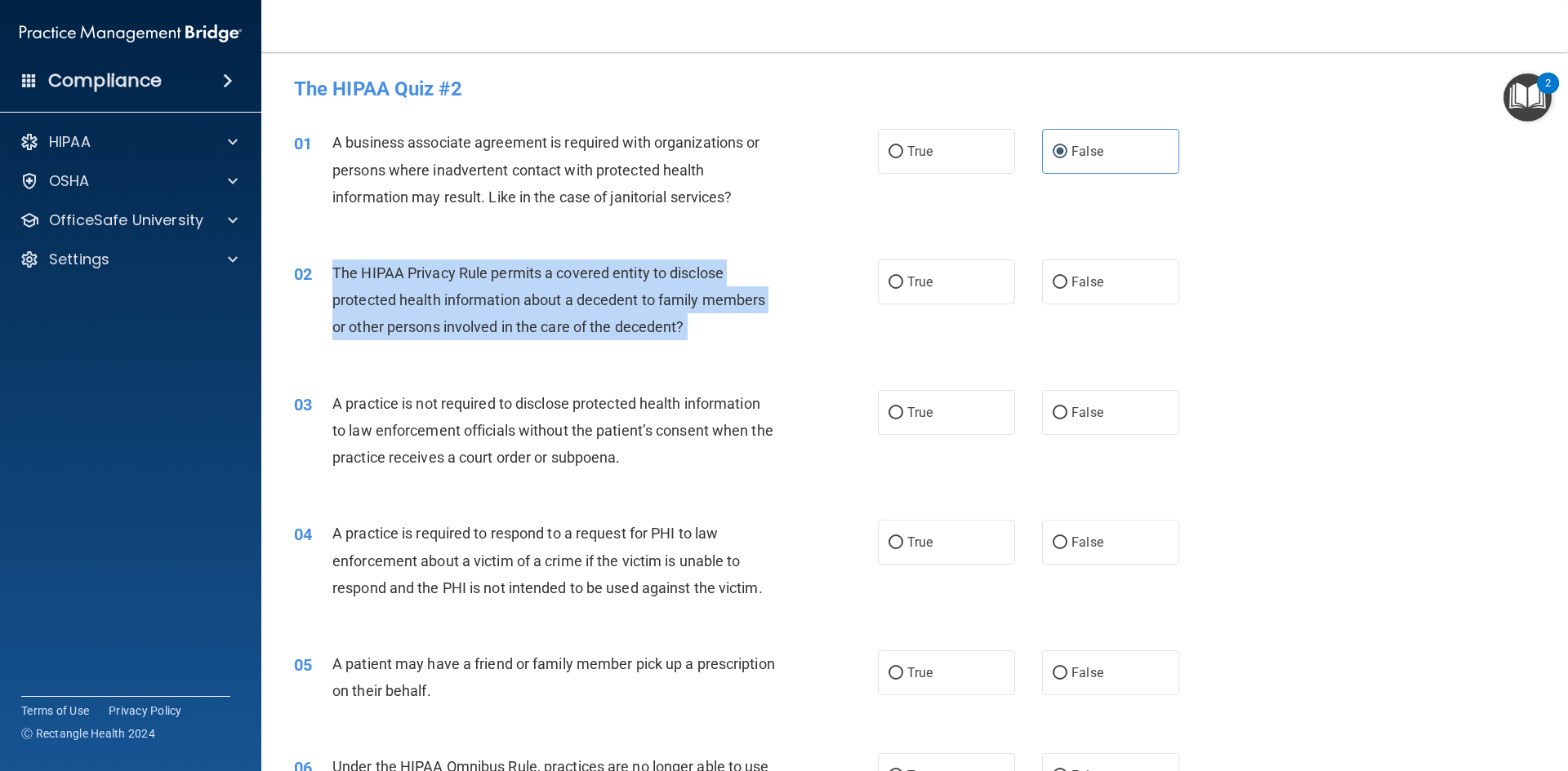
click at [618, 277] on span "The HIPAA Privacy Rule permits a covered entity to disclose protected health in…" at bounding box center [548, 300] width 433 height 71
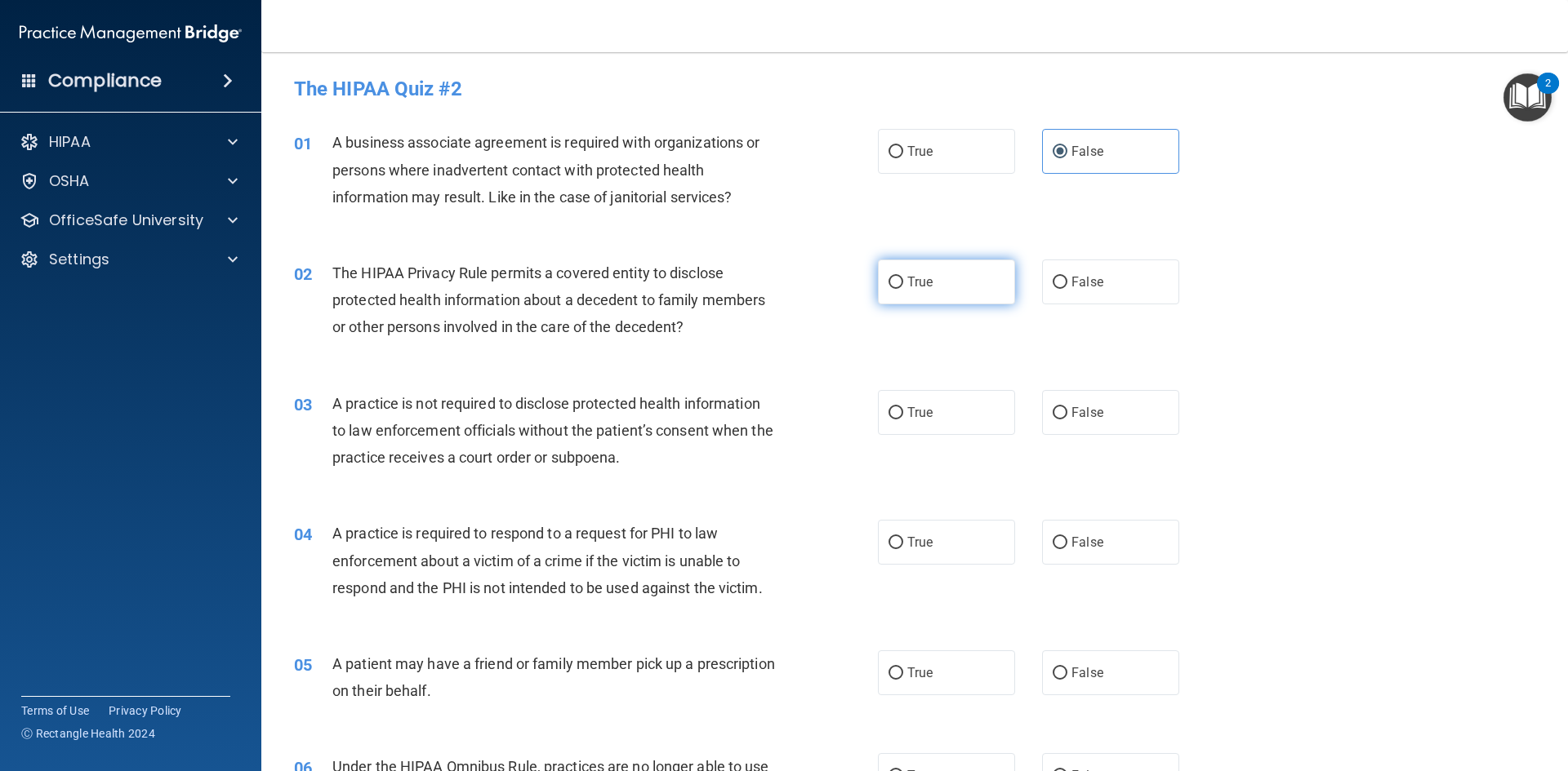
click at [904, 291] on label "True" at bounding box center [947, 281] width 137 height 45
click at [903, 289] on input "True" at bounding box center [895, 283] width 14 height 12
radio input "true"
click at [648, 408] on span "A practice is not required to disclose protected health information to law enfo…" at bounding box center [553, 430] width 441 height 71
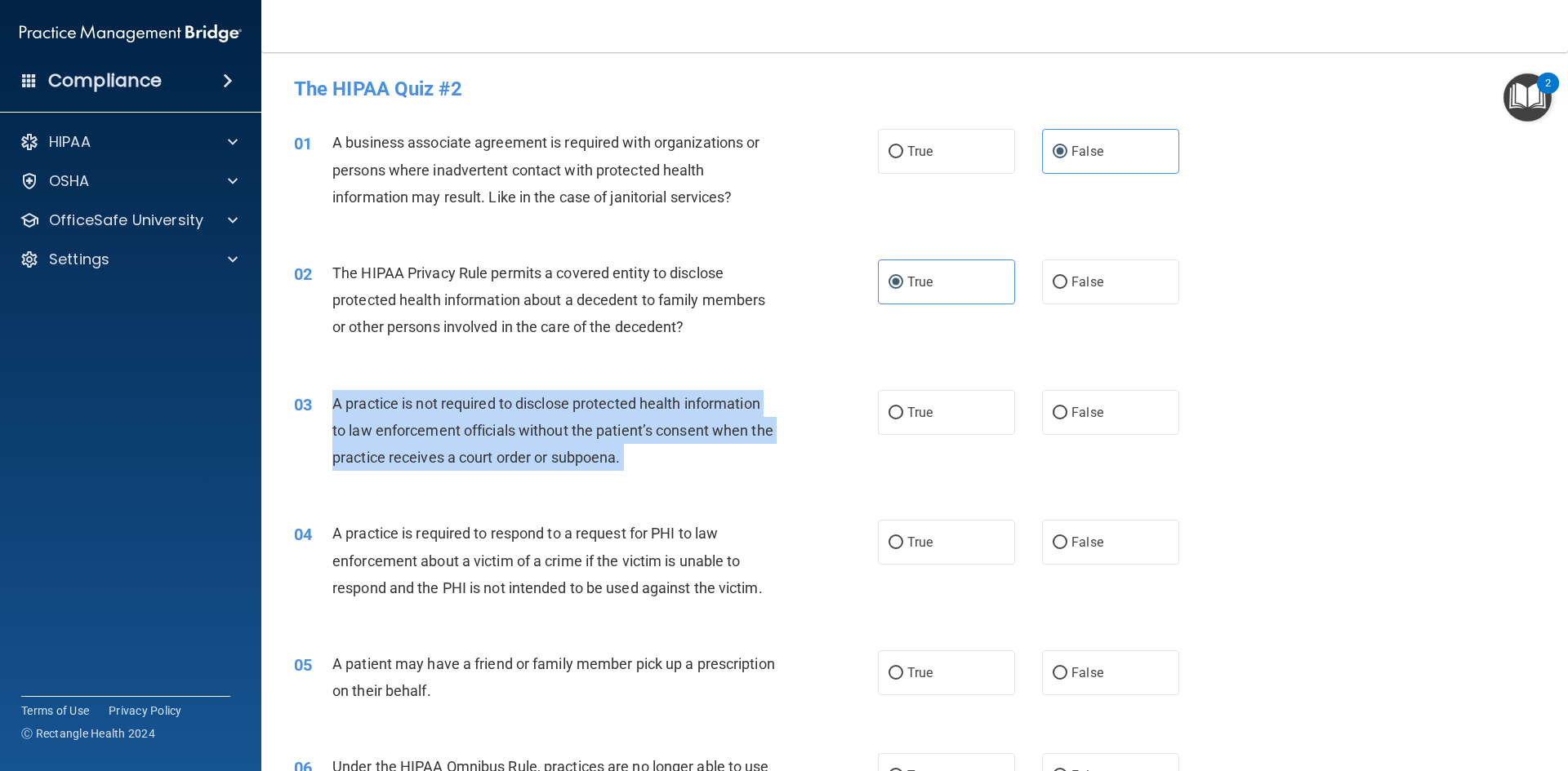
click at [648, 408] on span "A practice is not required to disclose protected health information to law enfo…" at bounding box center [553, 430] width 441 height 71
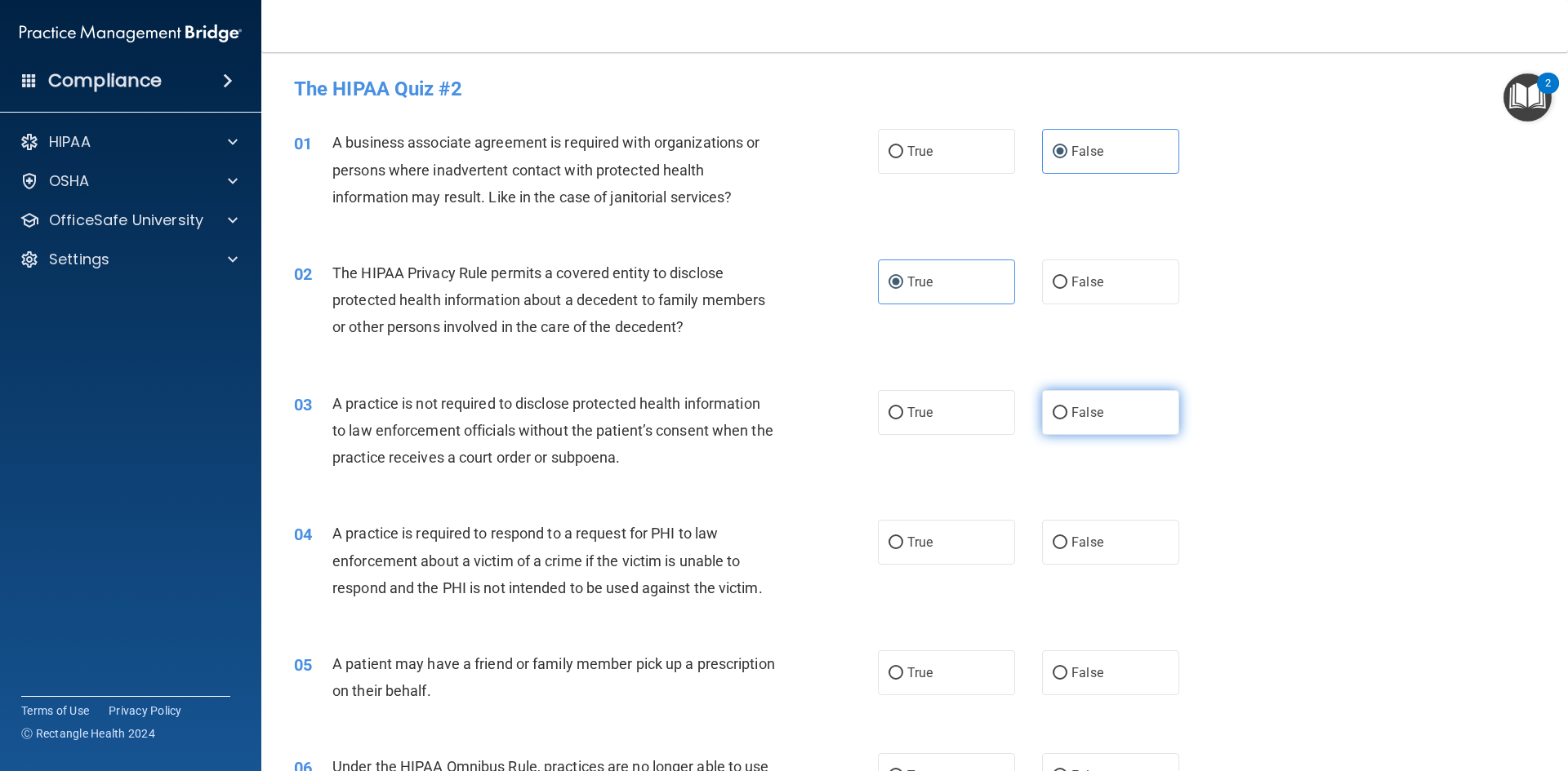
click at [1091, 408] on span "False" at bounding box center [1087, 413] width 32 height 15
click at [1067, 408] on input "False" at bounding box center [1059, 413] width 14 height 12
radio input "true"
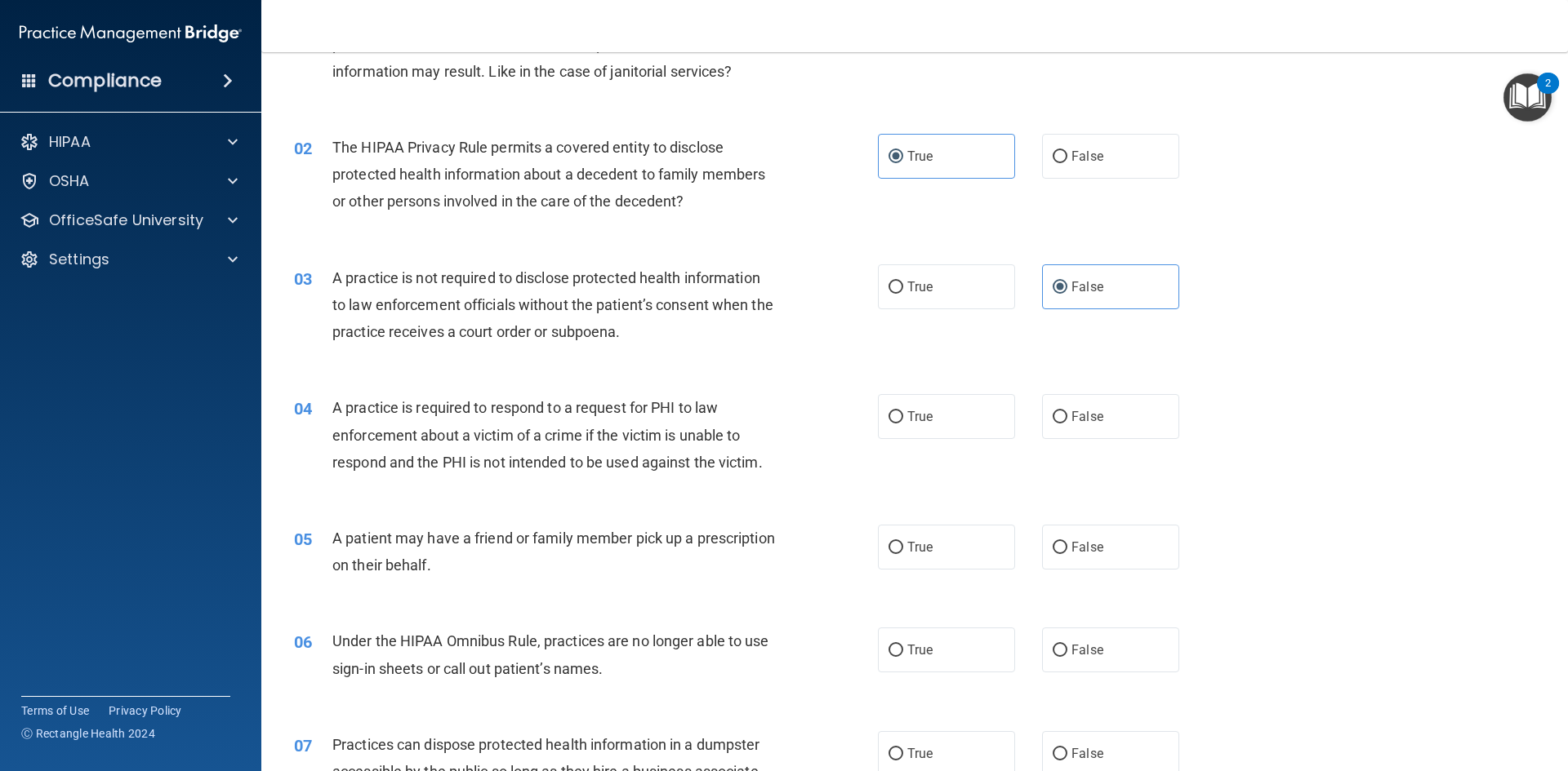
scroll to position [164, 0]
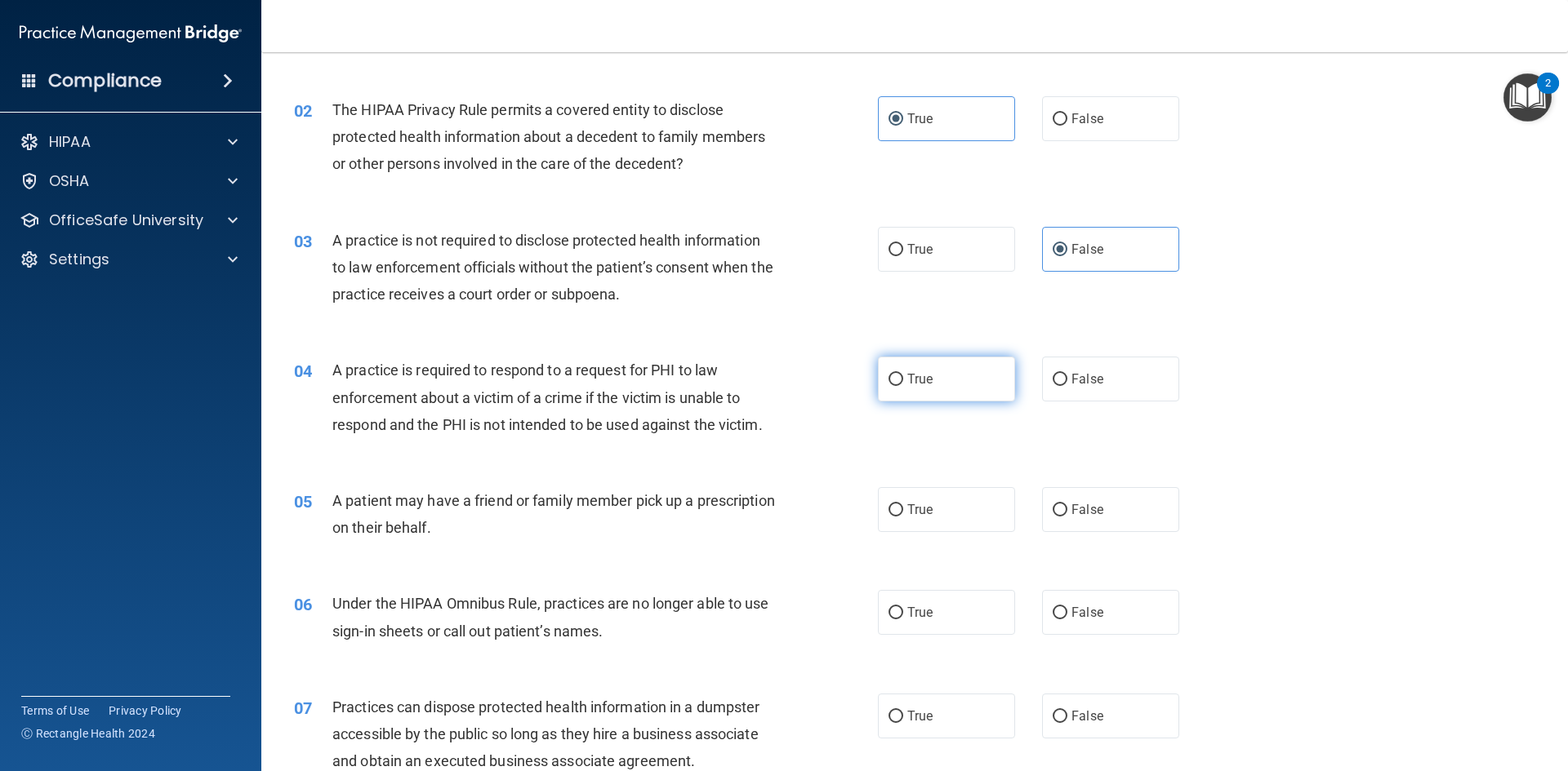
click at [973, 366] on label "True" at bounding box center [947, 379] width 137 height 45
click at [903, 374] on input "True" at bounding box center [895, 380] width 14 height 12
radio input "true"
click at [914, 503] on span "True" at bounding box center [920, 509] width 25 height 15
click at [903, 504] on input "True" at bounding box center [895, 510] width 14 height 12
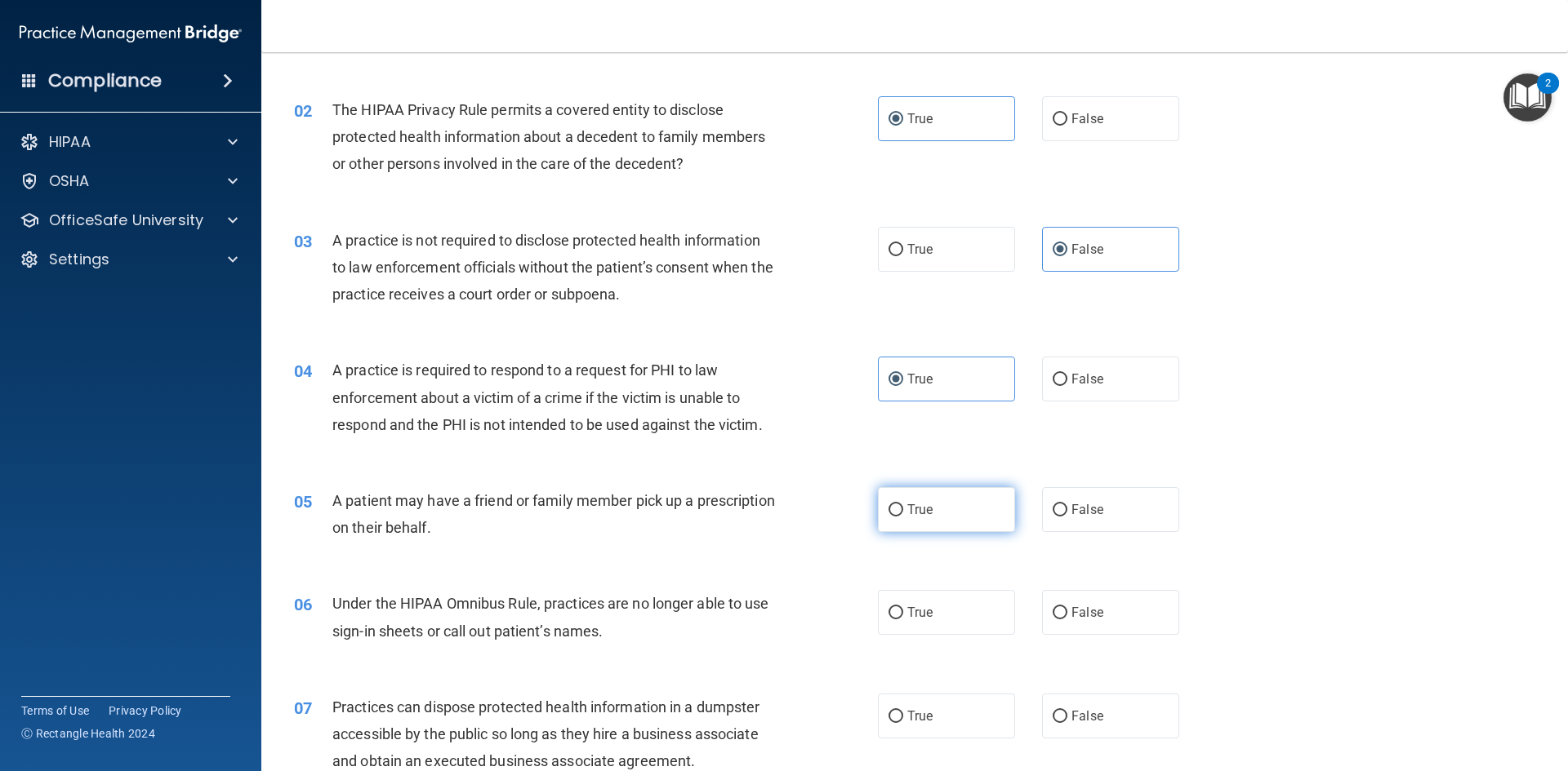
radio input "true"
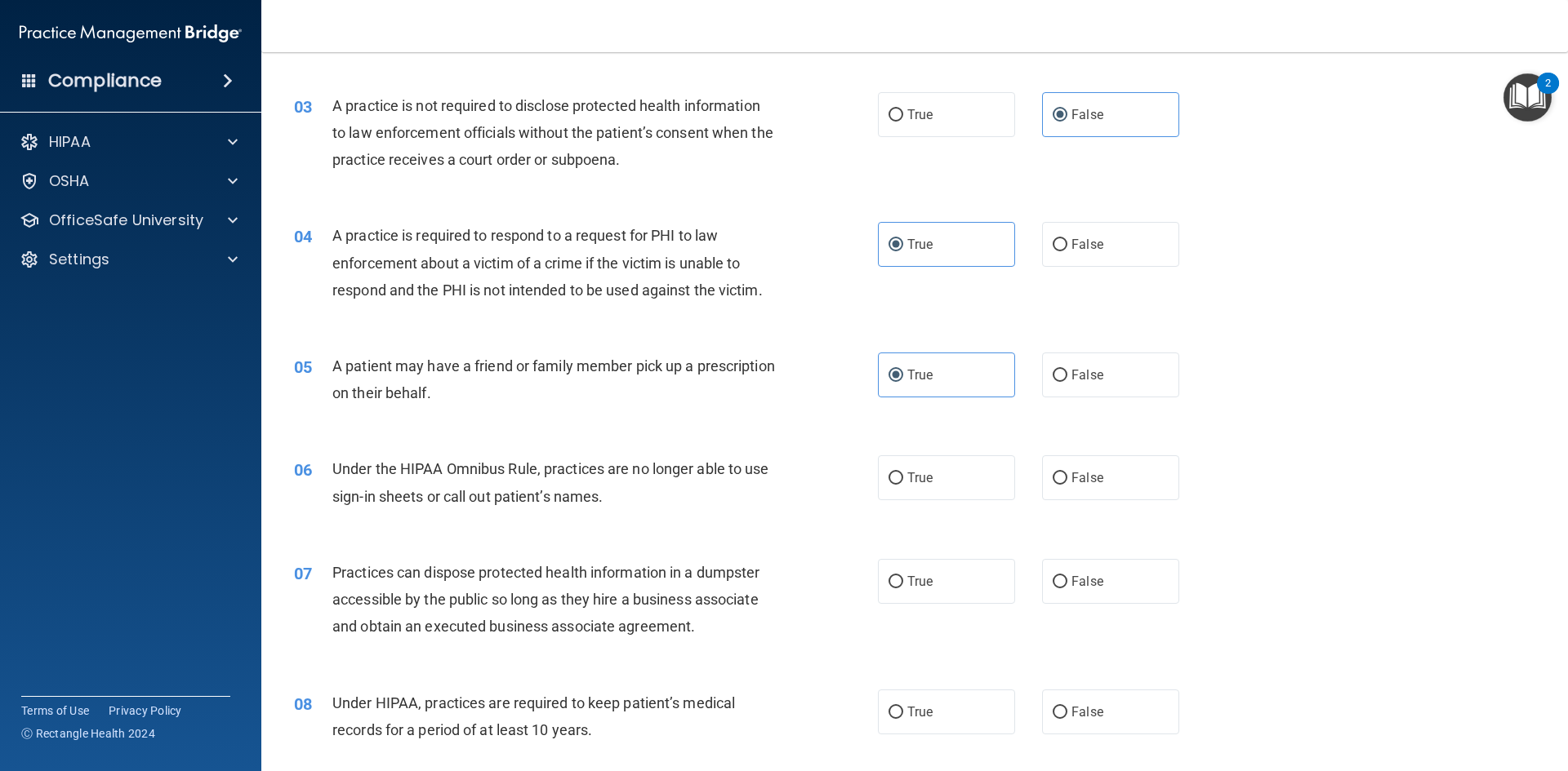
scroll to position [326, 0]
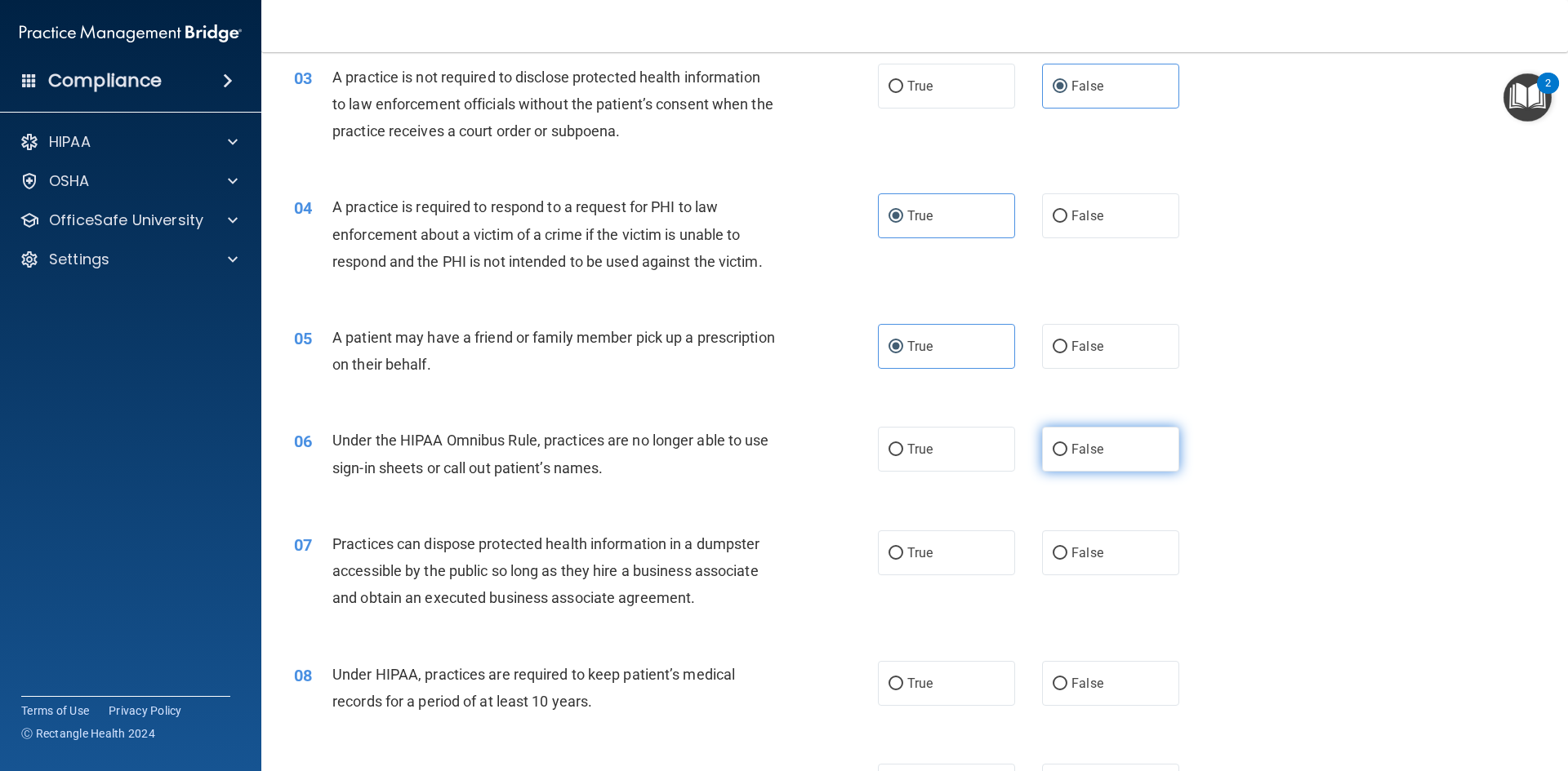
click at [1118, 458] on label "False" at bounding box center [1110, 449] width 137 height 45
click at [1067, 457] on input "False" at bounding box center [1059, 450] width 14 height 12
radio input "true"
click at [1071, 556] on span "False" at bounding box center [1087, 553] width 32 height 15
click at [1065, 556] on input "False" at bounding box center [1059, 553] width 14 height 12
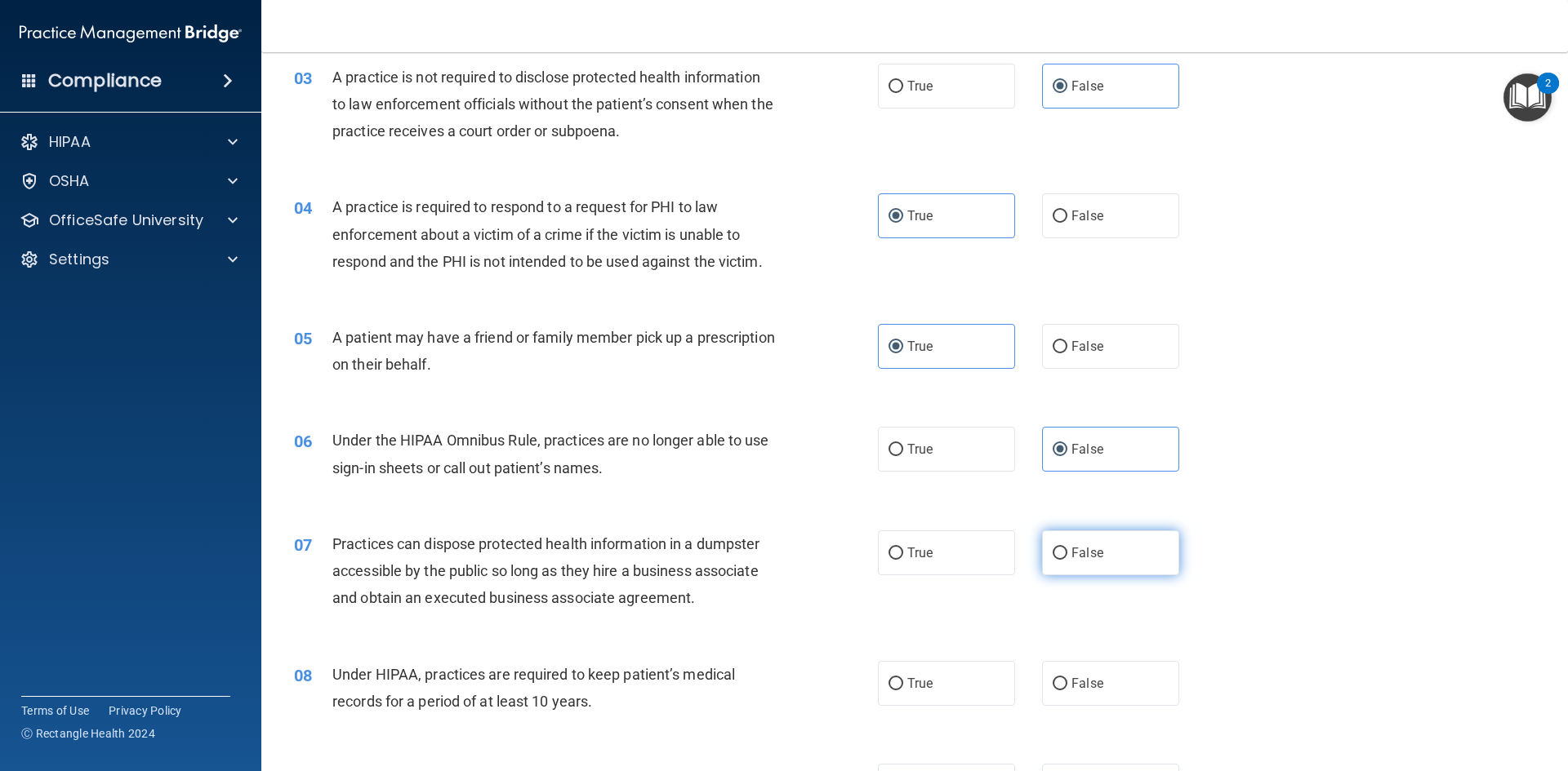
radio input "true"
click at [1081, 678] on span "False" at bounding box center [1087, 684] width 32 height 15
click at [1067, 679] on input "False" at bounding box center [1059, 685] width 14 height 12
radio input "true"
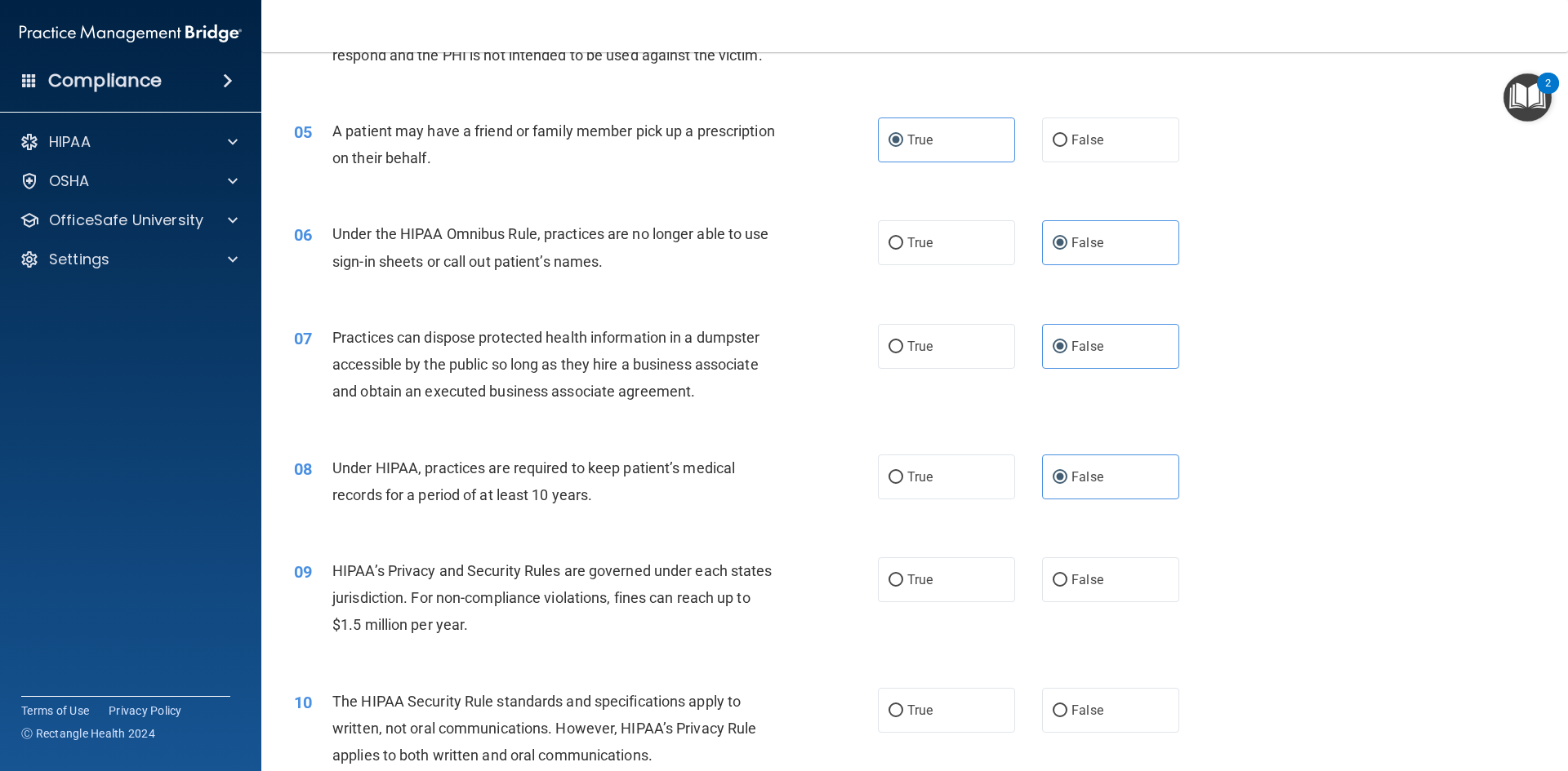
scroll to position [571, 0]
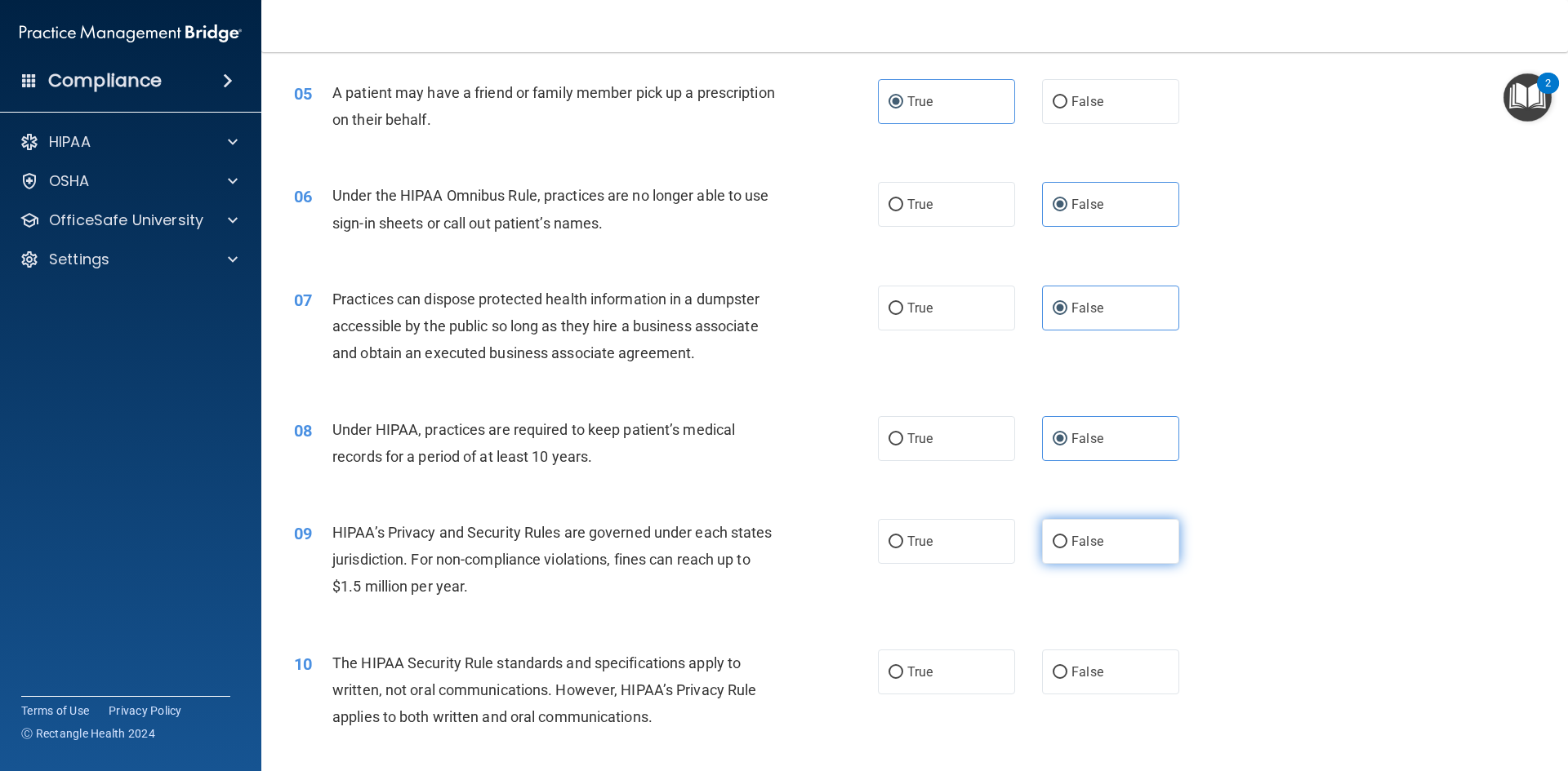
click at [1042, 548] on label "False" at bounding box center [1110, 541] width 137 height 45
click at [1053, 548] on input "False" at bounding box center [1059, 542] width 14 height 12
radio input "true"
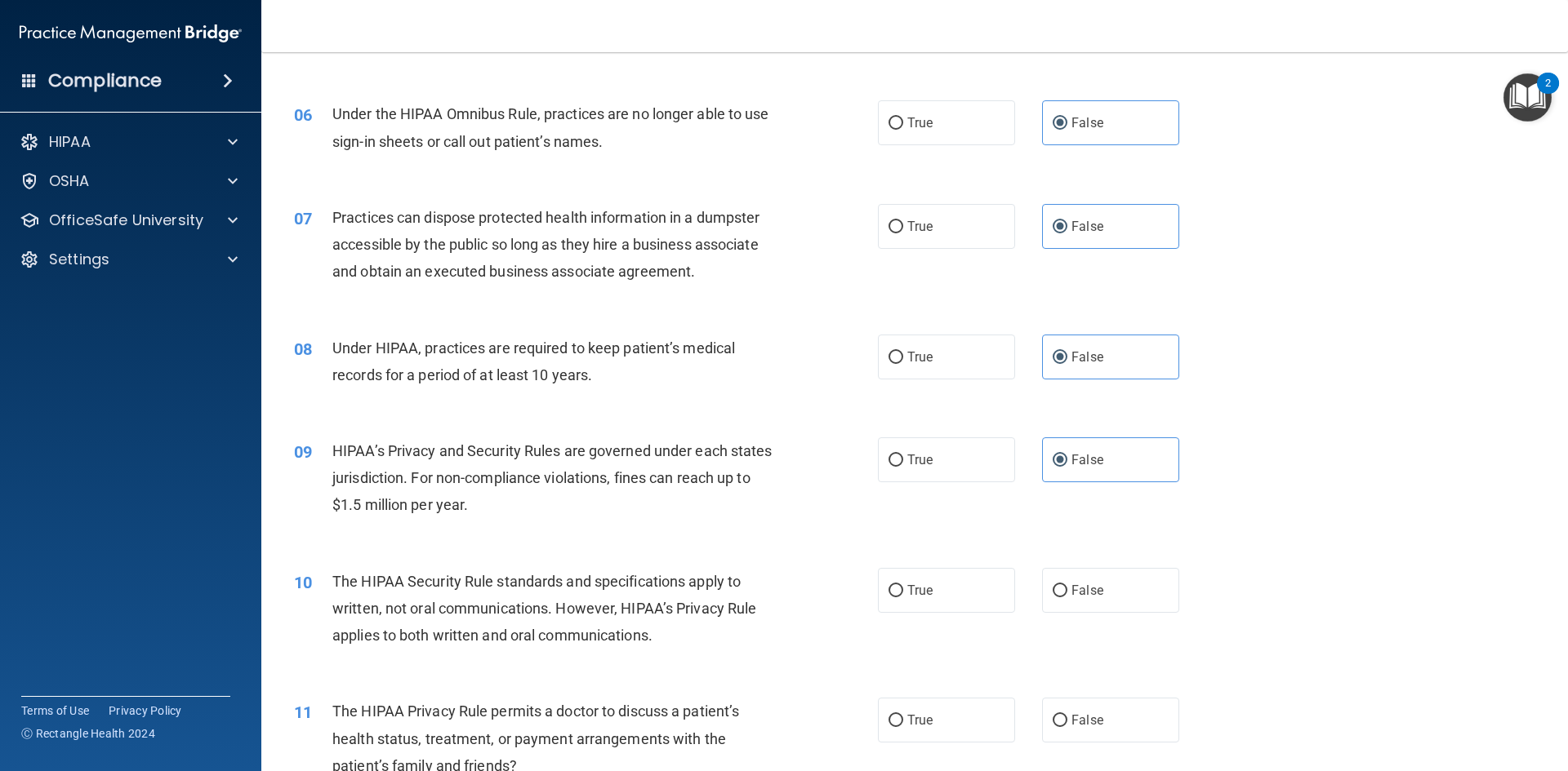
scroll to position [735, 0]
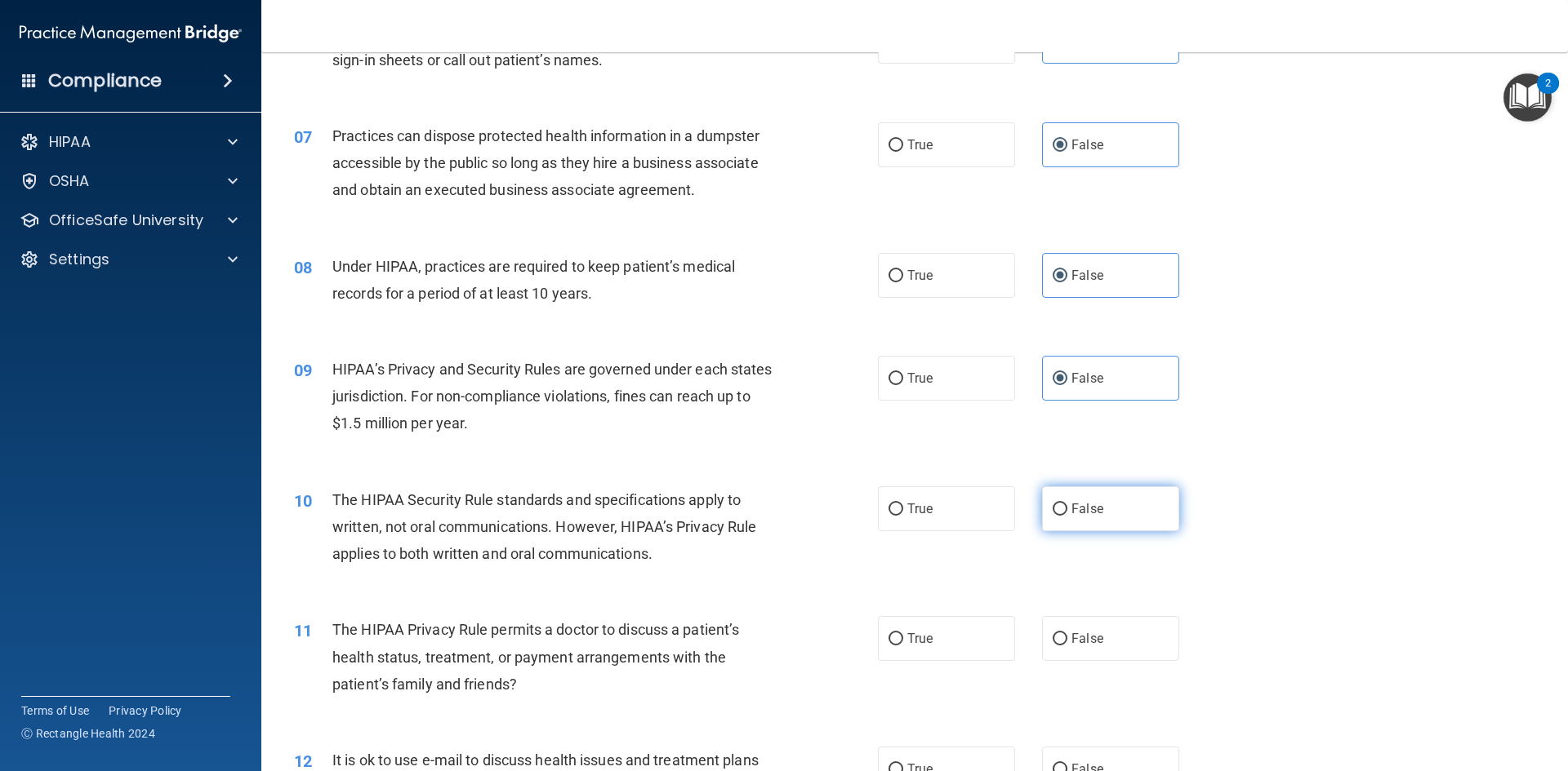
click at [1071, 515] on span "False" at bounding box center [1087, 509] width 32 height 15
click at [1065, 515] on input "False" at bounding box center [1059, 509] width 14 height 12
radio input "true"
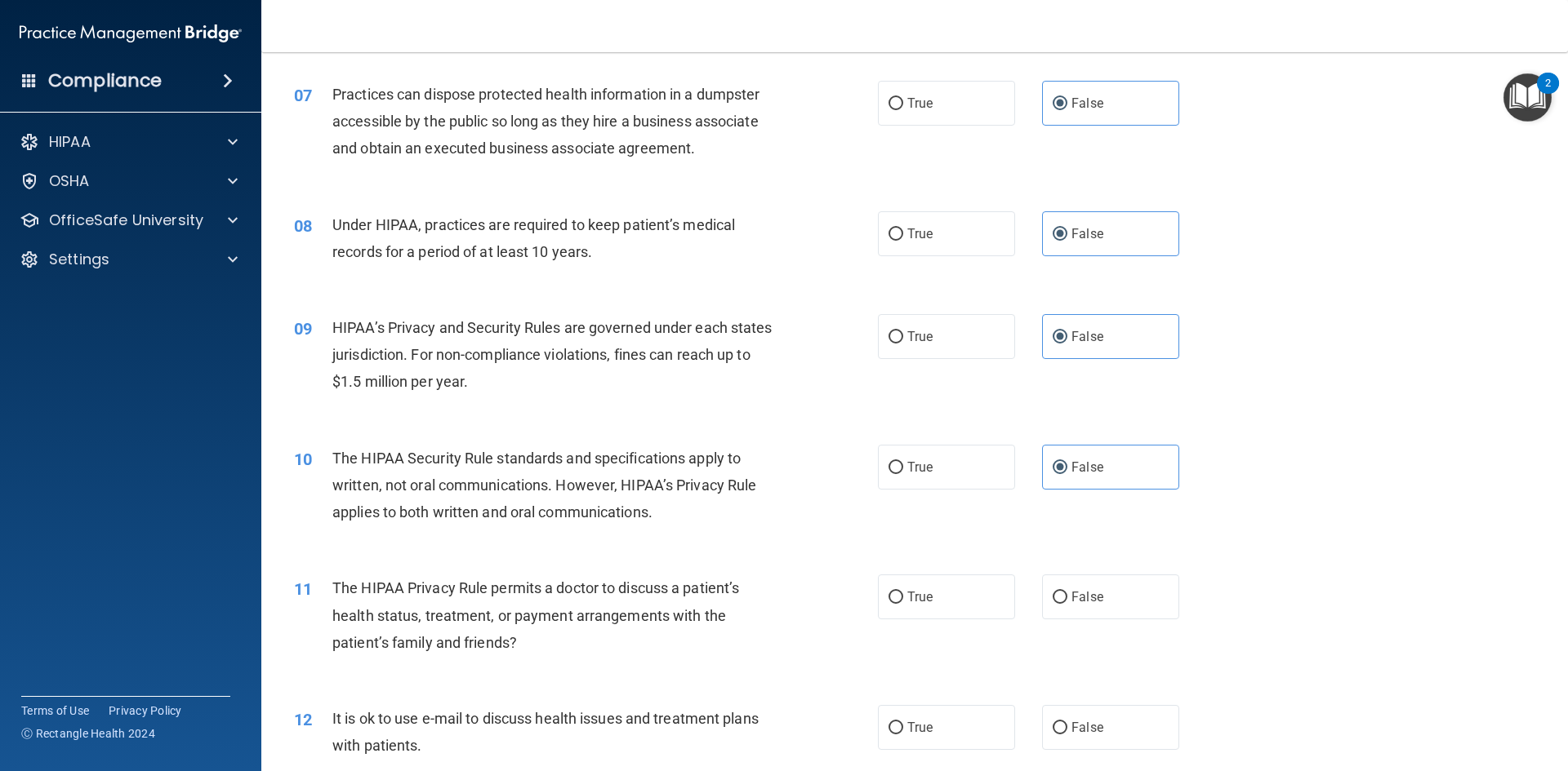
scroll to position [898, 0]
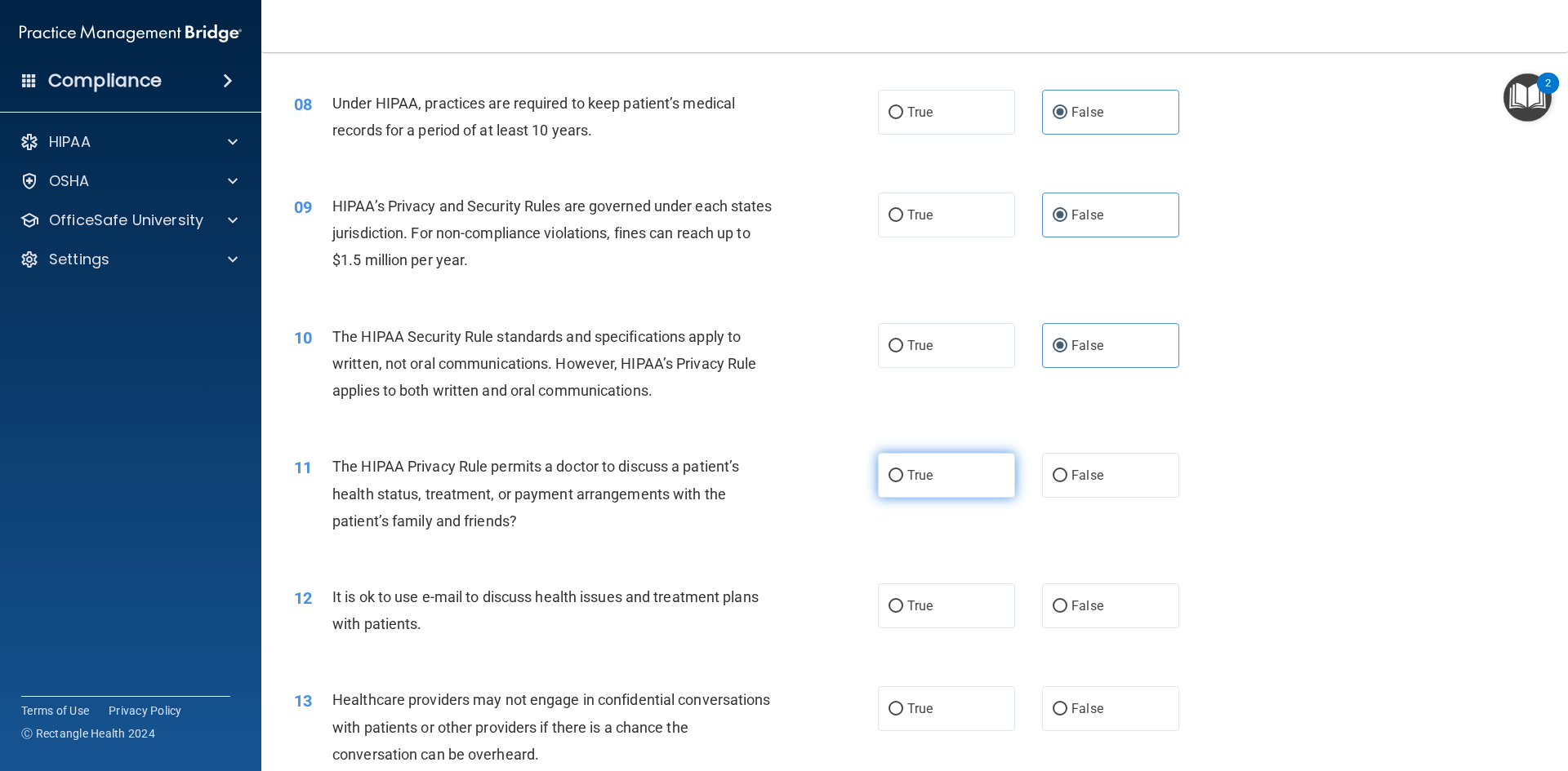
click at [908, 486] on label "True" at bounding box center [947, 475] width 137 height 45
click at [903, 482] on input "True" at bounding box center [895, 476] width 14 height 12
radio input "true"
click at [948, 613] on label "True" at bounding box center [947, 606] width 137 height 45
click at [903, 613] on input "True" at bounding box center [895, 607] width 14 height 12
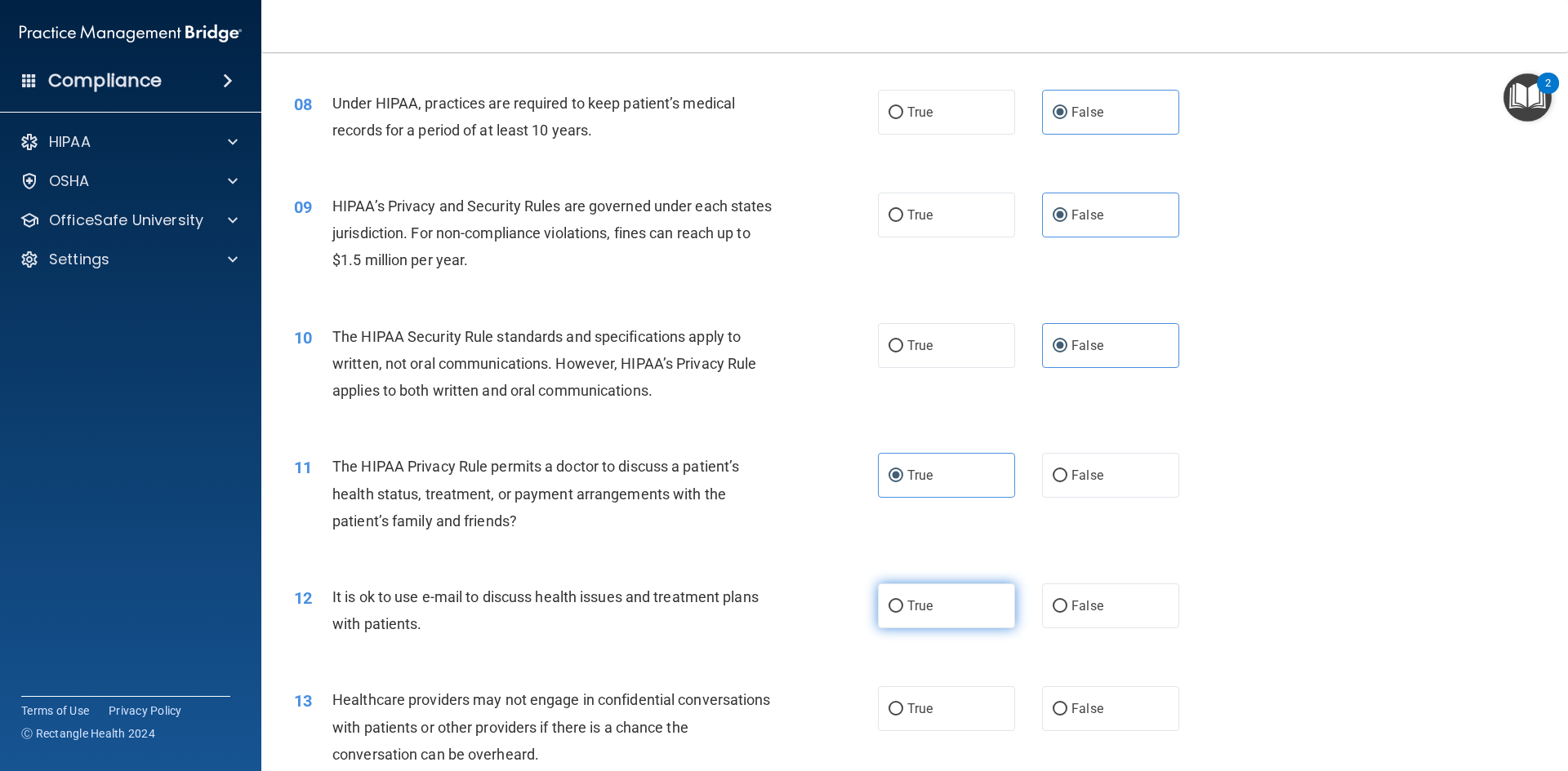
radio input "true"
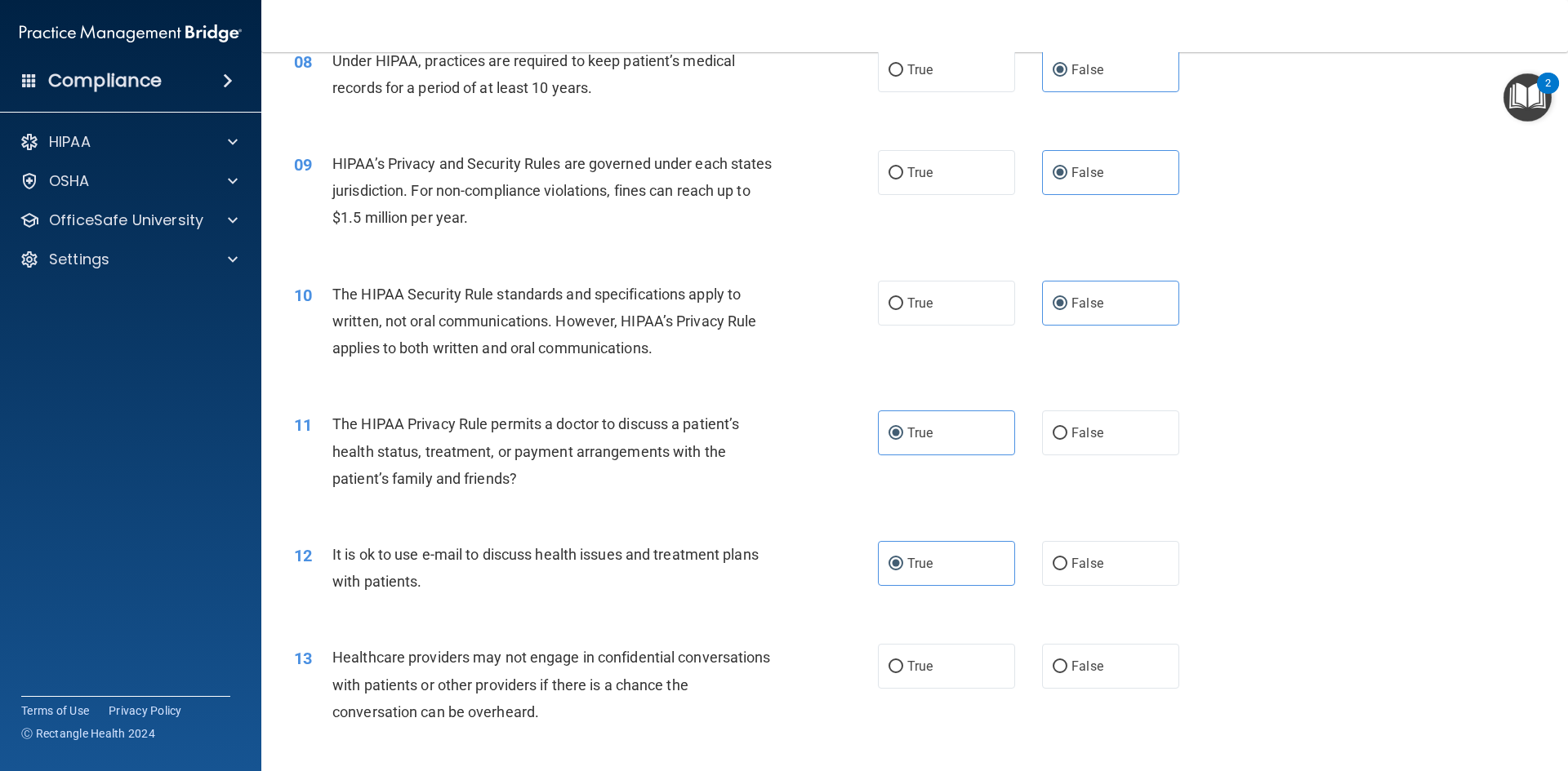
scroll to position [1061, 0]
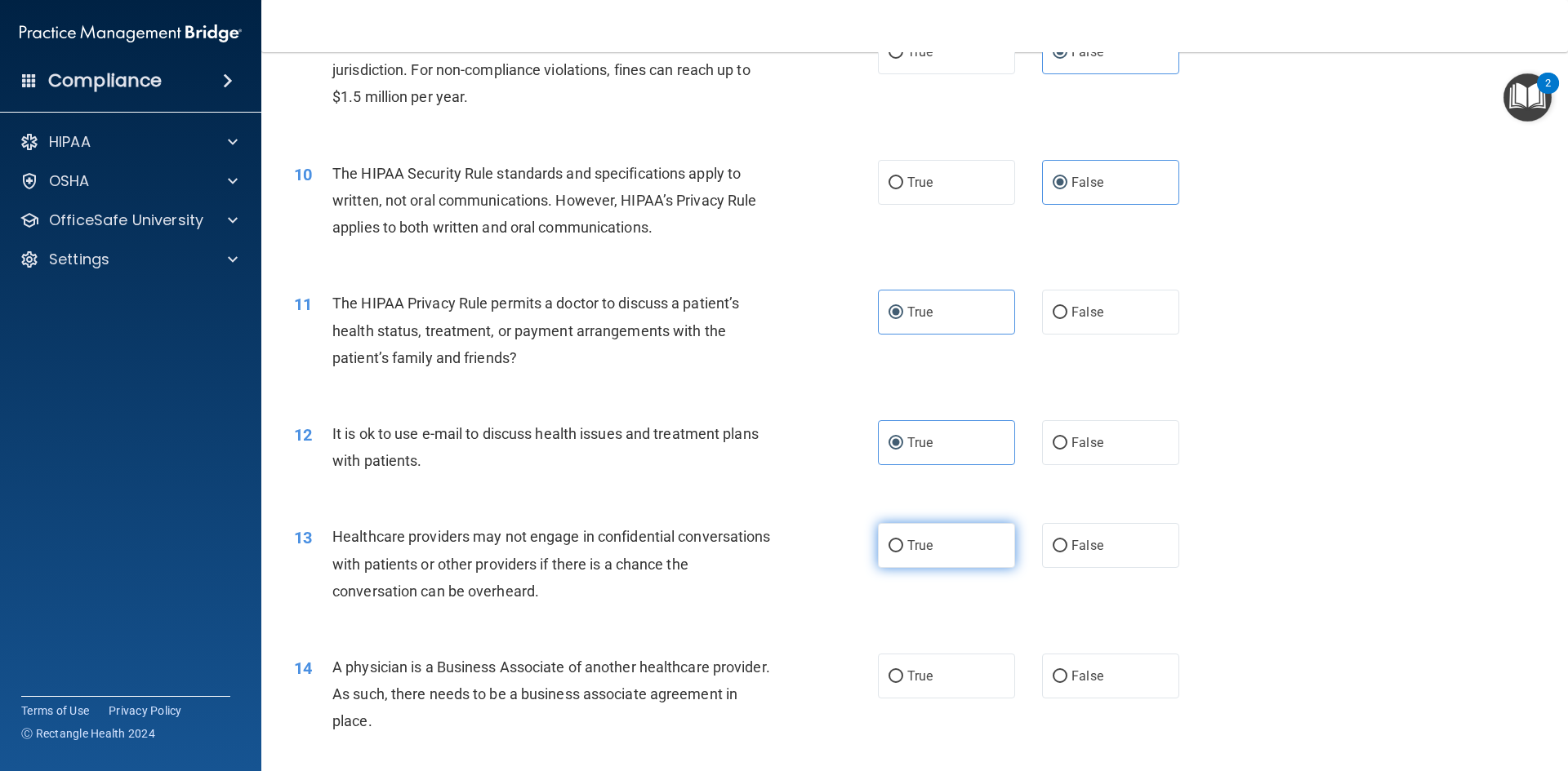
click at [949, 537] on label "True" at bounding box center [947, 546] width 137 height 45
click at [903, 541] on input "True" at bounding box center [895, 546] width 14 height 12
radio input "true"
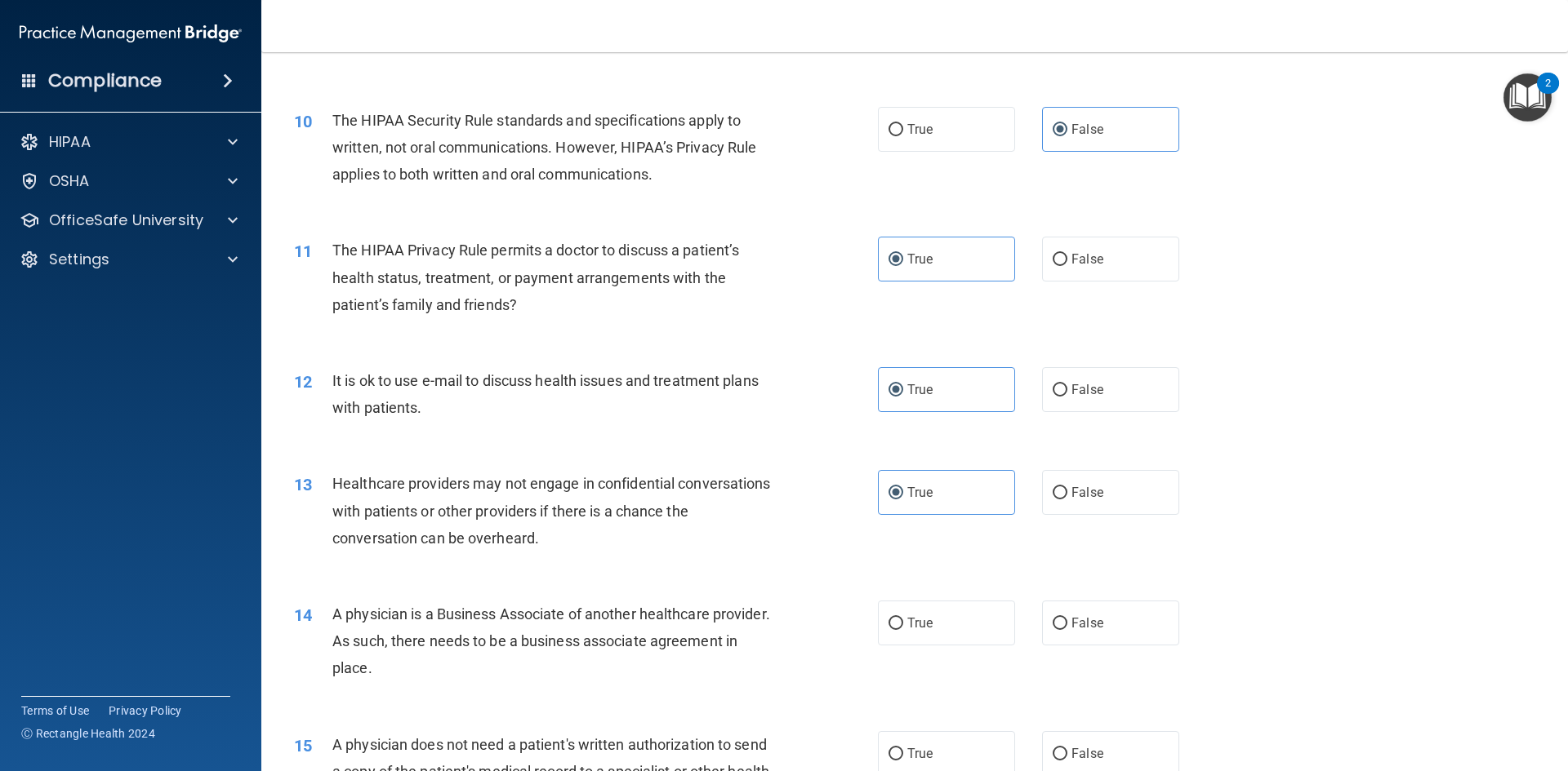
scroll to position [1143, 0]
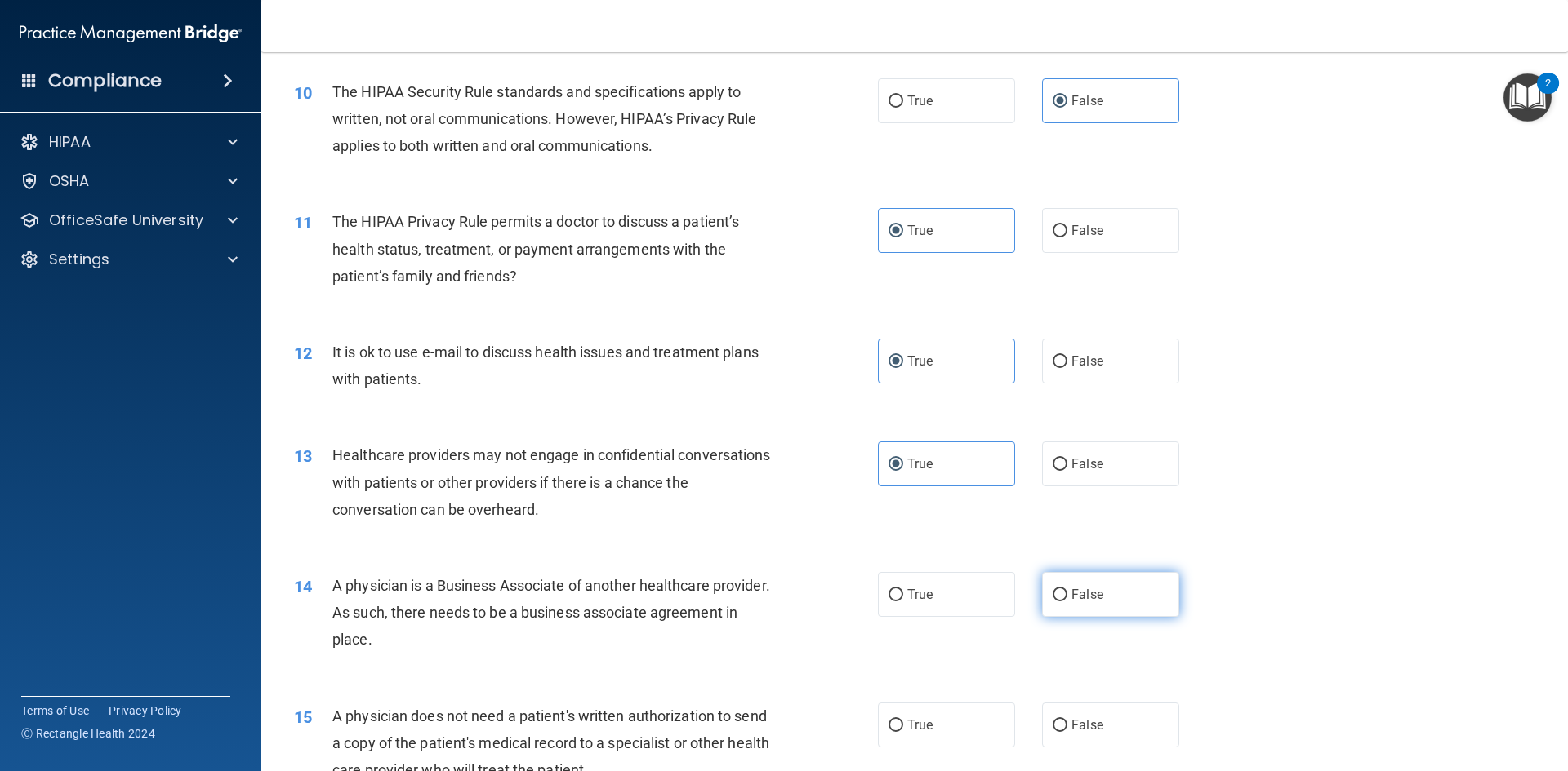
click at [1059, 605] on label "False" at bounding box center [1110, 594] width 137 height 45
click at [1059, 602] on input "False" at bounding box center [1059, 596] width 14 height 12
radio input "true"
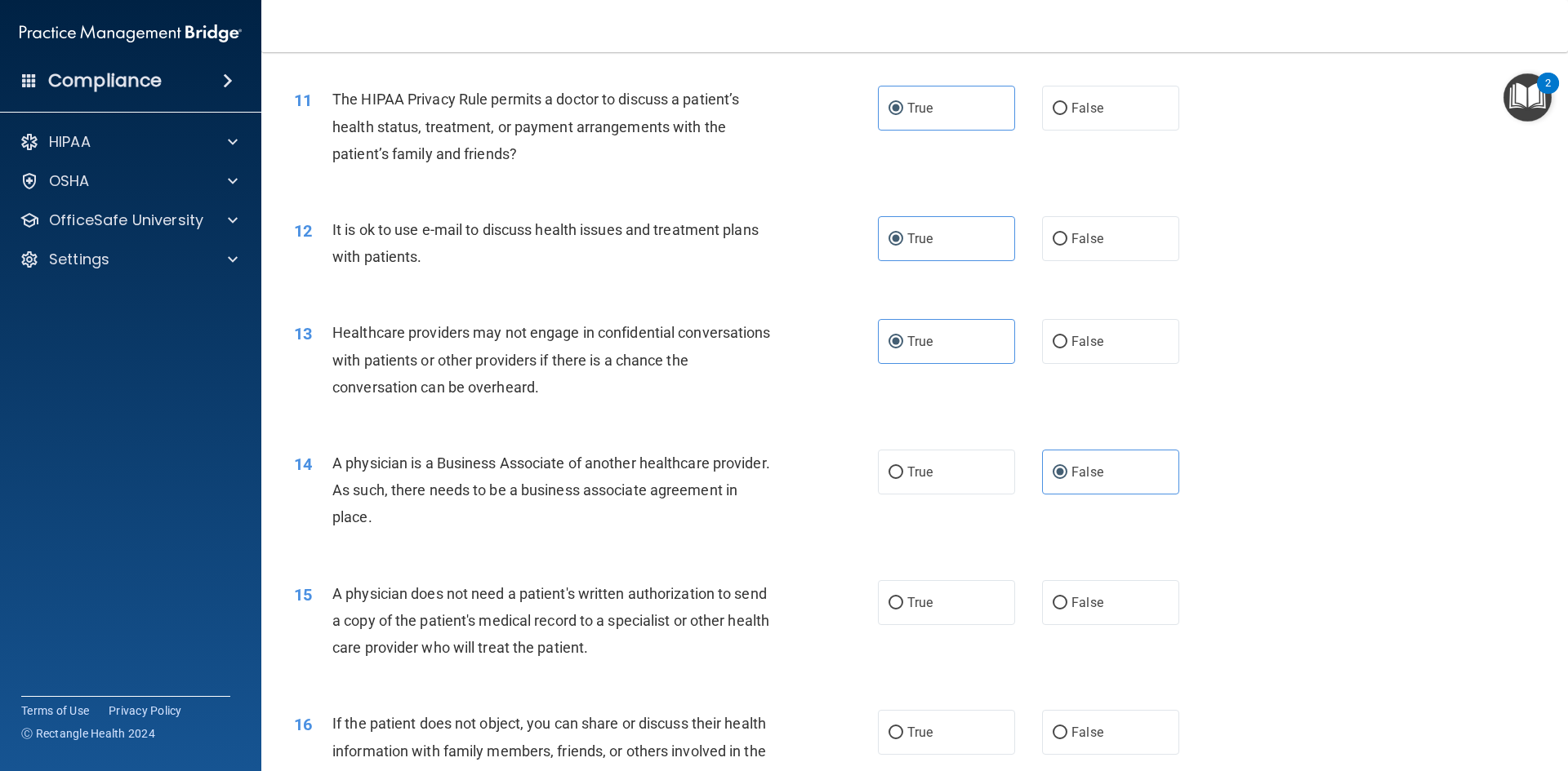
scroll to position [1306, 0]
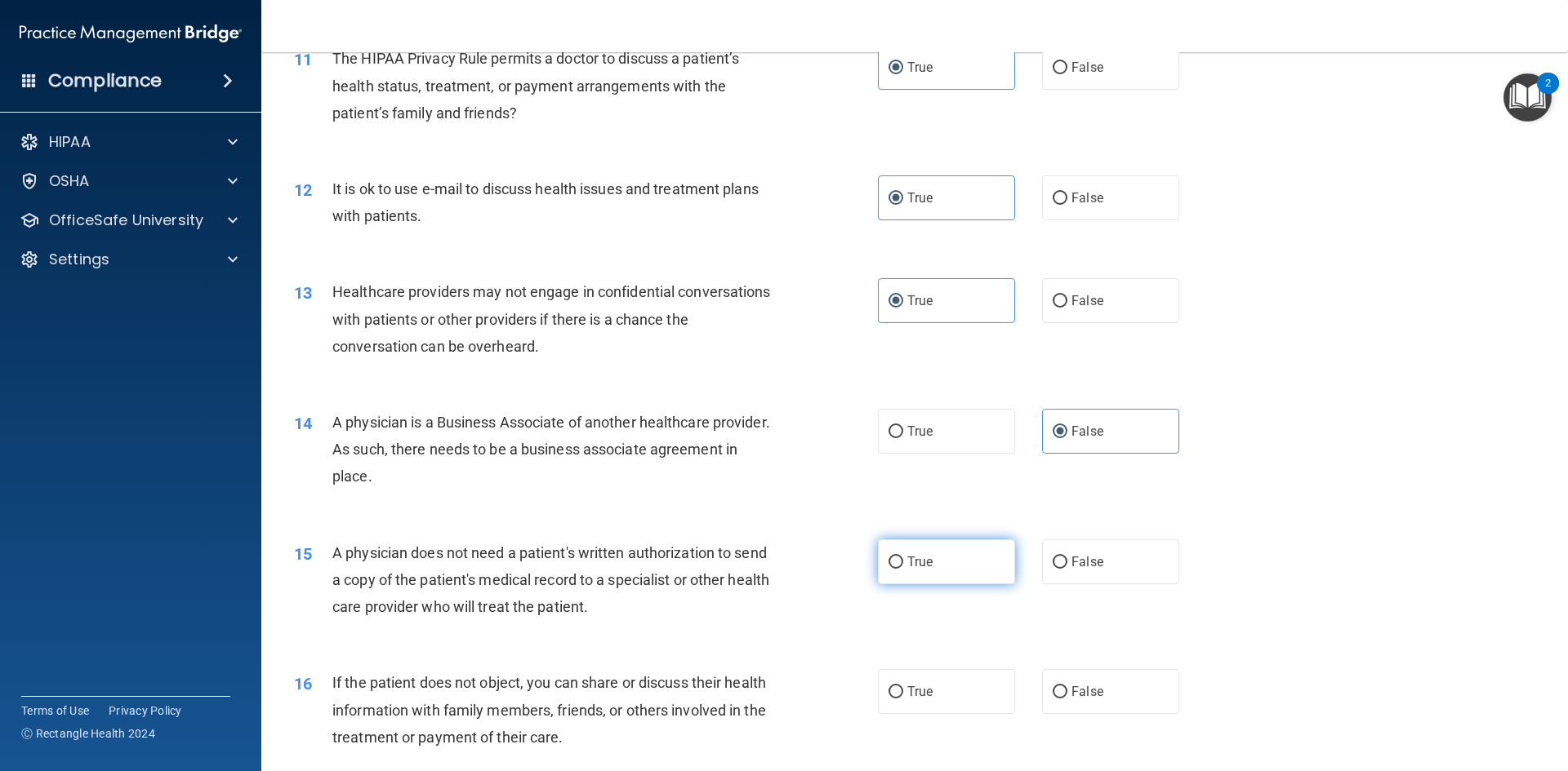
drag, startPoint x: 920, startPoint y: 546, endPoint x: 915, endPoint y: 555, distance: 10.3
click at [920, 546] on label "True" at bounding box center [947, 562] width 137 height 45
click at [903, 557] on input "True" at bounding box center [895, 563] width 14 height 12
radio input "true"
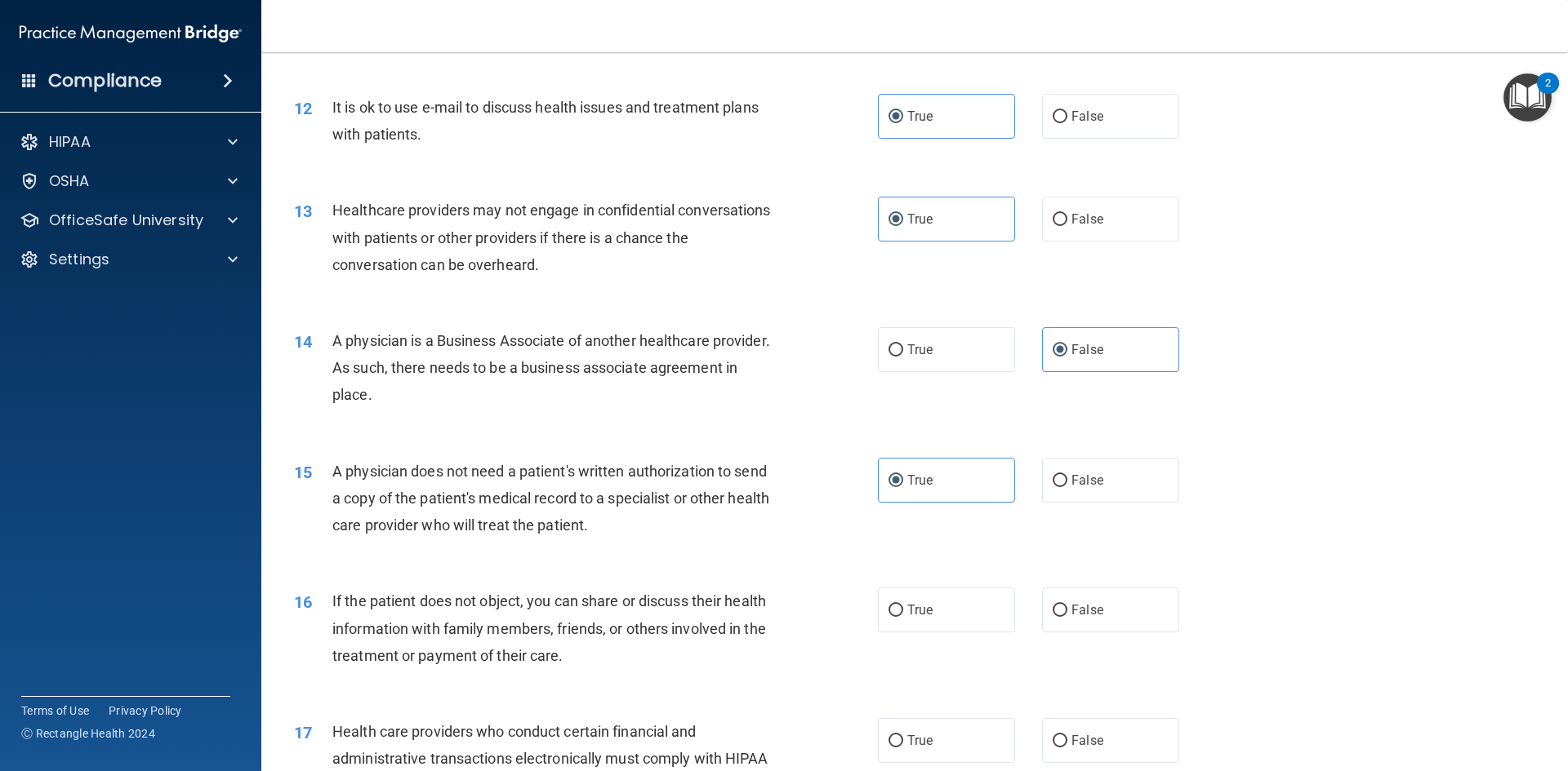
scroll to position [1469, 0]
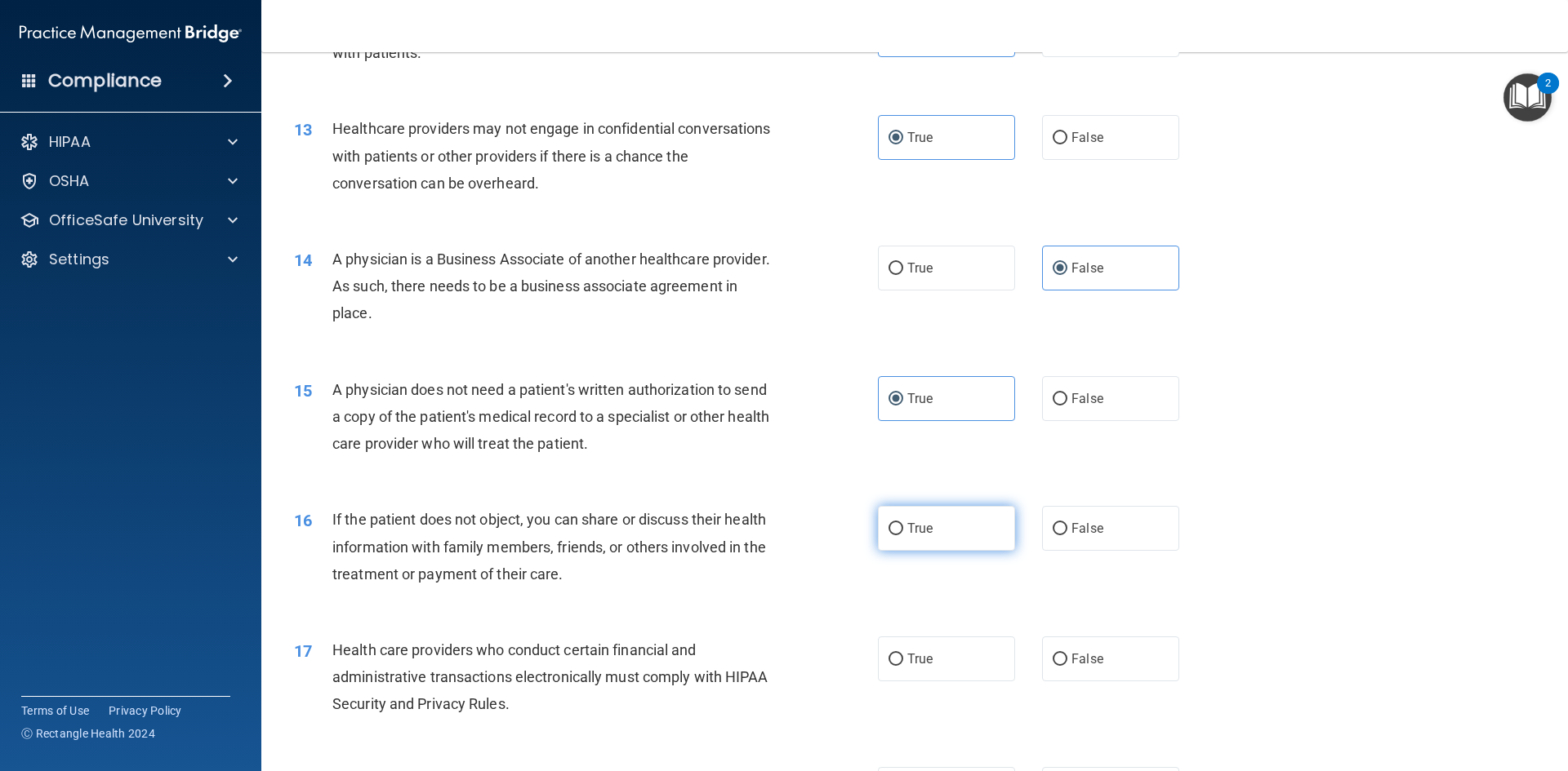
click at [926, 533] on span "True" at bounding box center [920, 529] width 25 height 15
click at [903, 533] on input "True" at bounding box center [895, 530] width 14 height 12
radio input "true"
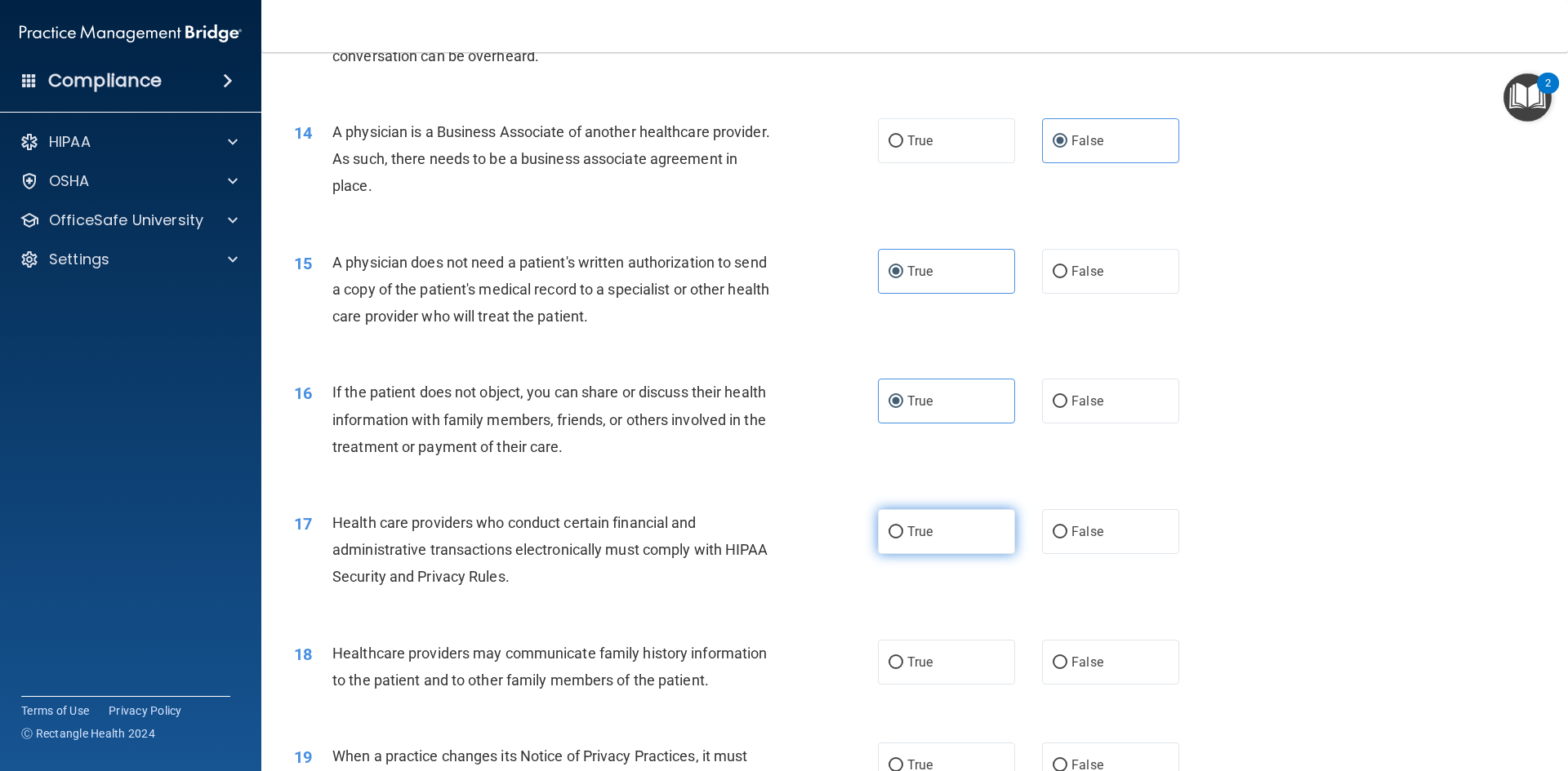
scroll to position [1633, 0]
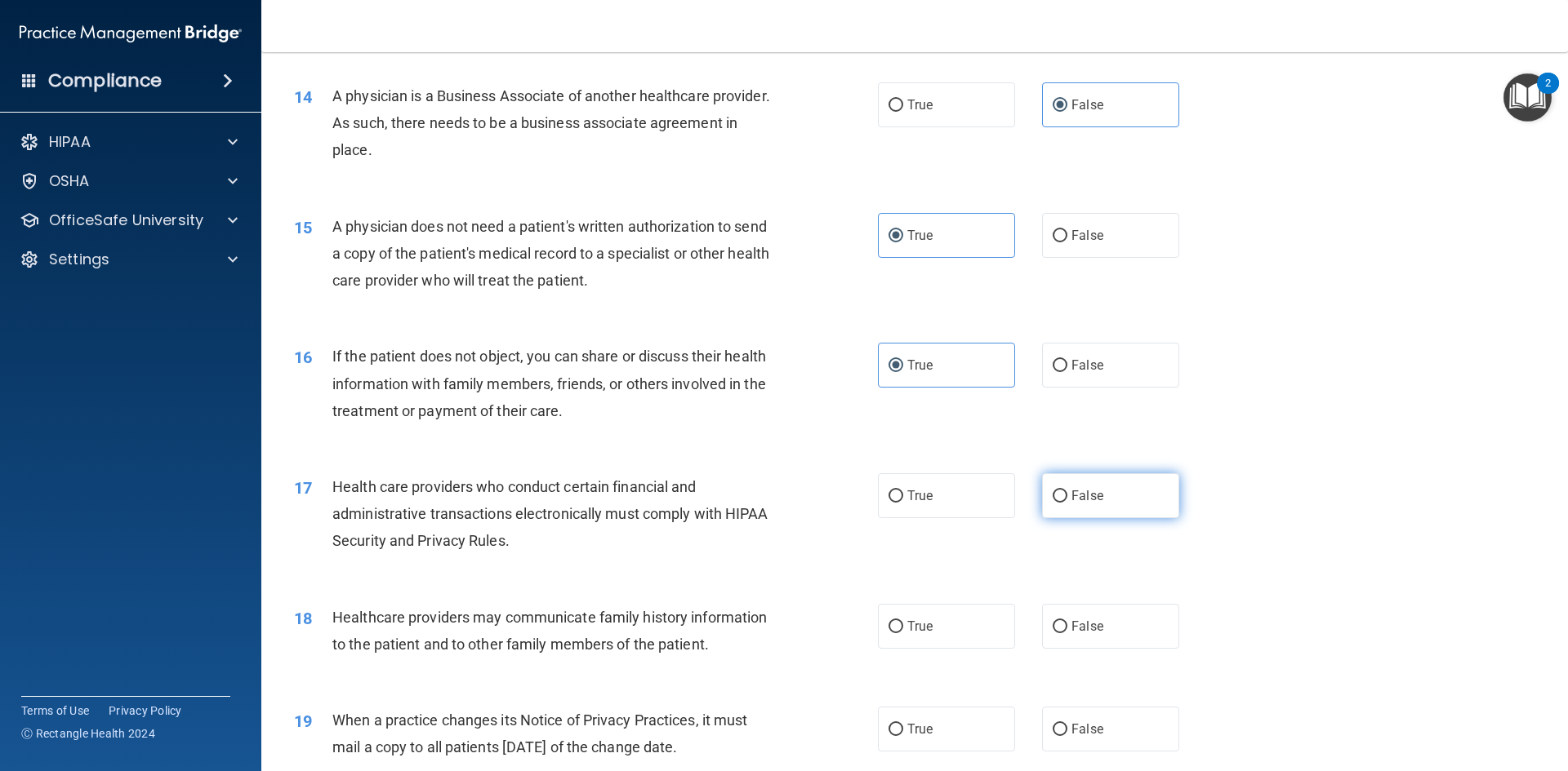
click at [1068, 509] on label "False" at bounding box center [1110, 496] width 137 height 45
click at [1067, 502] on input "False" at bounding box center [1059, 496] width 14 height 12
radio input "true"
click at [945, 495] on label "True" at bounding box center [947, 496] width 137 height 45
click at [903, 495] on input "True" at bounding box center [895, 496] width 14 height 12
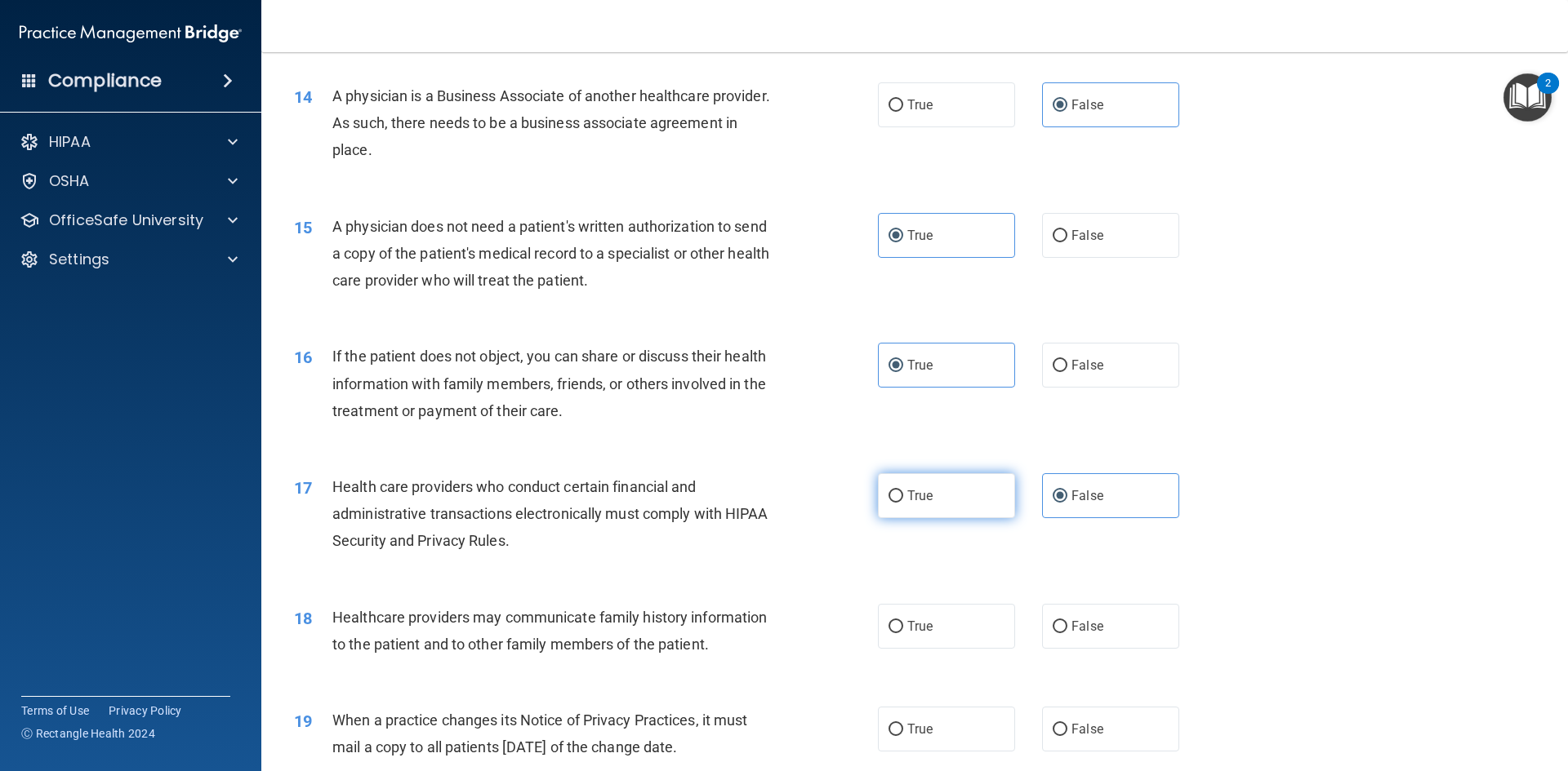
radio input "true"
radio input "false"
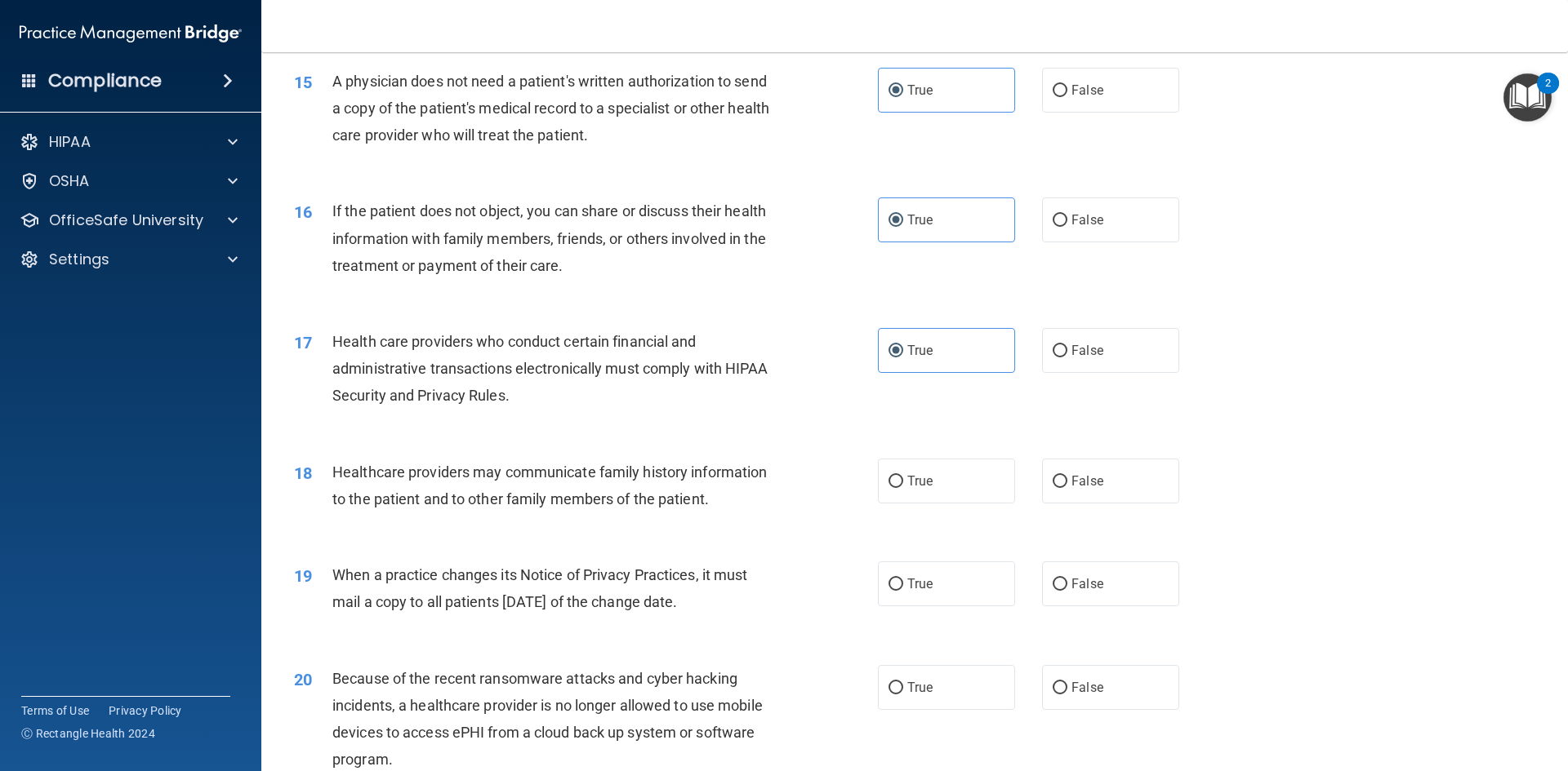
scroll to position [1795, 0]
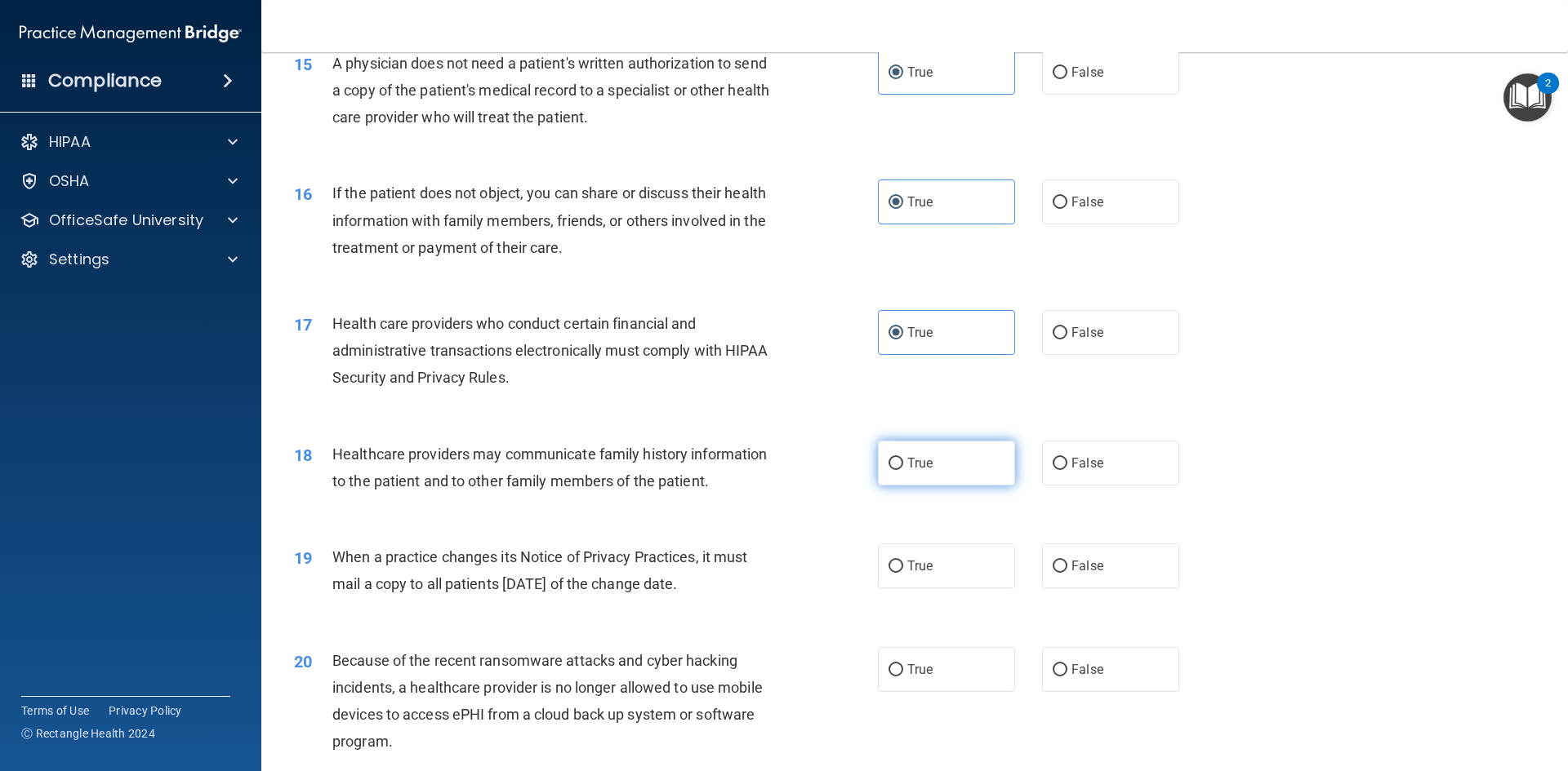
click at [949, 463] on label "True" at bounding box center [947, 463] width 137 height 45
click at [903, 463] on input "True" at bounding box center [895, 463] width 14 height 12
radio input "true"
click at [1020, 463] on div "True False" at bounding box center [1043, 463] width 329 height 45
click at [923, 557] on label "True" at bounding box center [947, 566] width 137 height 45
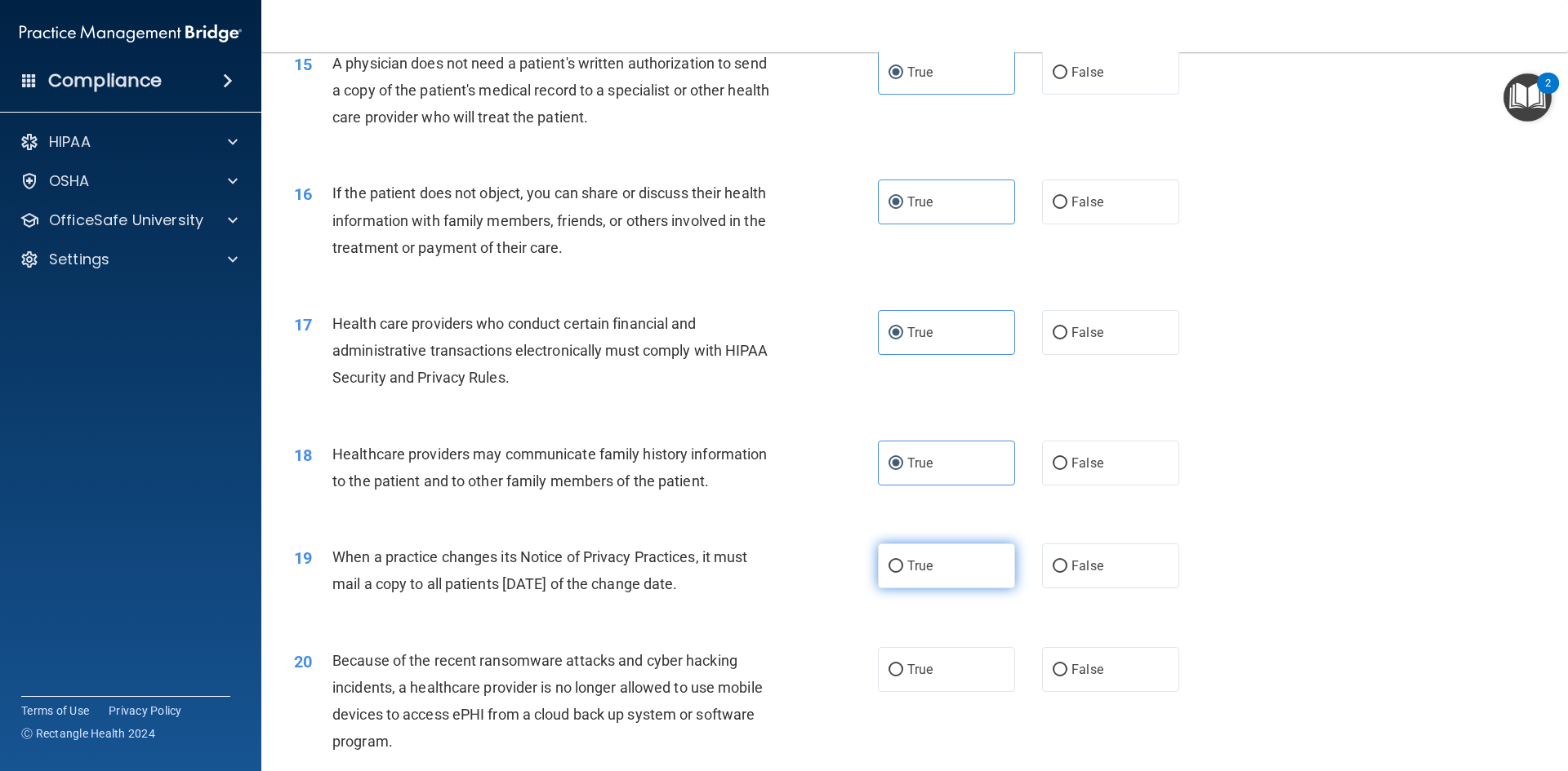
click at [903, 561] on input "True" at bounding box center [895, 567] width 14 height 12
radio input "true"
click at [1031, 547] on div "True False" at bounding box center [1043, 566] width 329 height 45
click at [1050, 556] on label "False" at bounding box center [1110, 566] width 137 height 45
click at [1053, 561] on input "False" at bounding box center [1059, 567] width 14 height 12
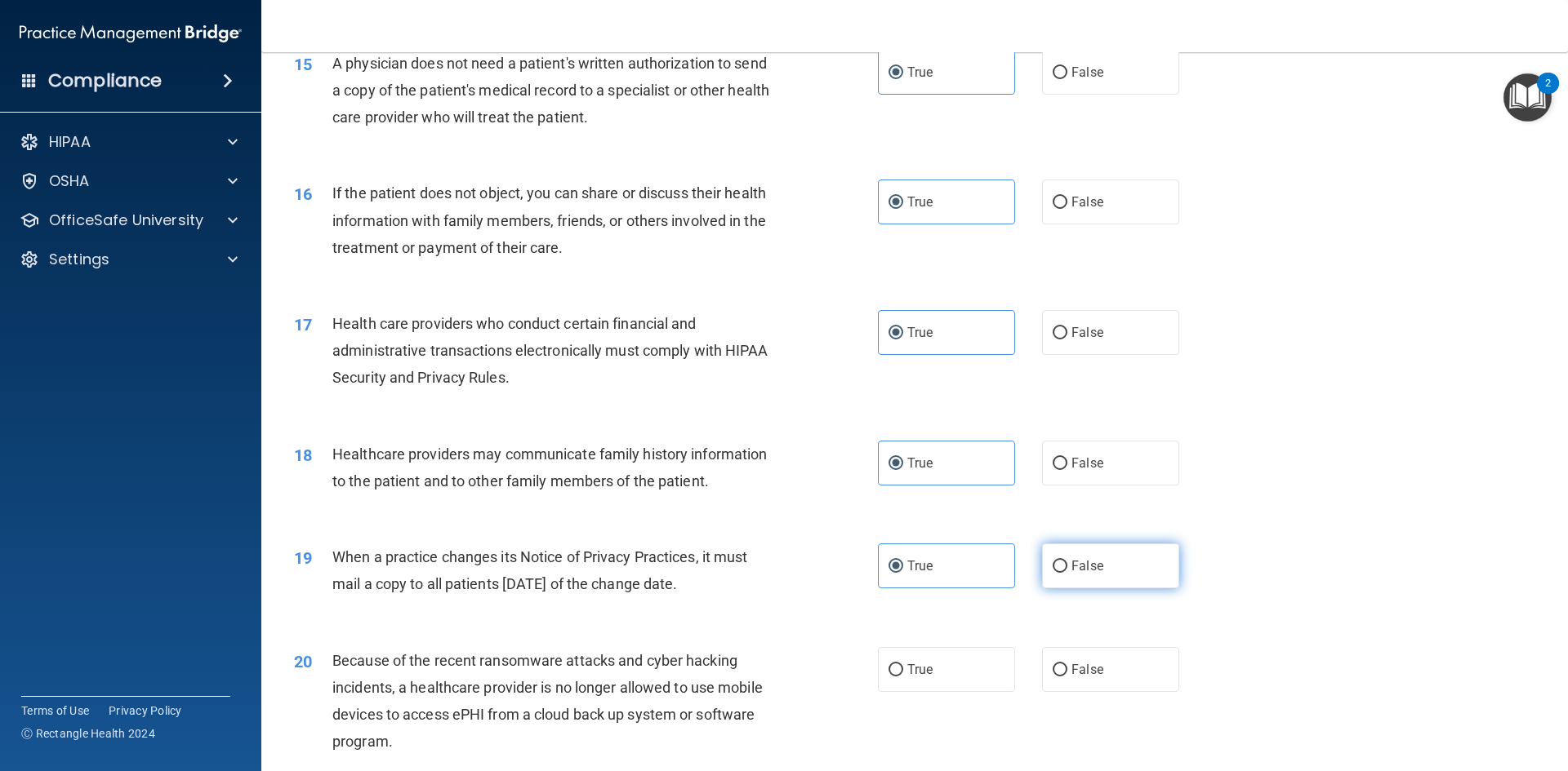
radio input "true"
radio input "false"
click at [1071, 463] on span "False" at bounding box center [1087, 463] width 32 height 15
click at [1067, 463] on input "False" at bounding box center [1059, 463] width 14 height 12
radio input "true"
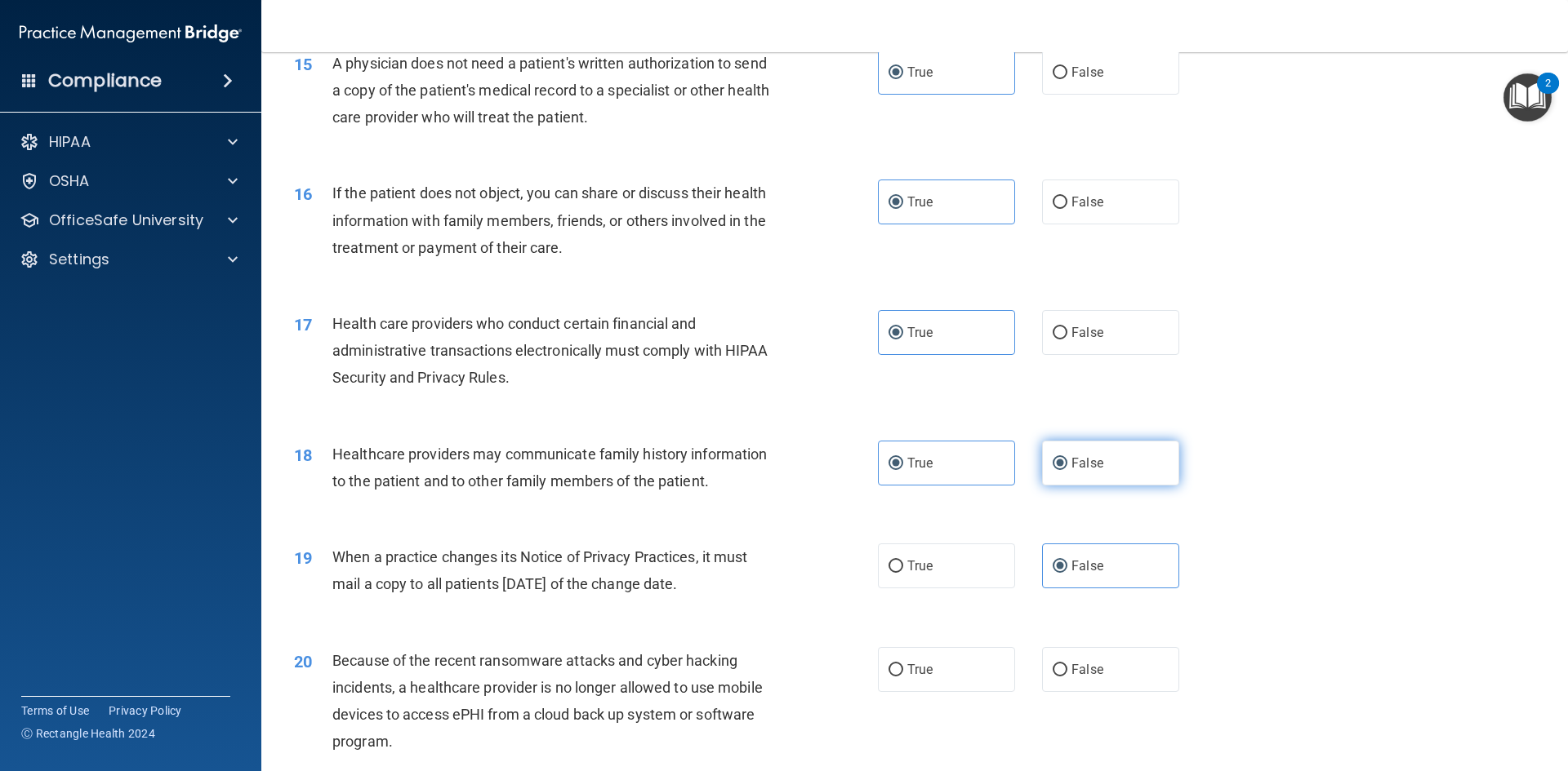
radio input "false"
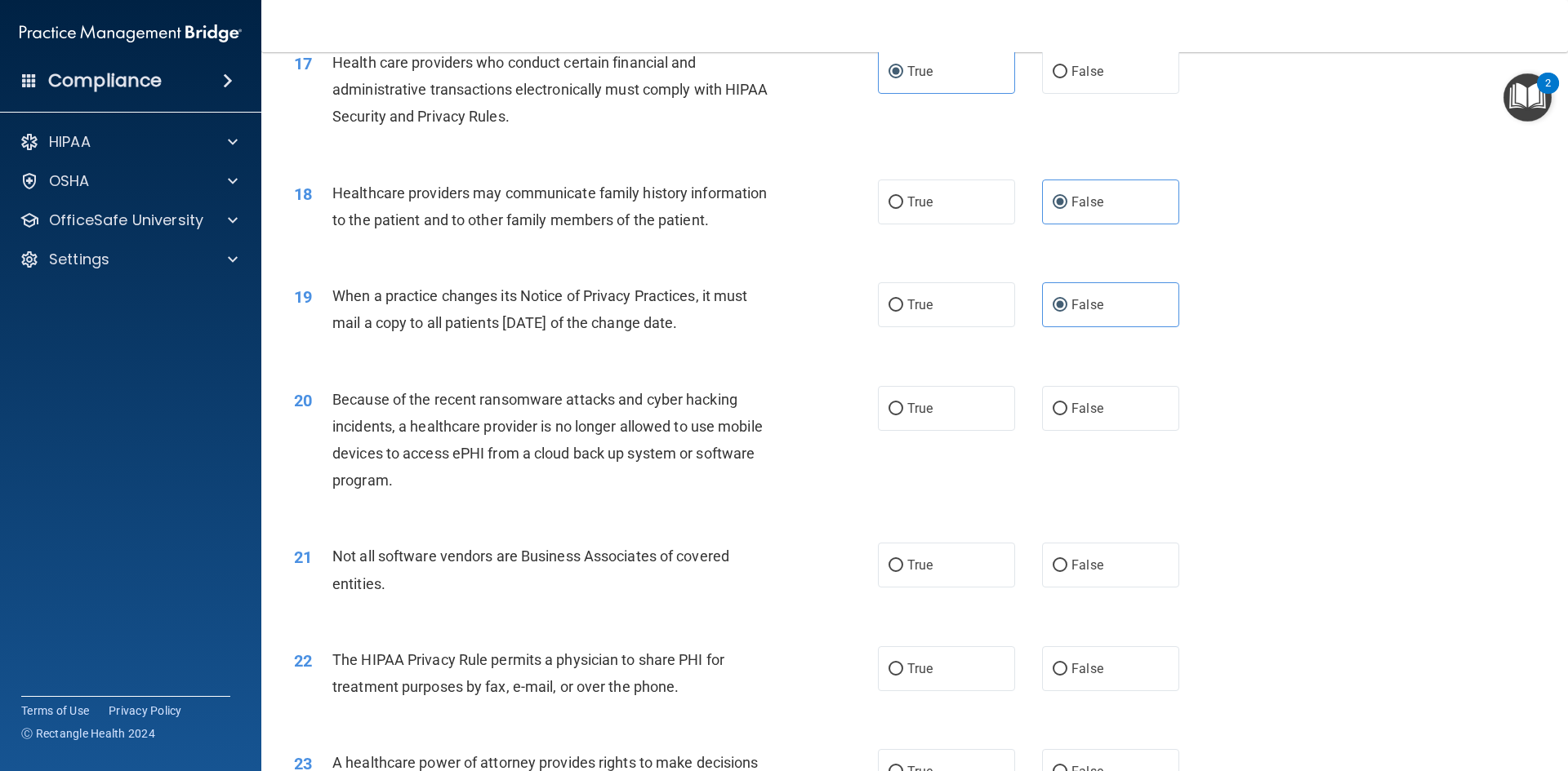
scroll to position [2122, 0]
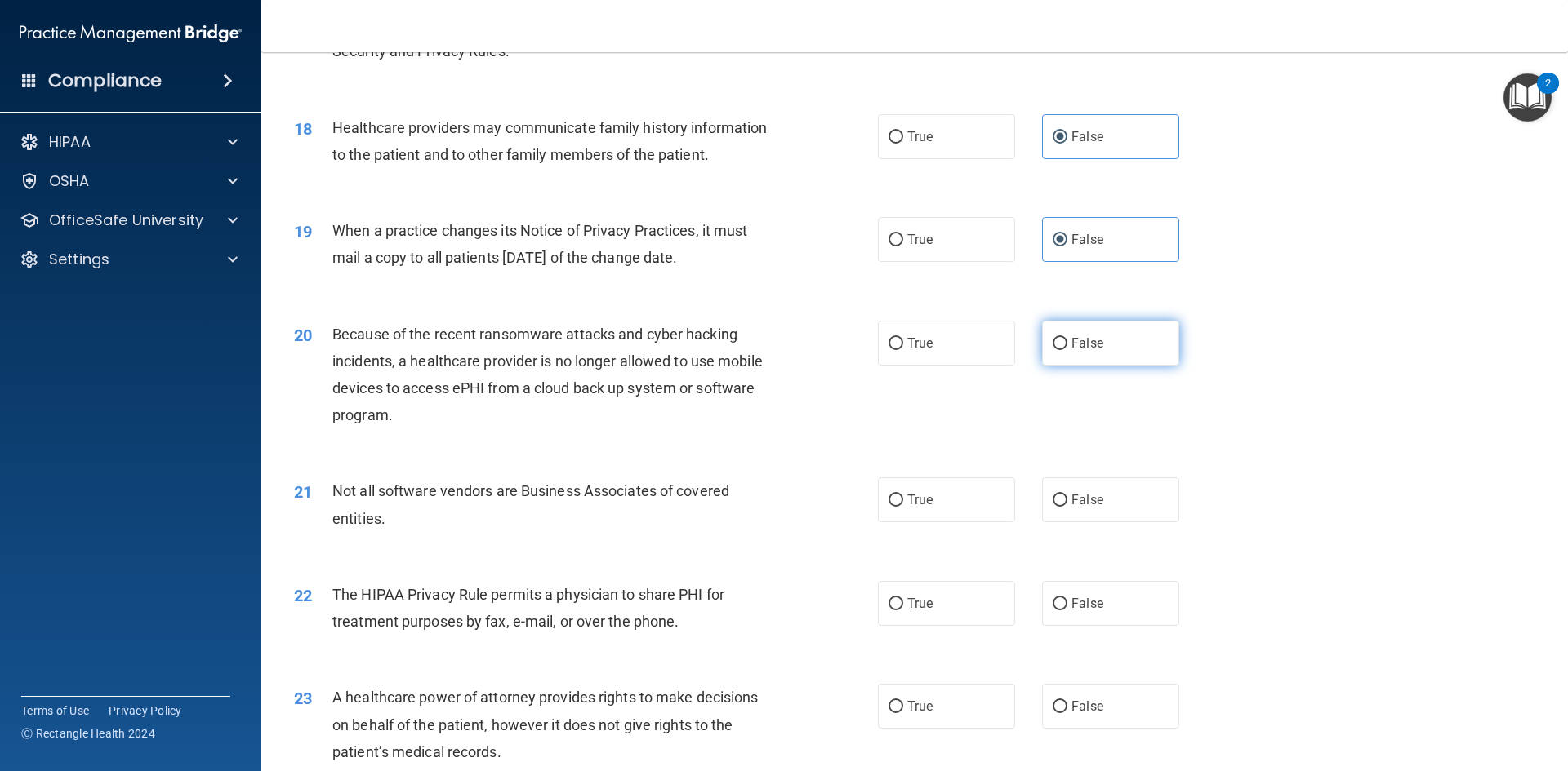
click at [1093, 349] on span "False" at bounding box center [1087, 343] width 32 height 15
click at [1067, 349] on input "False" at bounding box center [1059, 344] width 14 height 12
radio input "true"
click at [973, 509] on label "True" at bounding box center [947, 500] width 137 height 45
click at [903, 507] on input "True" at bounding box center [895, 501] width 14 height 12
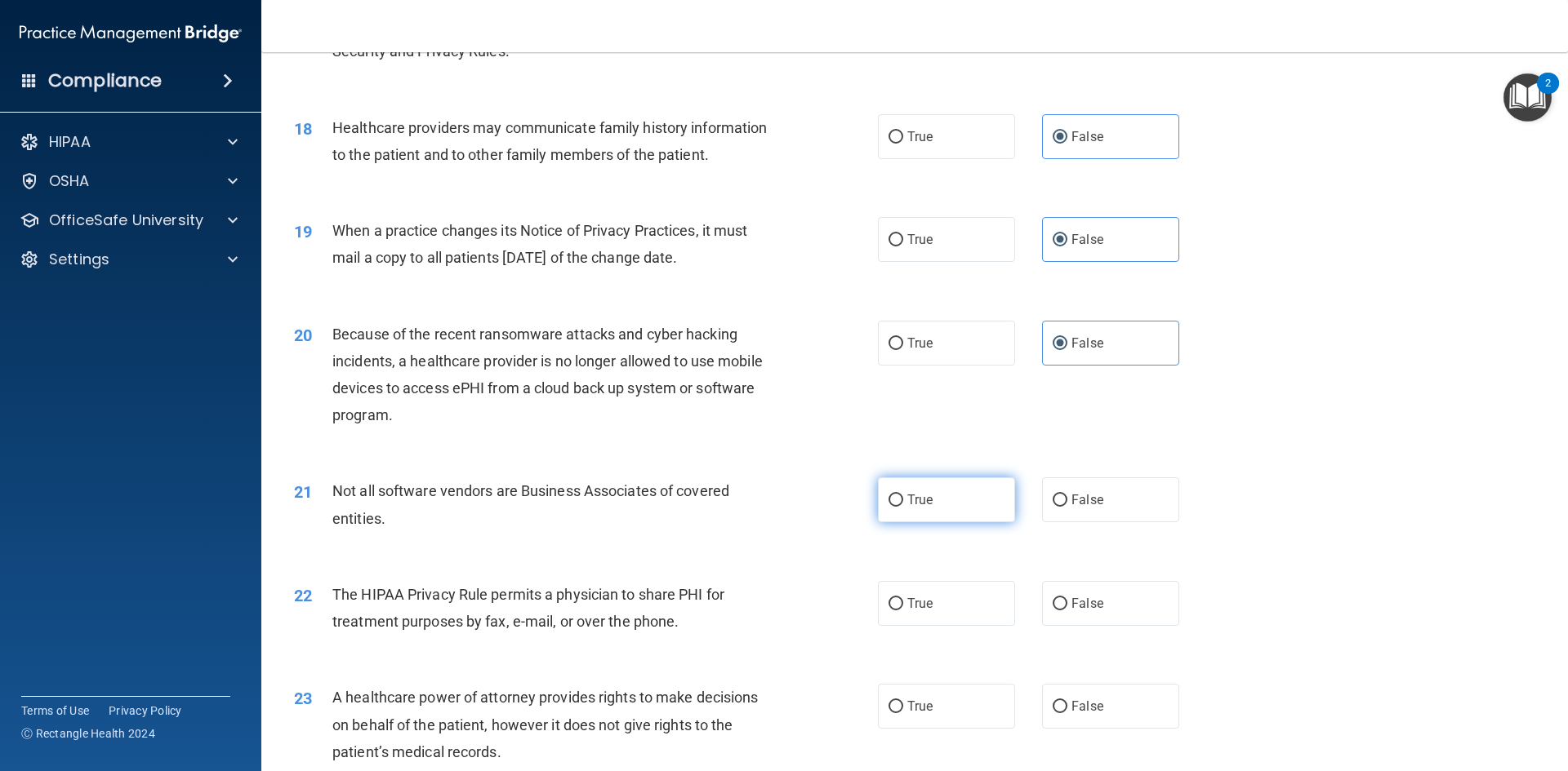
radio input "true"
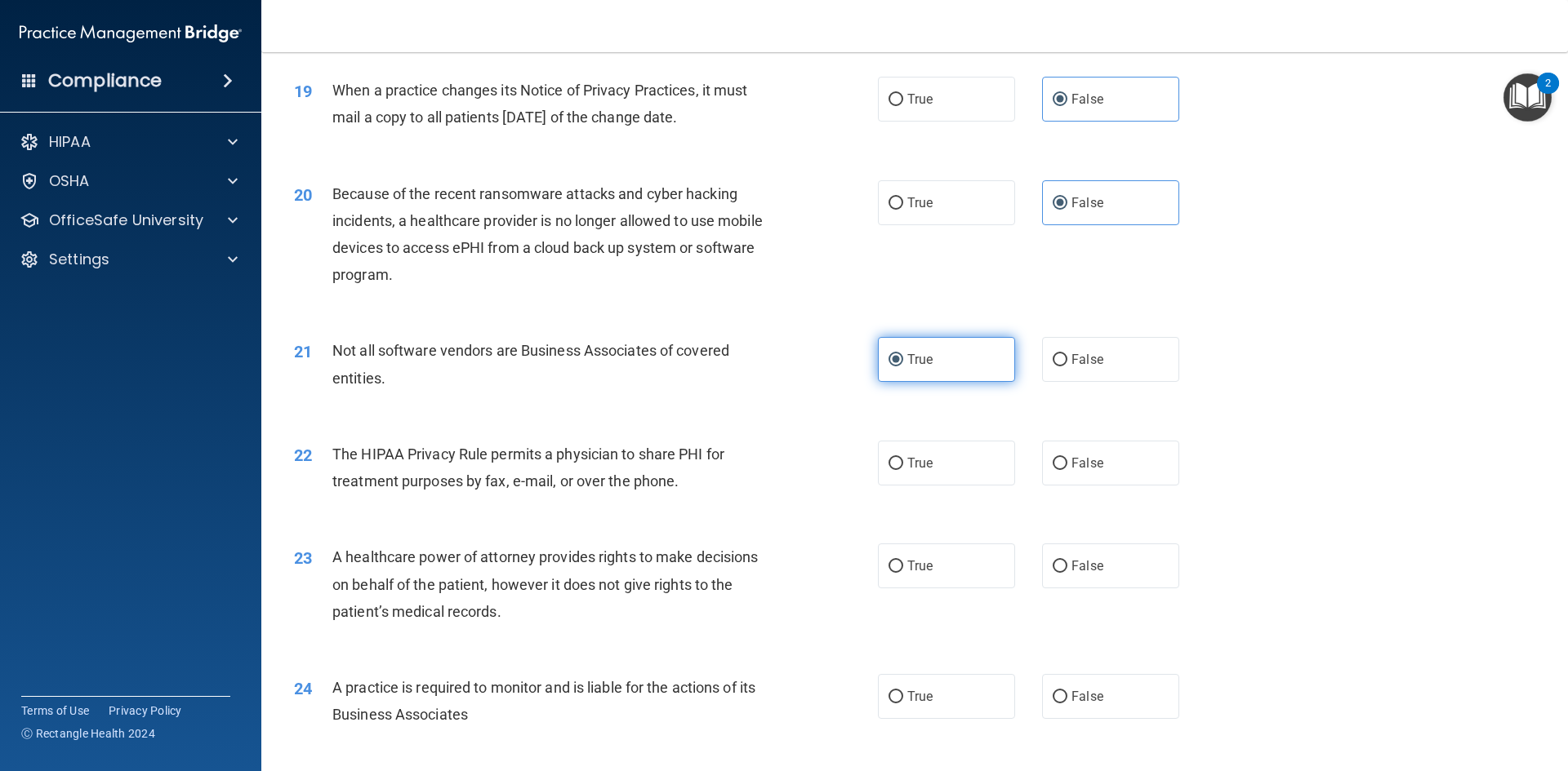
scroll to position [2285, 0]
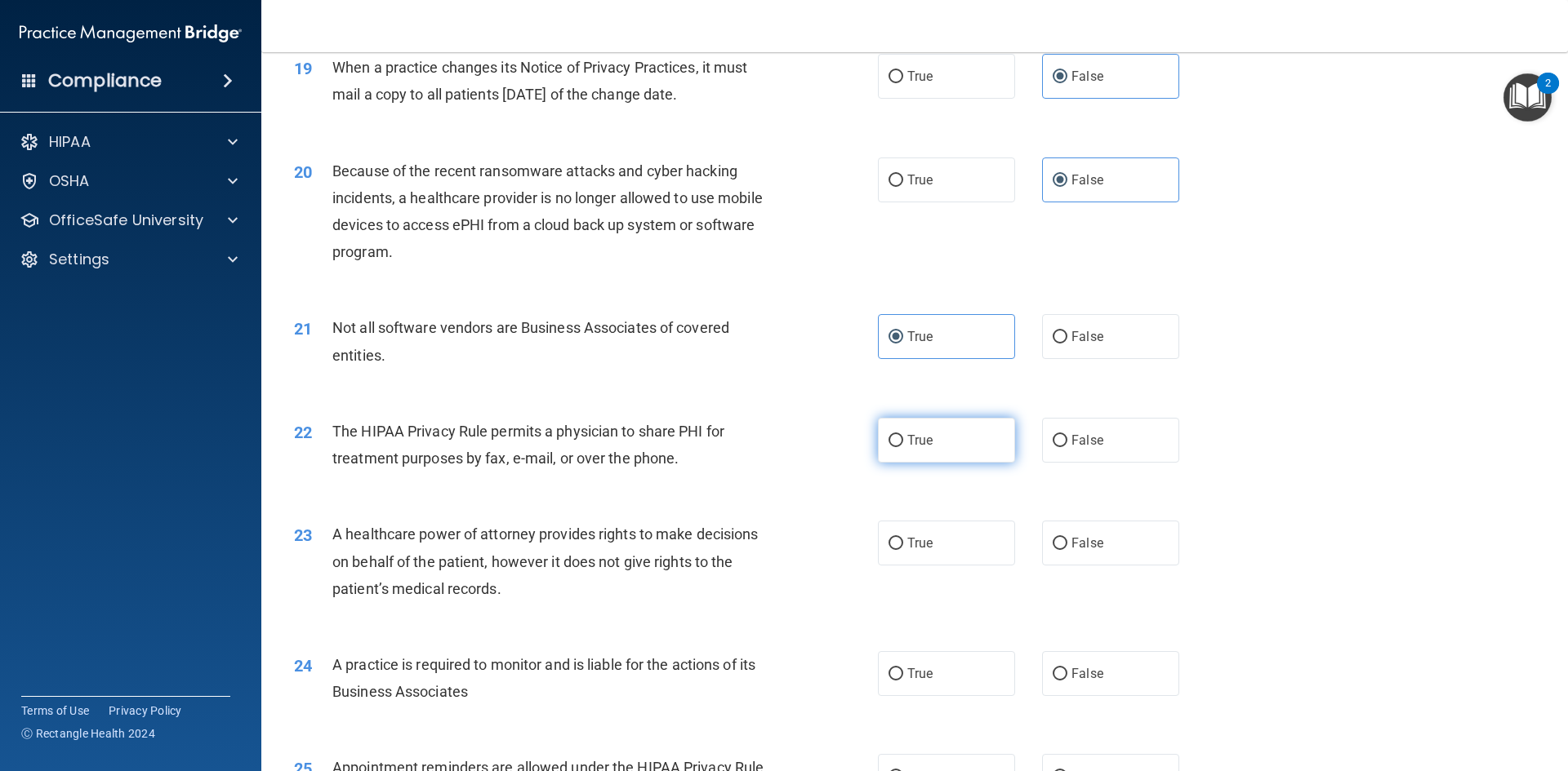
click at [937, 425] on label "True" at bounding box center [947, 440] width 137 height 45
click at [903, 435] on input "True" at bounding box center [895, 441] width 14 height 12
radio input "true"
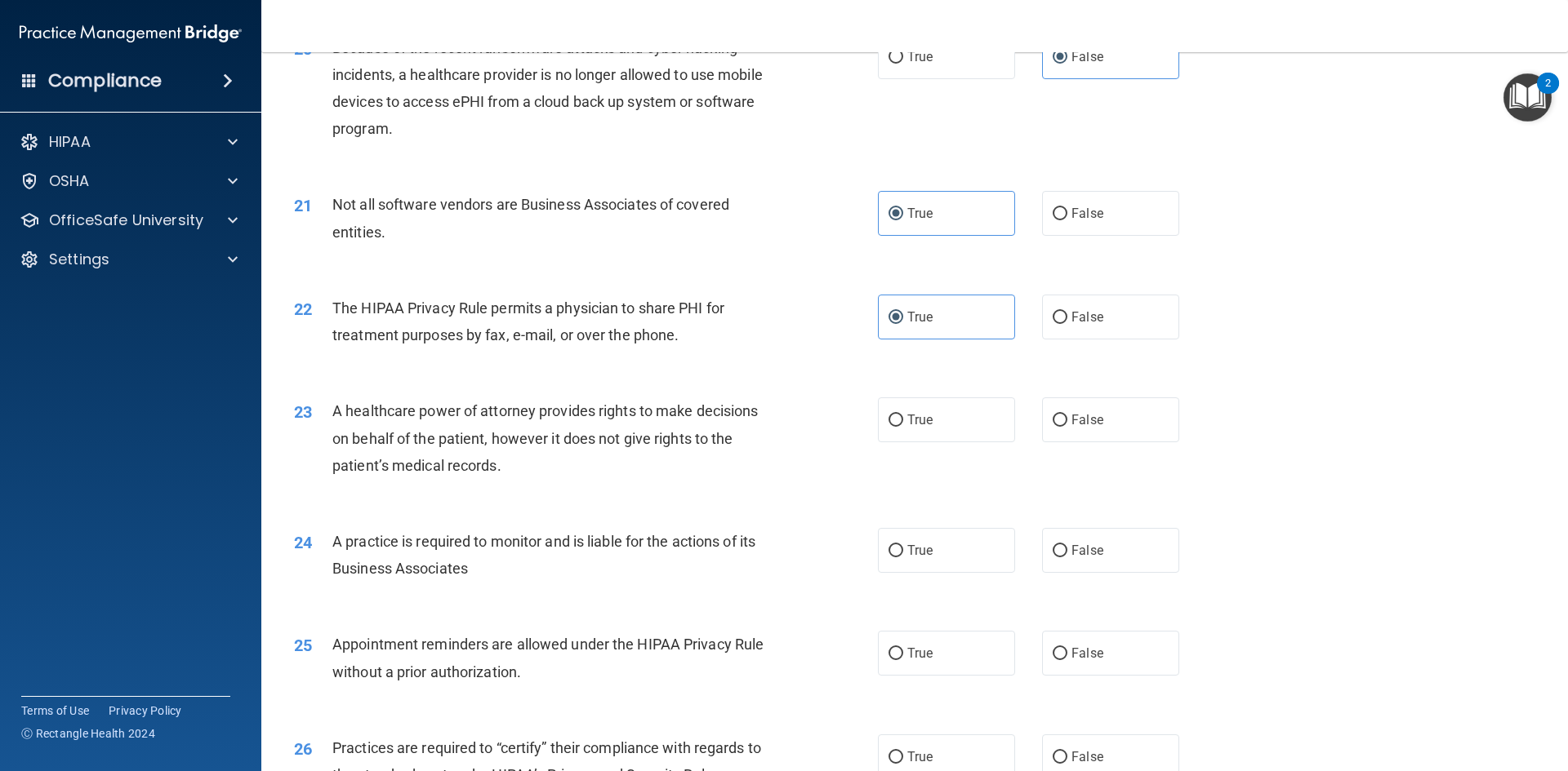
scroll to position [2449, 0]
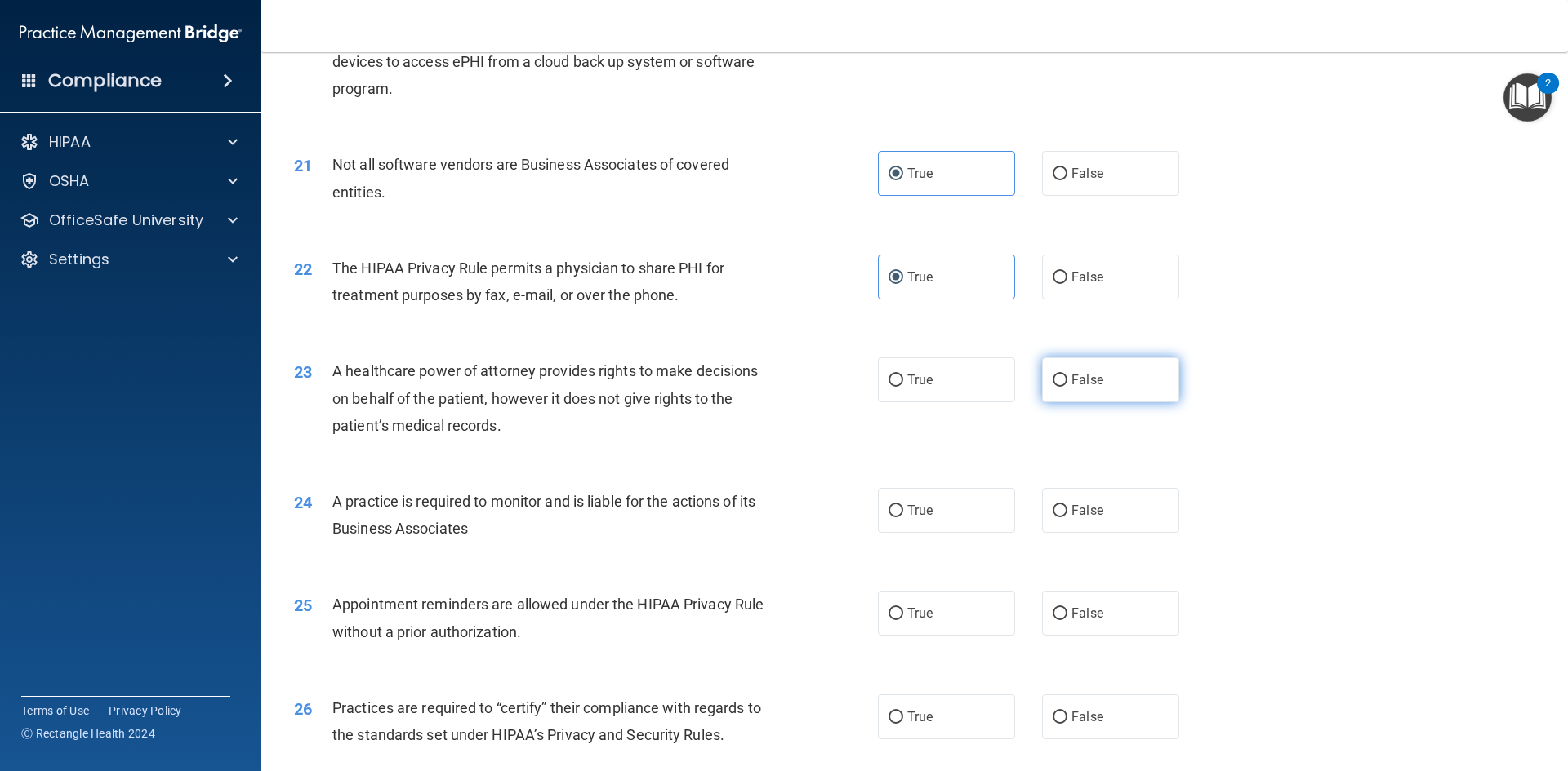
click at [1093, 392] on label "False" at bounding box center [1110, 380] width 137 height 45
click at [1067, 387] on input "False" at bounding box center [1059, 380] width 14 height 12
radio input "true"
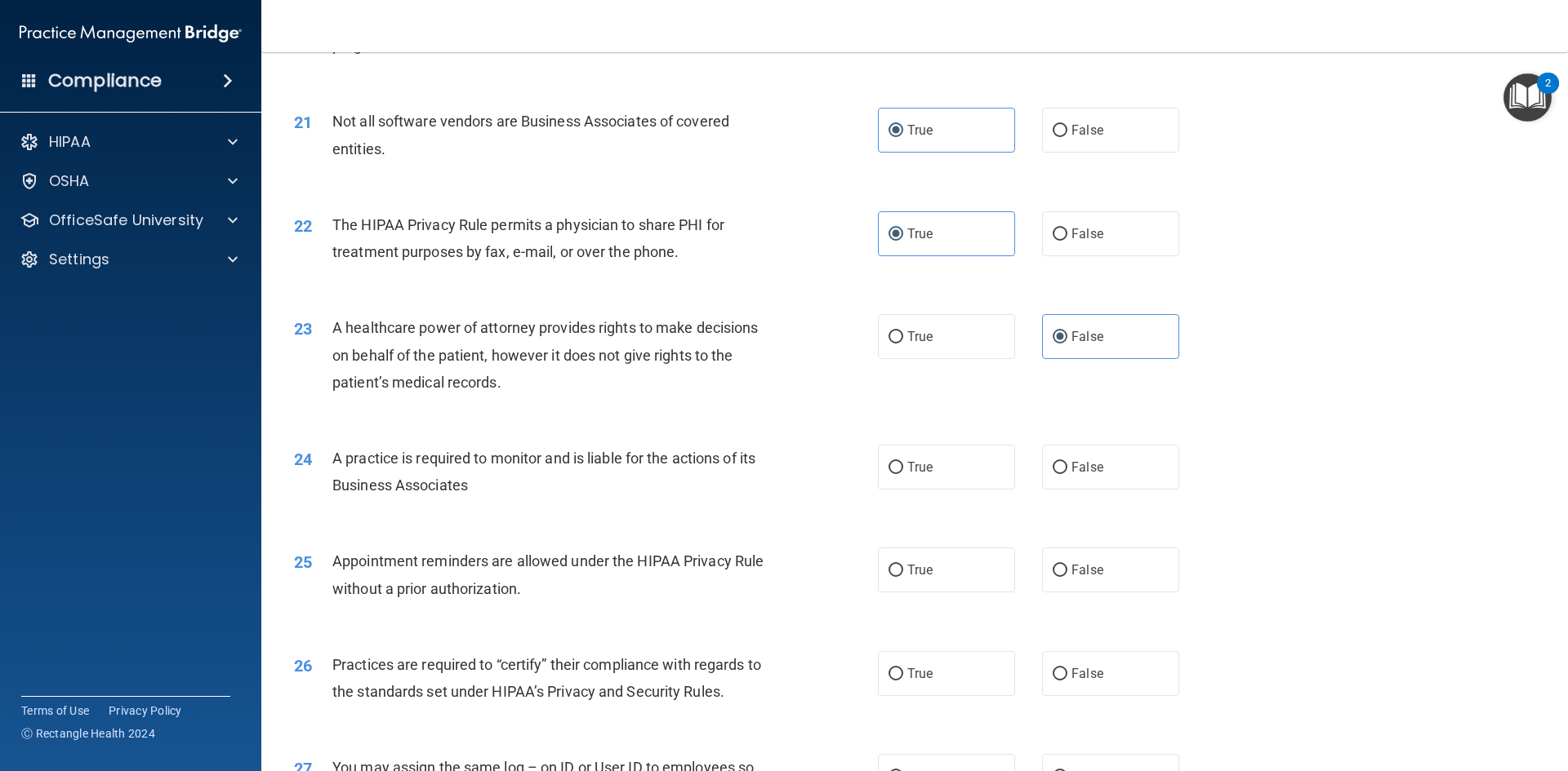
scroll to position [2530, 0]
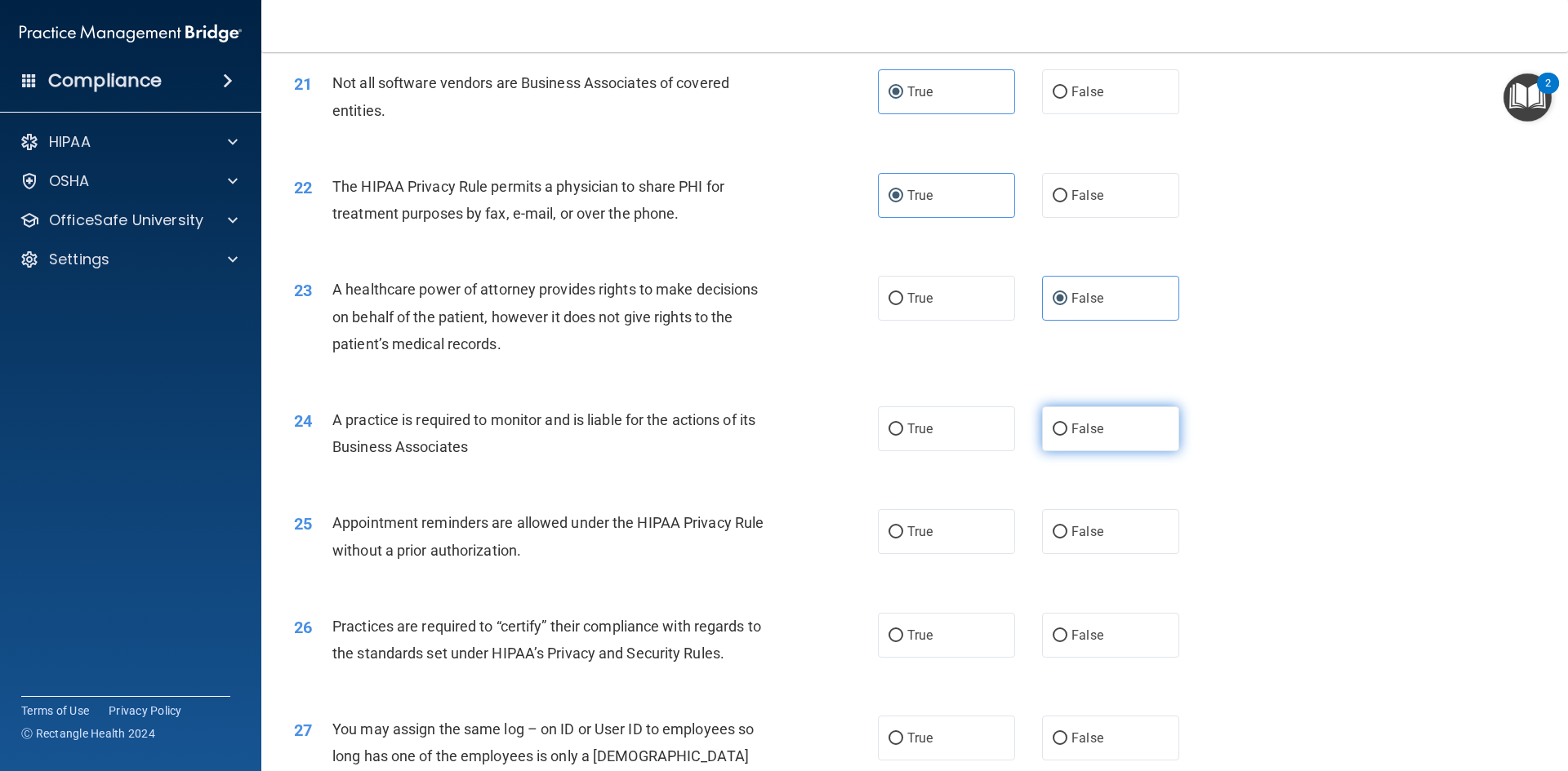
click at [1105, 413] on label "False" at bounding box center [1110, 429] width 137 height 45
click at [1067, 424] on input "False" at bounding box center [1059, 430] width 14 height 12
radio input "true"
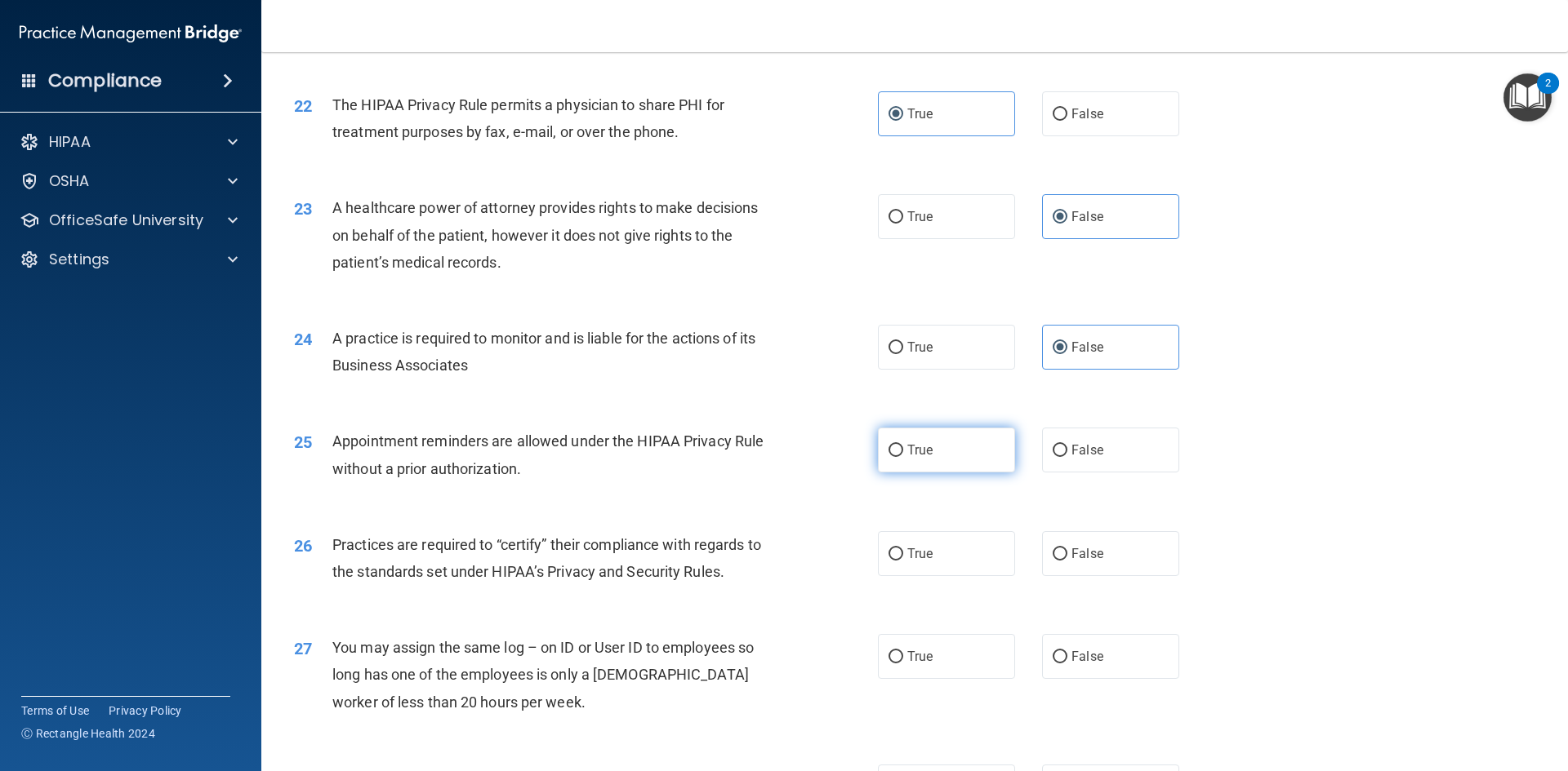
click at [968, 442] on label "True" at bounding box center [947, 450] width 137 height 45
click at [903, 445] on input "True" at bounding box center [895, 451] width 14 height 12
radio input "true"
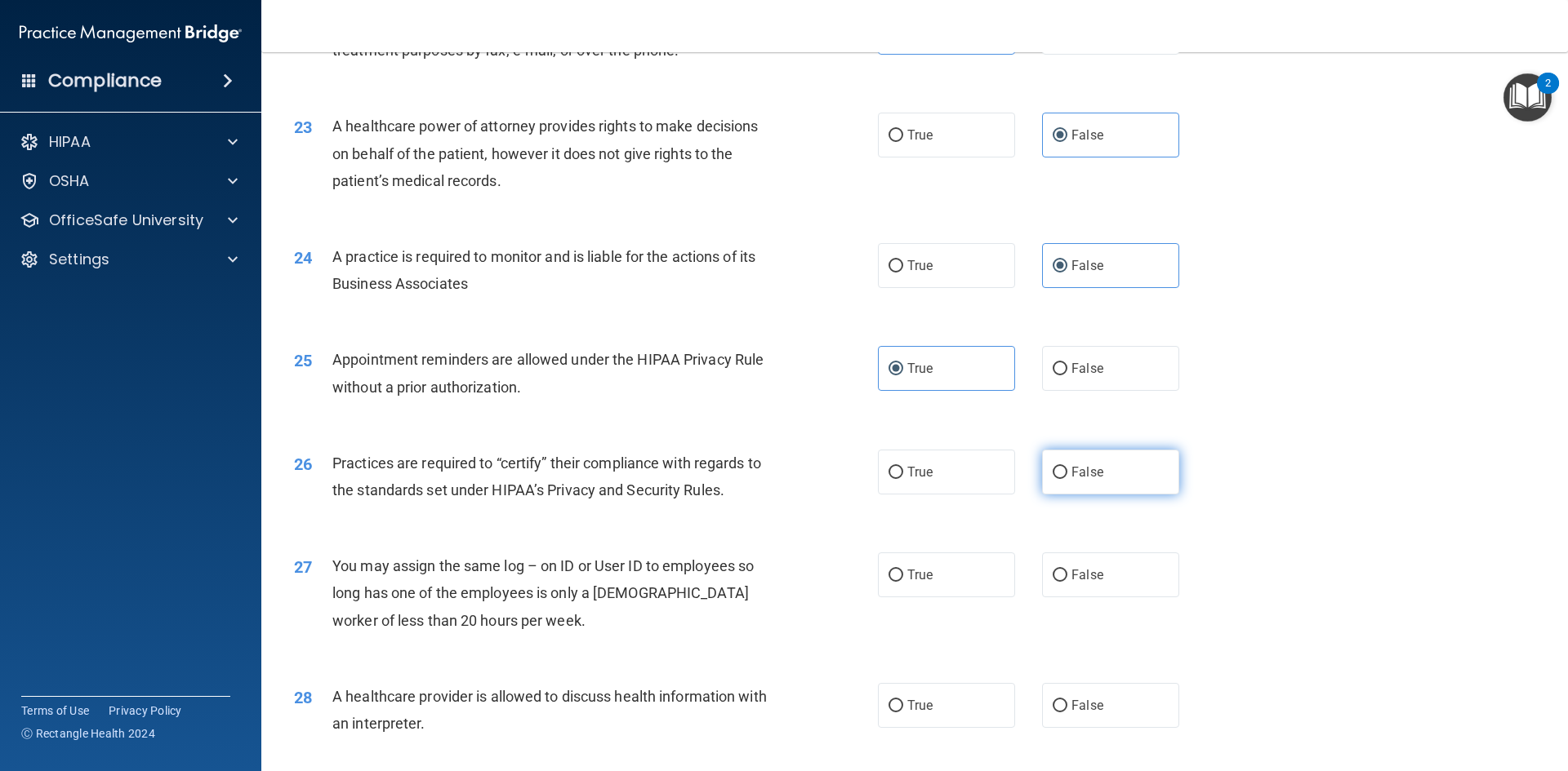
click at [1079, 474] on span "False" at bounding box center [1087, 472] width 32 height 15
click at [1067, 474] on input "False" at bounding box center [1059, 473] width 14 height 12
radio input "true"
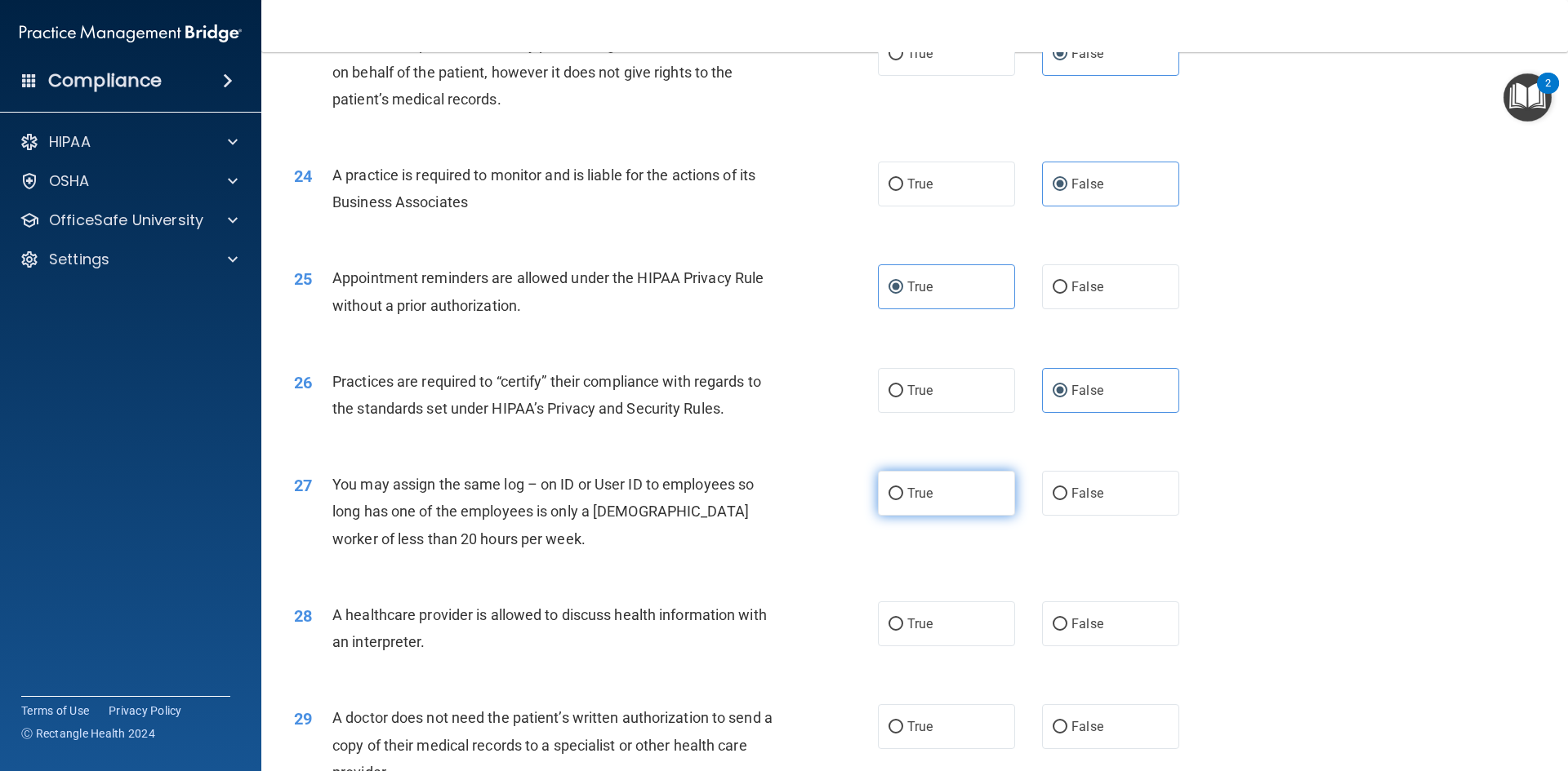
scroll to position [2857, 0]
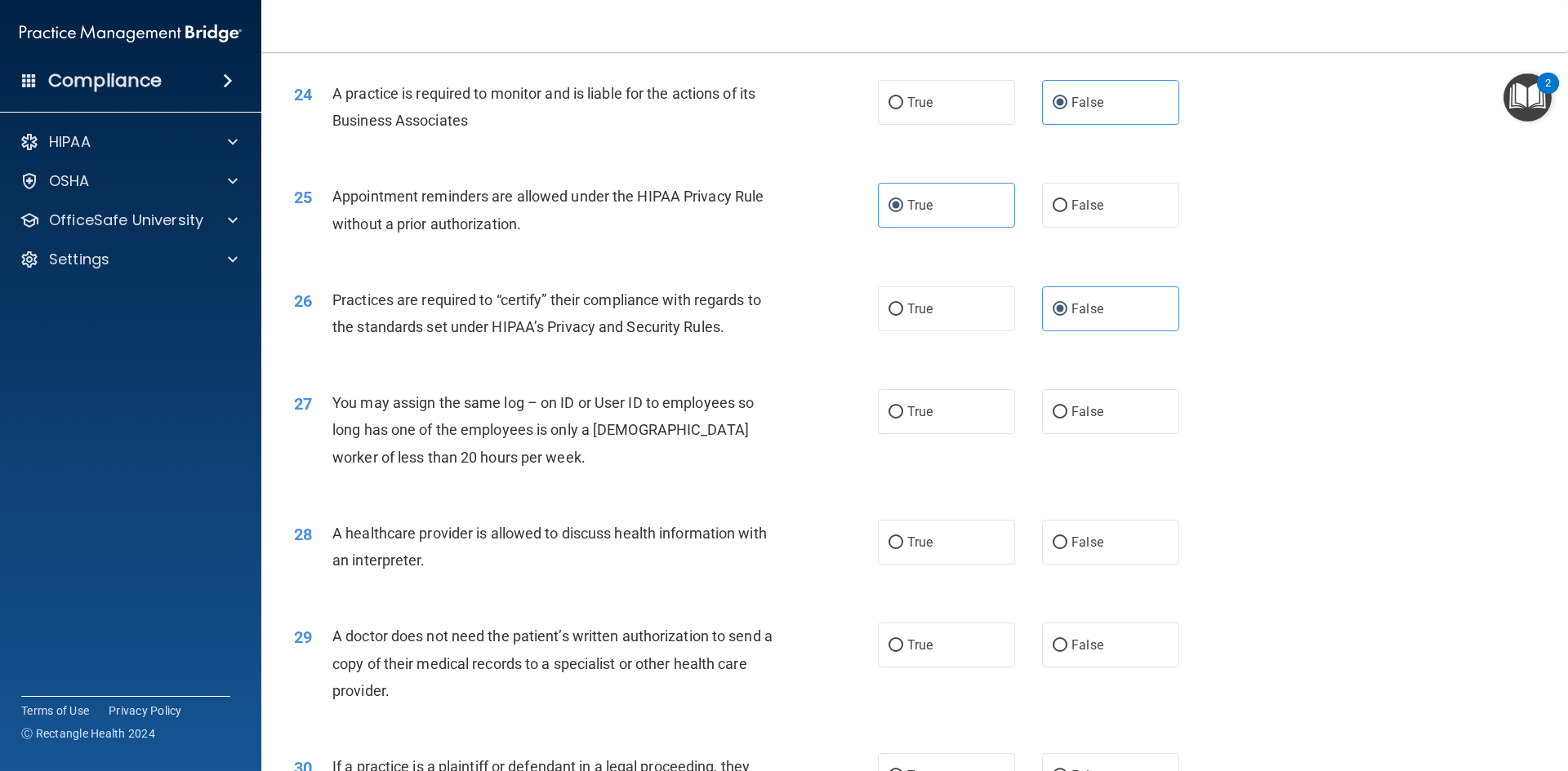
click at [656, 320] on span "Practices are required to “certify” their compliance with regards to the standa…" at bounding box center [547, 313] width 429 height 44
click at [651, 329] on span "Practices are required to “certify” their compliance with regards to the standa…" at bounding box center [547, 313] width 429 height 44
click at [649, 330] on span "Practices are required to “certify” their compliance with regards to the standa…" at bounding box center [547, 313] width 429 height 44
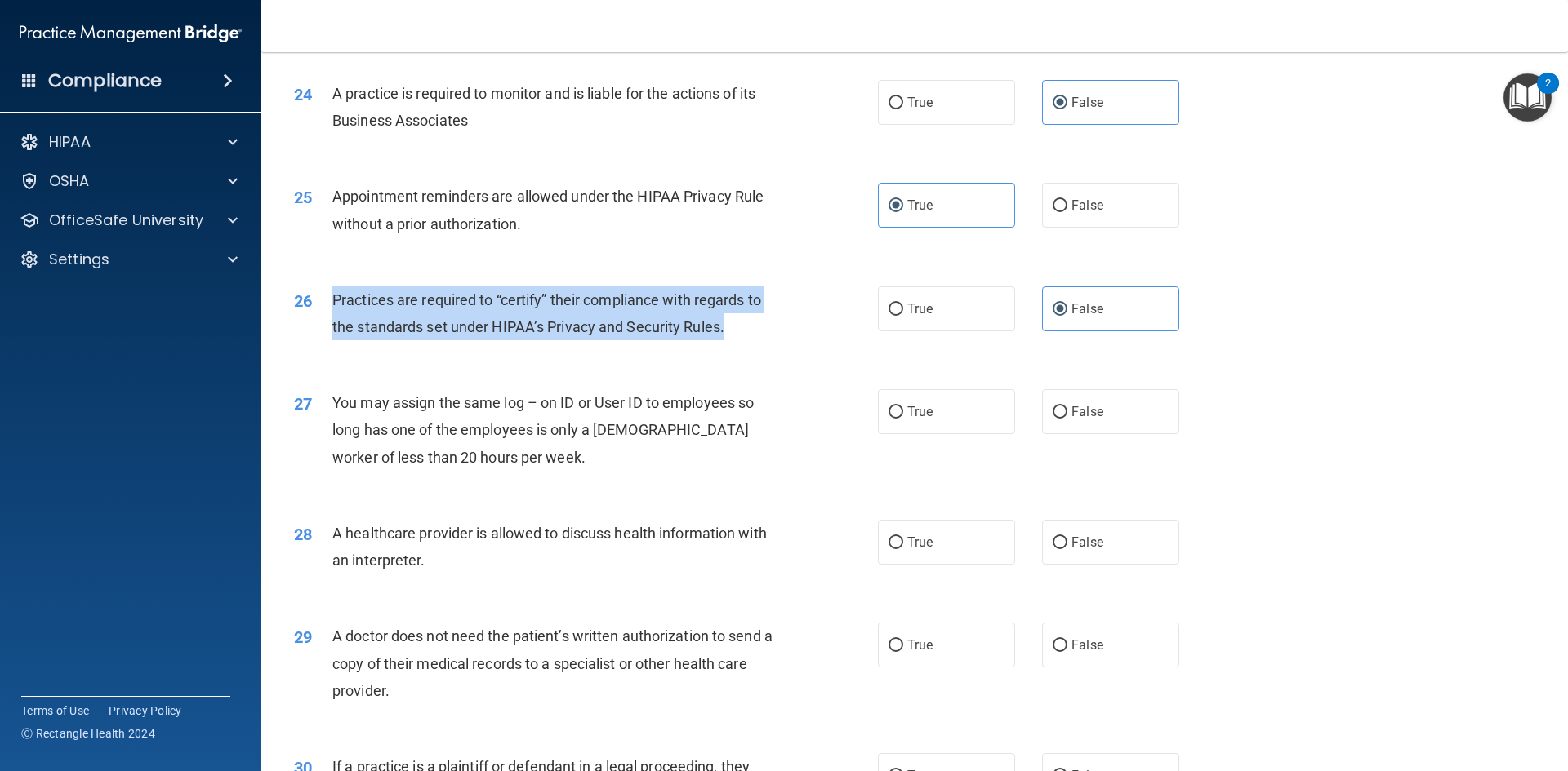
drag, startPoint x: 731, startPoint y: 327, endPoint x: 345, endPoint y: 301, distance: 386.9
click at [335, 299] on div "Practices are required to “certify” their compliance with regards to the standa…" at bounding box center [560, 313] width 457 height 54
copy span "Practices are required to “certify” their compliance with regards to the standa…"
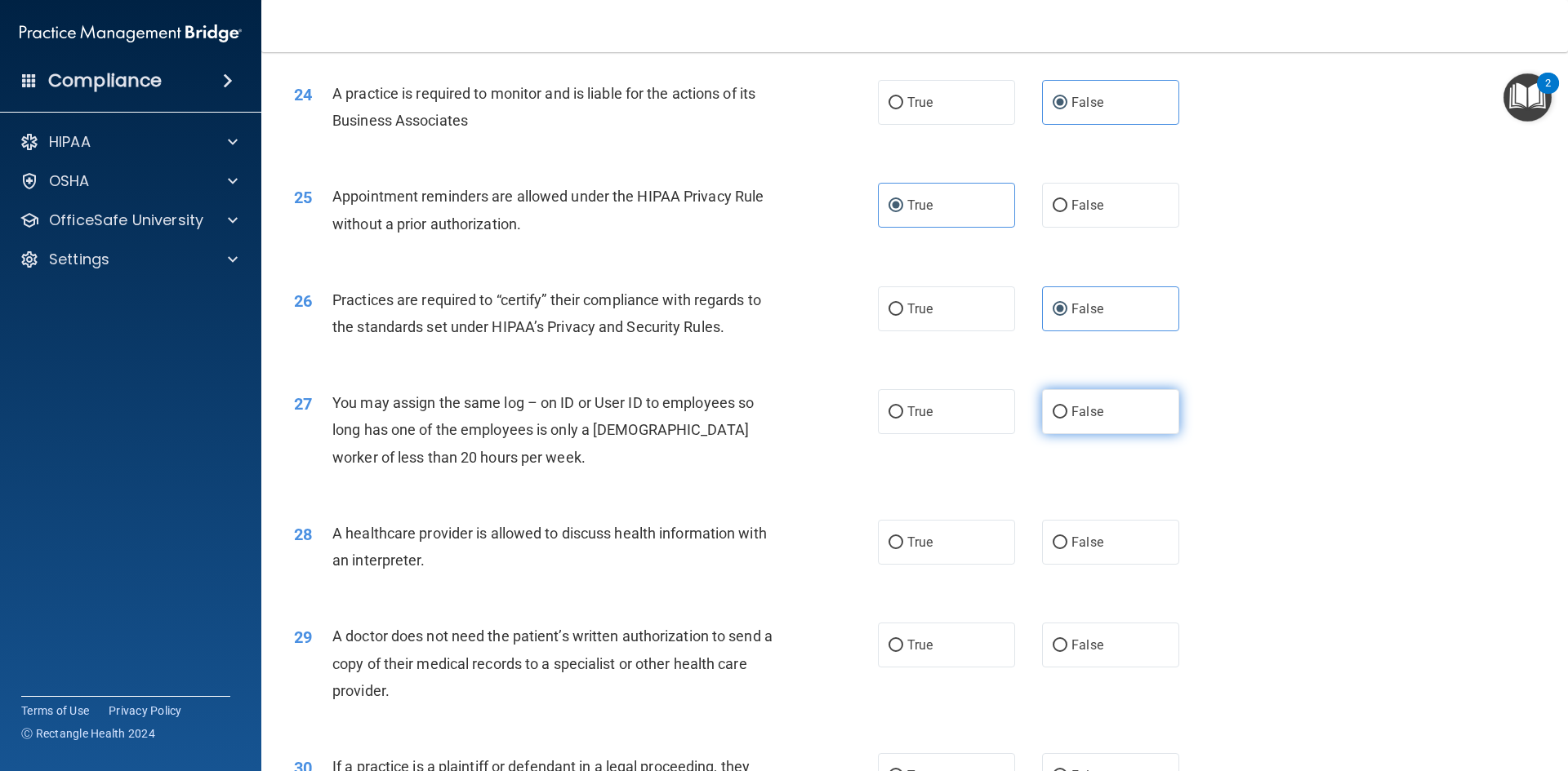
drag, startPoint x: 1077, startPoint y: 412, endPoint x: 1066, endPoint y: 415, distance: 11.4
click at [1078, 412] on span "False" at bounding box center [1087, 412] width 32 height 15
click at [1067, 412] on input "False" at bounding box center [1059, 413] width 14 height 12
radio input "true"
click at [941, 538] on label "True" at bounding box center [947, 542] width 137 height 45
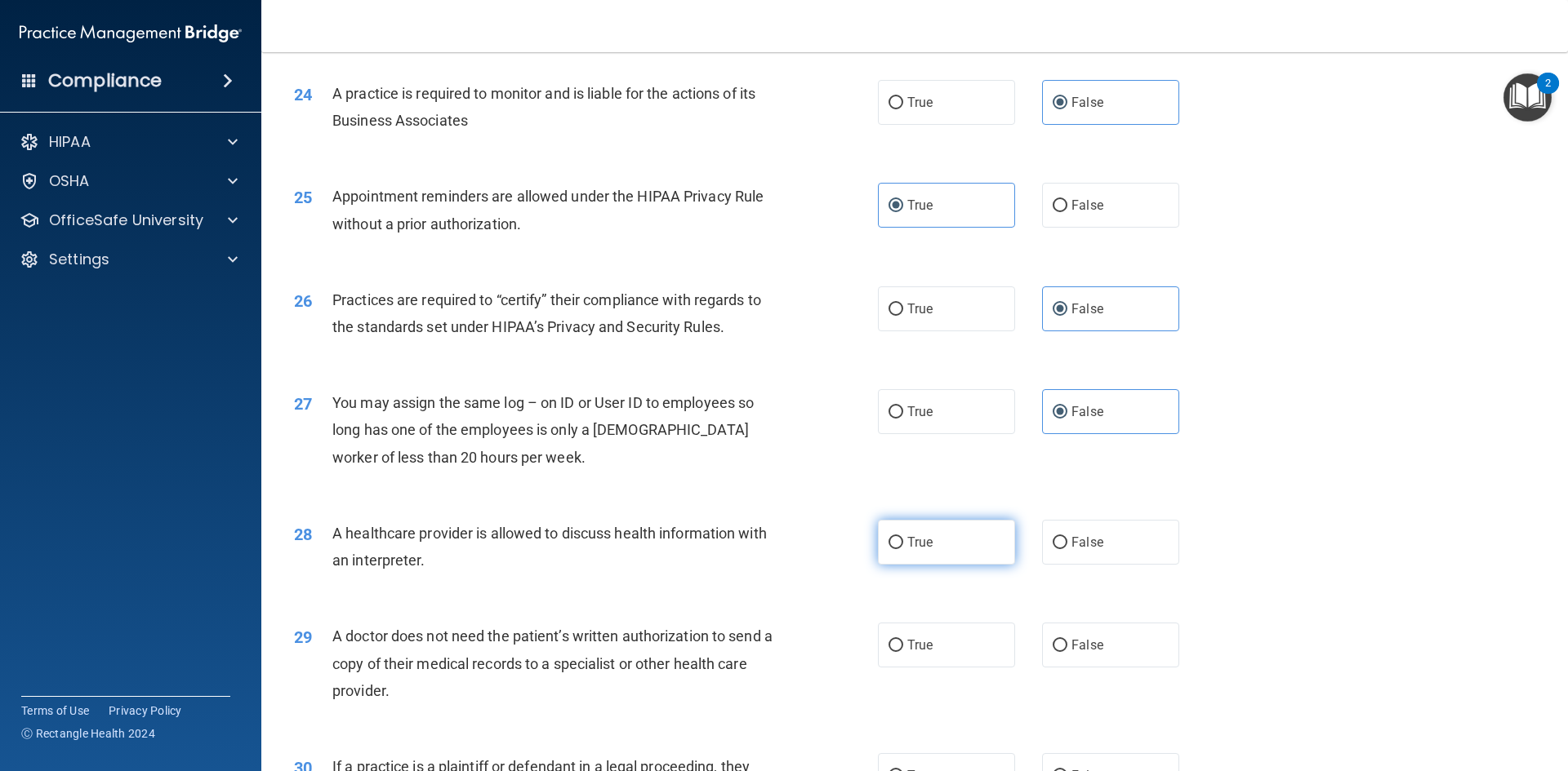
click at [903, 538] on input "True" at bounding box center [895, 543] width 14 height 12
radio input "true"
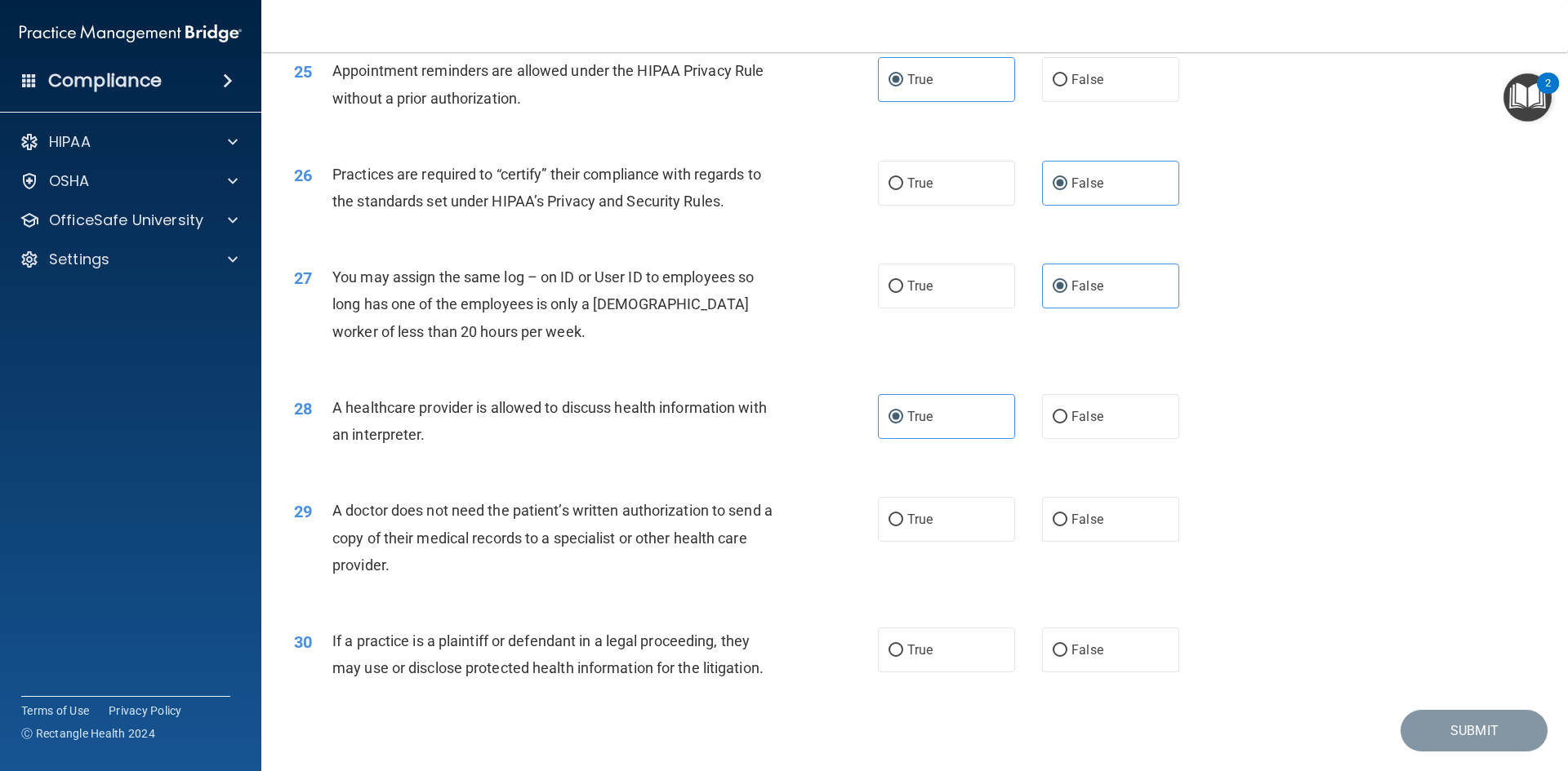
scroll to position [3020, 0]
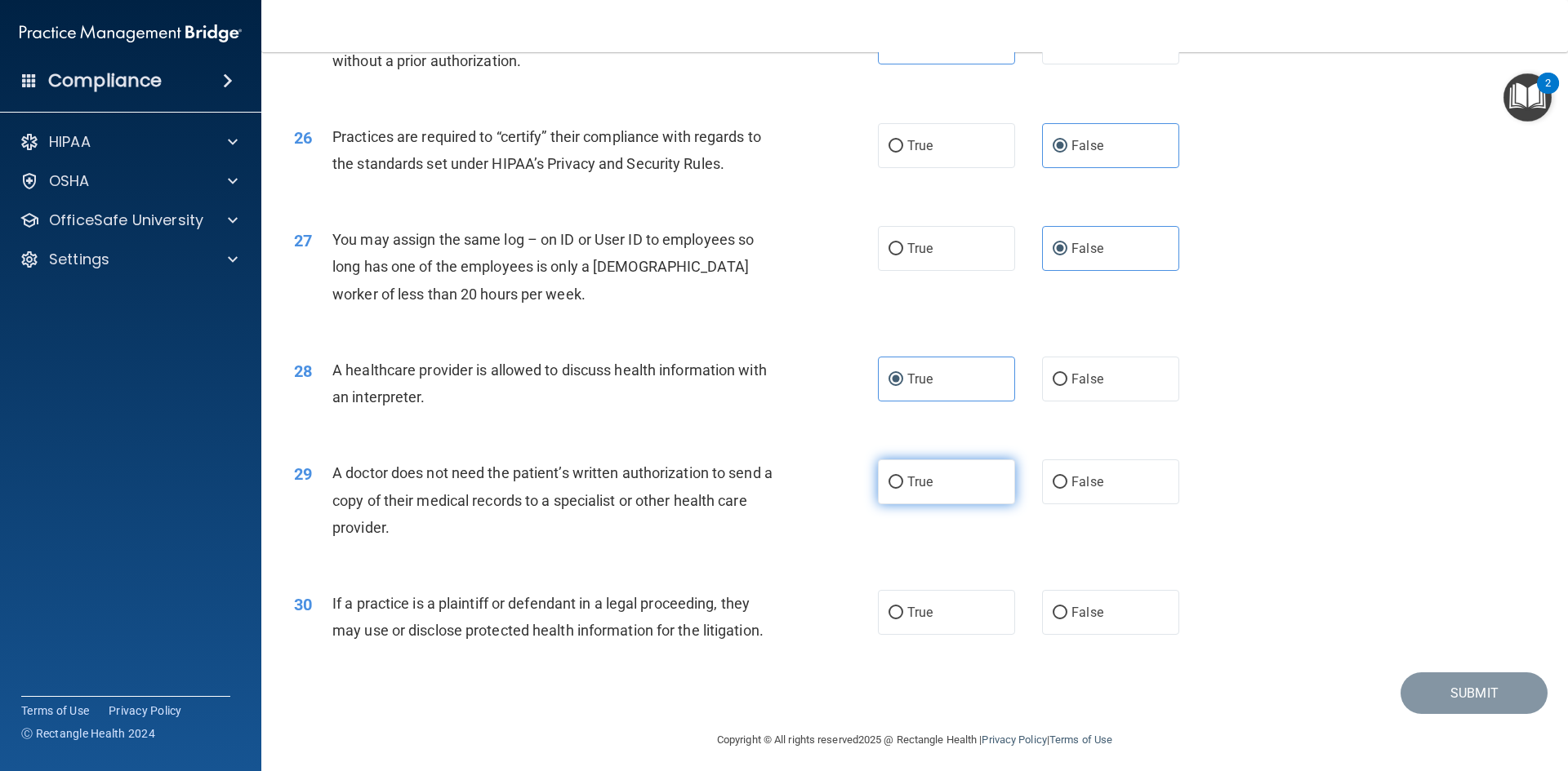
click at [888, 478] on input "True" at bounding box center [895, 483] width 14 height 12
radio input "true"
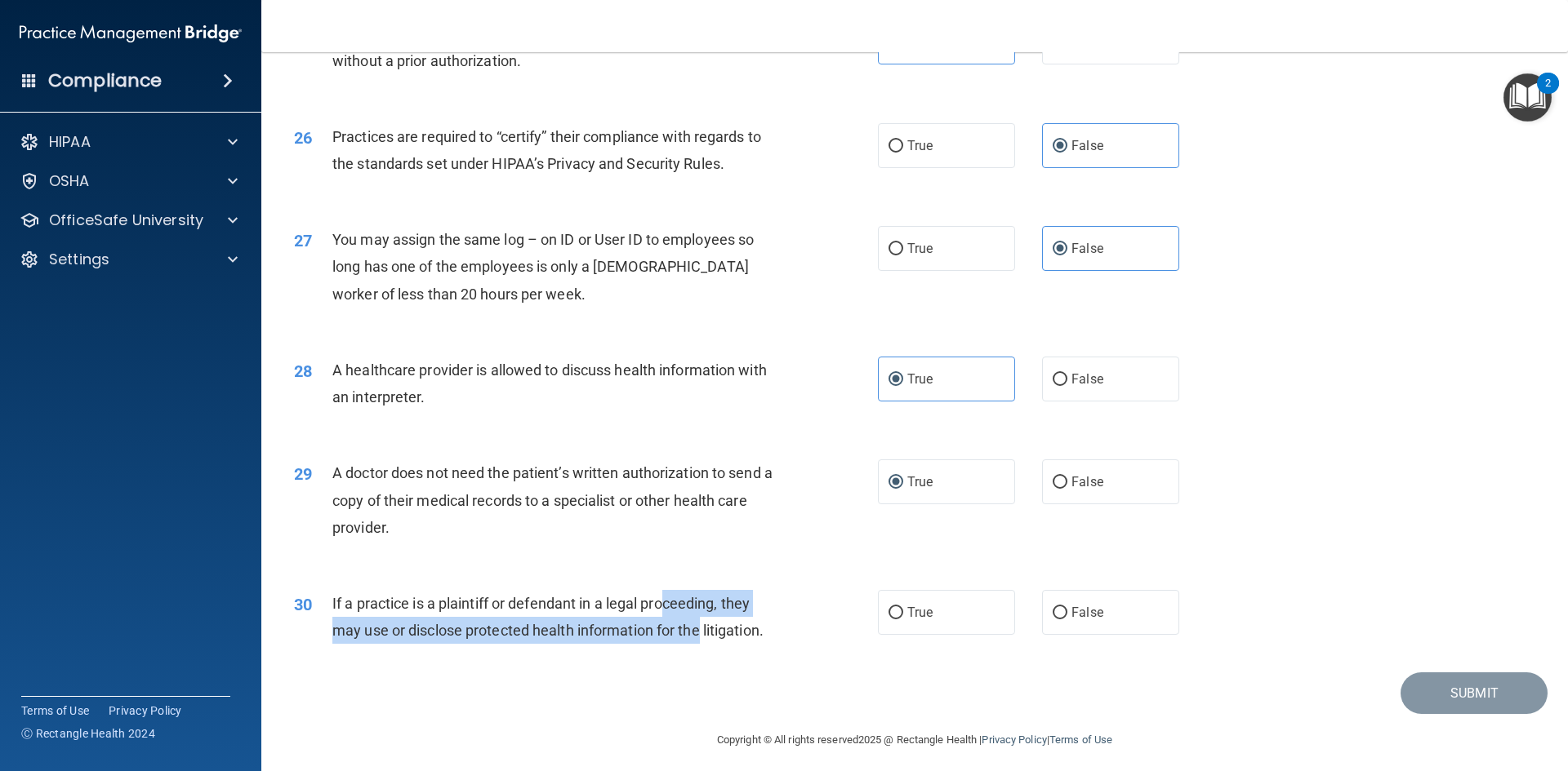
drag, startPoint x: 669, startPoint y: 599, endPoint x: 723, endPoint y: 618, distance: 57.2
click at [701, 618] on div "If a practice is a plaintiff or defendant in a legal proceeding, they may use o…" at bounding box center [560, 618] width 457 height 54
click at [978, 620] on label "True" at bounding box center [947, 613] width 137 height 45
click at [903, 619] on input "True" at bounding box center [895, 613] width 14 height 12
radio input "true"
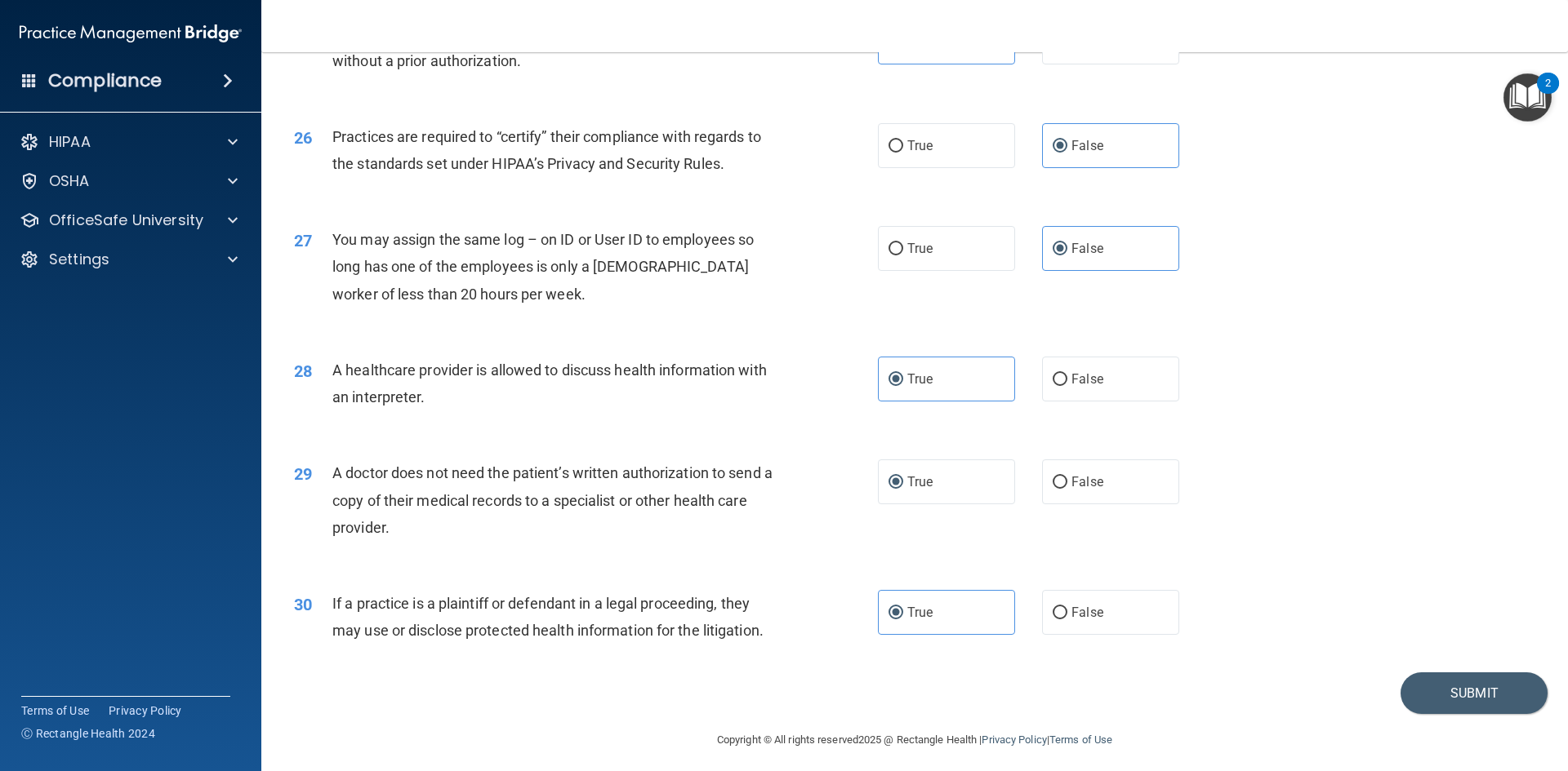
click at [590, 604] on span "If a practice is a plaintiff or defendant in a legal proceeding, they may use o…" at bounding box center [548, 617] width 431 height 44
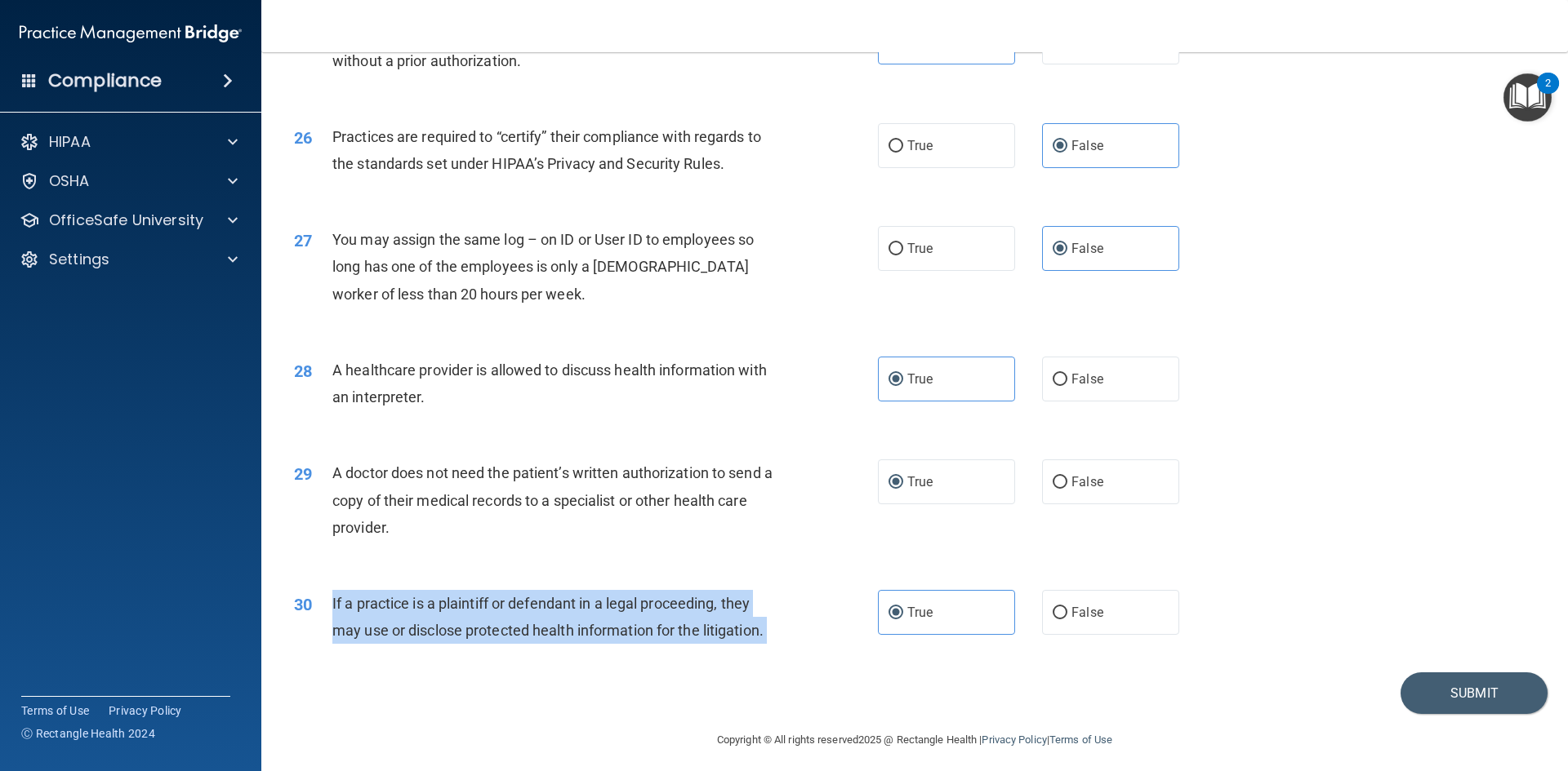
click at [590, 604] on span "If a practice is a plaintiff or defendant in a legal proceeding, they may use o…" at bounding box center [548, 617] width 431 height 44
copy ng-form "If a practice is a plaintiff or defendant in a legal proceeding, they may use o…"
click at [1472, 703] on button "Submit" at bounding box center [1473, 693] width 147 height 42
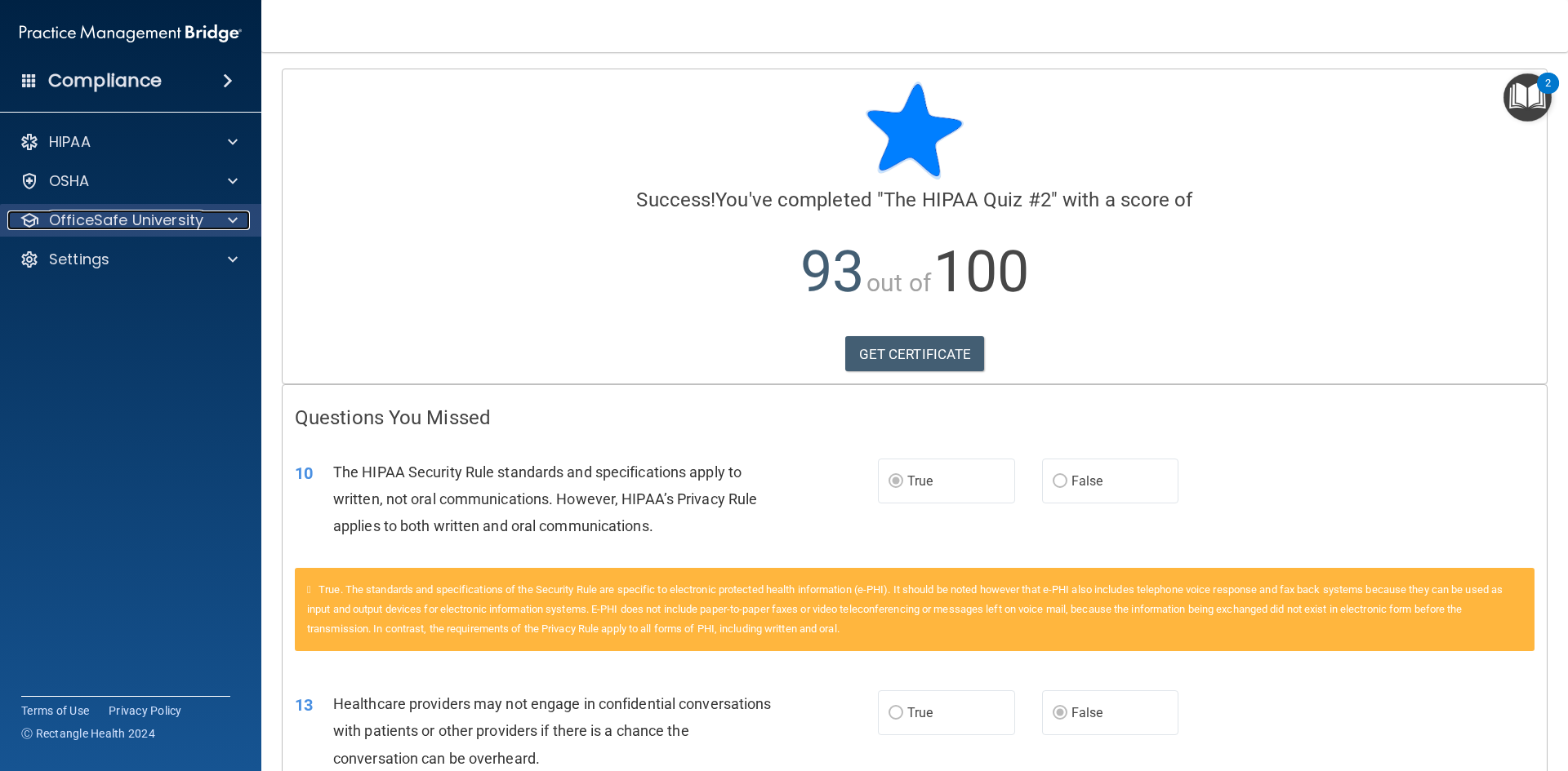
click at [164, 220] on p "OfficeSafe University" at bounding box center [126, 220] width 154 height 19
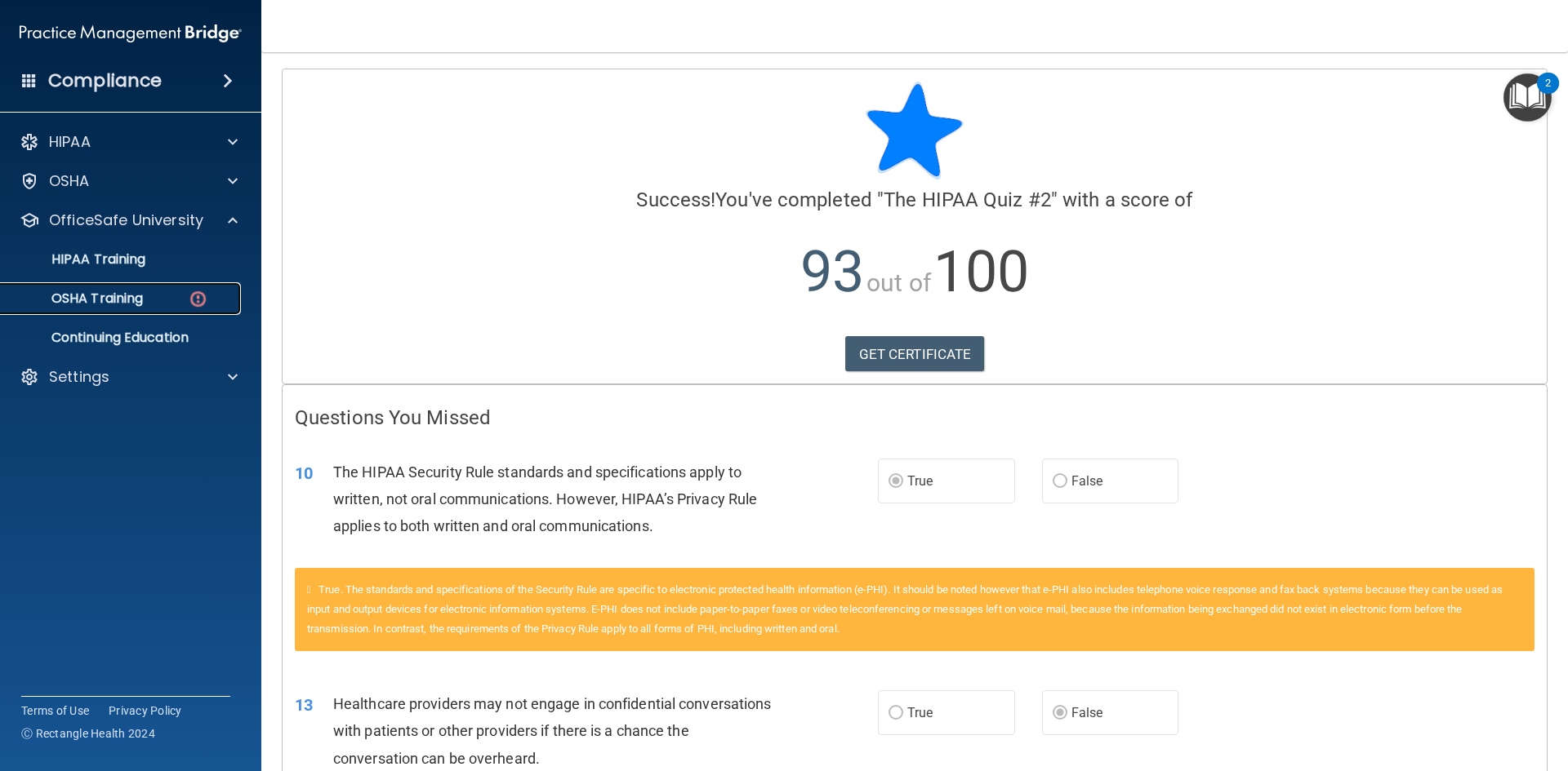
click at [120, 300] on p "OSHA Training" at bounding box center [77, 298] width 132 height 16
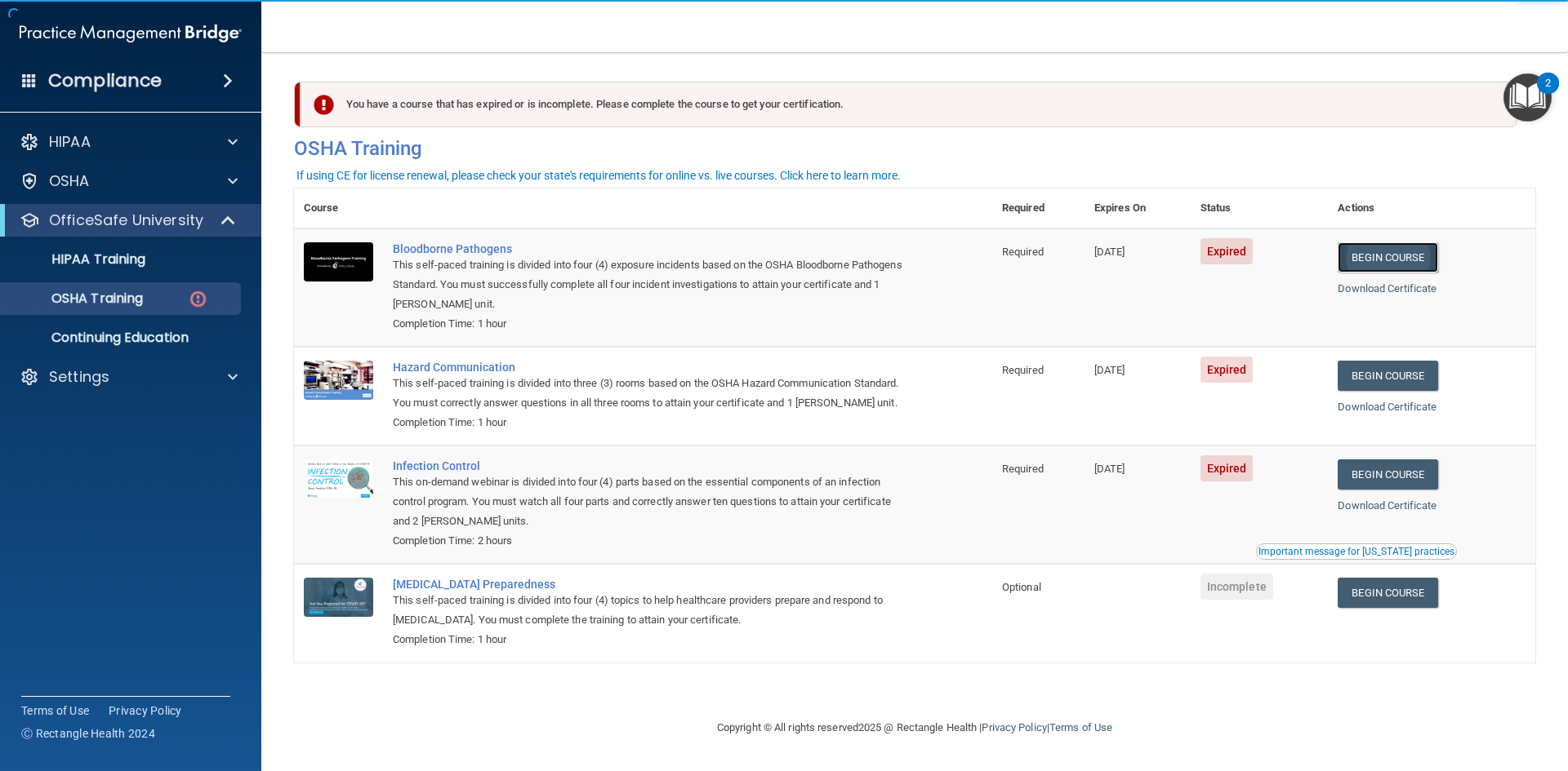
click at [1405, 256] on link "Begin Course" at bounding box center [1387, 258] width 100 height 31
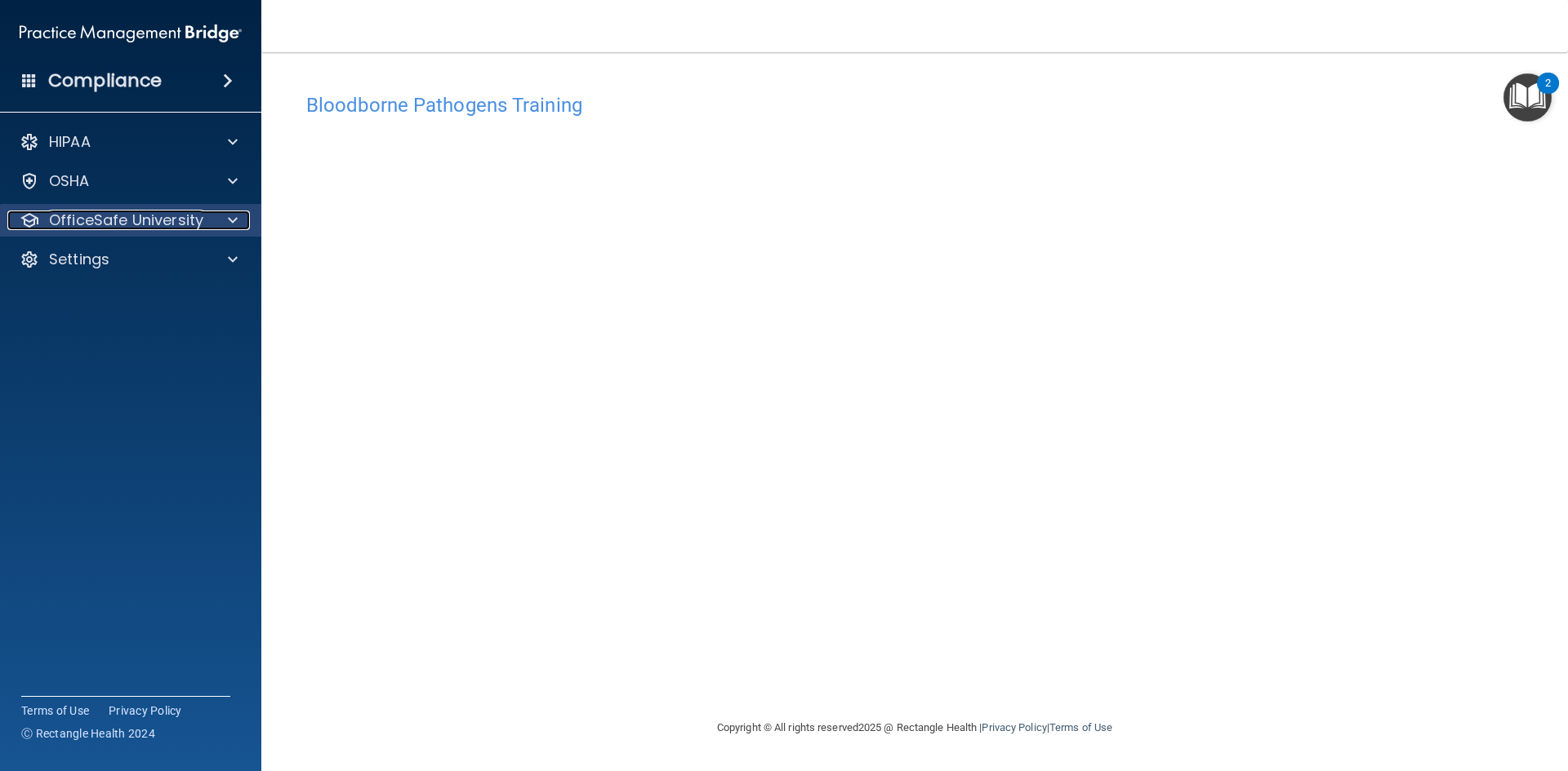
click at [185, 223] on p "OfficeSafe University" at bounding box center [126, 220] width 154 height 19
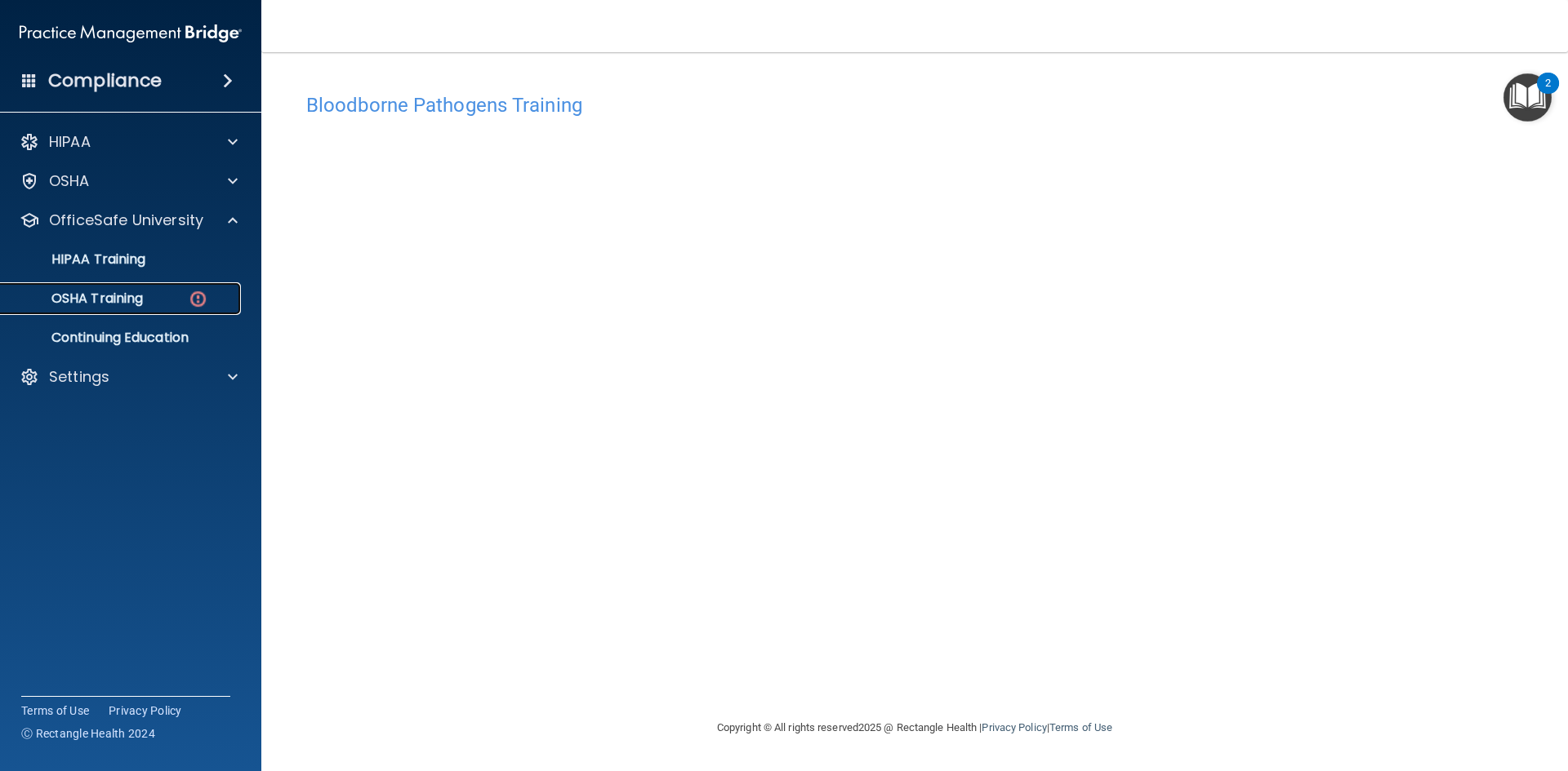
click at [214, 308] on link "OSHA Training" at bounding box center [112, 298] width 257 height 33
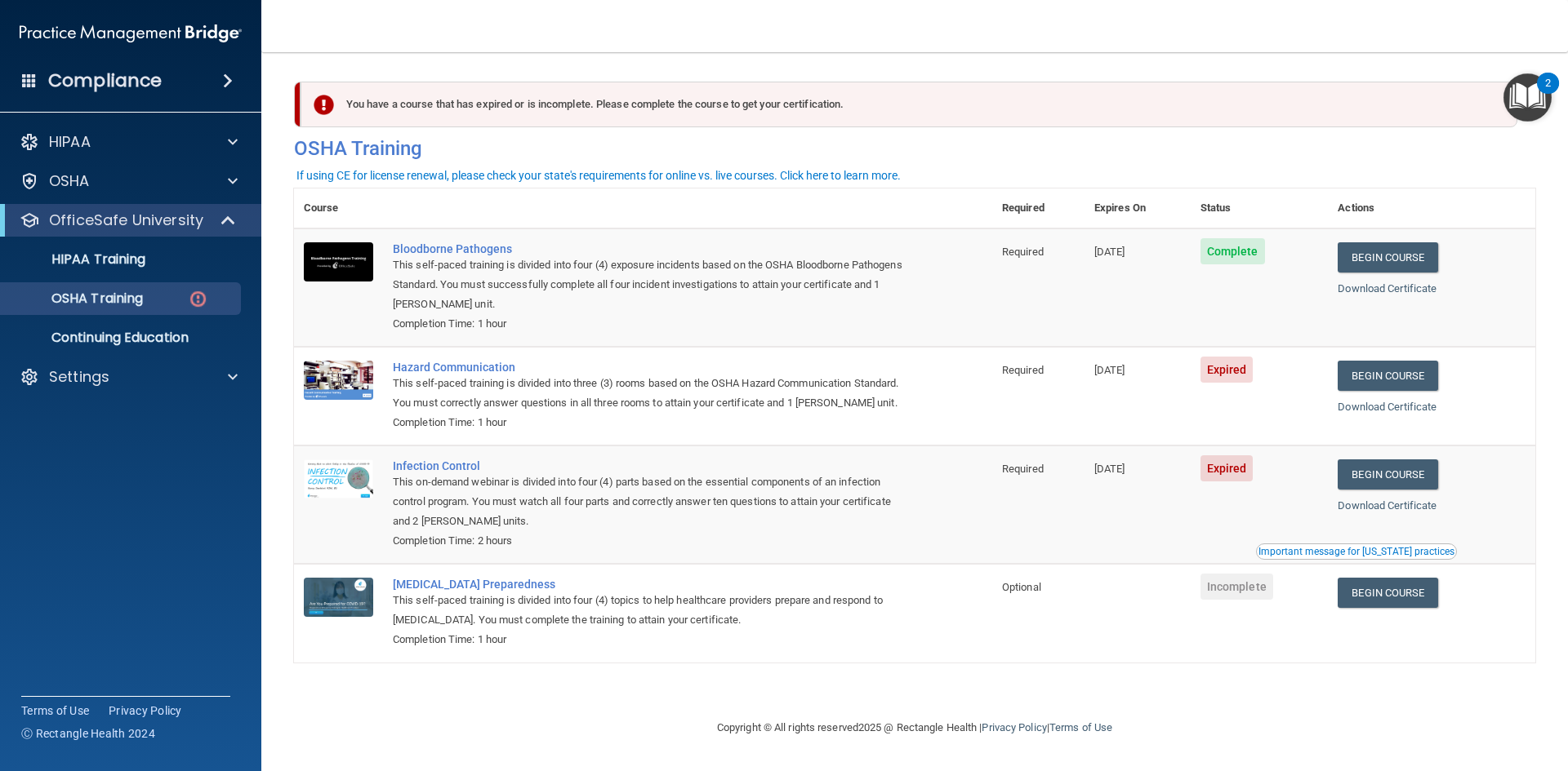
click at [1426, 357] on td "Begin Course Download Certificate" at bounding box center [1431, 396] width 208 height 99
click at [1410, 383] on link "Begin Course" at bounding box center [1387, 376] width 100 height 31
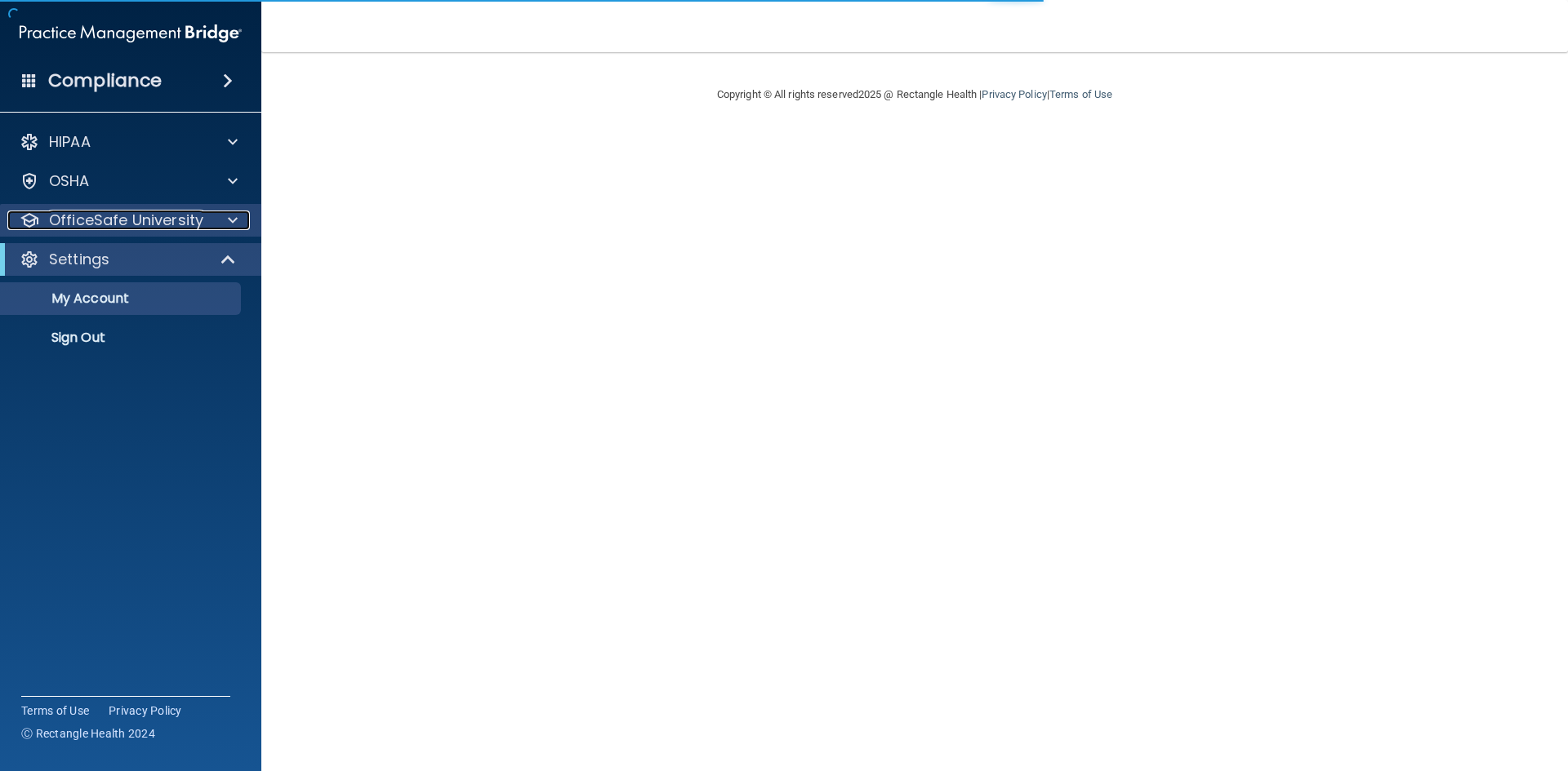
click at [210, 214] on div at bounding box center [231, 220] width 41 height 19
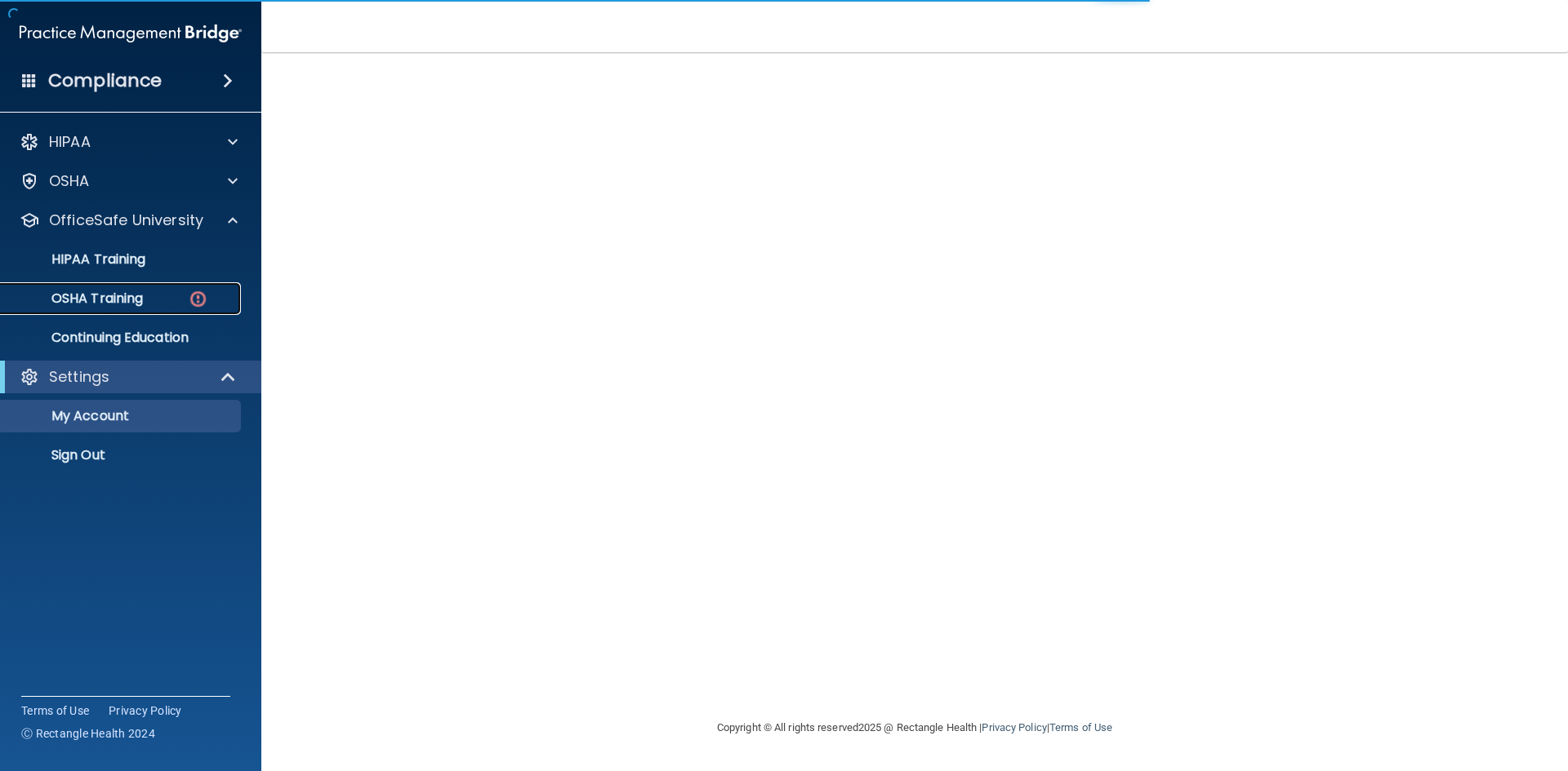
click at [131, 297] on p "OSHA Training" at bounding box center [77, 298] width 132 height 16
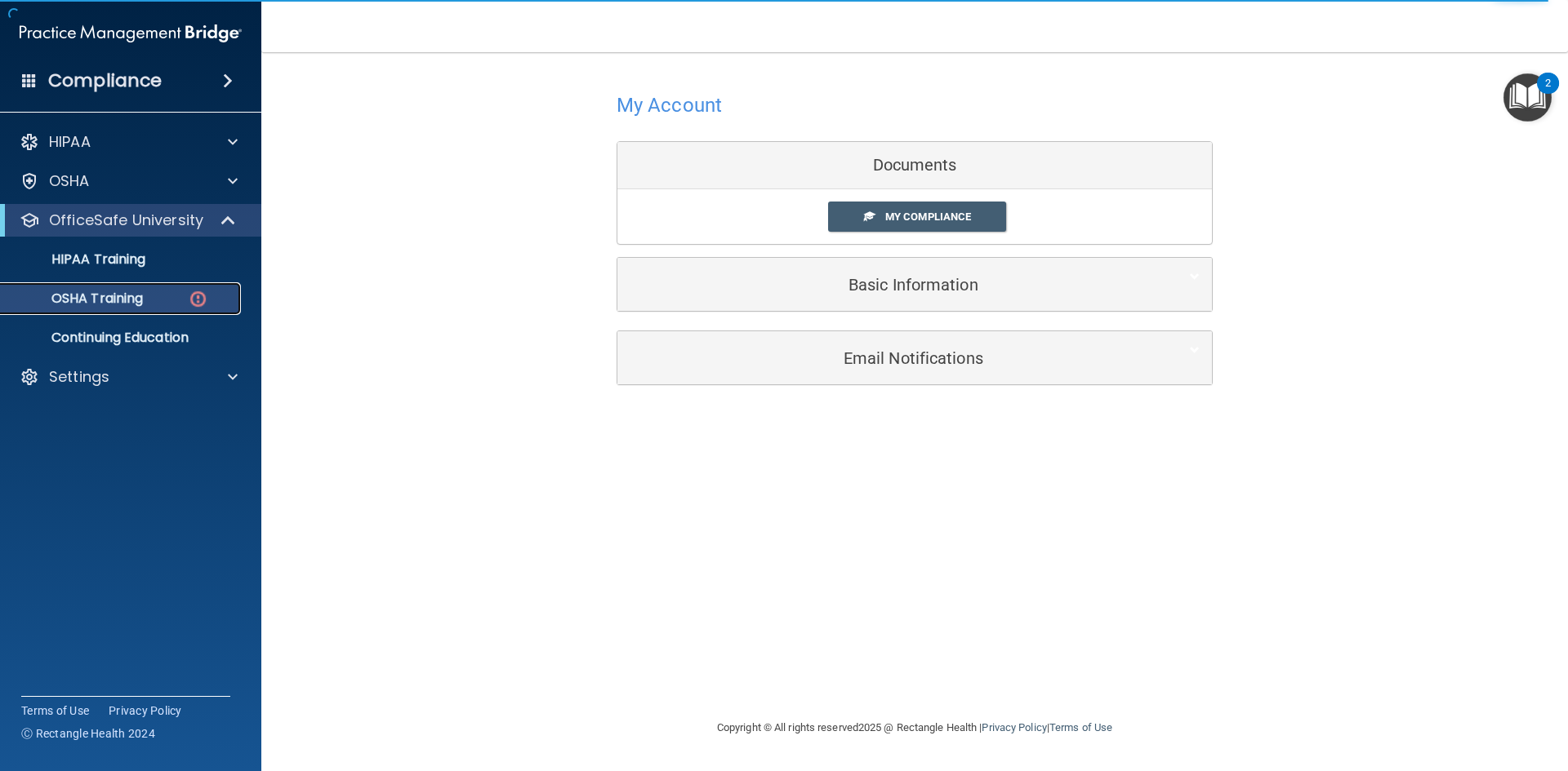
click at [137, 298] on p "OSHA Training" at bounding box center [77, 298] width 132 height 16
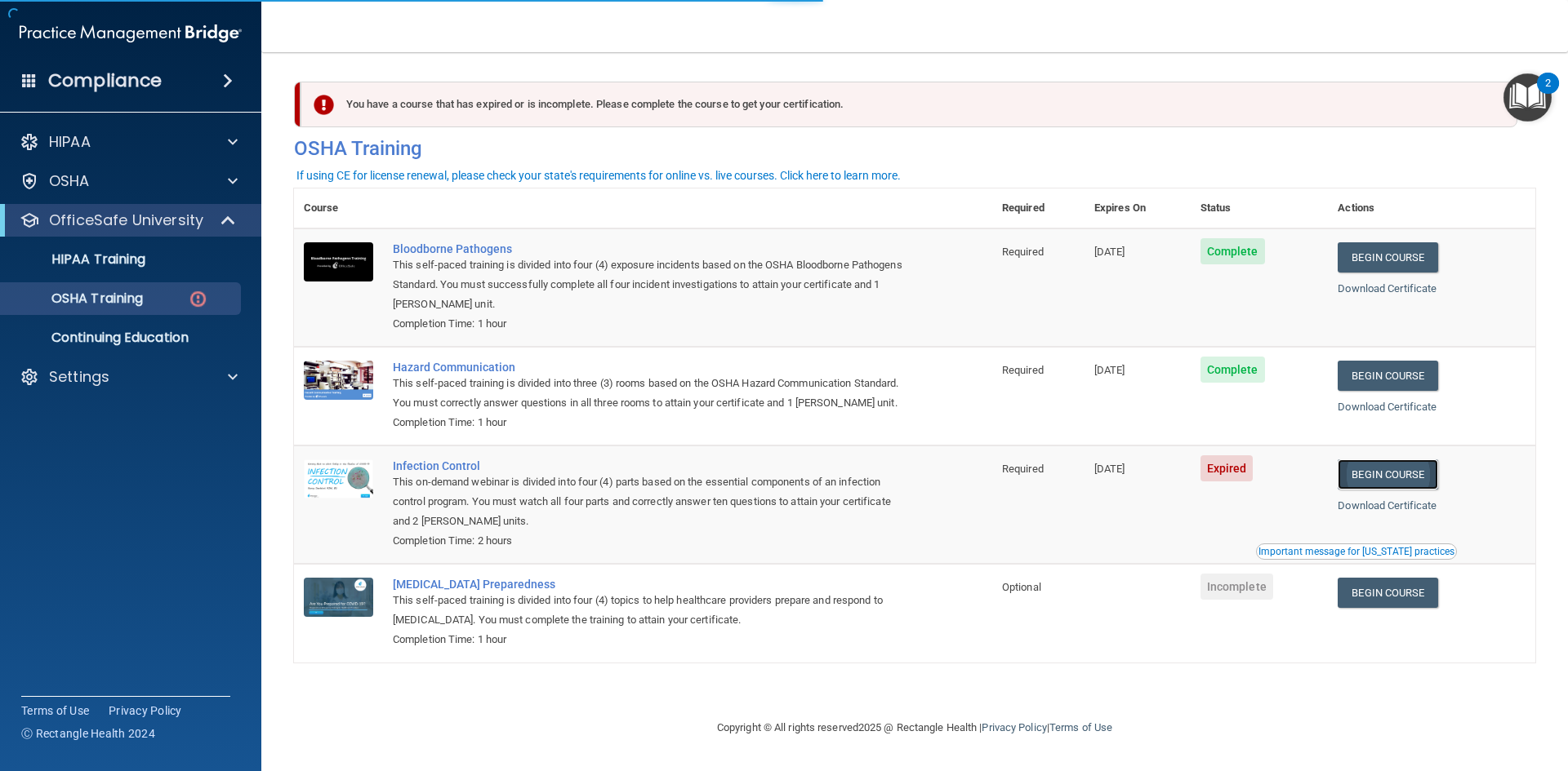
click at [1393, 482] on link "Begin Course" at bounding box center [1387, 474] width 100 height 31
click at [121, 291] on p "OSHA Training" at bounding box center [77, 298] width 132 height 16
click at [128, 301] on p "OSHA Training" at bounding box center [77, 298] width 132 height 16
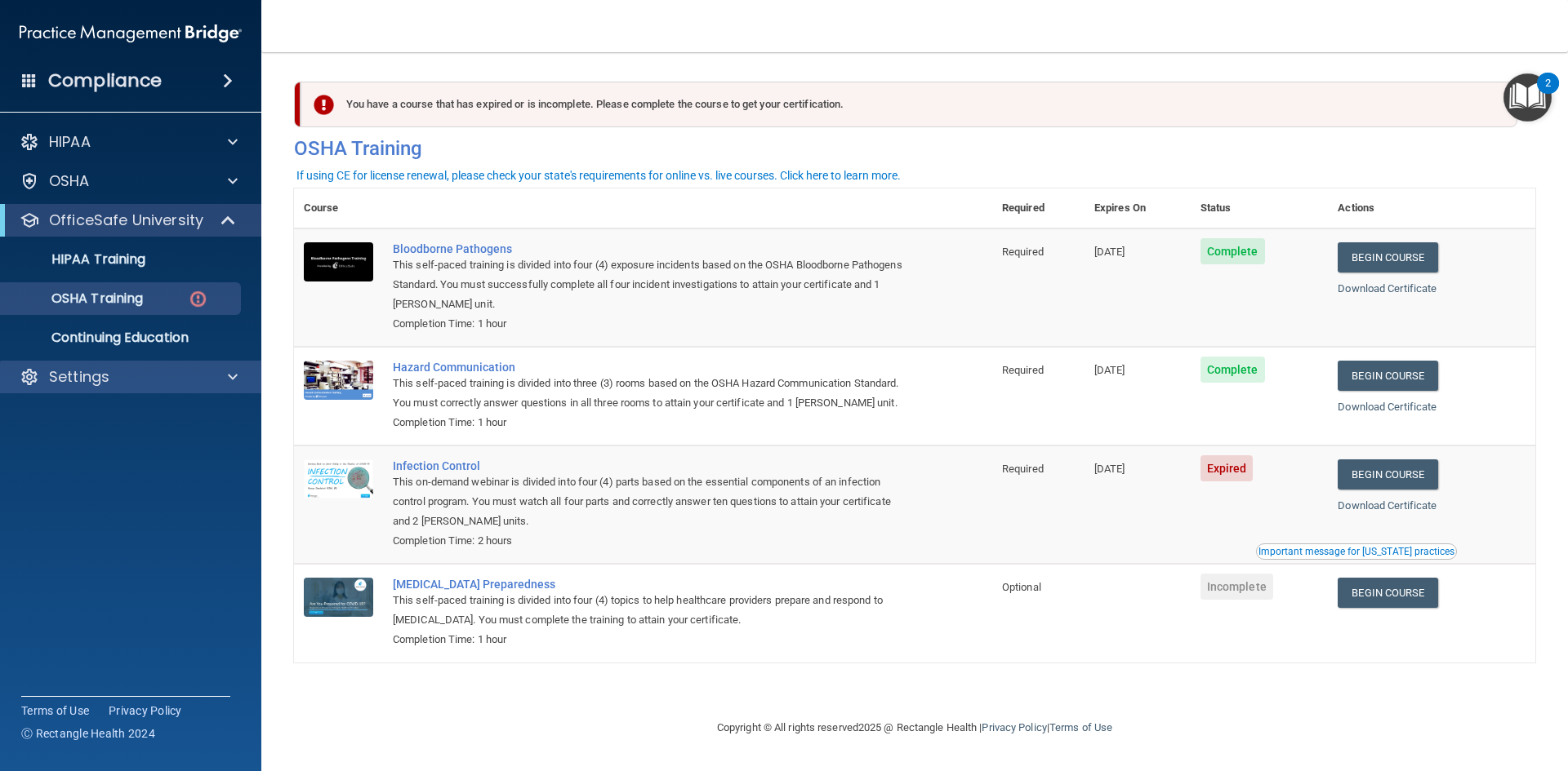
click at [125, 364] on div "Settings" at bounding box center [131, 377] width 262 height 33
click at [117, 383] on div "Settings" at bounding box center [108, 377] width 203 height 19
click at [100, 416] on p "My Account" at bounding box center [122, 416] width 223 height 16
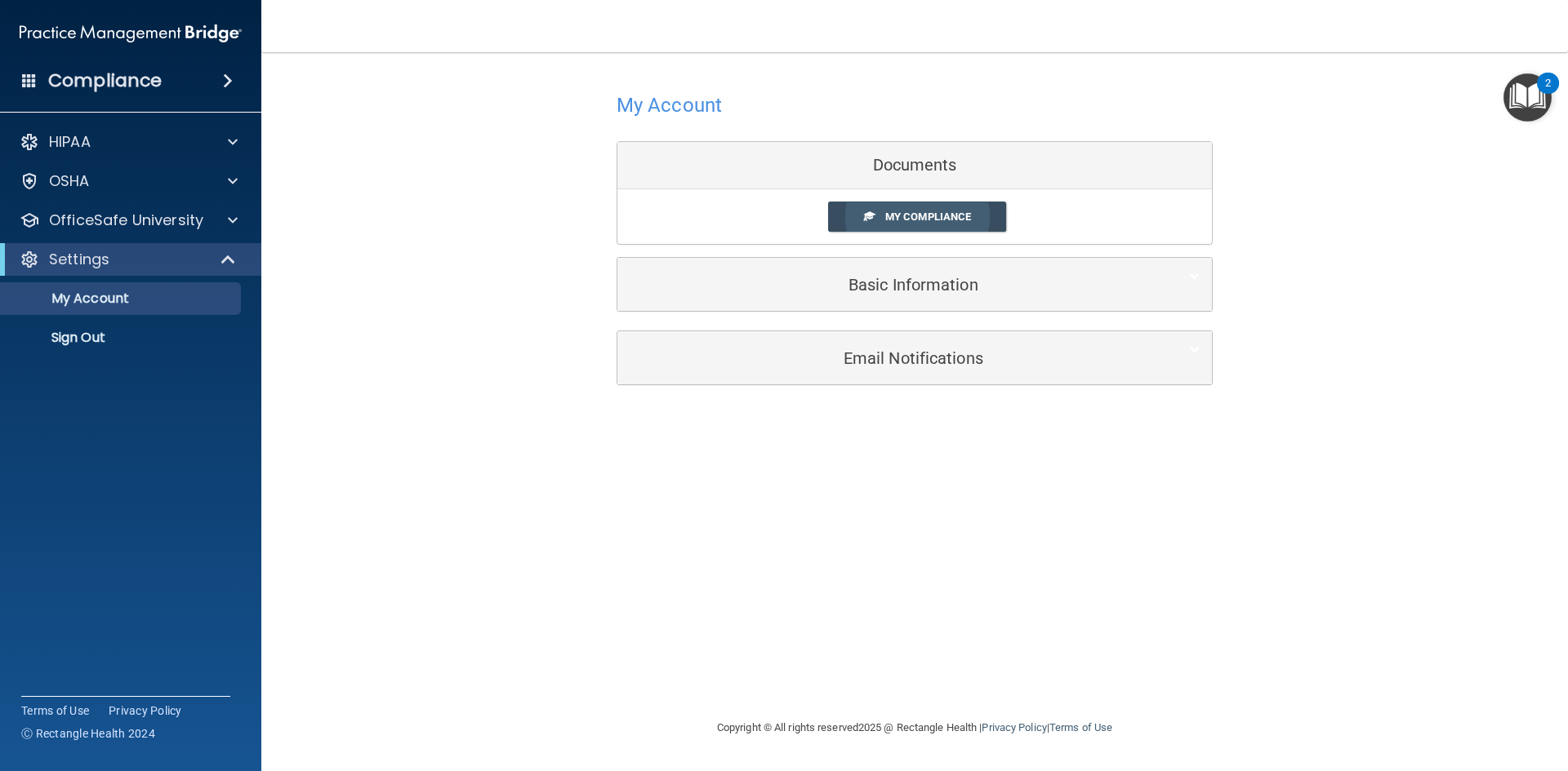
click at [891, 213] on span "My Compliance" at bounding box center [927, 217] width 86 height 12
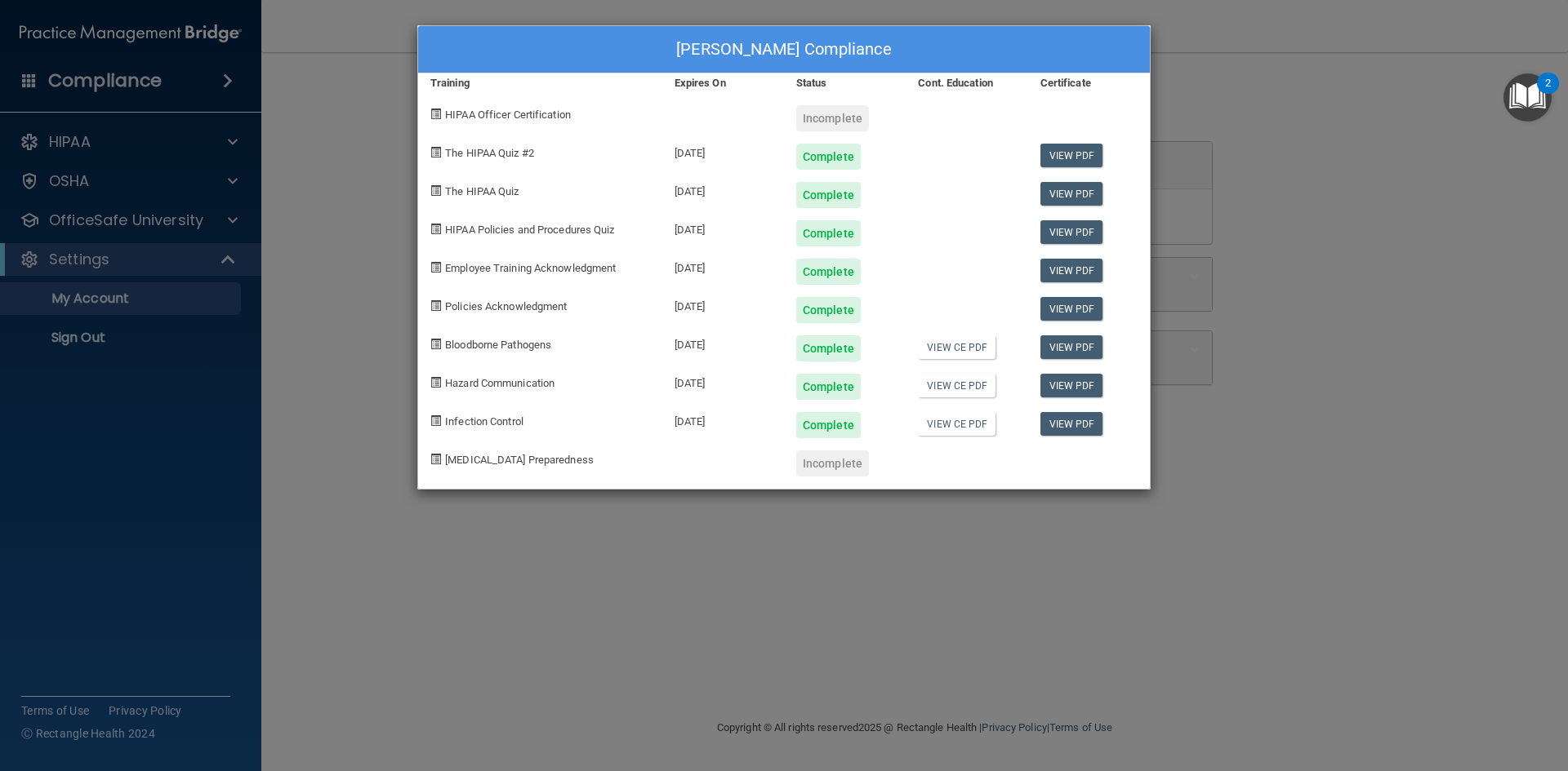
click at [1285, 293] on div "Amber Calloway's Compliance Training Expires On Status Cont. Education Certific…" at bounding box center [784, 386] width 1568 height 771
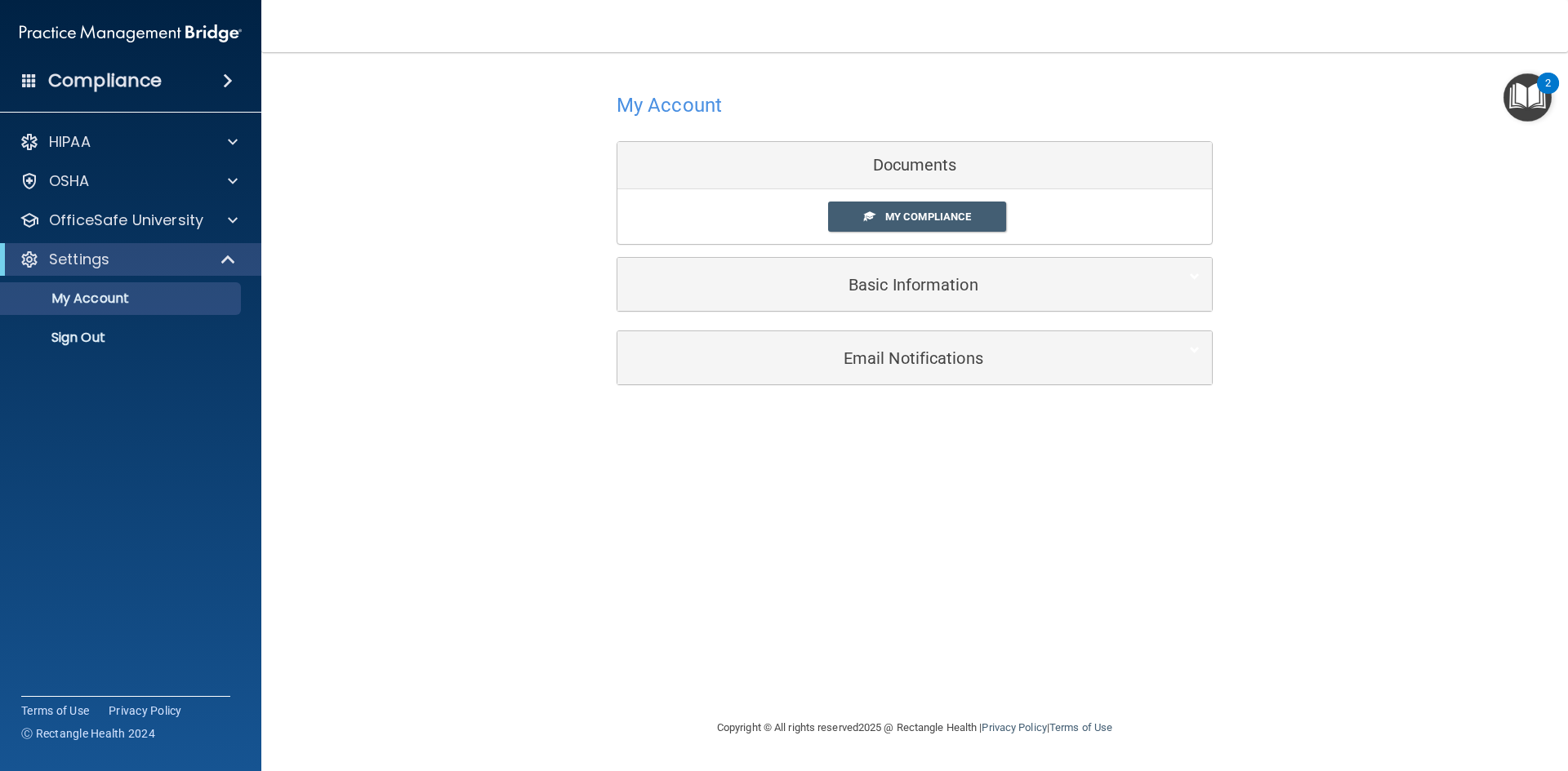
click at [103, 92] on h4 "Compliance" at bounding box center [105, 80] width 114 height 23
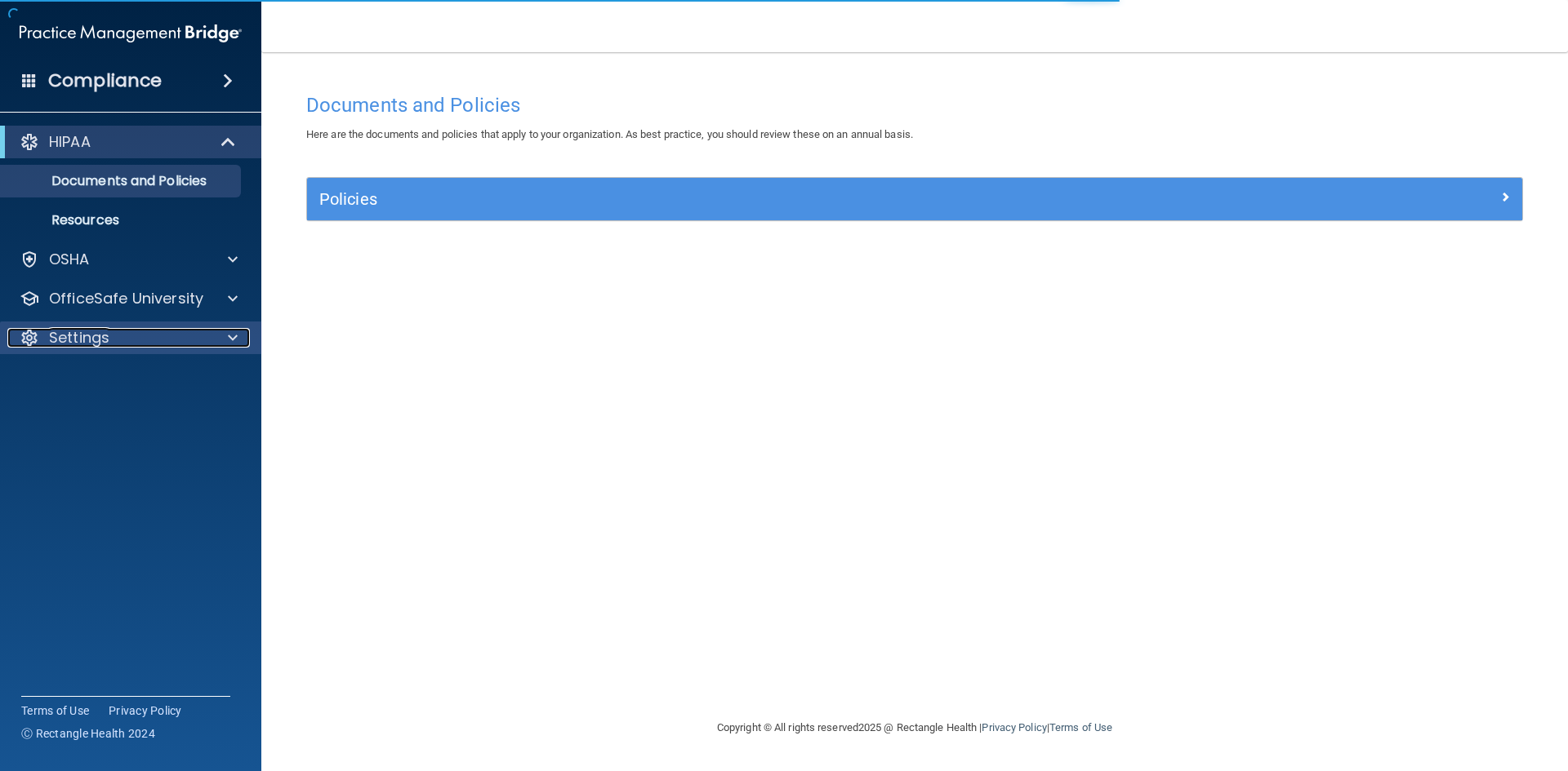
click at [128, 330] on div "Settings" at bounding box center [108, 337] width 203 height 19
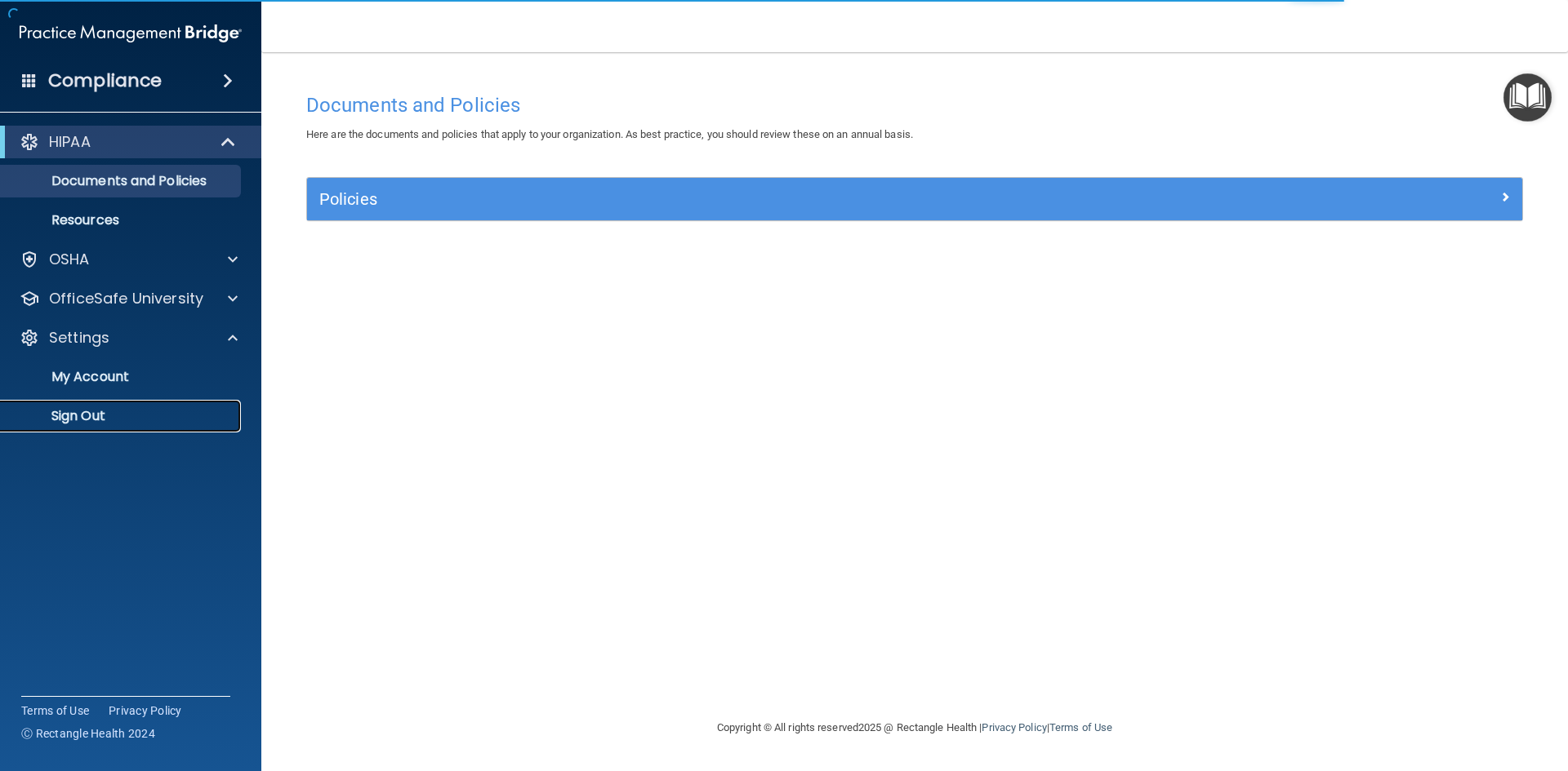
click at [86, 419] on p "Sign Out" at bounding box center [122, 416] width 223 height 16
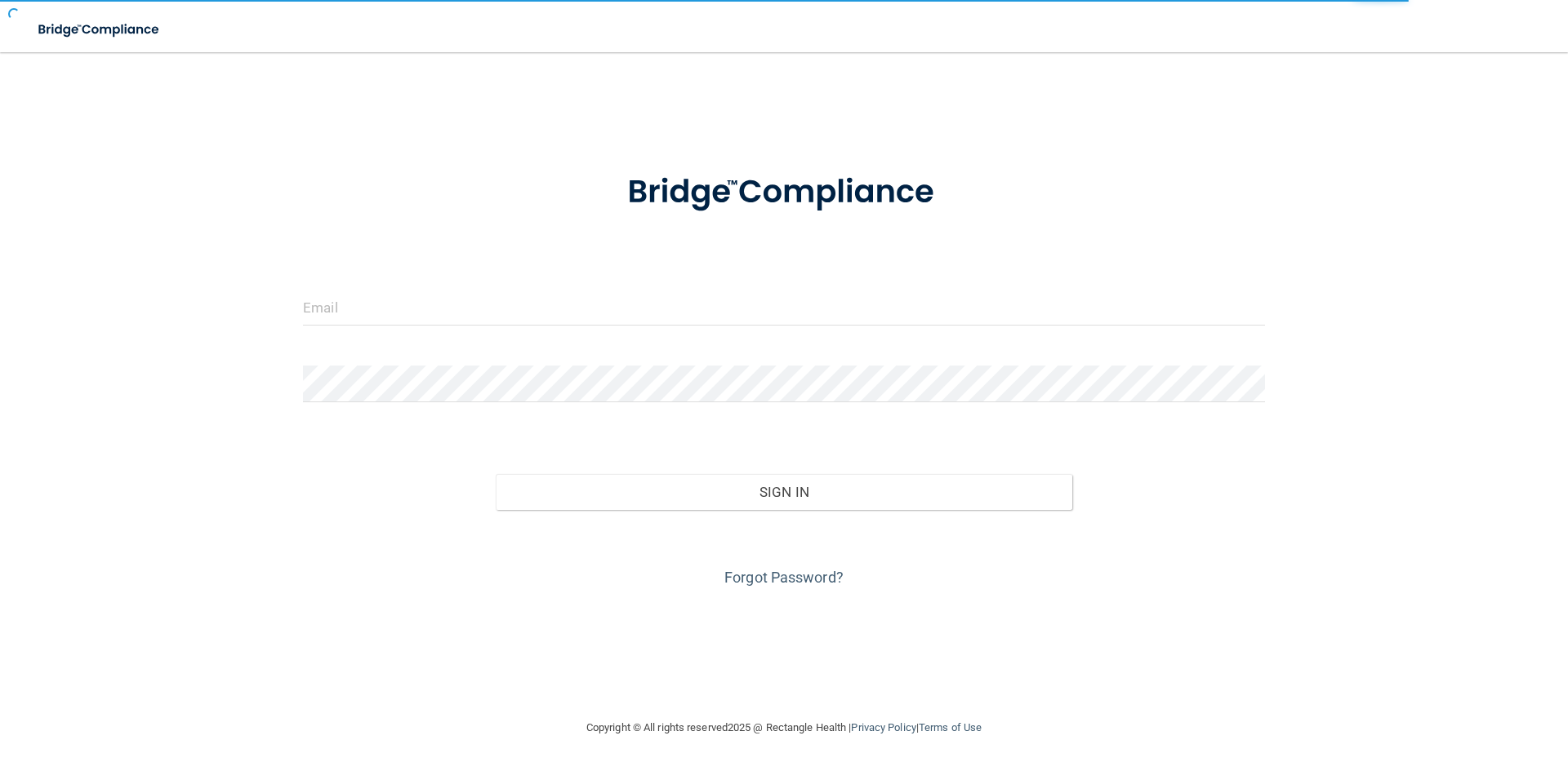
click at [534, 332] on div at bounding box center [784, 313] width 987 height 49
click at [528, 308] on input "email" at bounding box center [783, 307] width 962 height 36
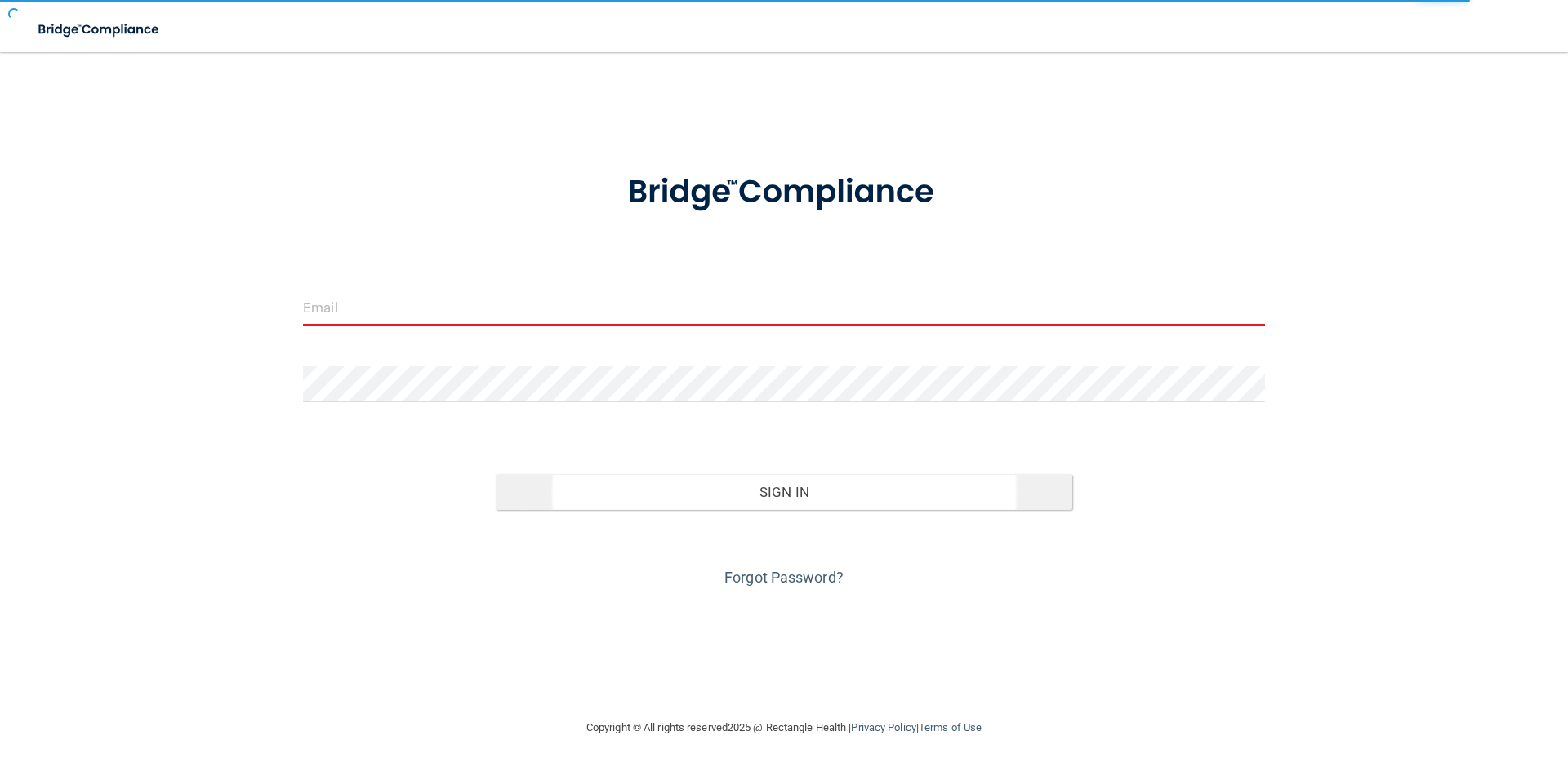
type input "[EMAIL_ADDRESS][DOMAIN_NAME]"
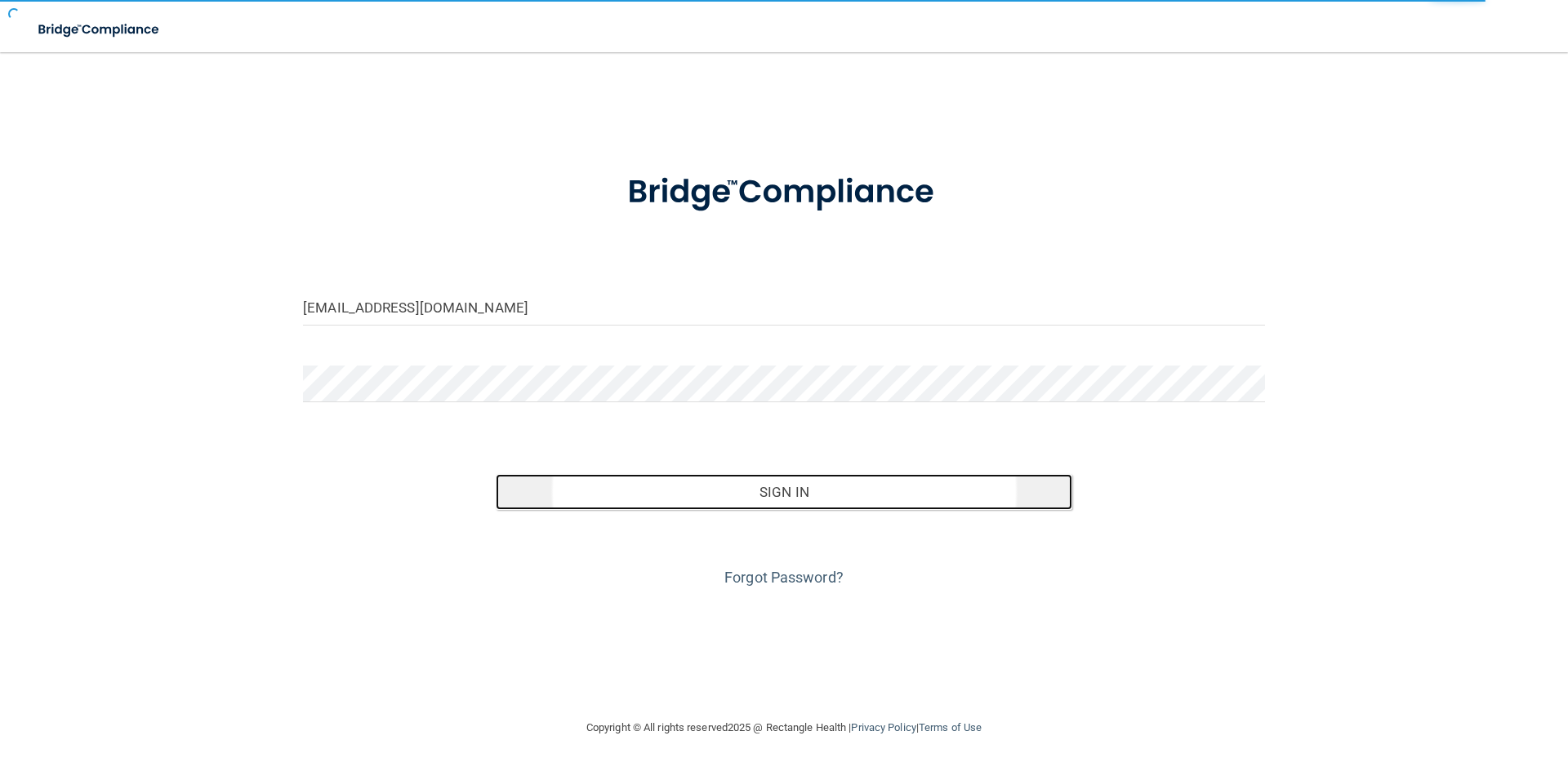
click at [751, 498] on button "Sign In" at bounding box center [784, 492] width 577 height 36
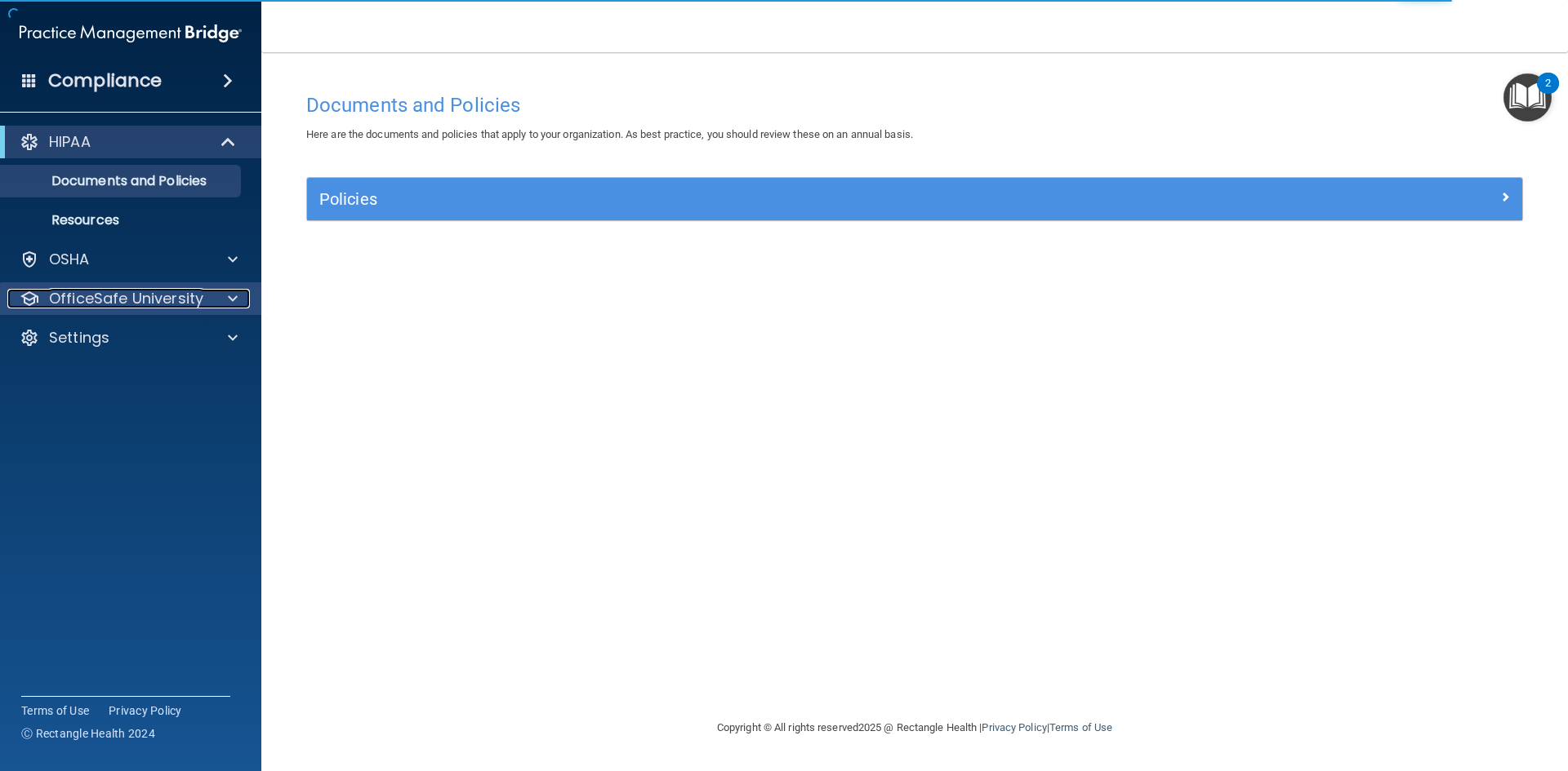
click at [215, 298] on div at bounding box center [231, 298] width 41 height 19
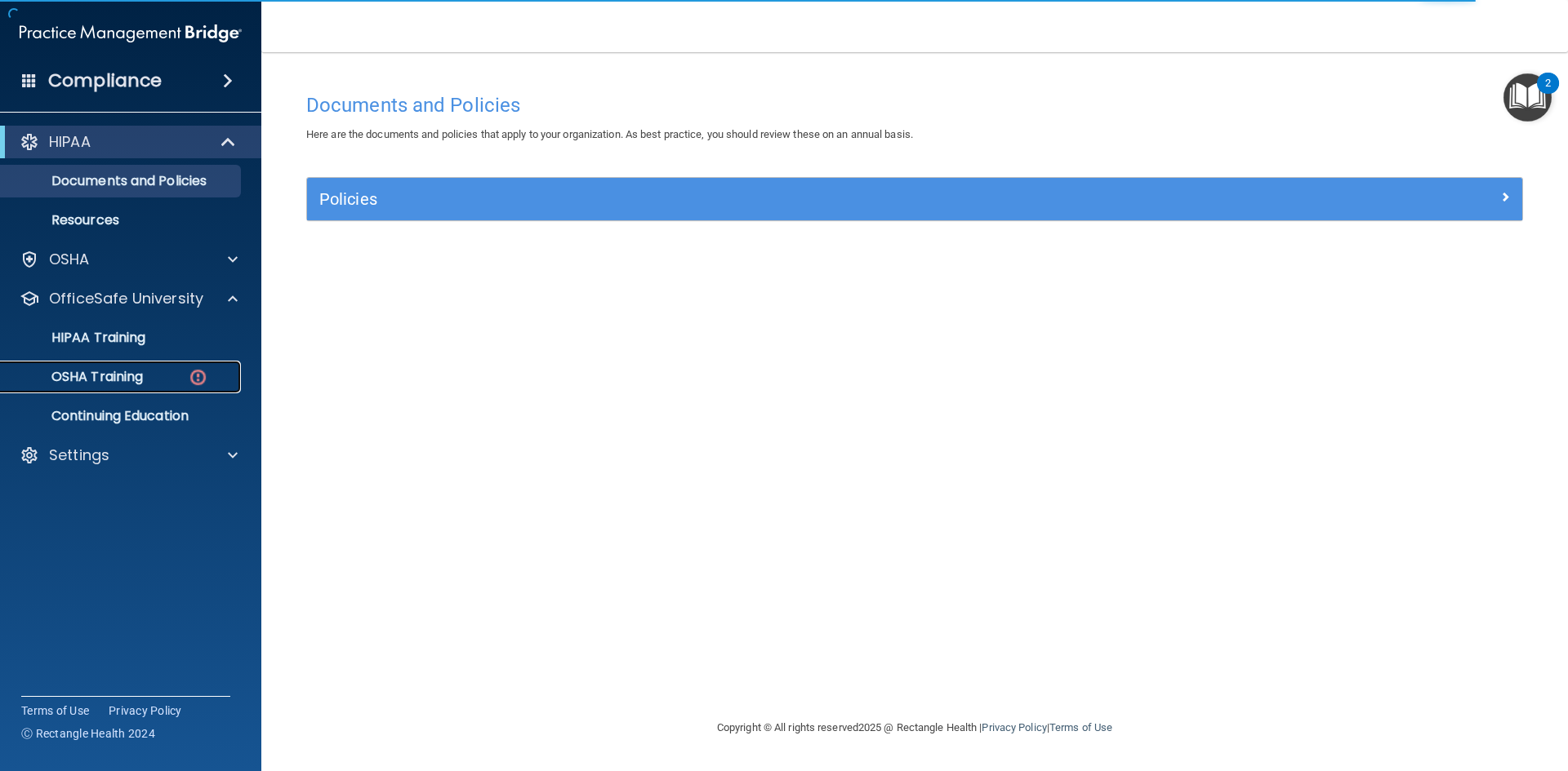
click at [233, 365] on link "OSHA Training" at bounding box center [112, 377] width 257 height 33
